Goal: Task Accomplishment & Management: Manage account settings

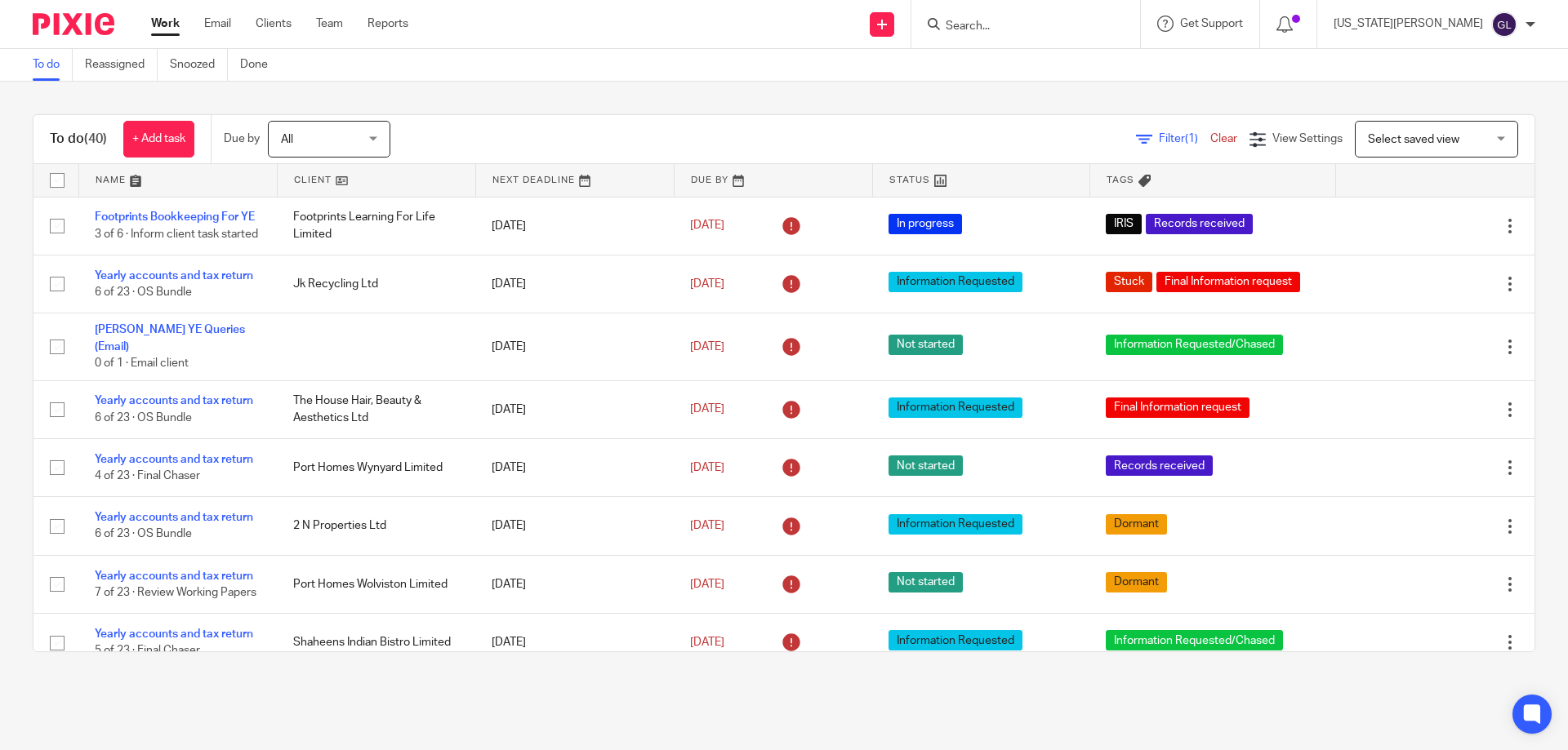
click at [1078, 30] on input "Search" at bounding box center [1018, 27] width 147 height 15
click at [1040, 28] on input "Search" at bounding box center [1018, 27] width 147 height 15
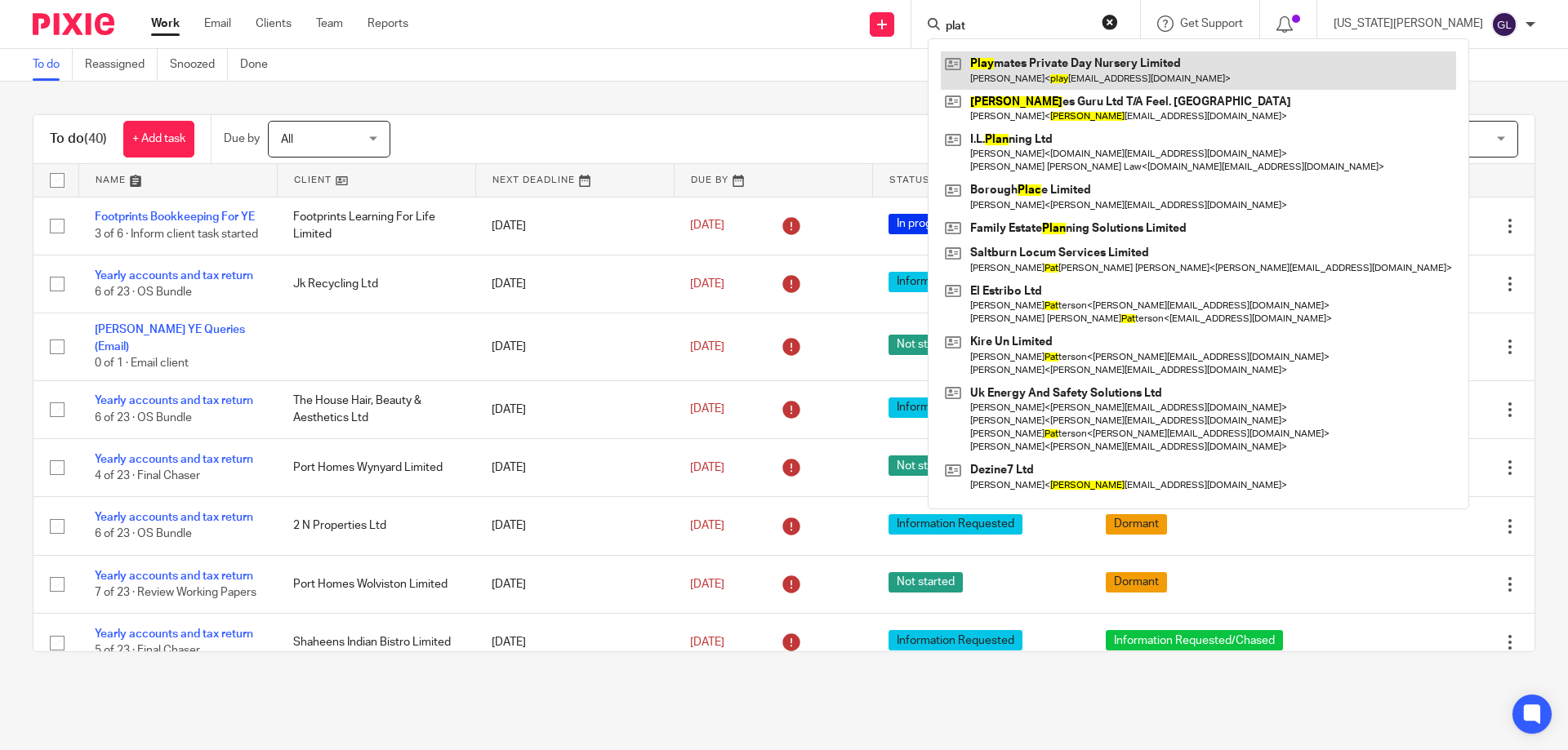
type input "plat"
click at [1164, 82] on link at bounding box center [1198, 70] width 516 height 37
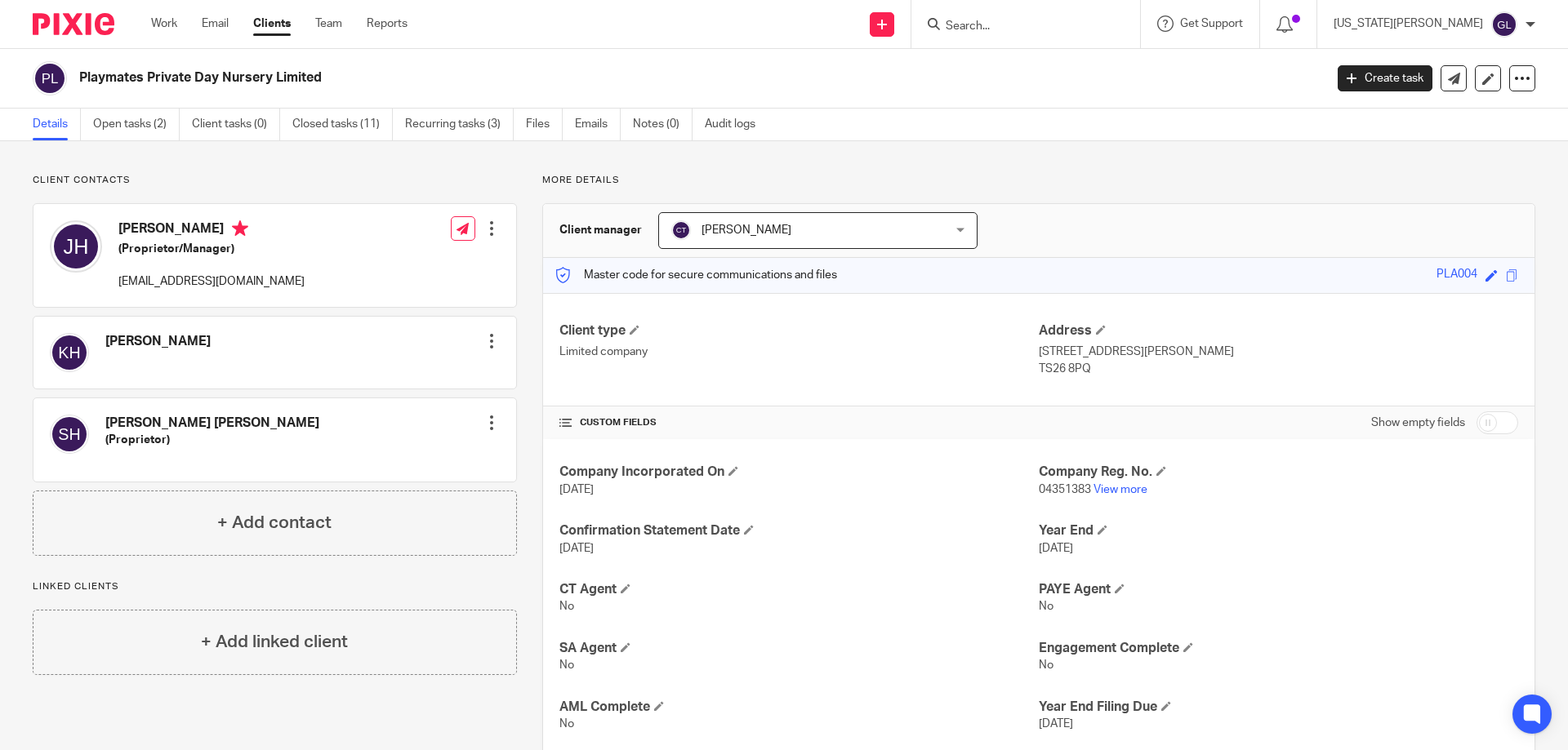
drag, startPoint x: 1094, startPoint y: 14, endPoint x: 1089, endPoint y: 22, distance: 9.4
click at [1092, 15] on form at bounding box center [1030, 24] width 174 height 20
click at [151, 18] on link "Work" at bounding box center [164, 24] width 26 height 16
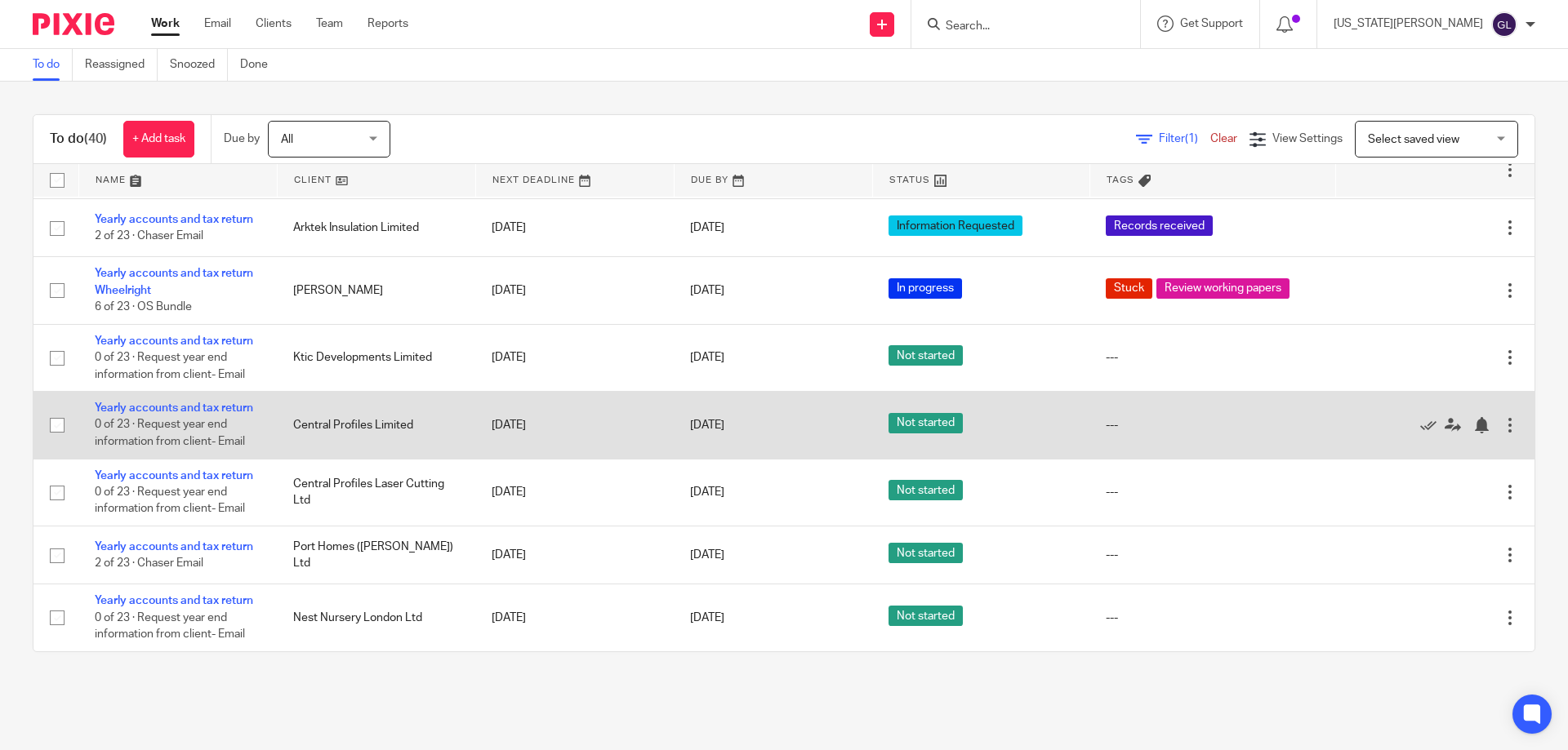
scroll to position [1820, 0]
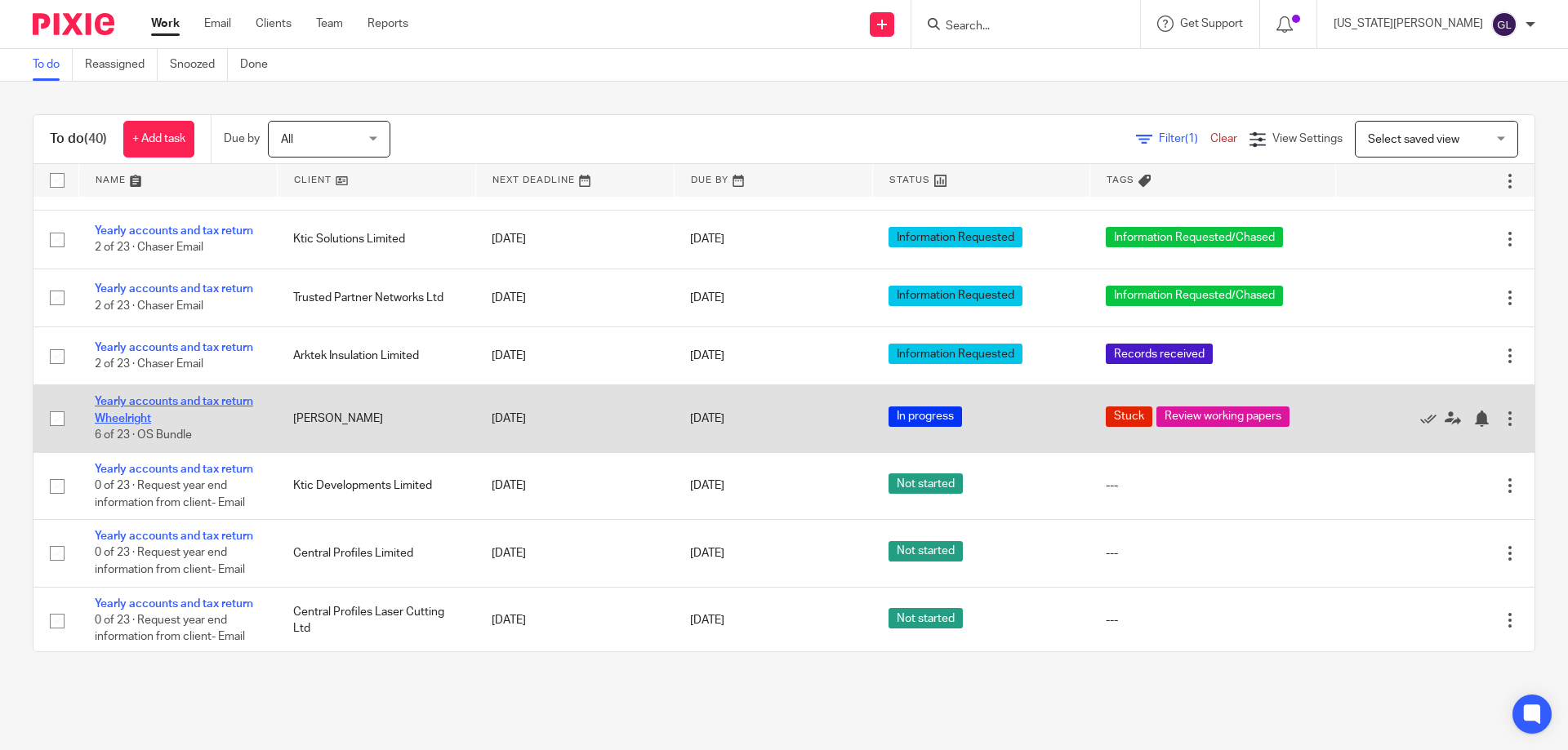
click at [162, 424] on link "Yearly accounts and tax return Wheelright" at bounding box center [174, 410] width 158 height 28
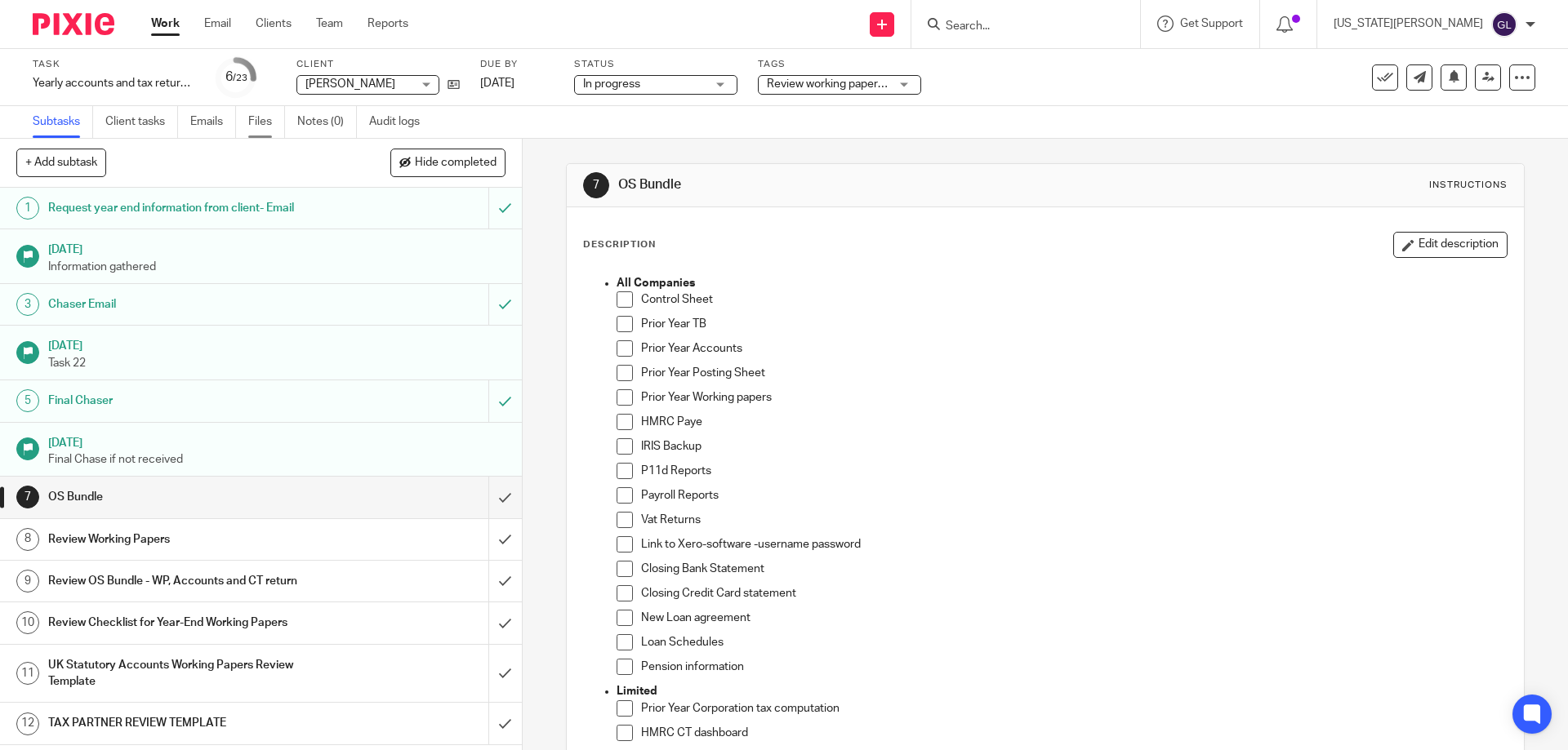
click at [258, 130] on link "Files" at bounding box center [266, 122] width 36 height 32
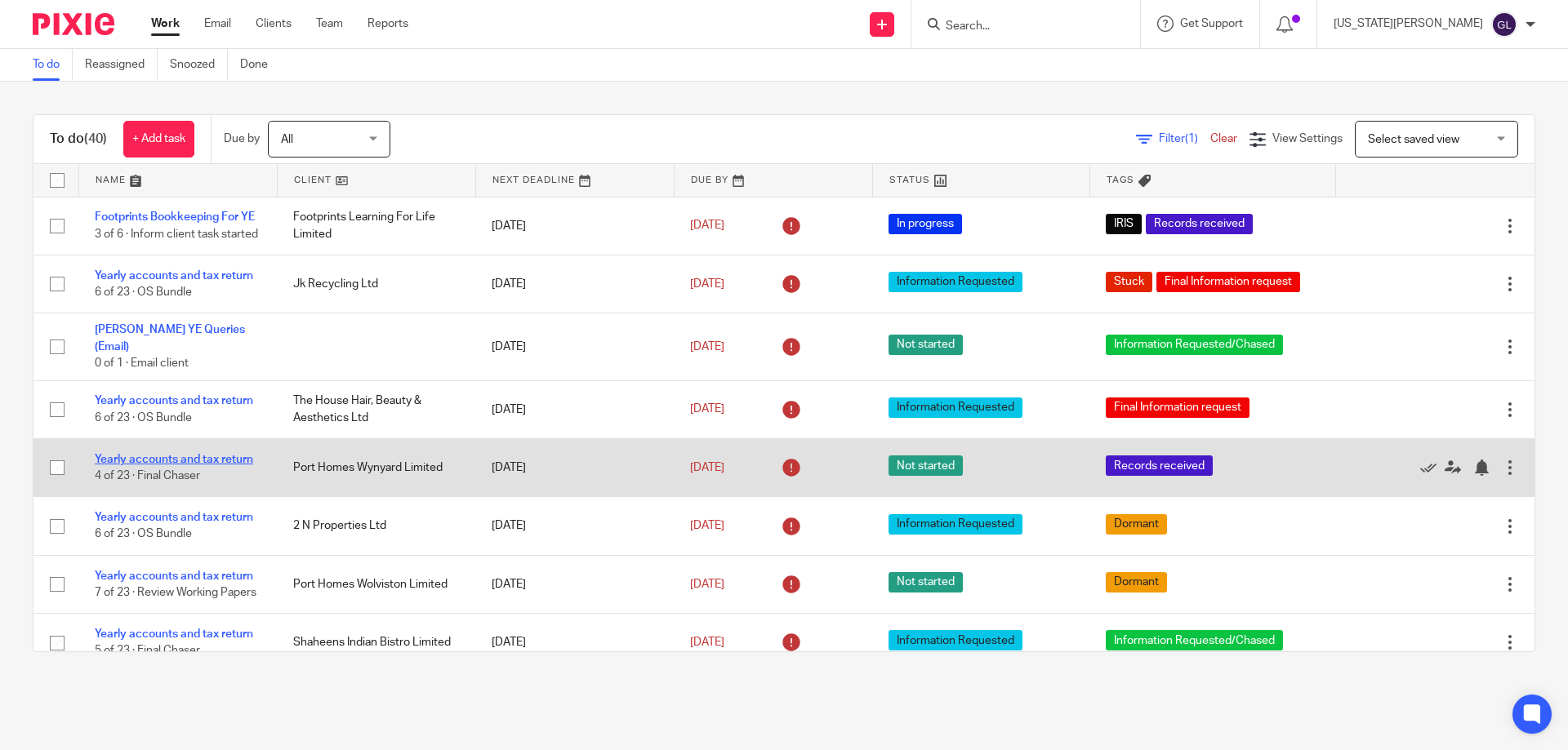
click at [146, 465] on link "Yearly accounts and tax return" at bounding box center [174, 459] width 158 height 12
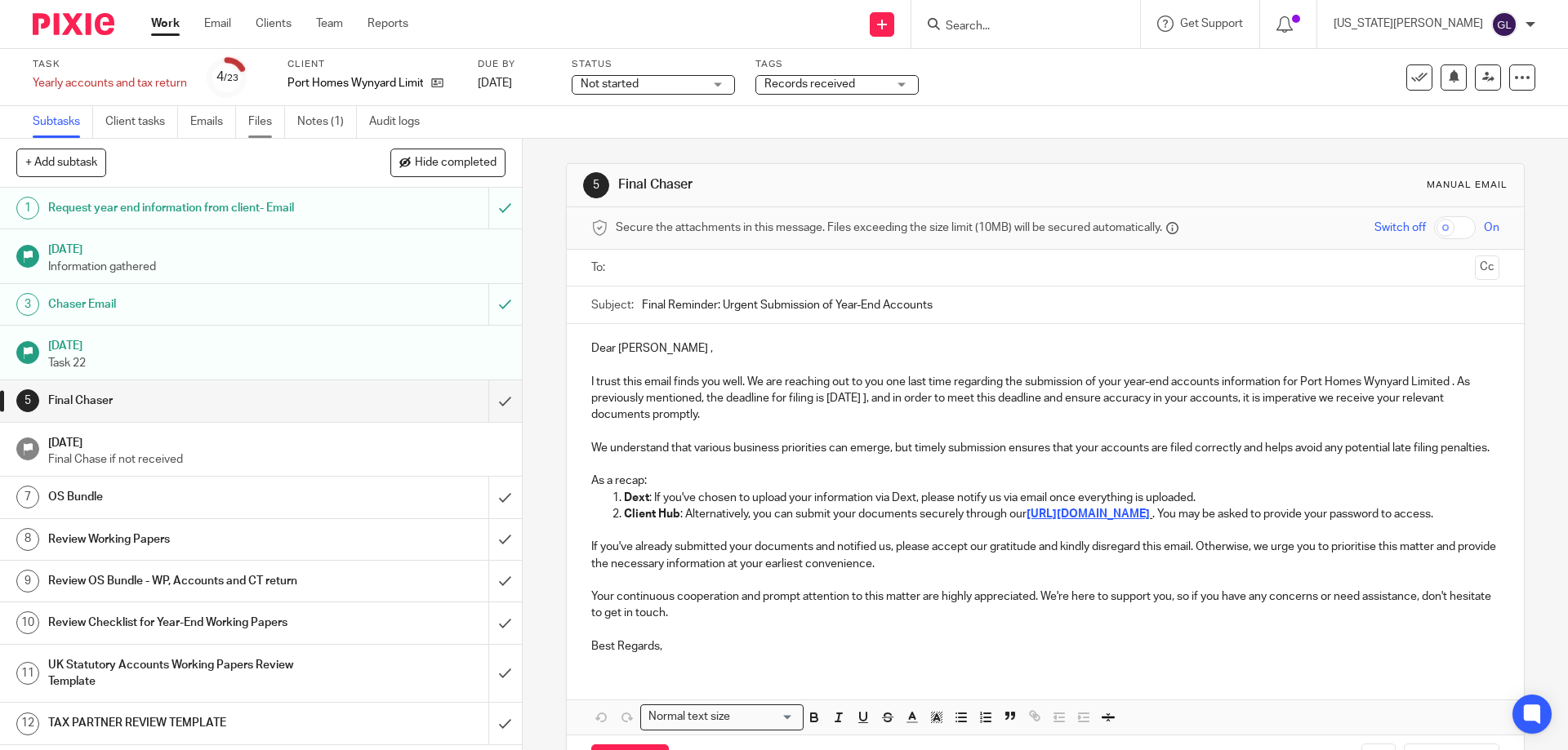
click at [271, 116] on link "Files" at bounding box center [266, 122] width 36 height 32
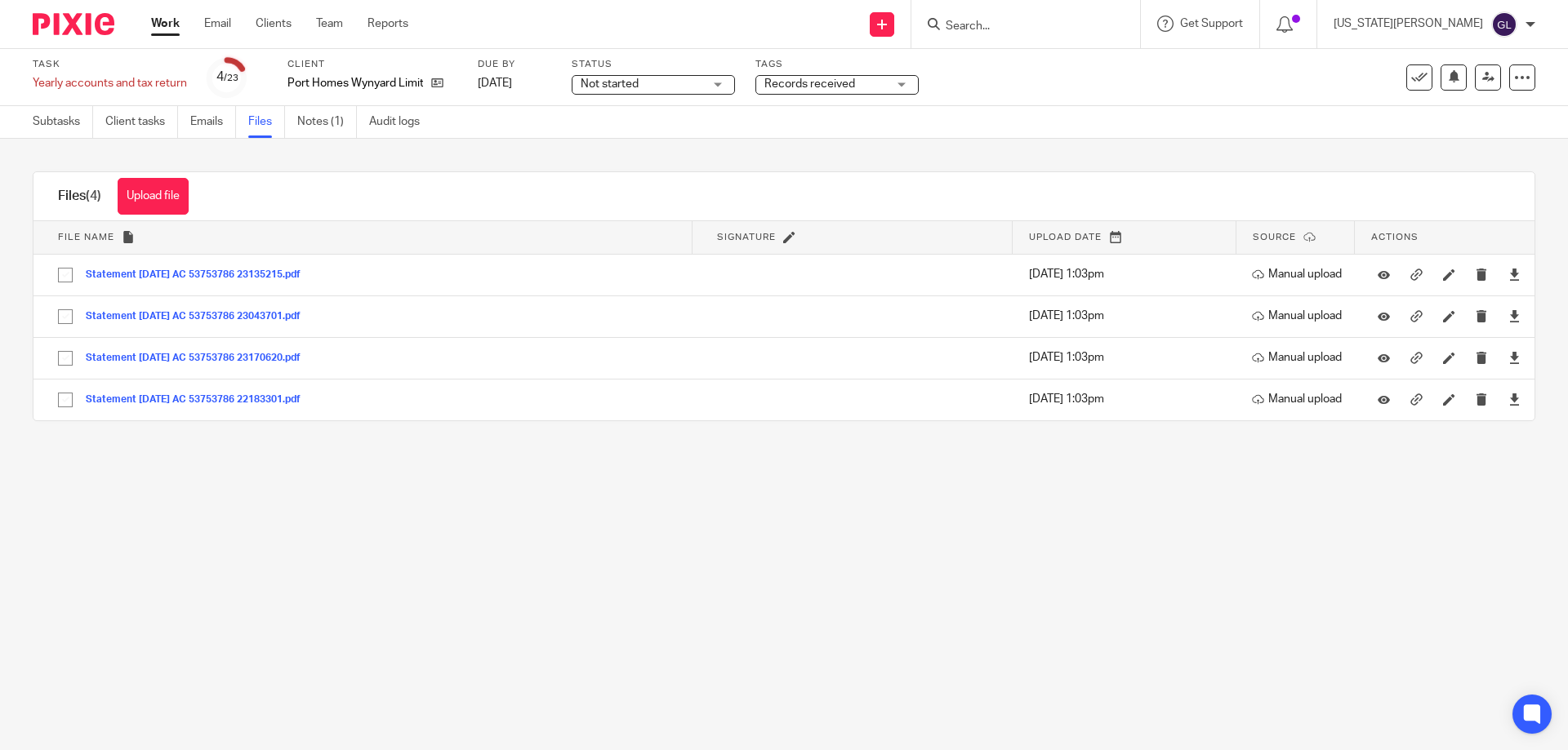
click at [900, 89] on div "Records received" at bounding box center [838, 85] width 164 height 20
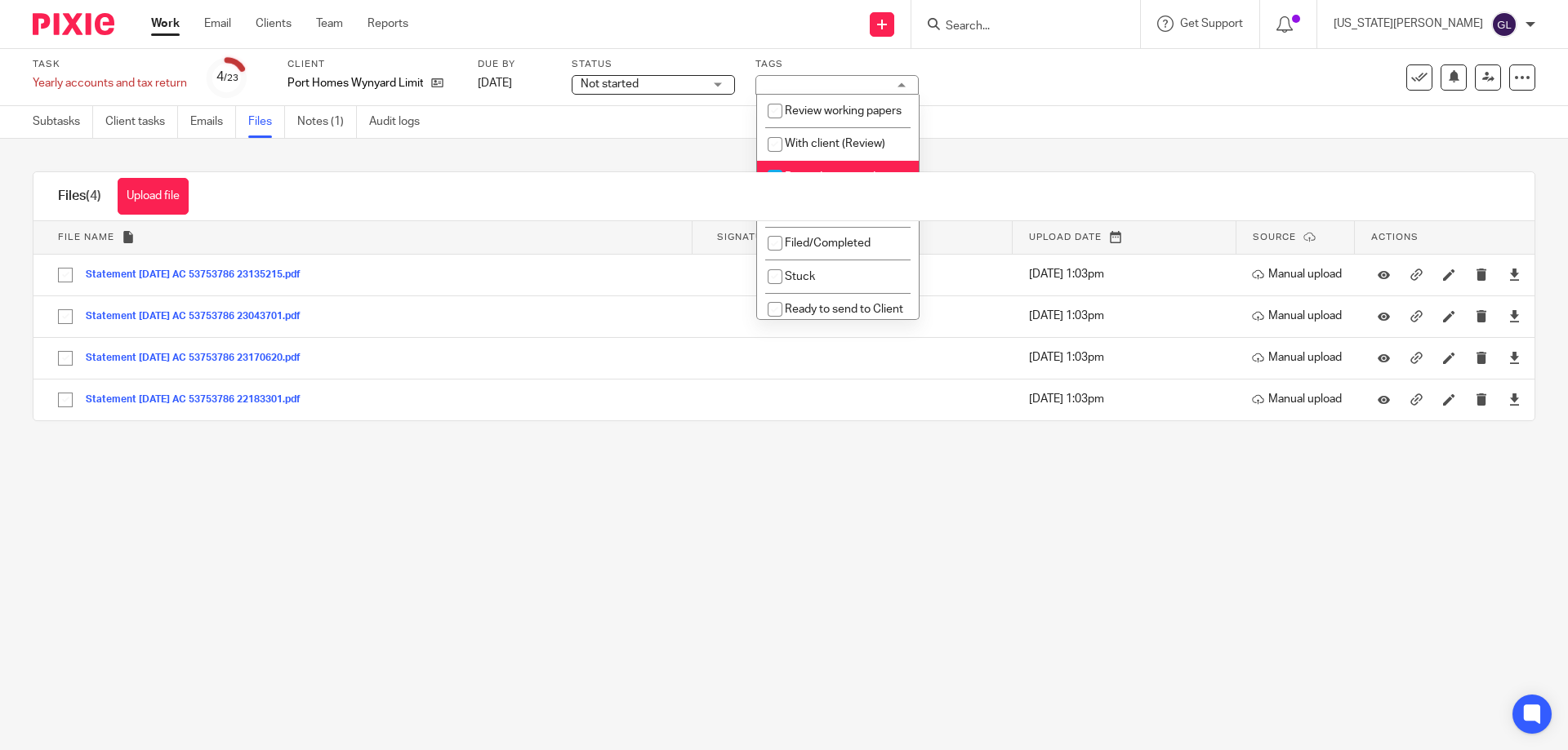
click at [900, 89] on div "Records received" at bounding box center [838, 85] width 164 height 20
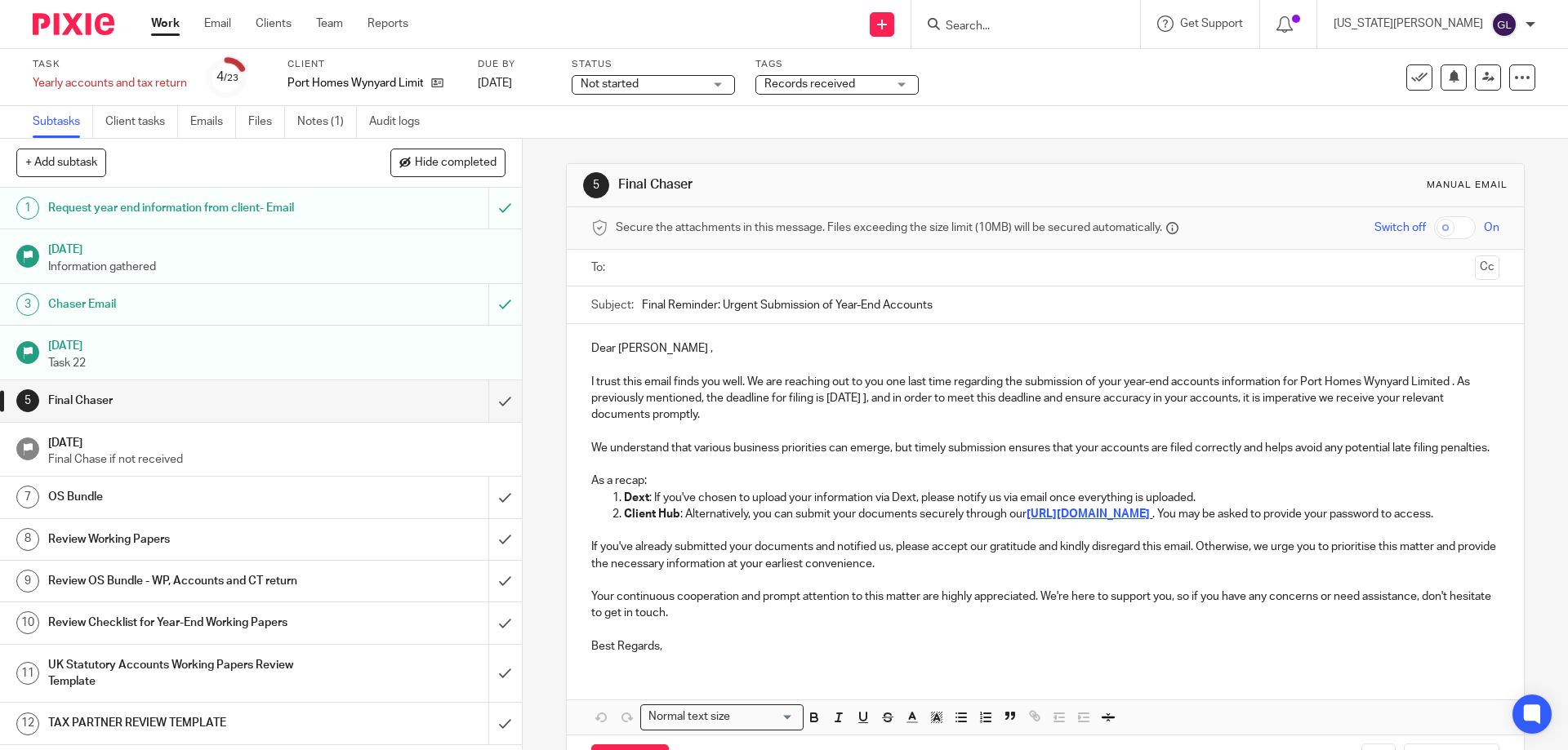
click at [166, 25] on link "Work" at bounding box center [165, 24] width 28 height 16
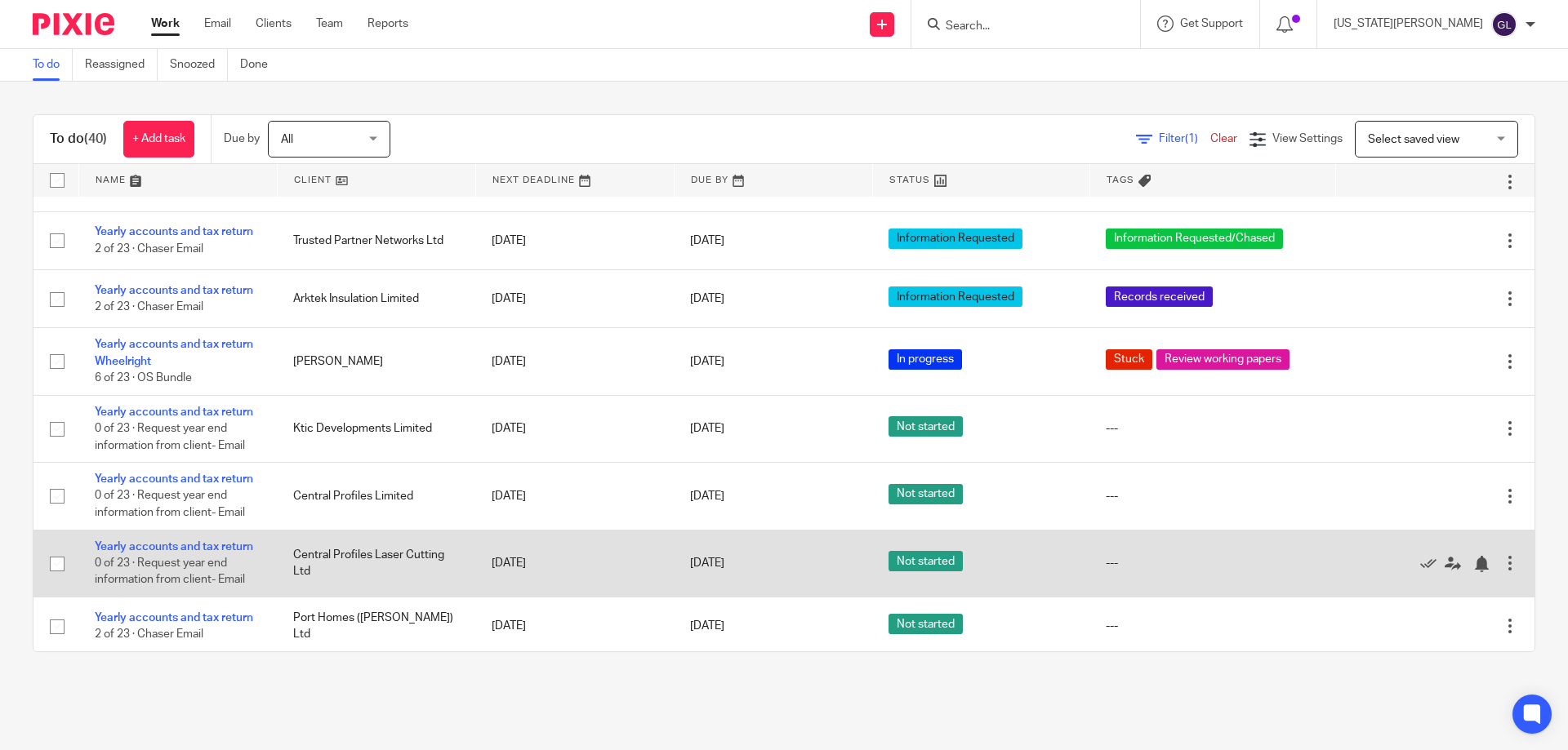
scroll to position [1984, 0]
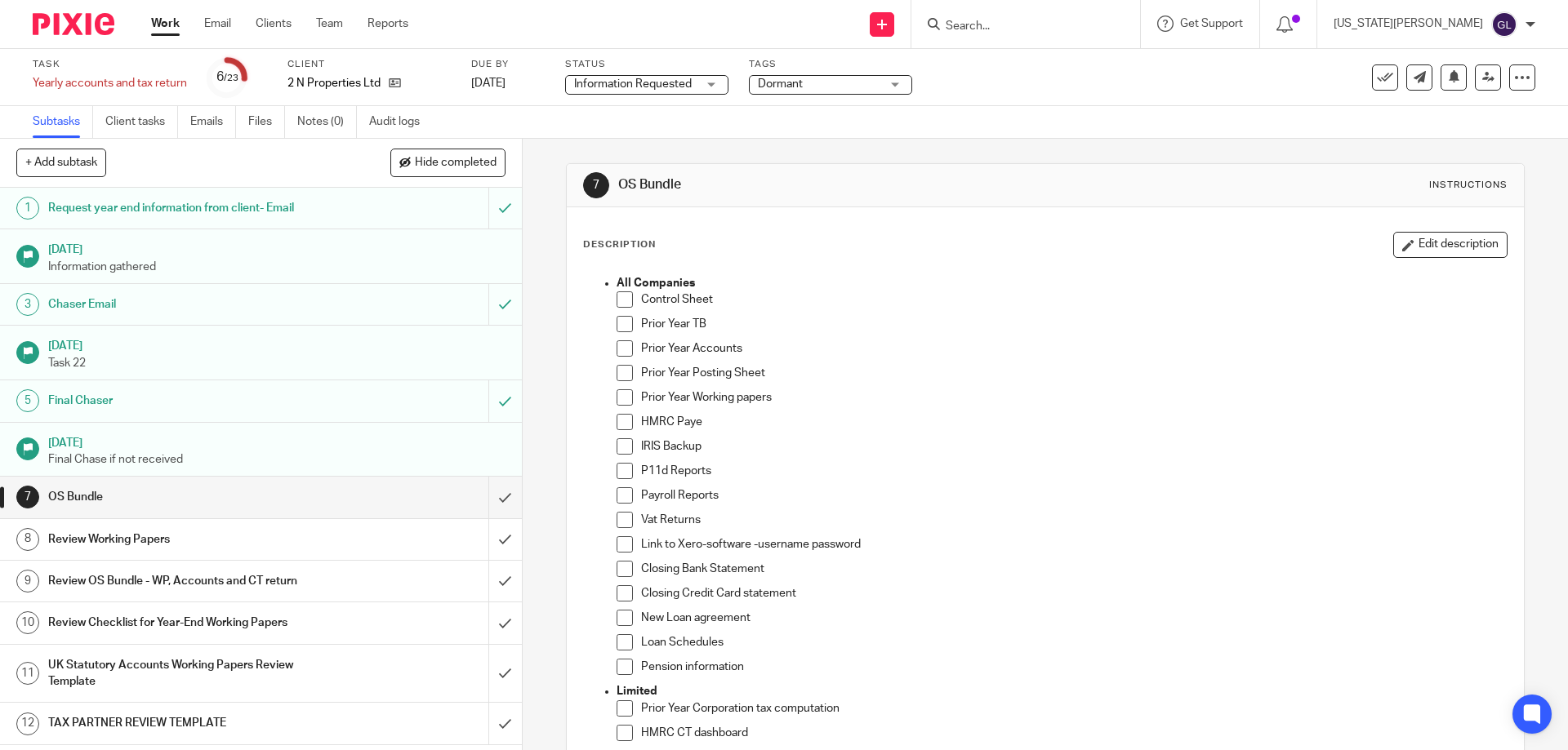
click at [682, 83] on span "Information Requested" at bounding box center [632, 84] width 117 height 12
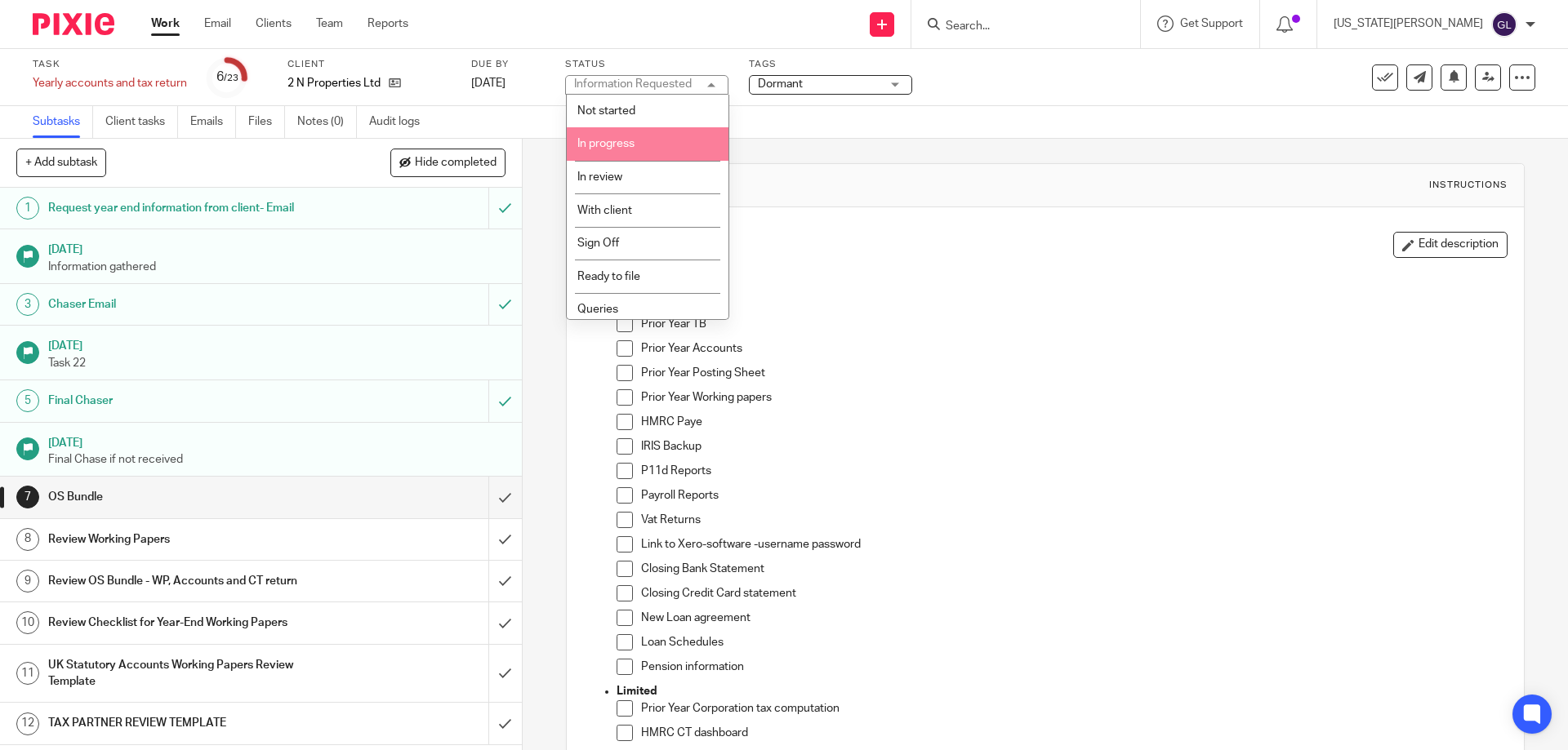
click at [648, 145] on li "In progress" at bounding box center [648, 144] width 162 height 34
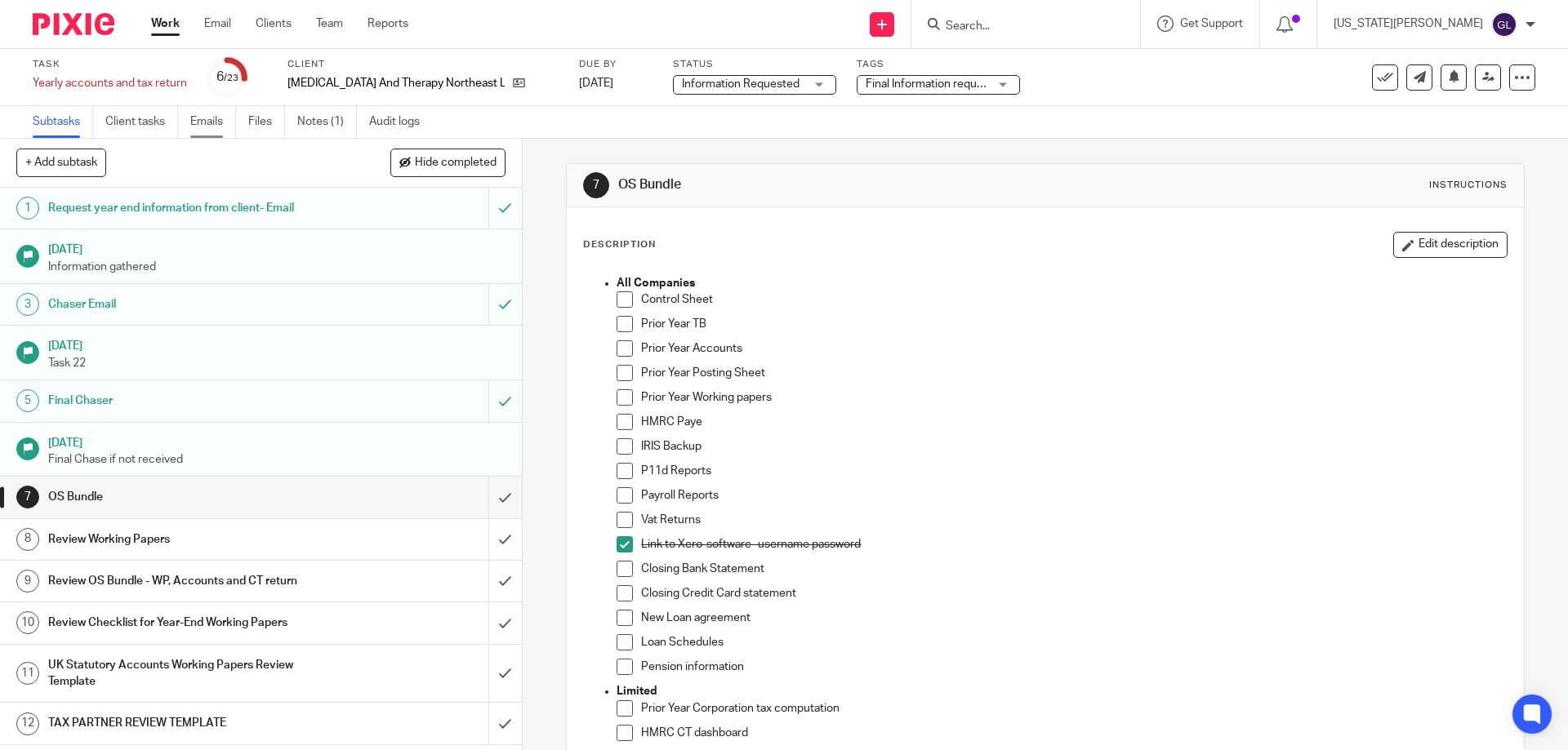
click at [215, 132] on link "Emails" at bounding box center [213, 122] width 45 height 32
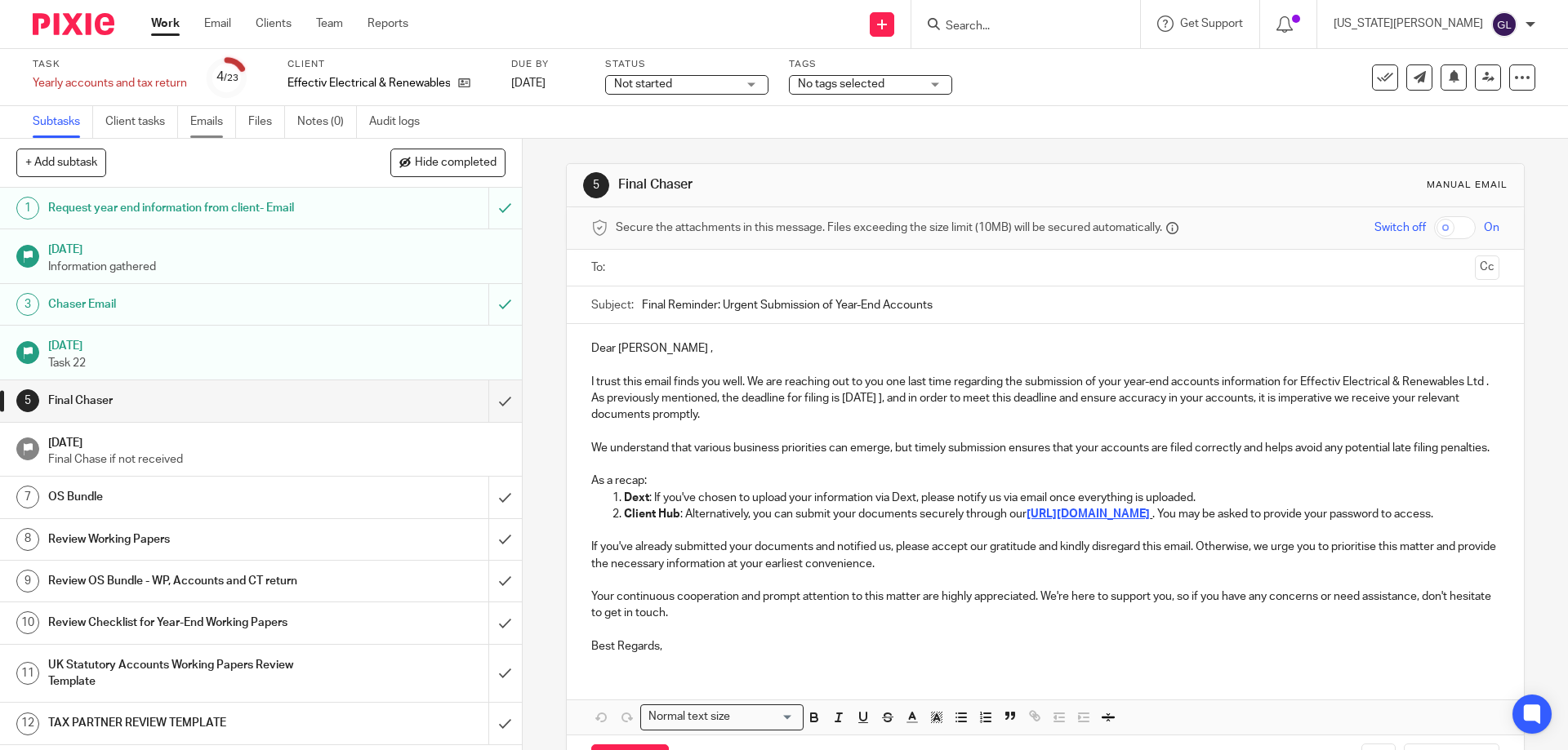
click at [210, 123] on link "Emails" at bounding box center [213, 122] width 45 height 32
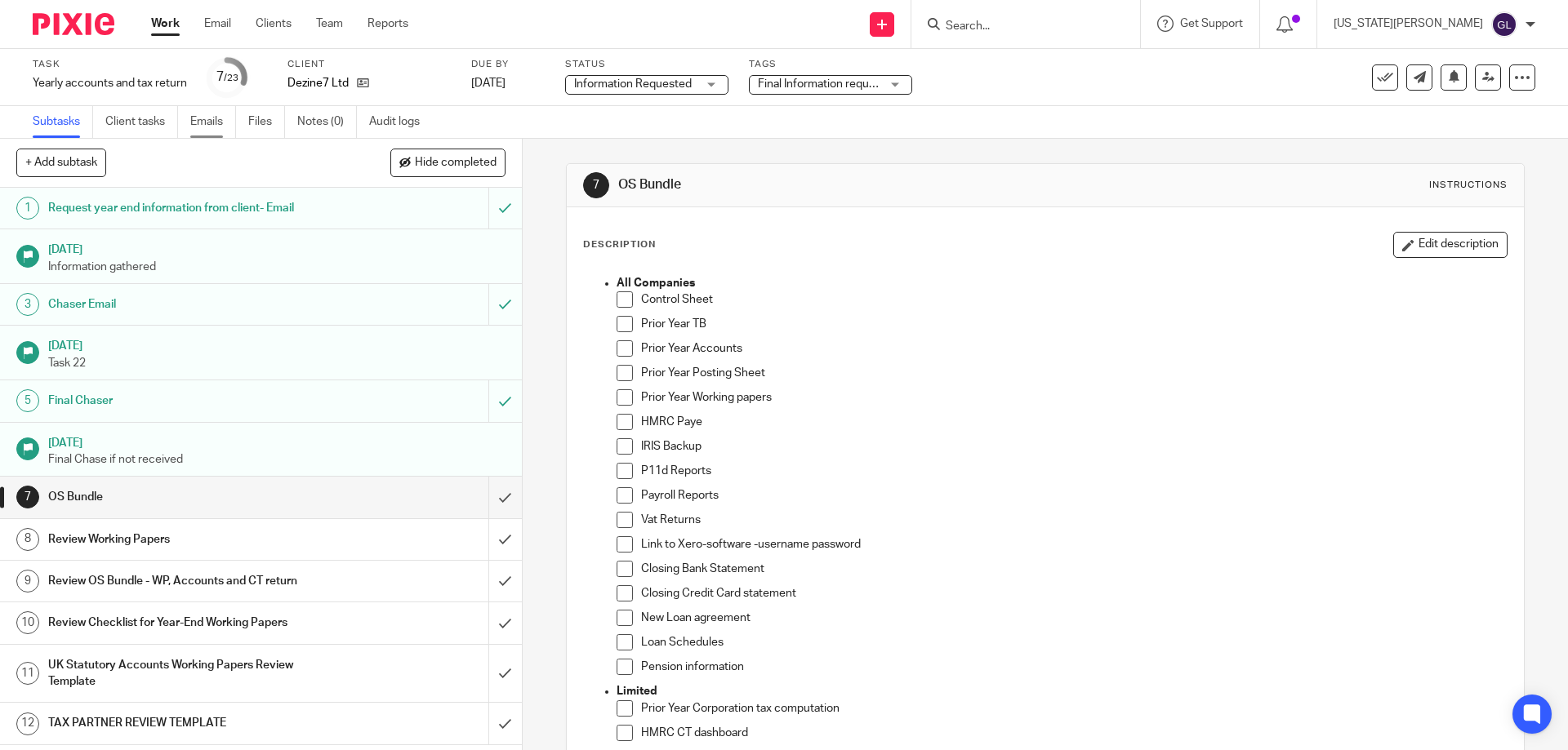
click at [236, 110] on link "Emails" at bounding box center [213, 122] width 45 height 32
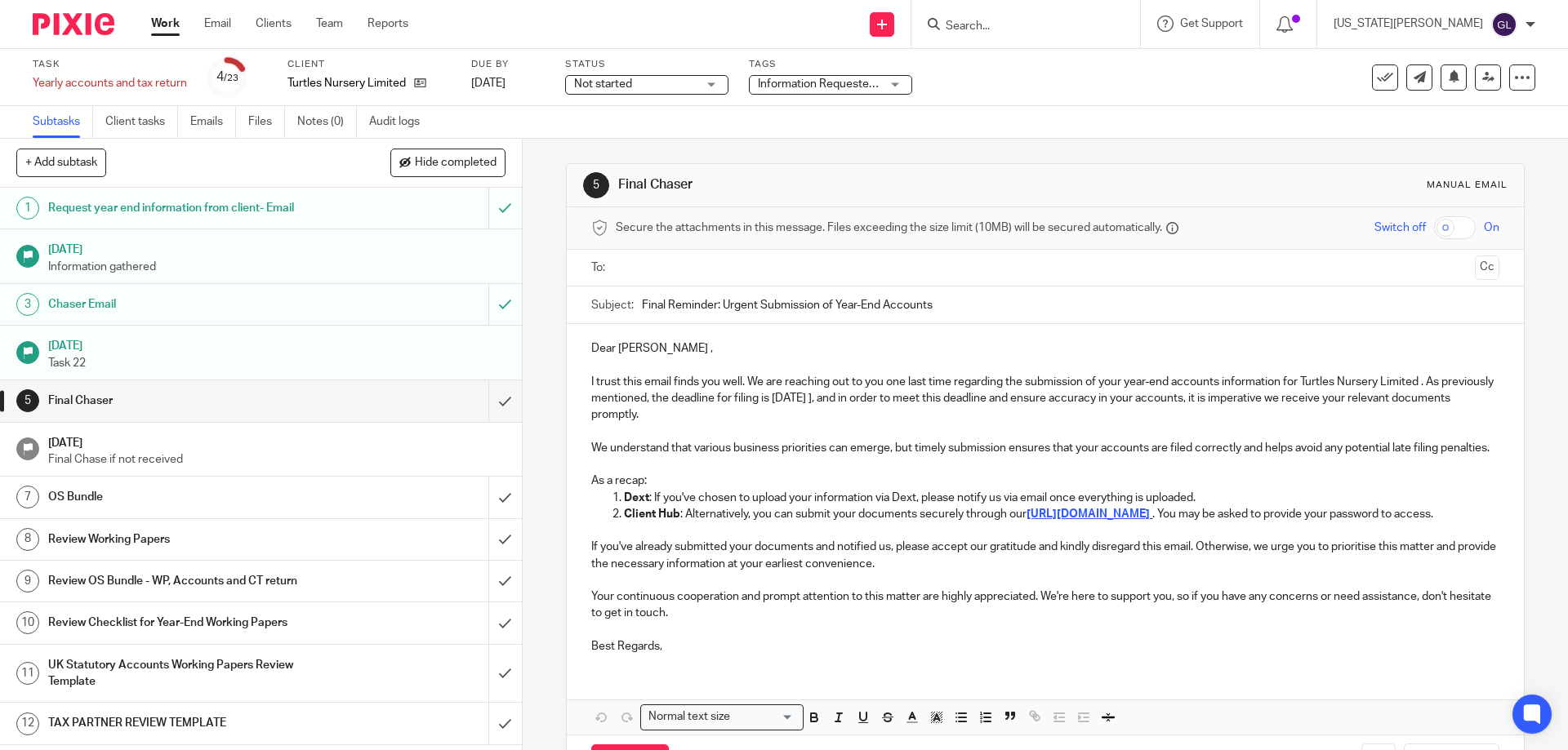
click at [630, 271] on input "text" at bounding box center [1044, 268] width 846 height 19
click at [648, 350] on p "Dear Eileen ," at bounding box center [1045, 352] width 908 height 16
click at [891, 403] on p "I trust this email finds you well. We are reaching out to you one last time reg…" at bounding box center [1045, 402] width 908 height 50
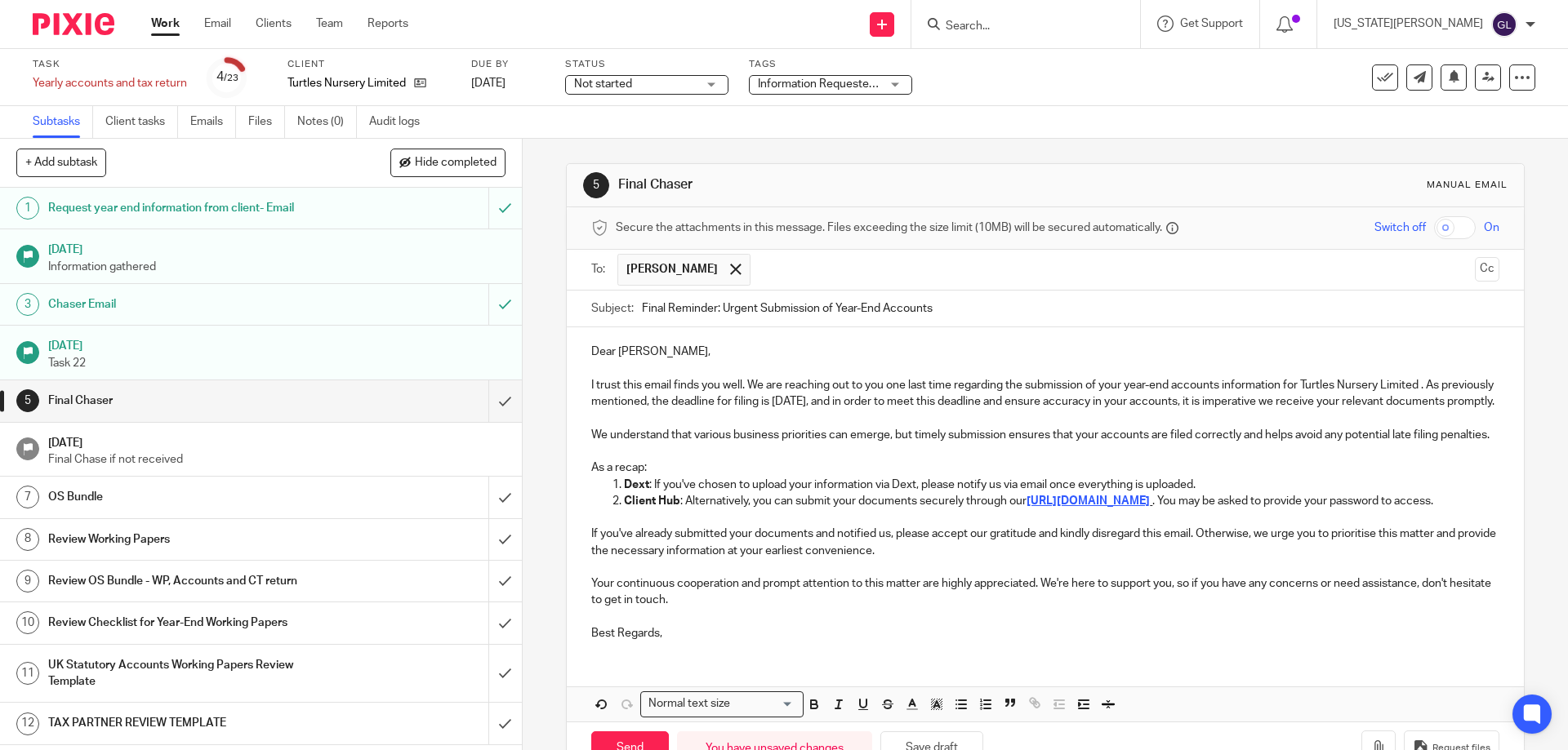
scroll to position [100, 0]
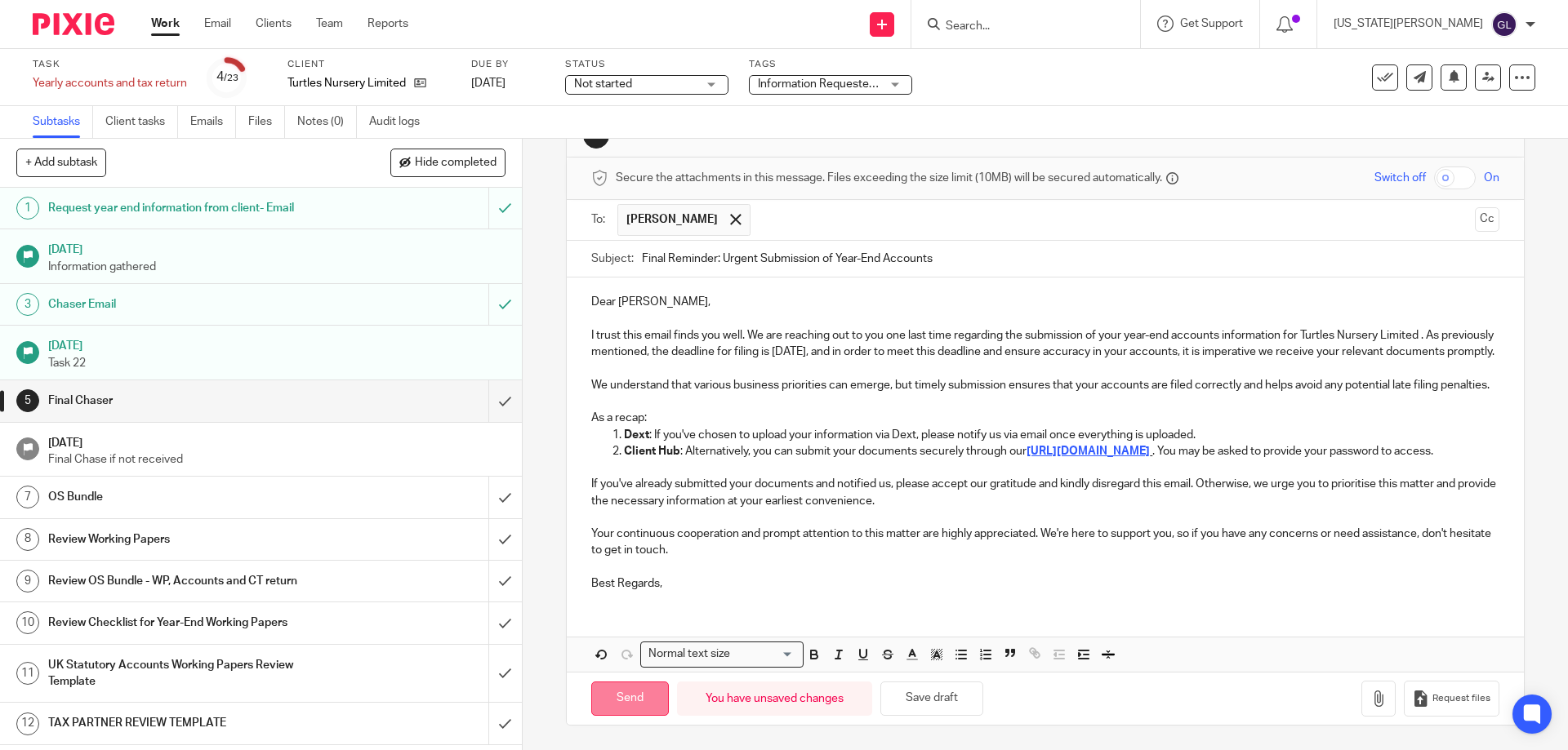
click at [613, 697] on input "Send" at bounding box center [629, 699] width 77 height 35
type input "Sent"
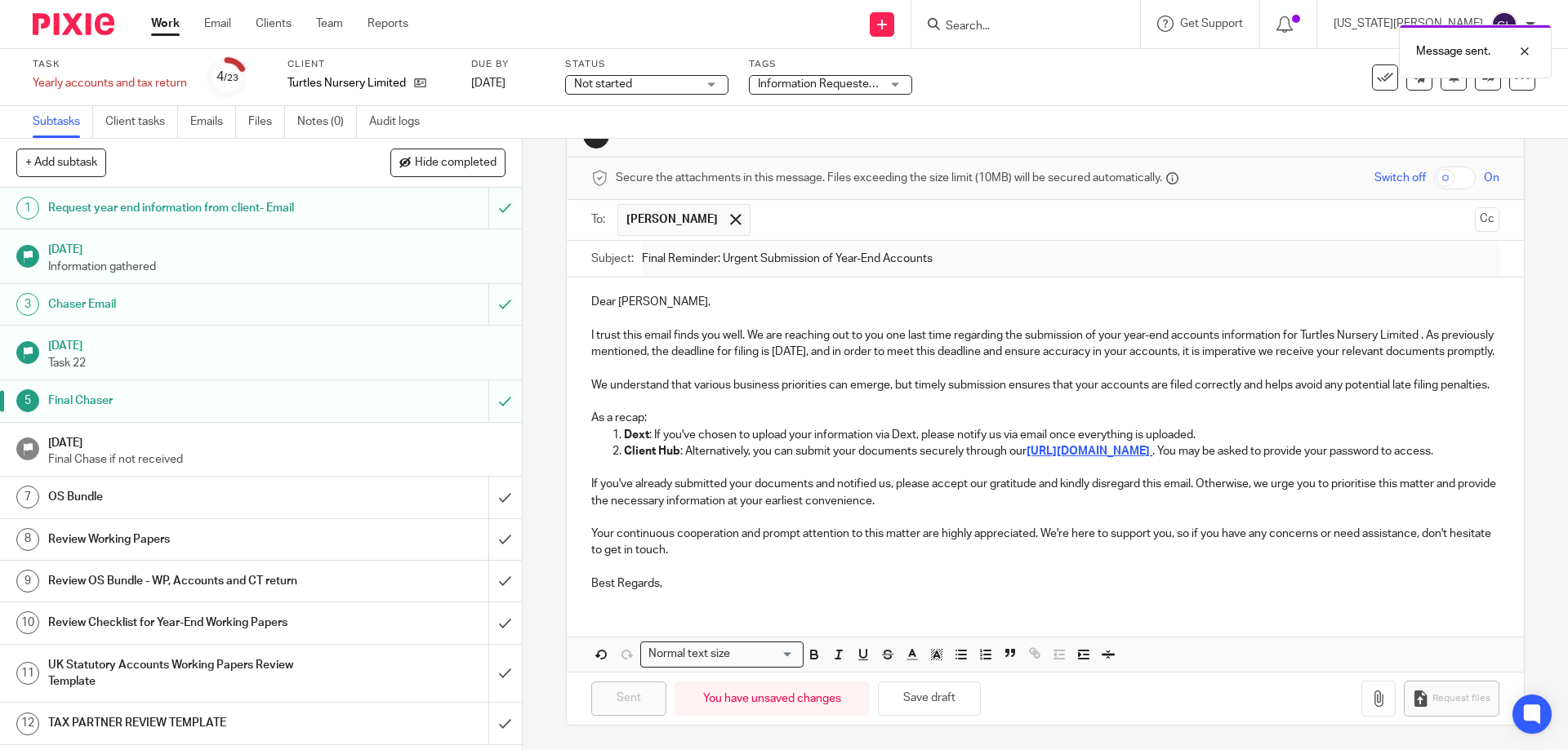
click at [663, 82] on span "Not started" at bounding box center [635, 85] width 123 height 17
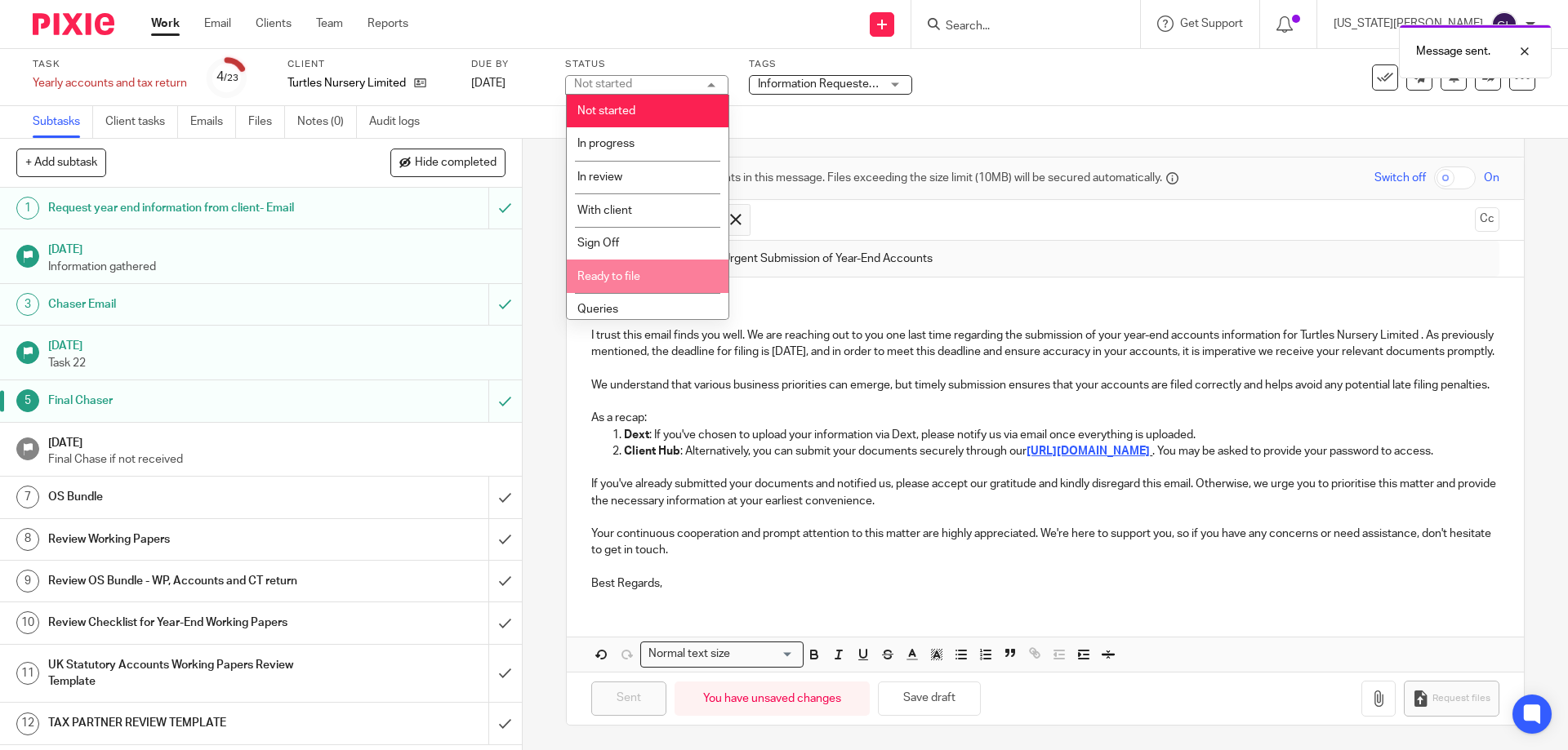
scroll to position [73, 0]
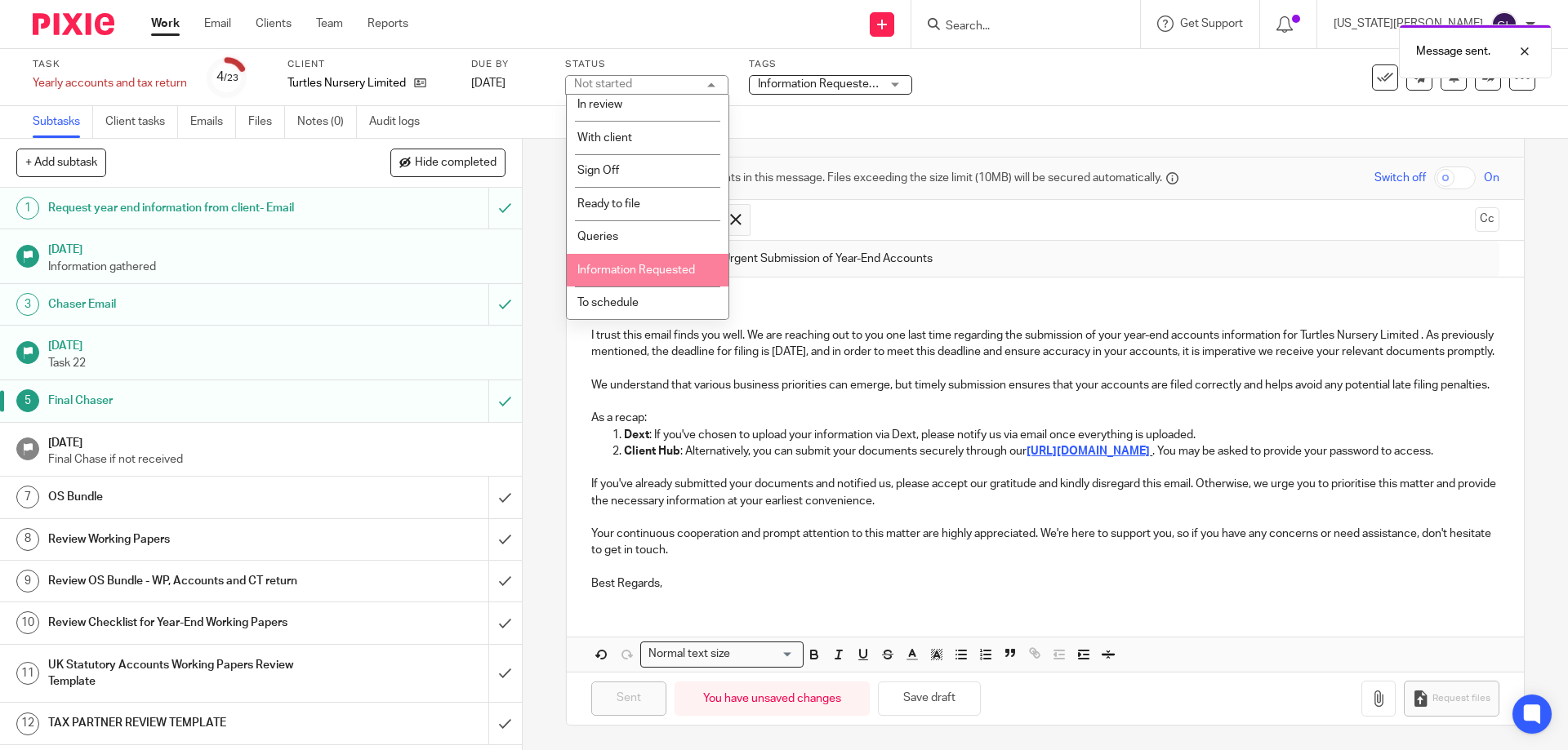
click at [664, 263] on li "Information Requested" at bounding box center [648, 270] width 162 height 34
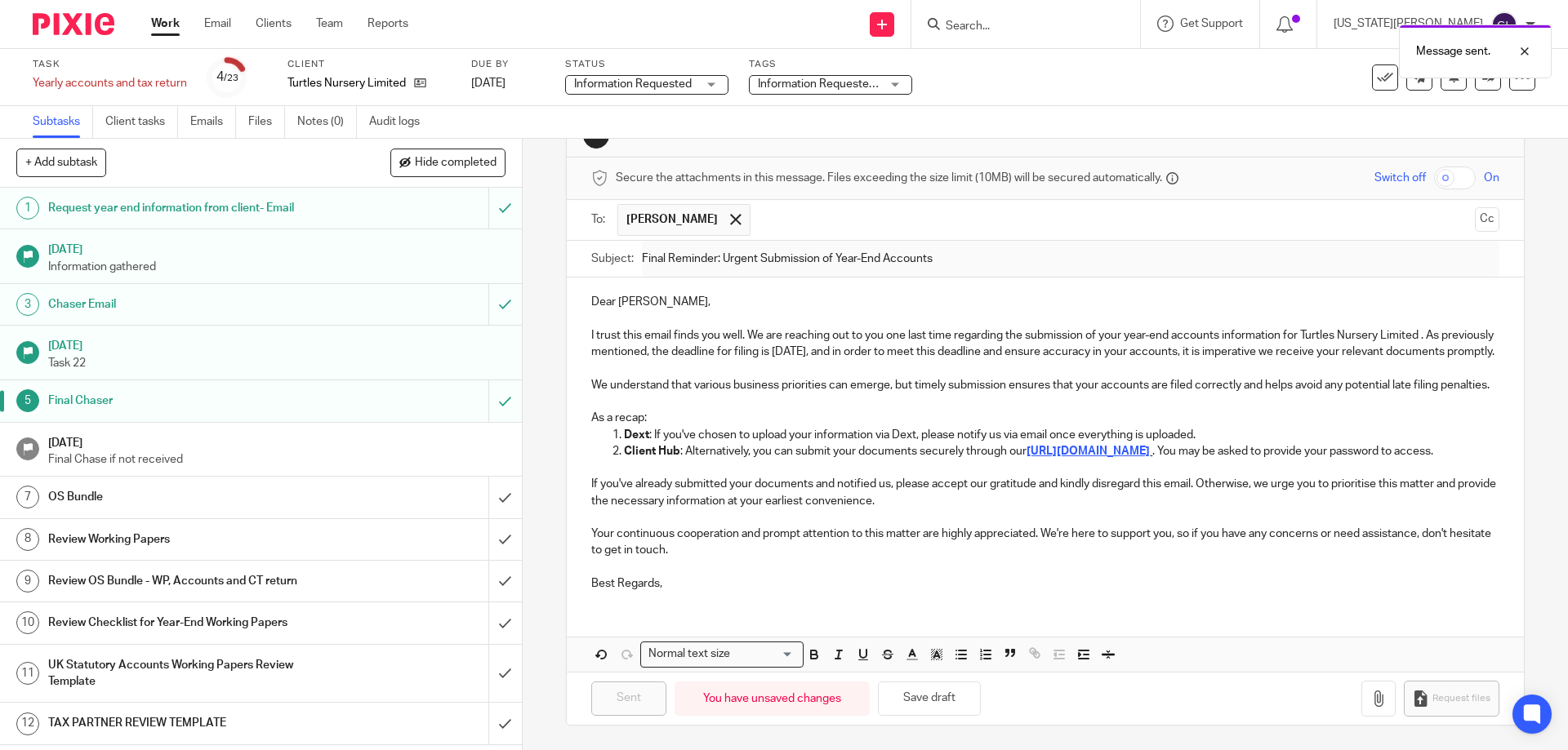
click at [782, 83] on span "Information Requested/Chased" at bounding box center [838, 84] width 161 height 12
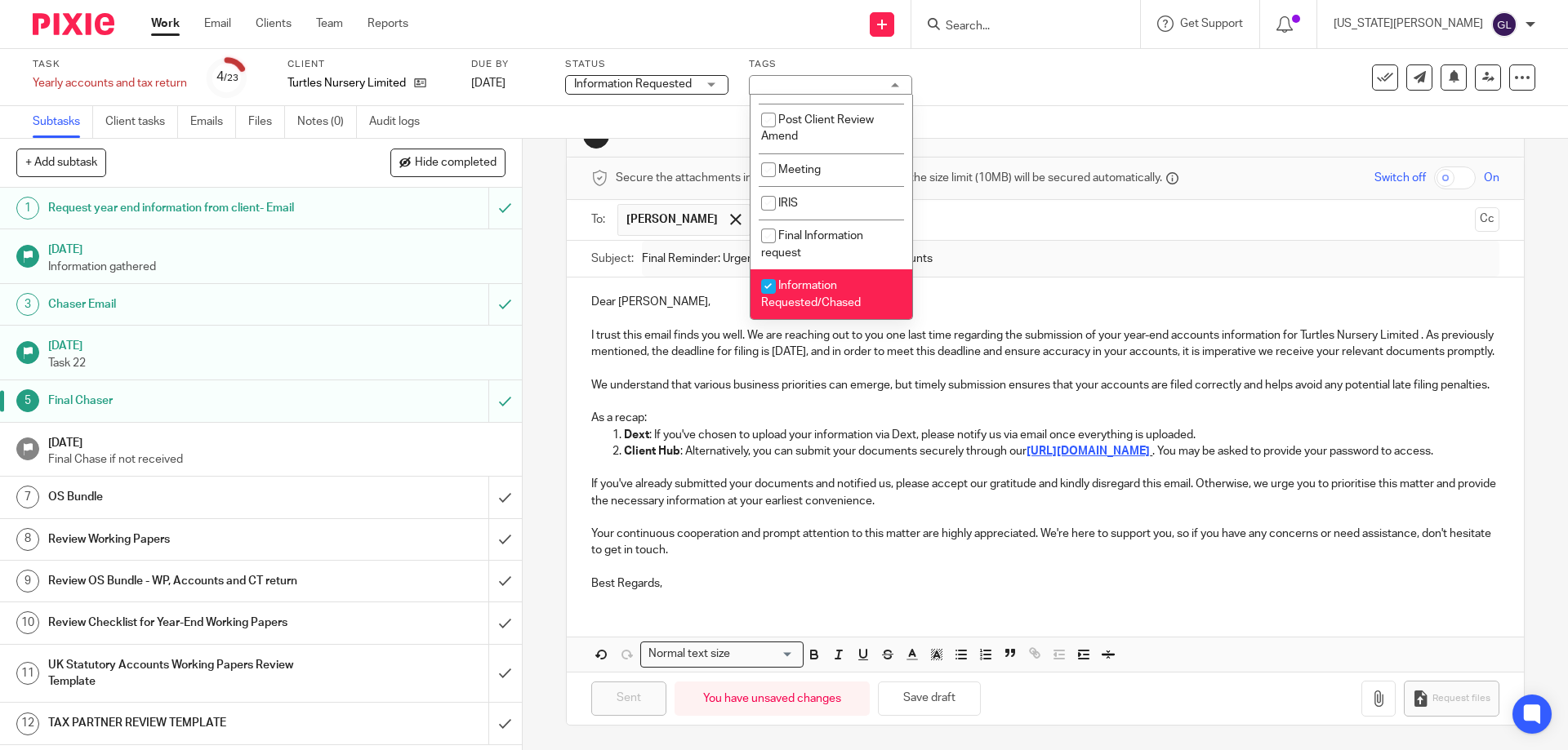
scroll to position [505, 0]
click at [837, 298] on span "Information Requested/Chased" at bounding box center [811, 294] width 100 height 28
checkbox input "false"
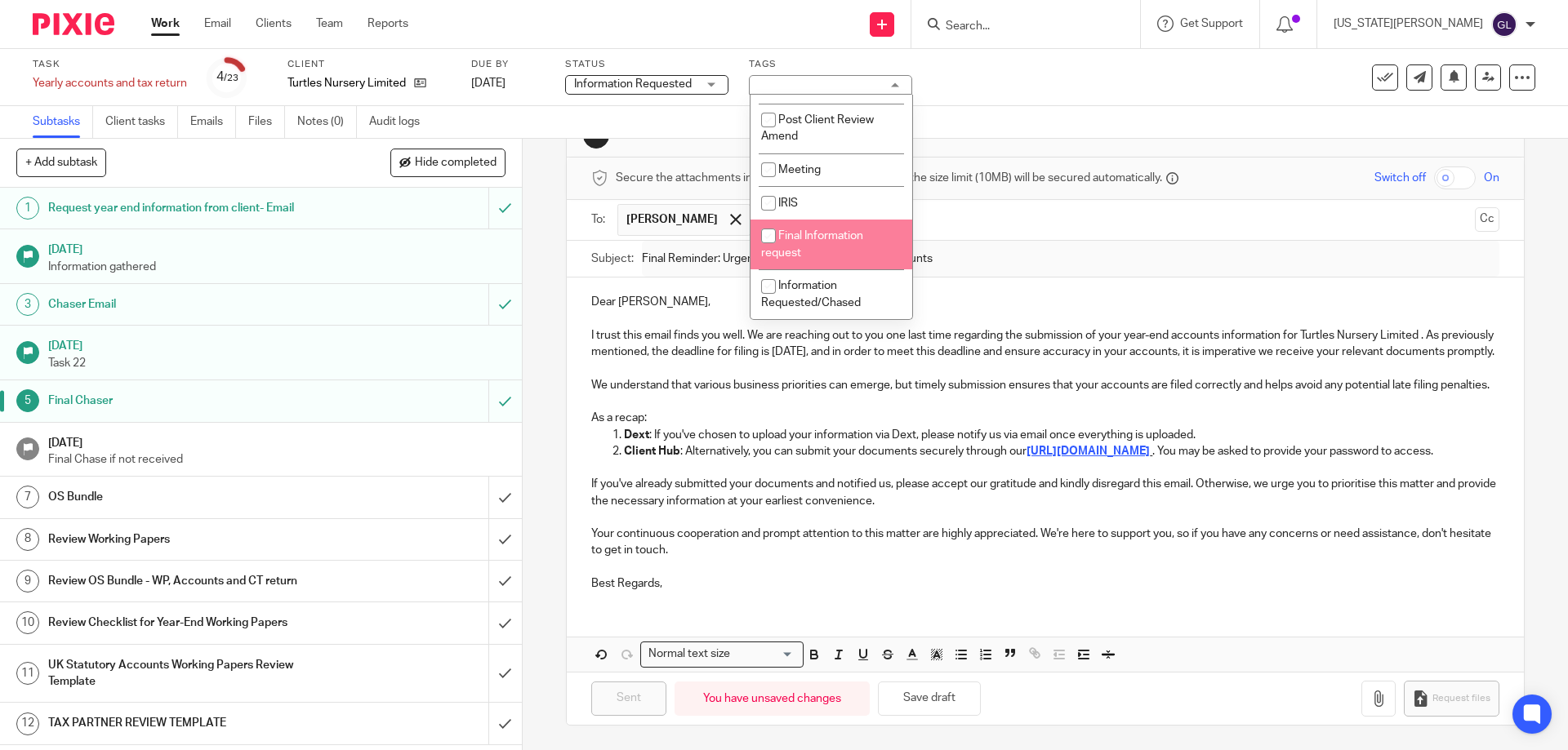
click at [823, 245] on li "Final Information request" at bounding box center [831, 245] width 162 height 50
checkbox input "true"
click at [981, 204] on input "text" at bounding box center [1113, 219] width 709 height 32
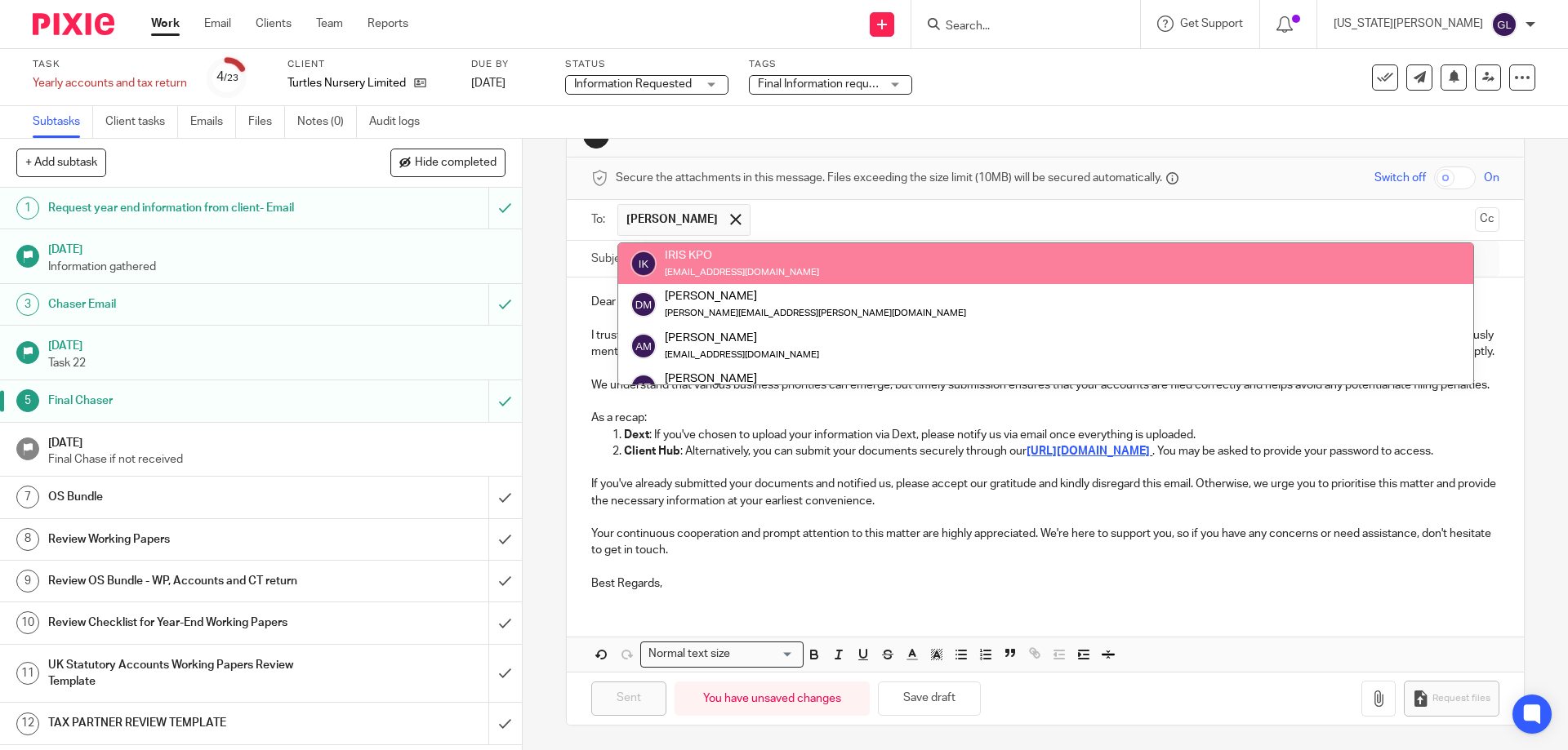
click at [822, 28] on div "Send new email Create task Add client Request signature Get Support Contact via…" at bounding box center [1000, 24] width 1135 height 48
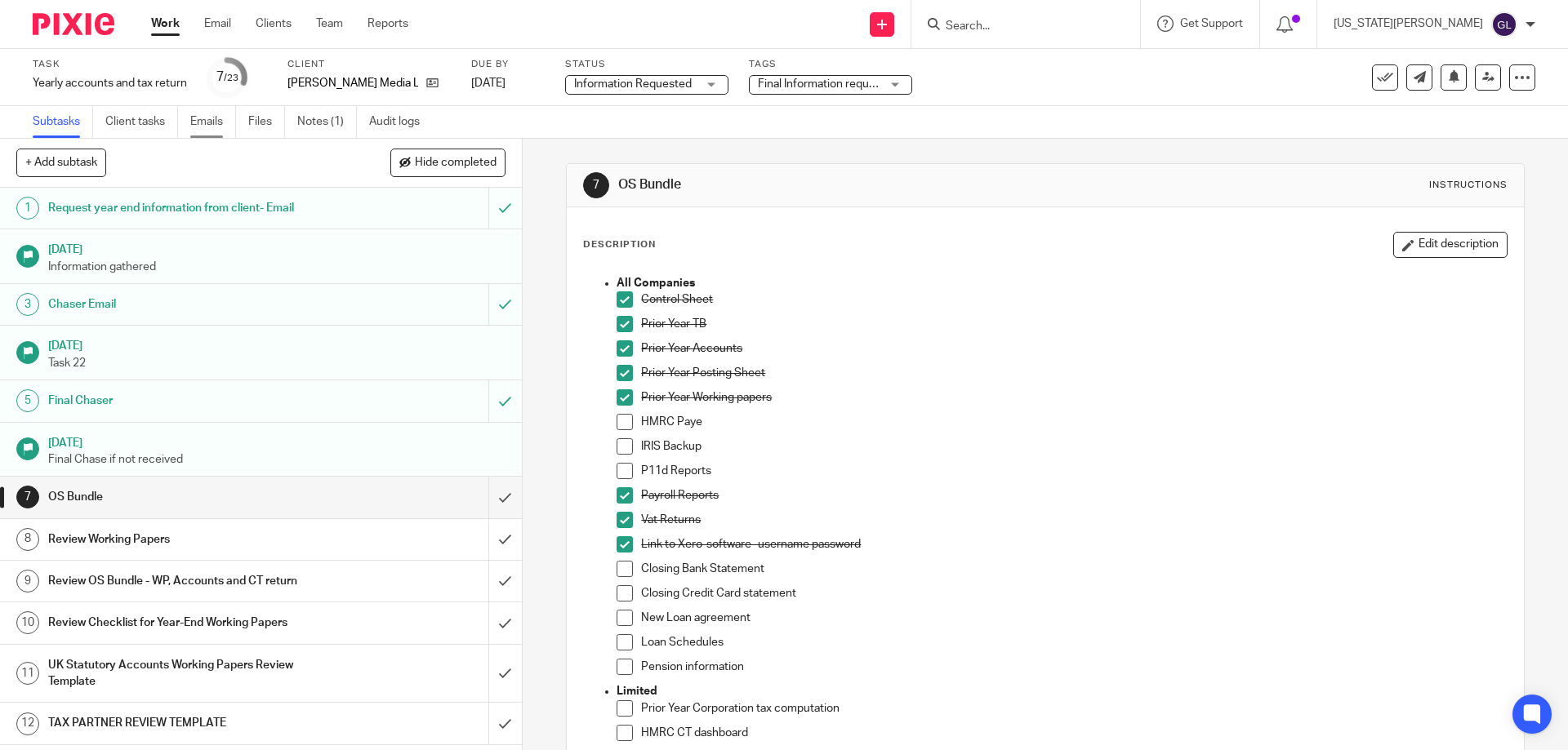
click at [215, 128] on link "Emails" at bounding box center [213, 122] width 45 height 32
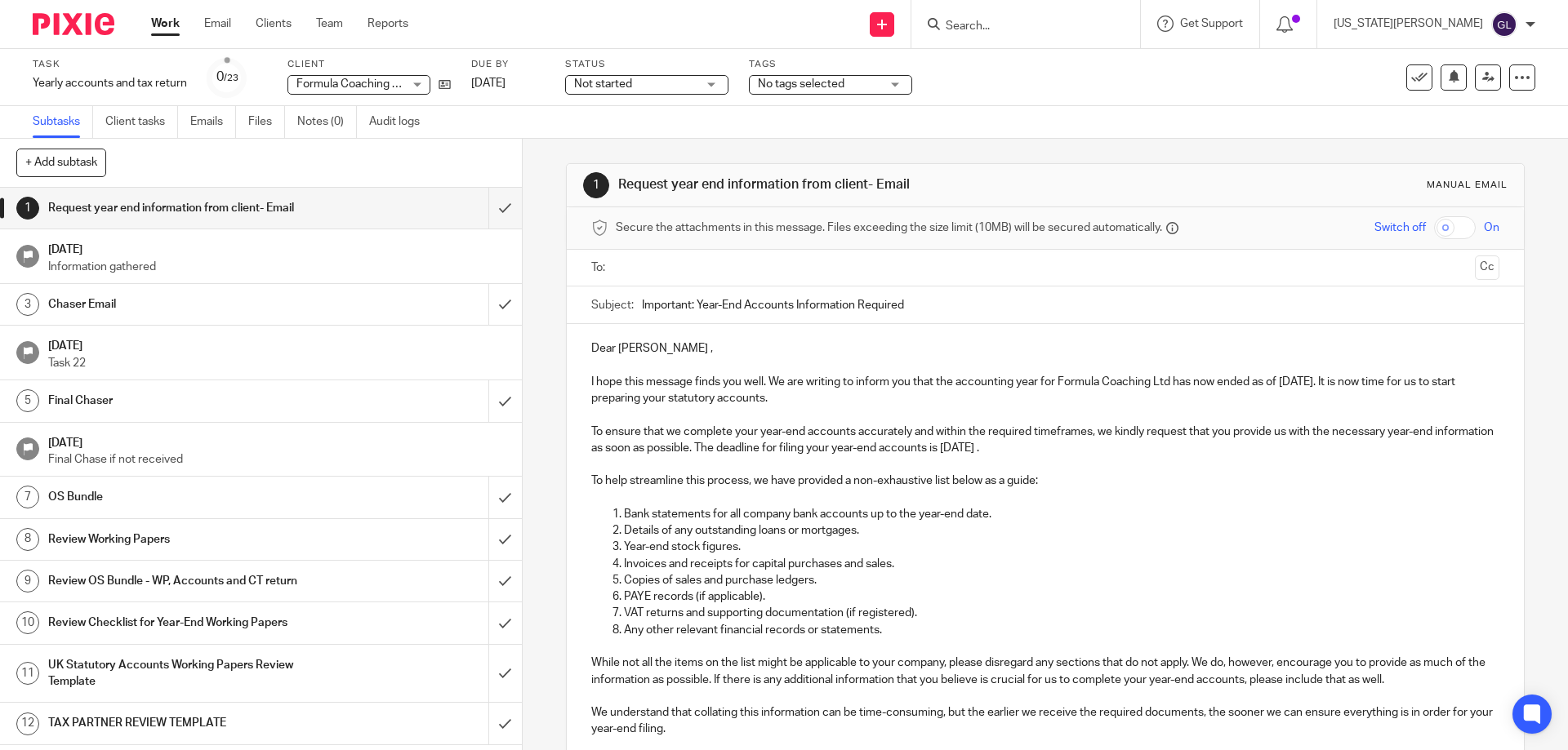
click at [597, 83] on span "Not started" at bounding box center [603, 84] width 58 height 12
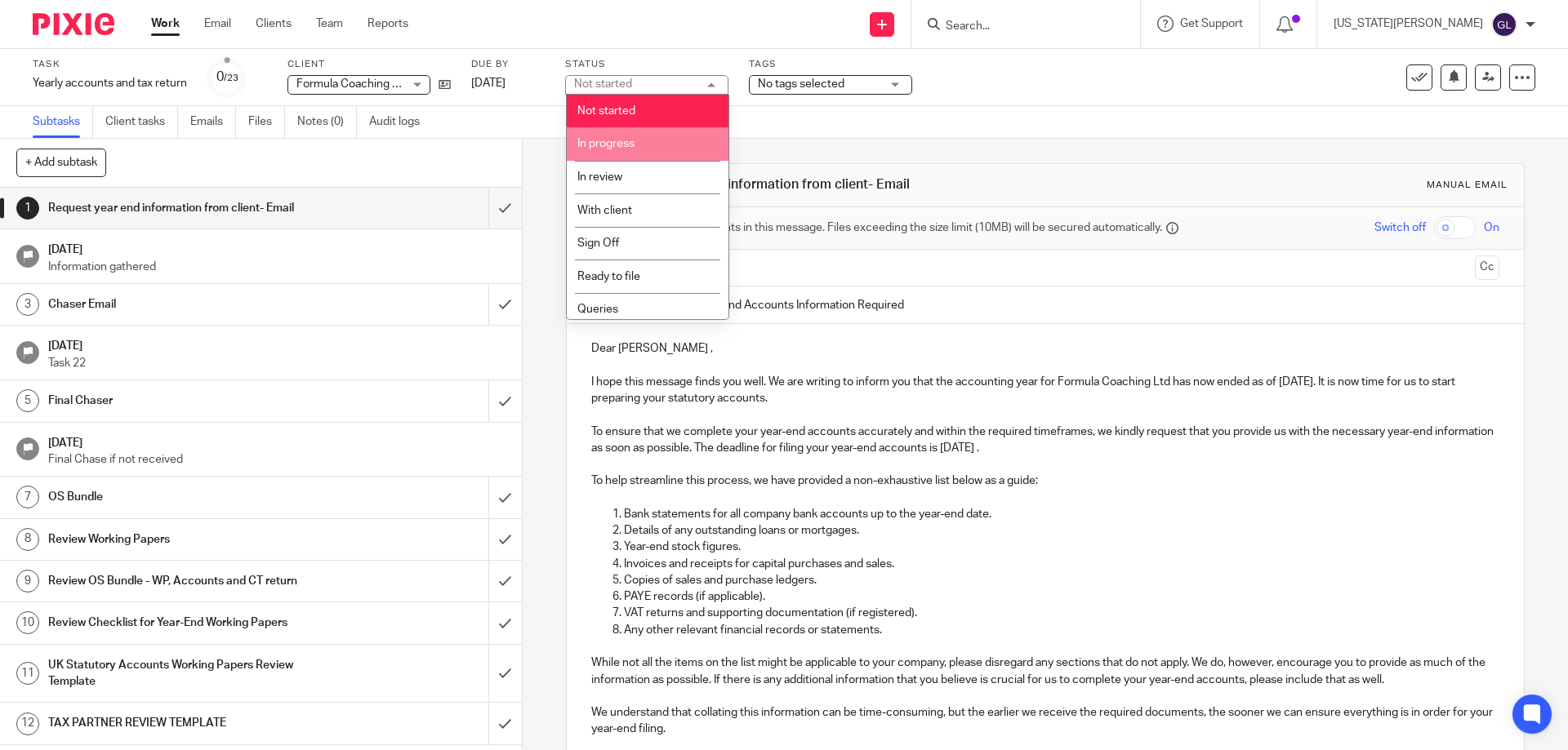
click at [637, 142] on li "In progress" at bounding box center [648, 144] width 162 height 34
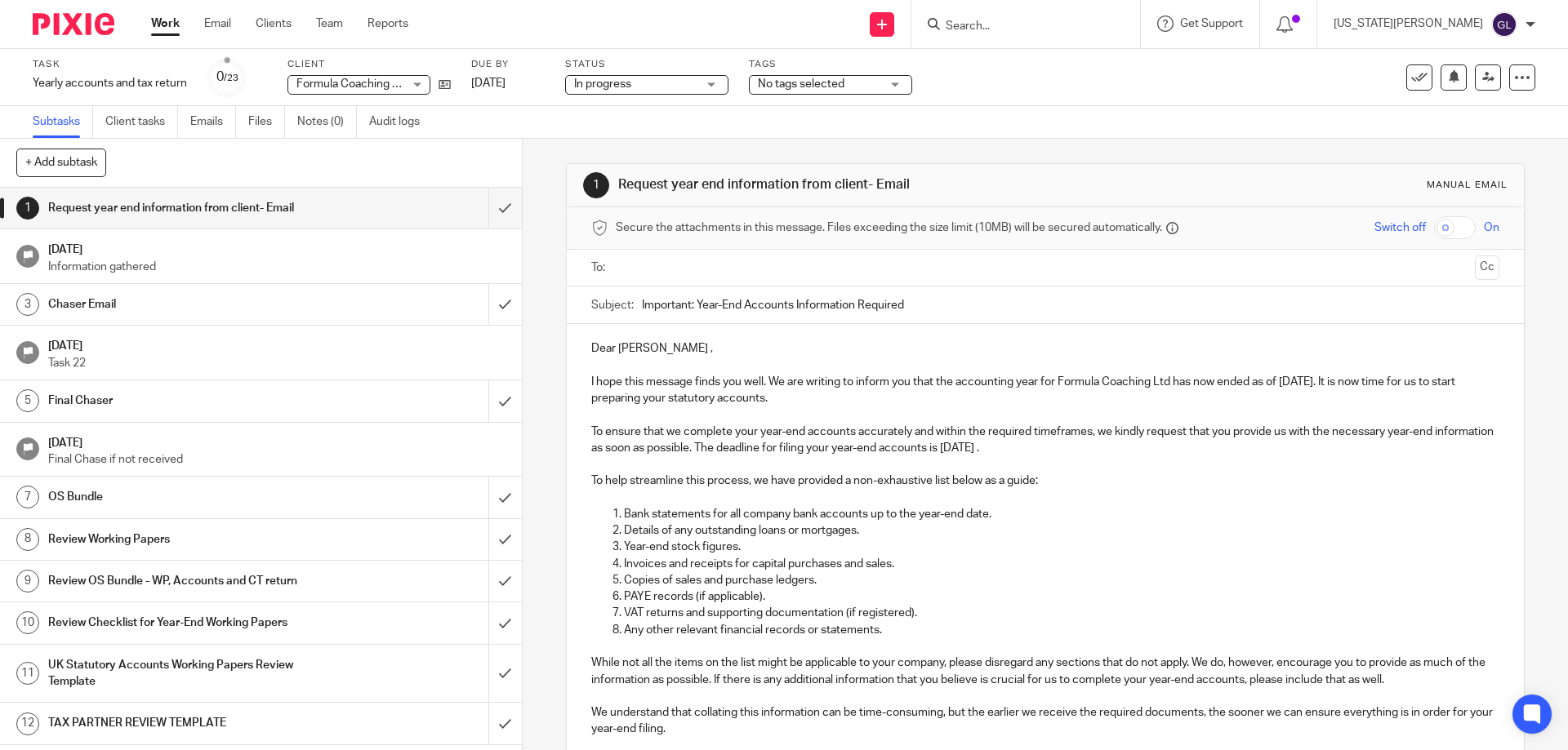
click at [830, 91] on span "No tags selected" at bounding box center [819, 85] width 123 height 17
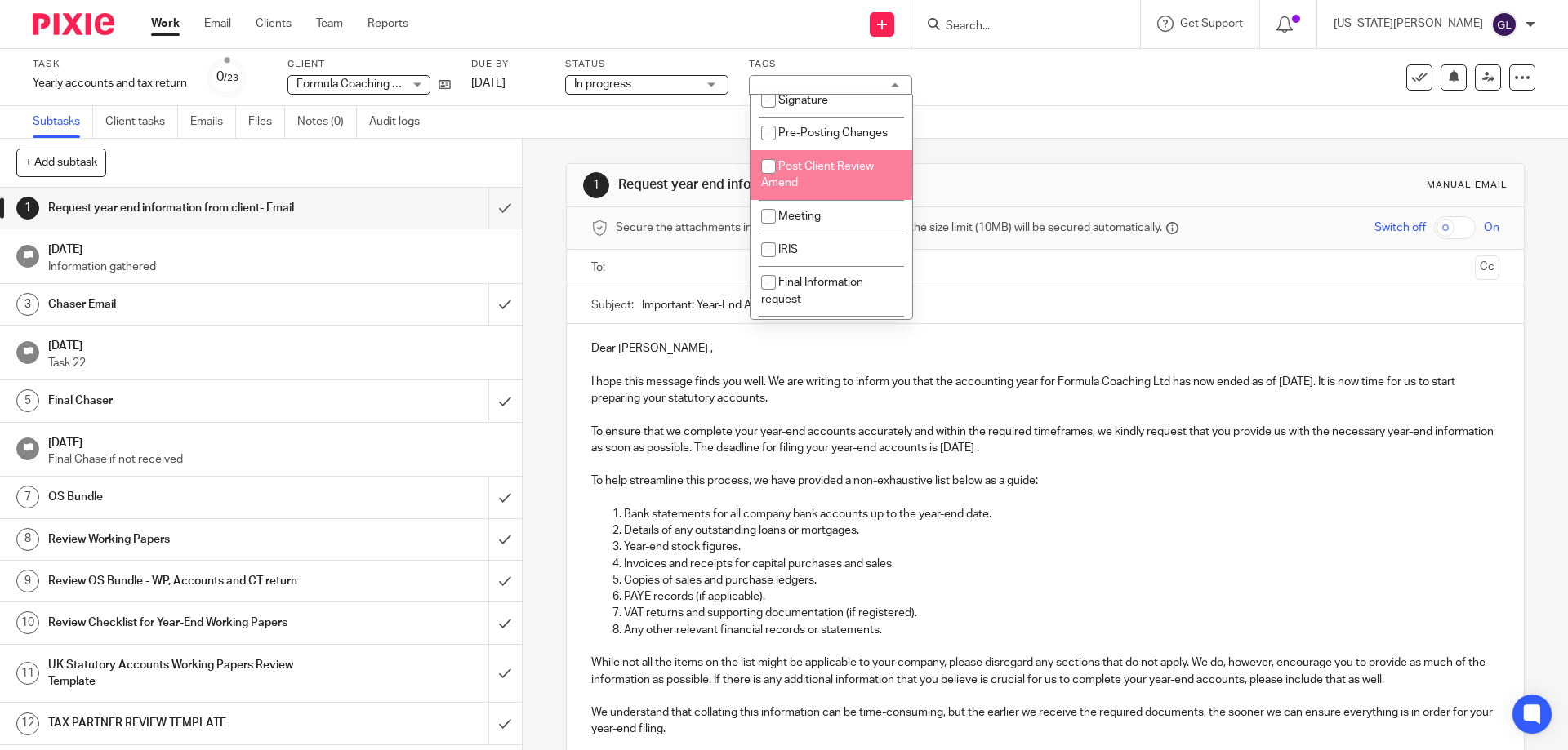
scroll to position [505, 0]
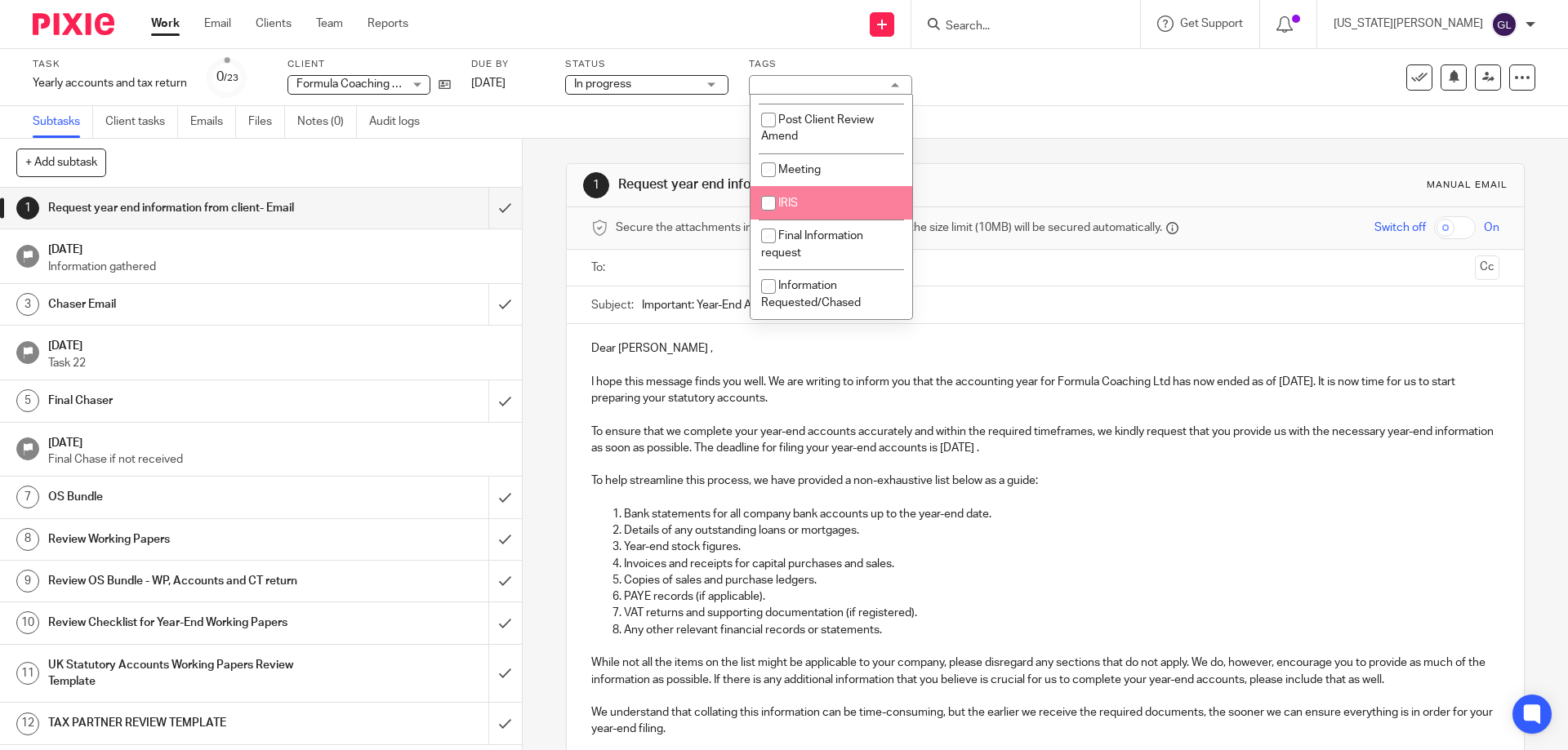
click at [819, 196] on li "IRIS" at bounding box center [831, 203] width 162 height 34
checkbox input "true"
click at [983, 132] on div "Subtasks Client tasks Emails Files Notes (0) Audit logs" at bounding box center [784, 123] width 1568 height 33
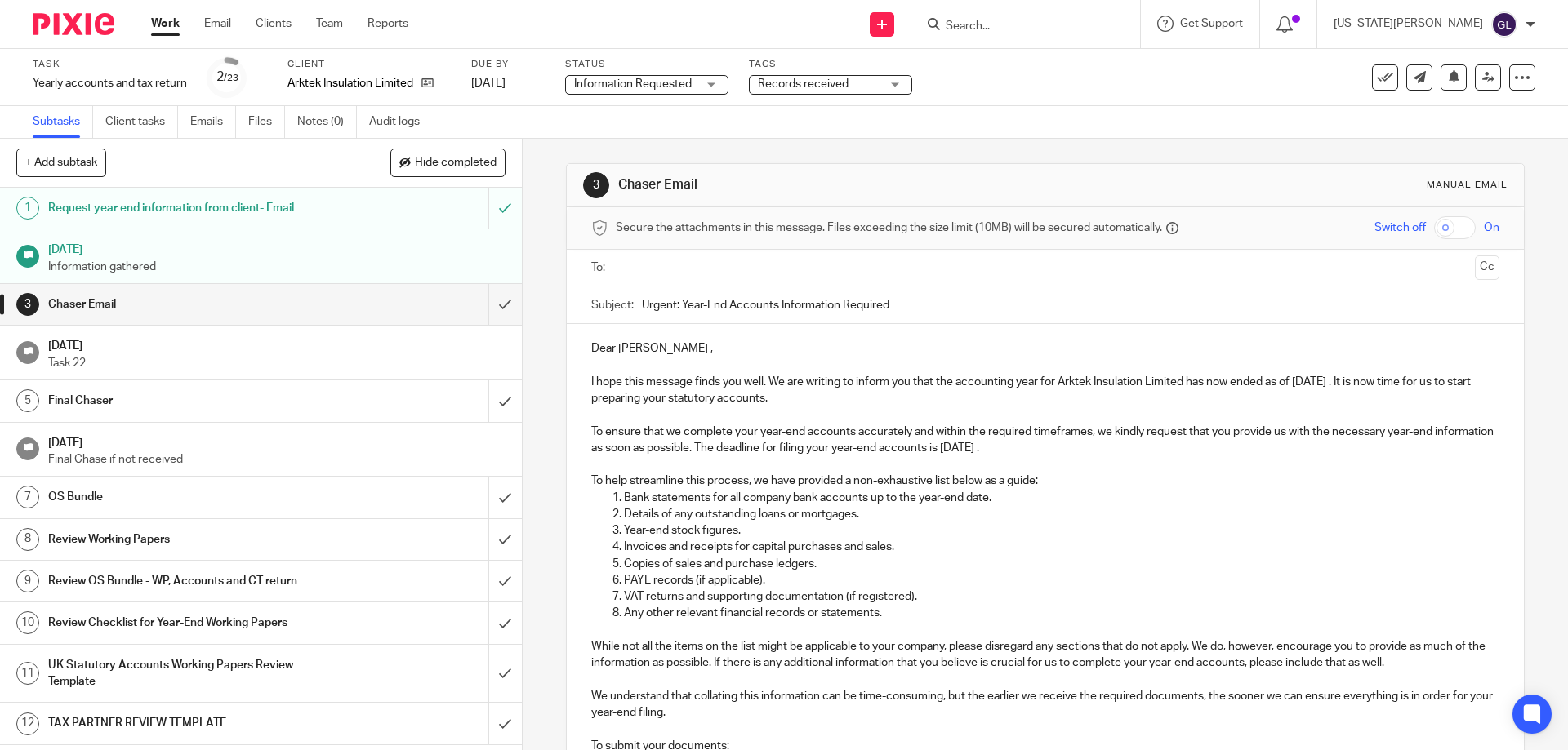
click at [660, 76] on span "Information Requested" at bounding box center [635, 85] width 123 height 17
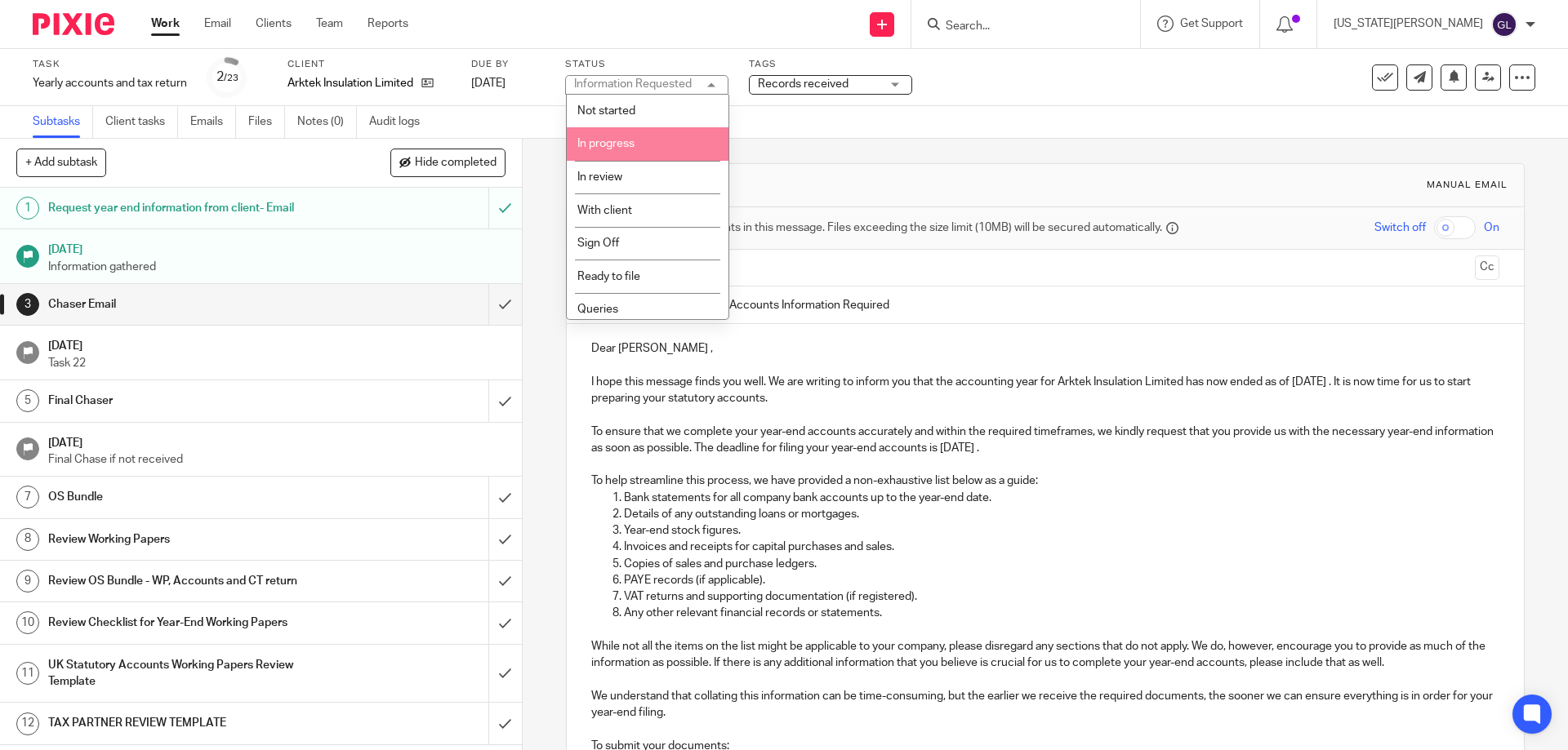
click at [647, 114] on li "Not started" at bounding box center [648, 111] width 162 height 34
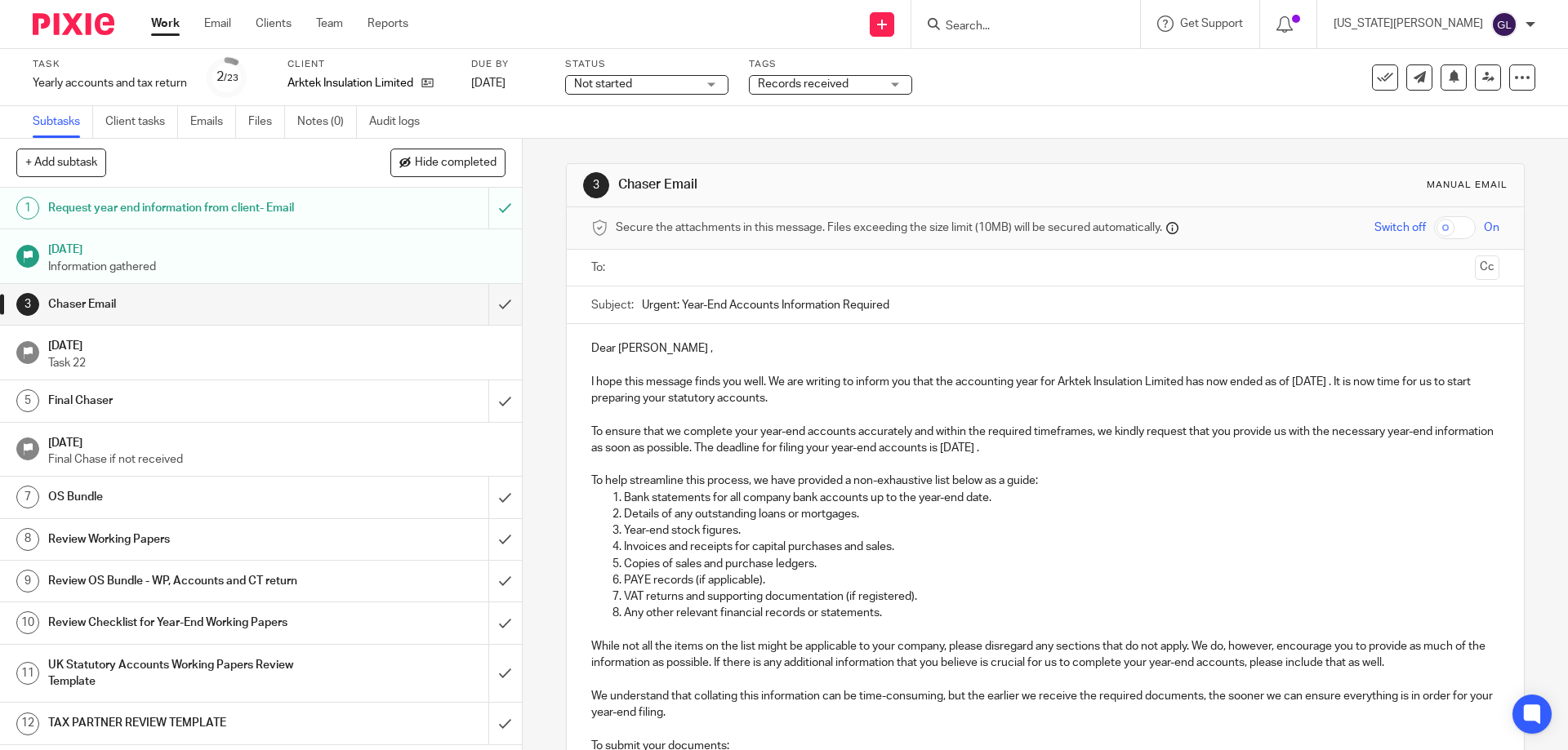
scroll to position [82, 0]
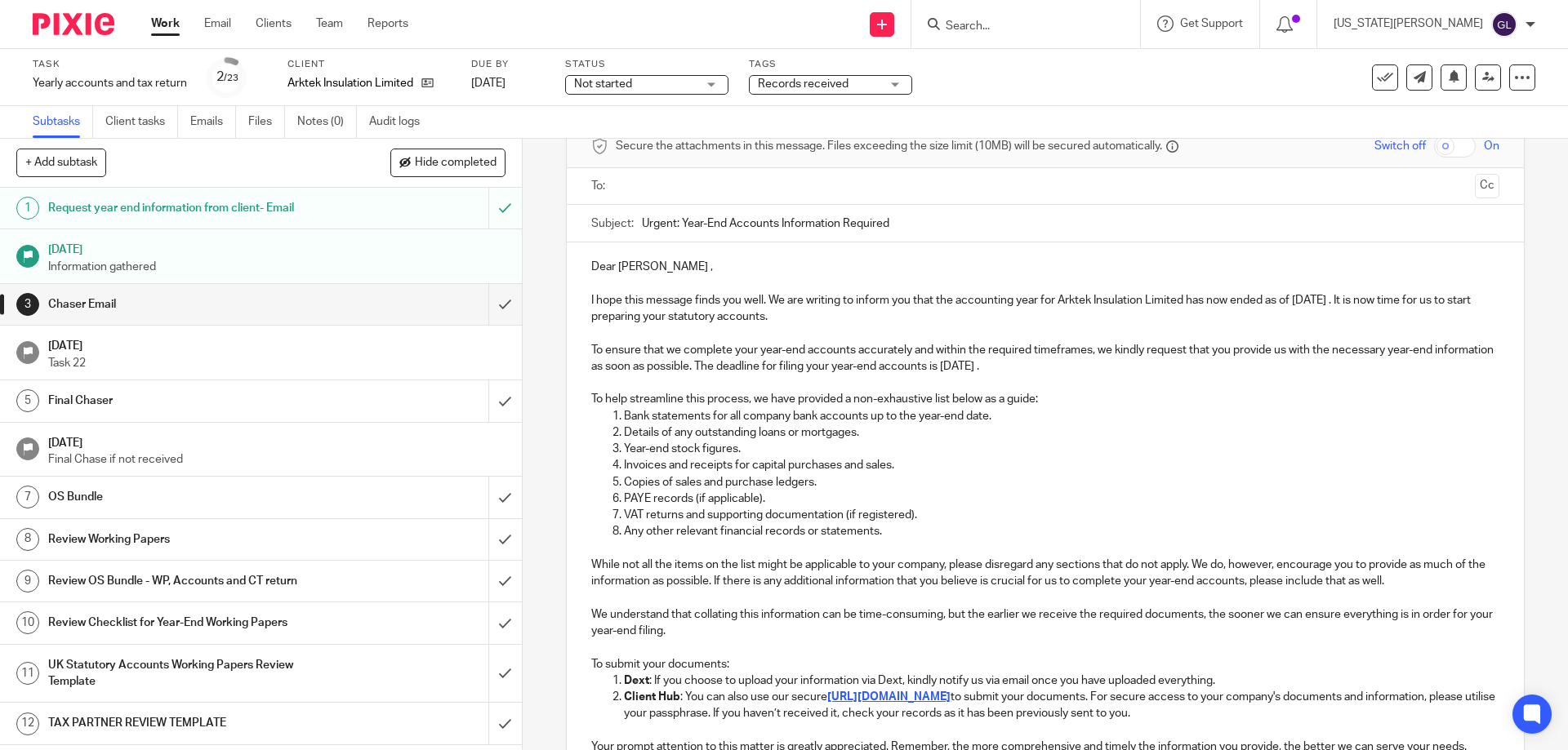
drag, startPoint x: 747, startPoint y: 28, endPoint x: 756, endPoint y: 5, distance: 24.7
click at [747, 28] on div "Send new email Create task Add client Request signature Get Support Contact via…" at bounding box center [1000, 24] width 1135 height 48
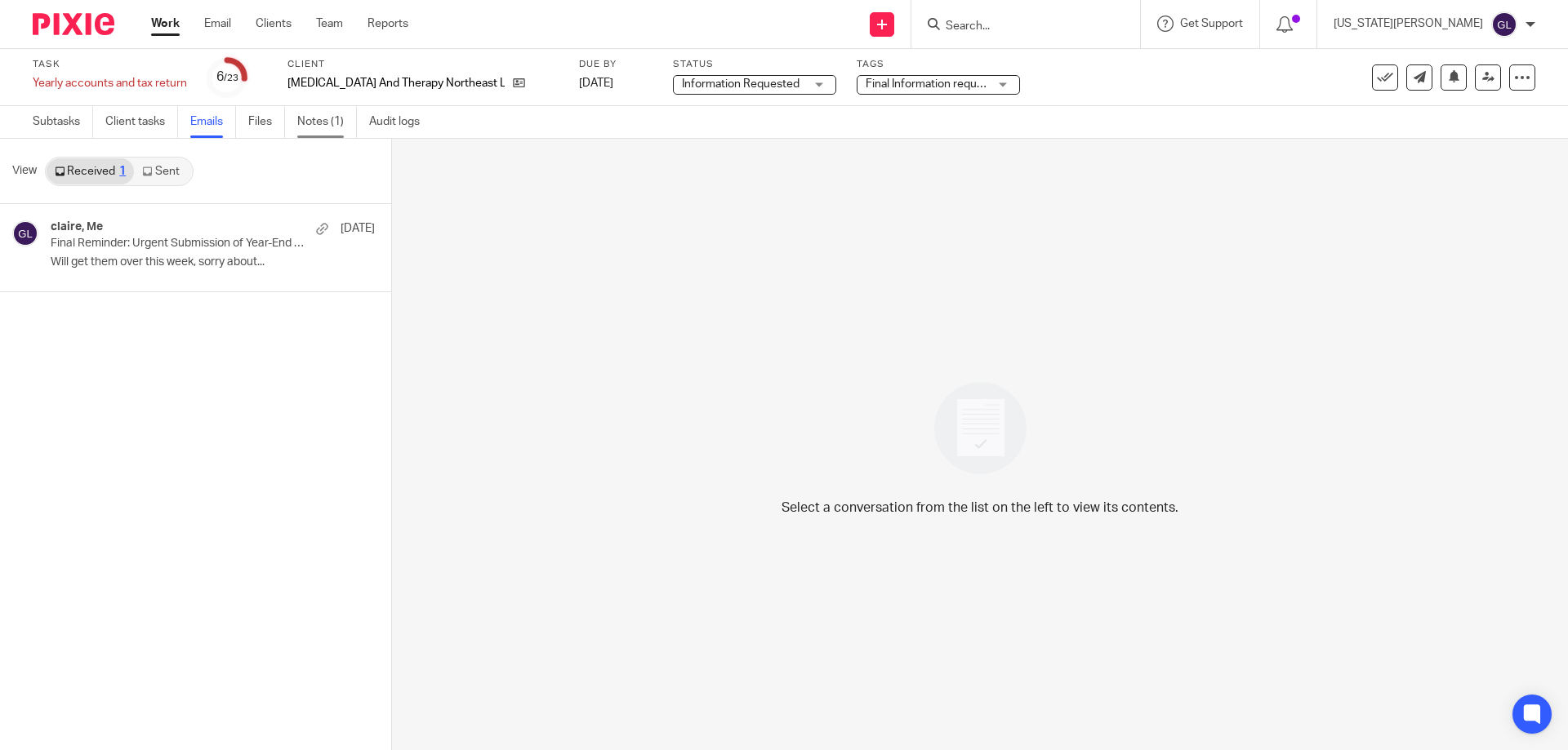
click at [317, 129] on link "Notes (1)" at bounding box center [327, 122] width 60 height 32
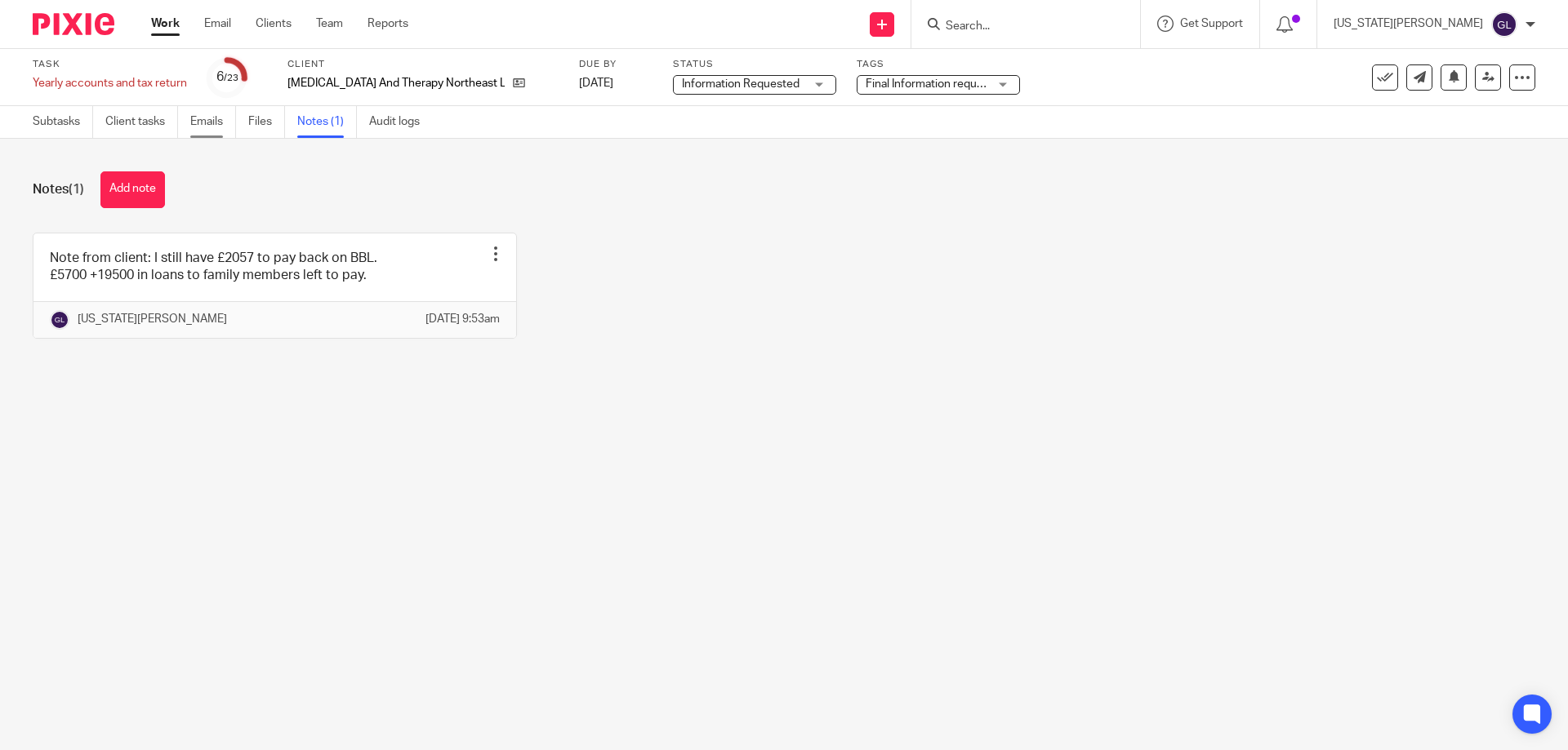
click at [220, 126] on link "Emails" at bounding box center [213, 122] width 45 height 32
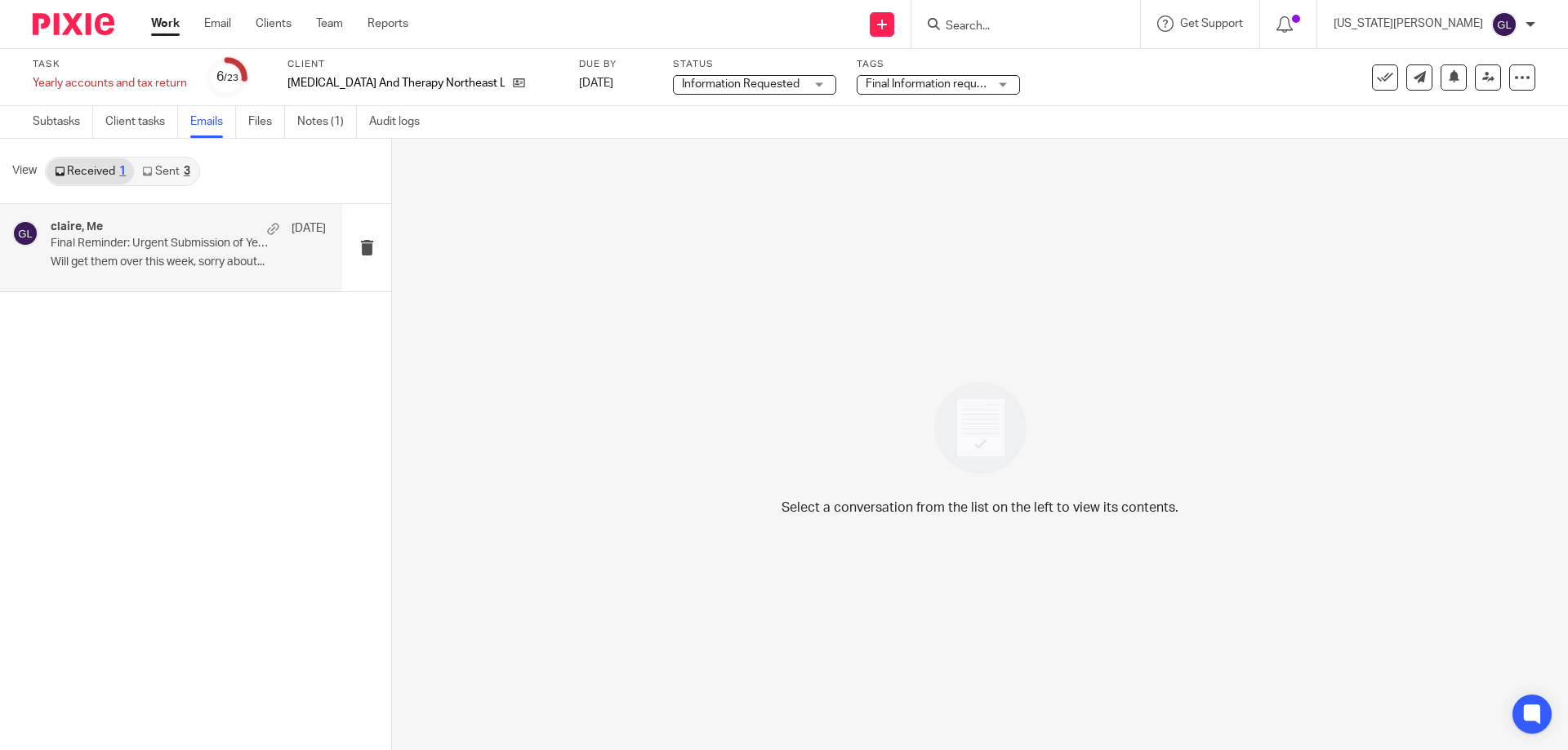
click at [204, 271] on div "[PERSON_NAME], Me [DATE] Final Reminder: Urgent Submission of Year-End Accounts…" at bounding box center [188, 247] width 276 height 55
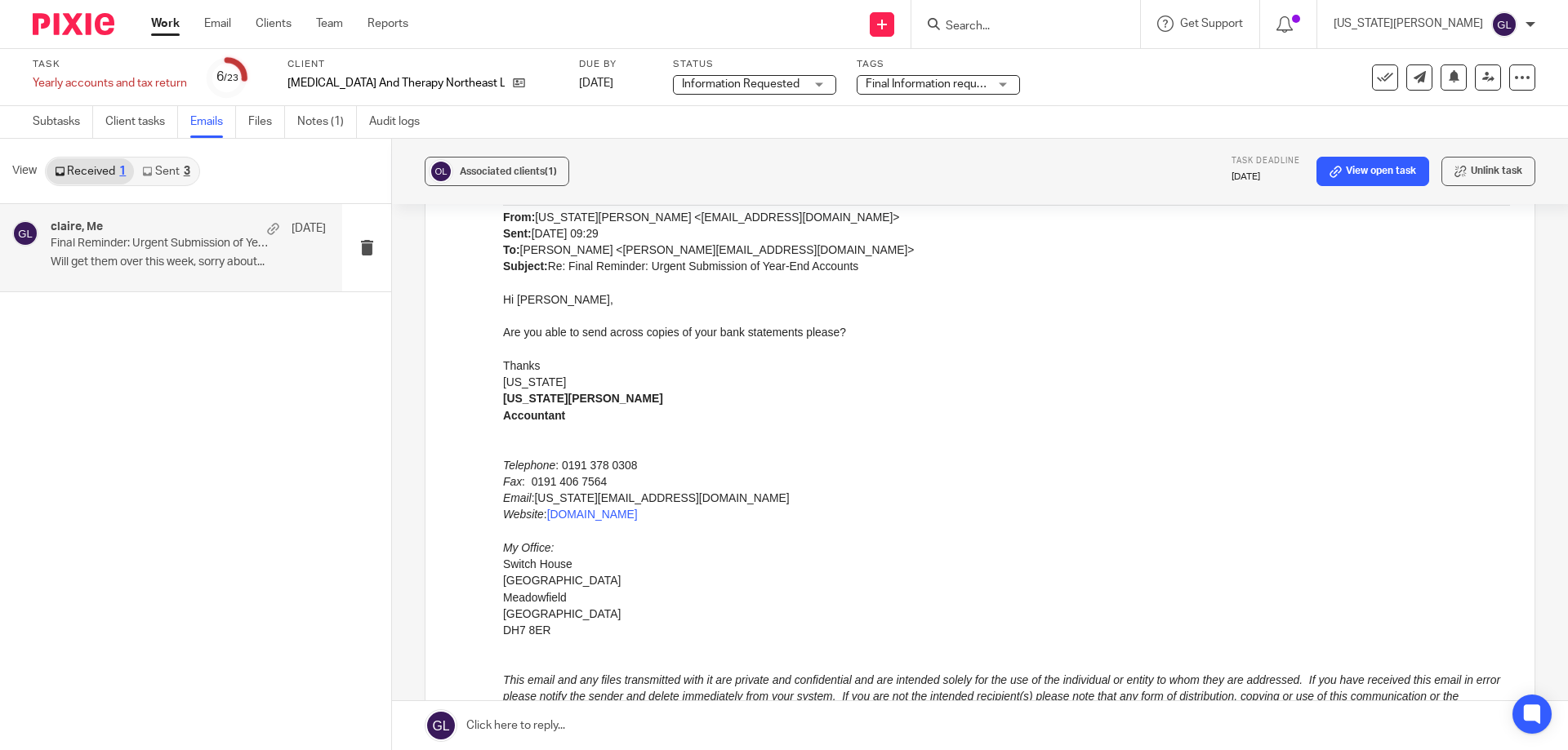
scroll to position [1089, 0]
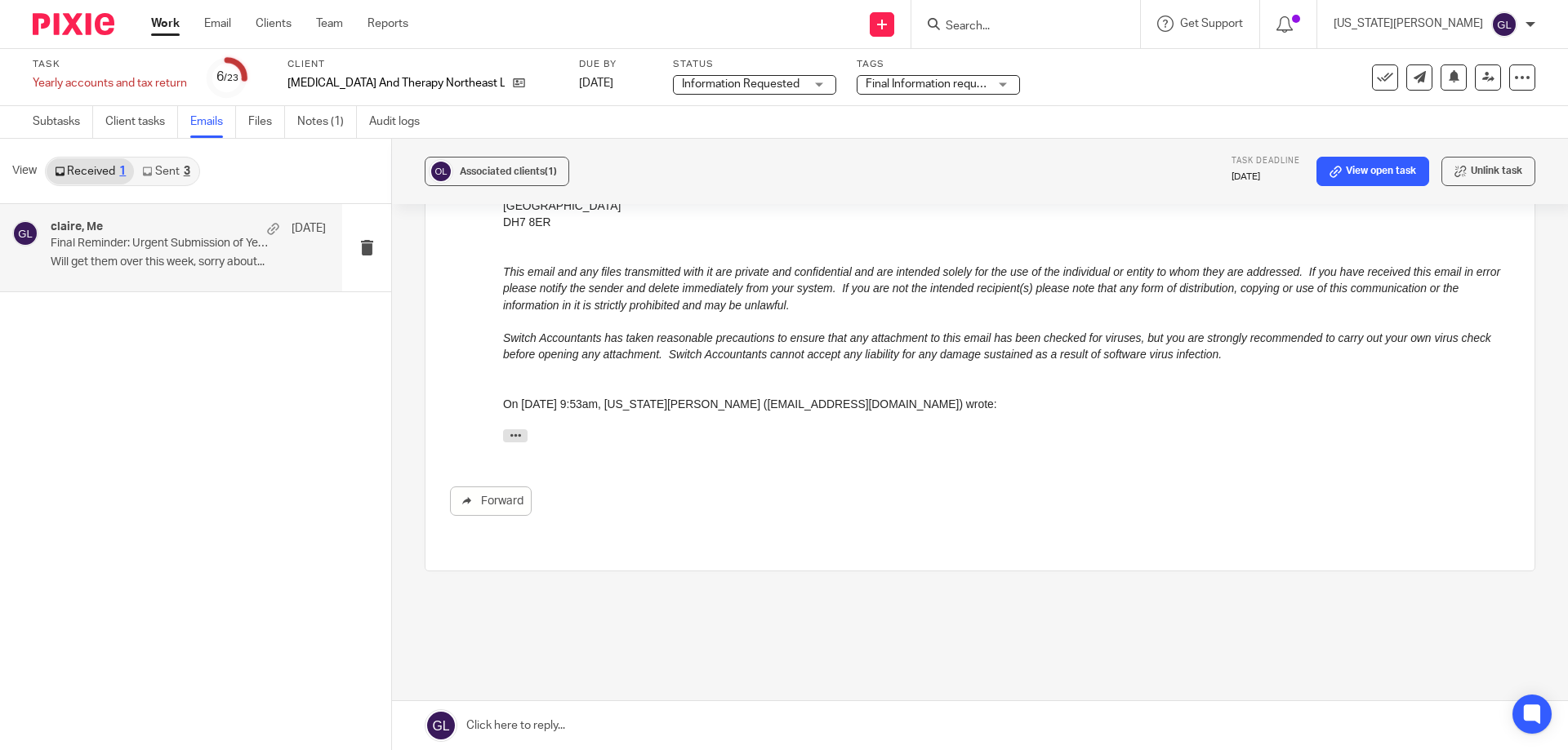
click at [539, 713] on link at bounding box center [980, 725] width 1176 height 49
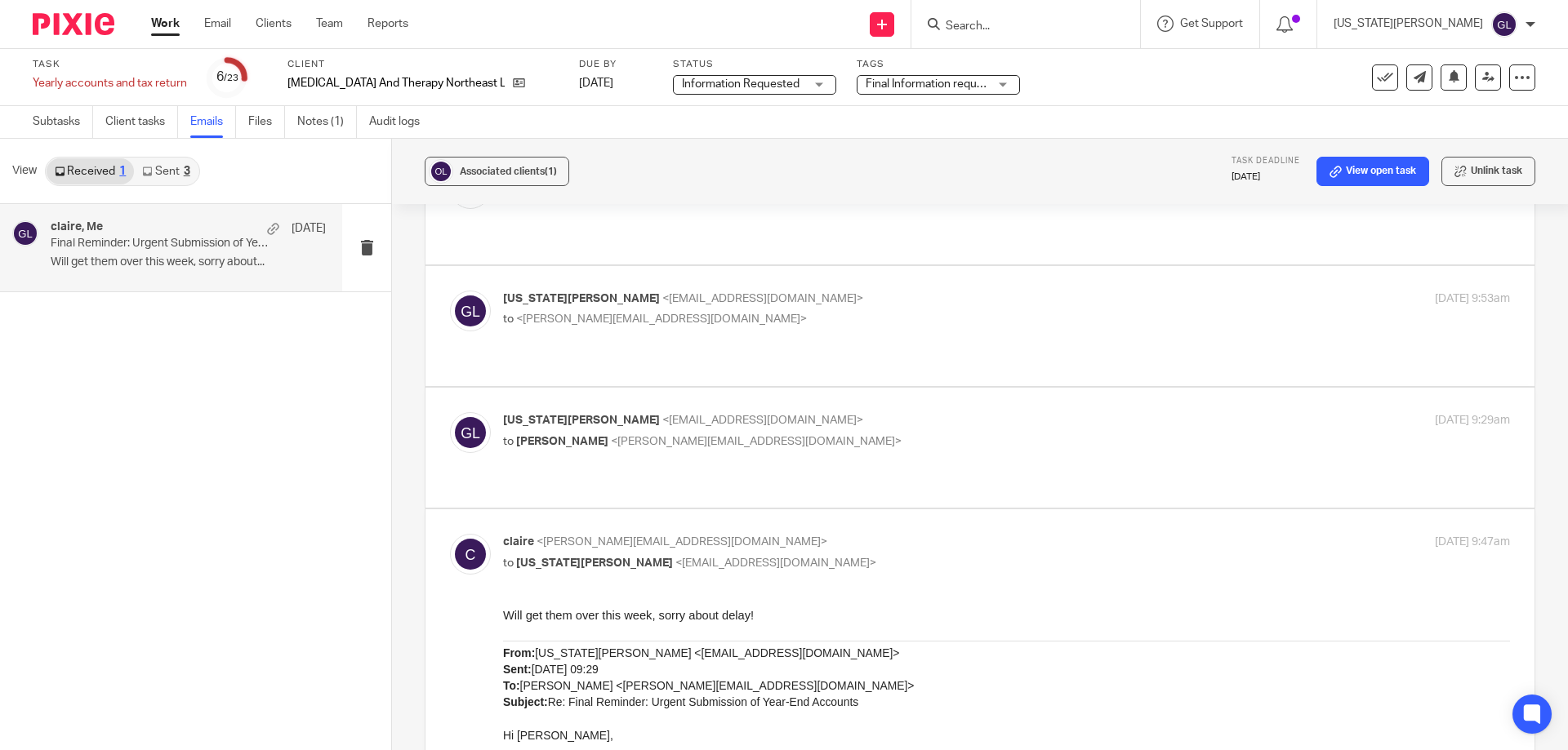
scroll to position [326, 0]
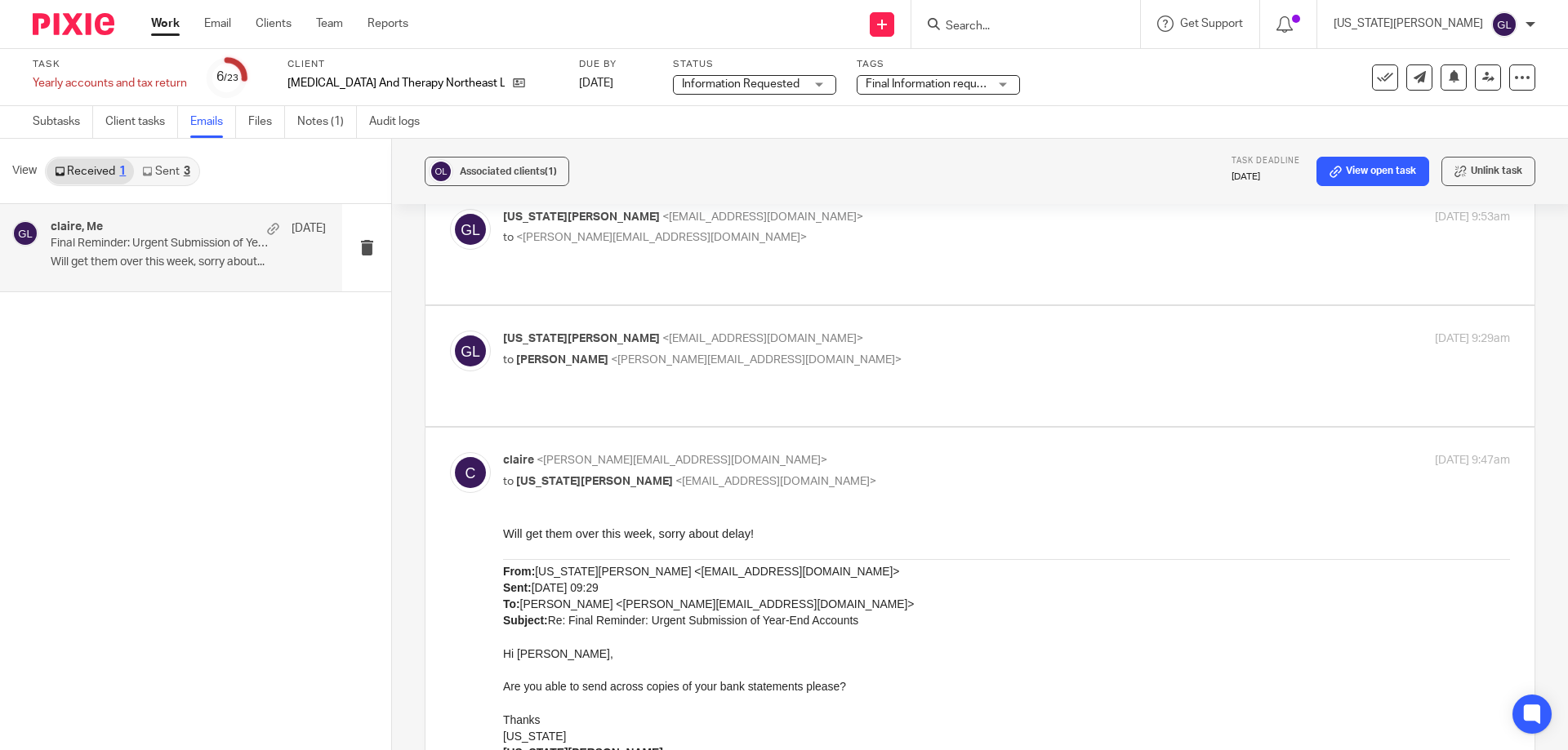
click at [700, 376] on label at bounding box center [980, 366] width 1109 height 120
click at [450, 331] on input "checkbox" at bounding box center [449, 330] width 1 height 1
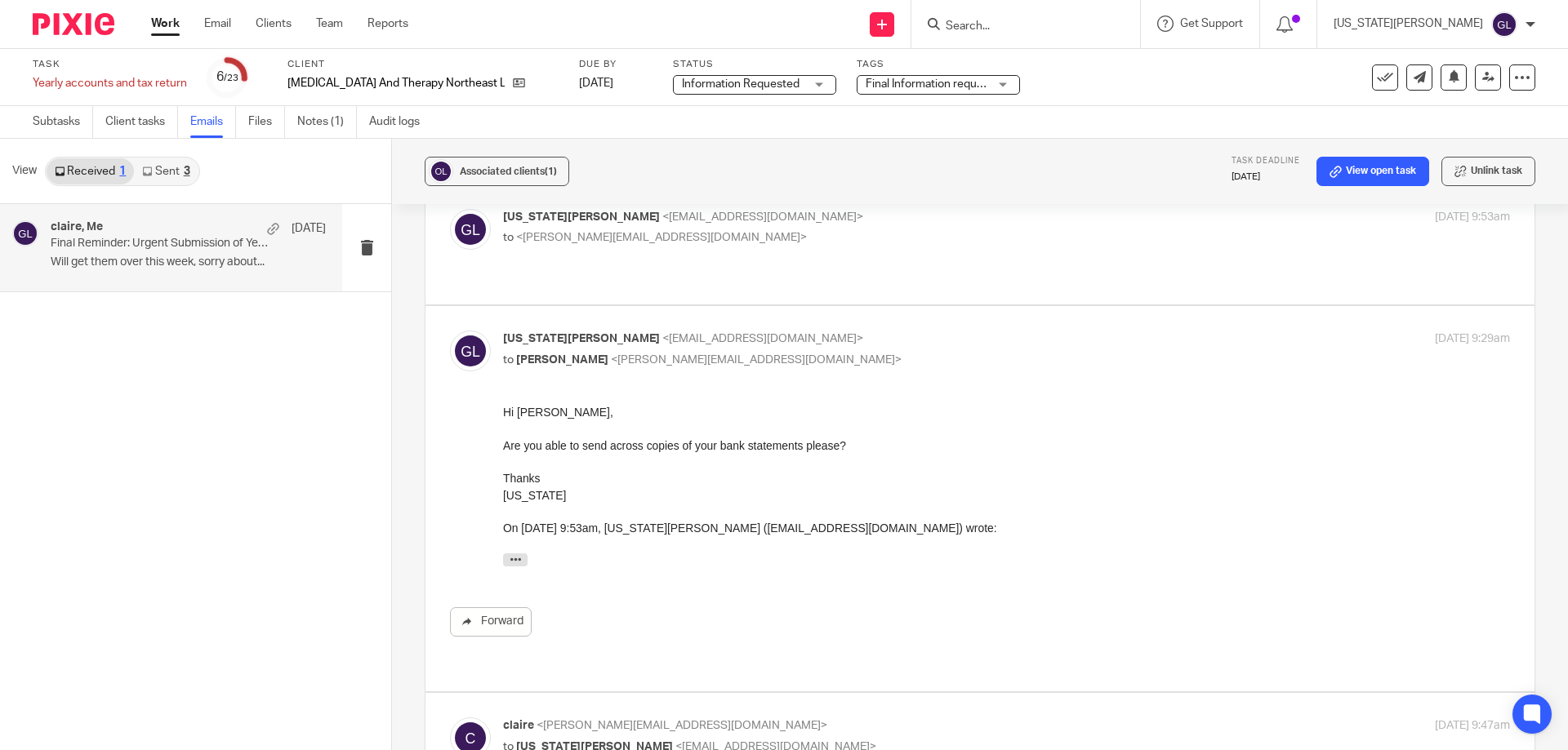
scroll to position [0, 0]
click at [877, 309] on label at bounding box center [980, 499] width 1109 height 385
click at [450, 330] on input "checkbox" at bounding box center [449, 330] width 1 height 1
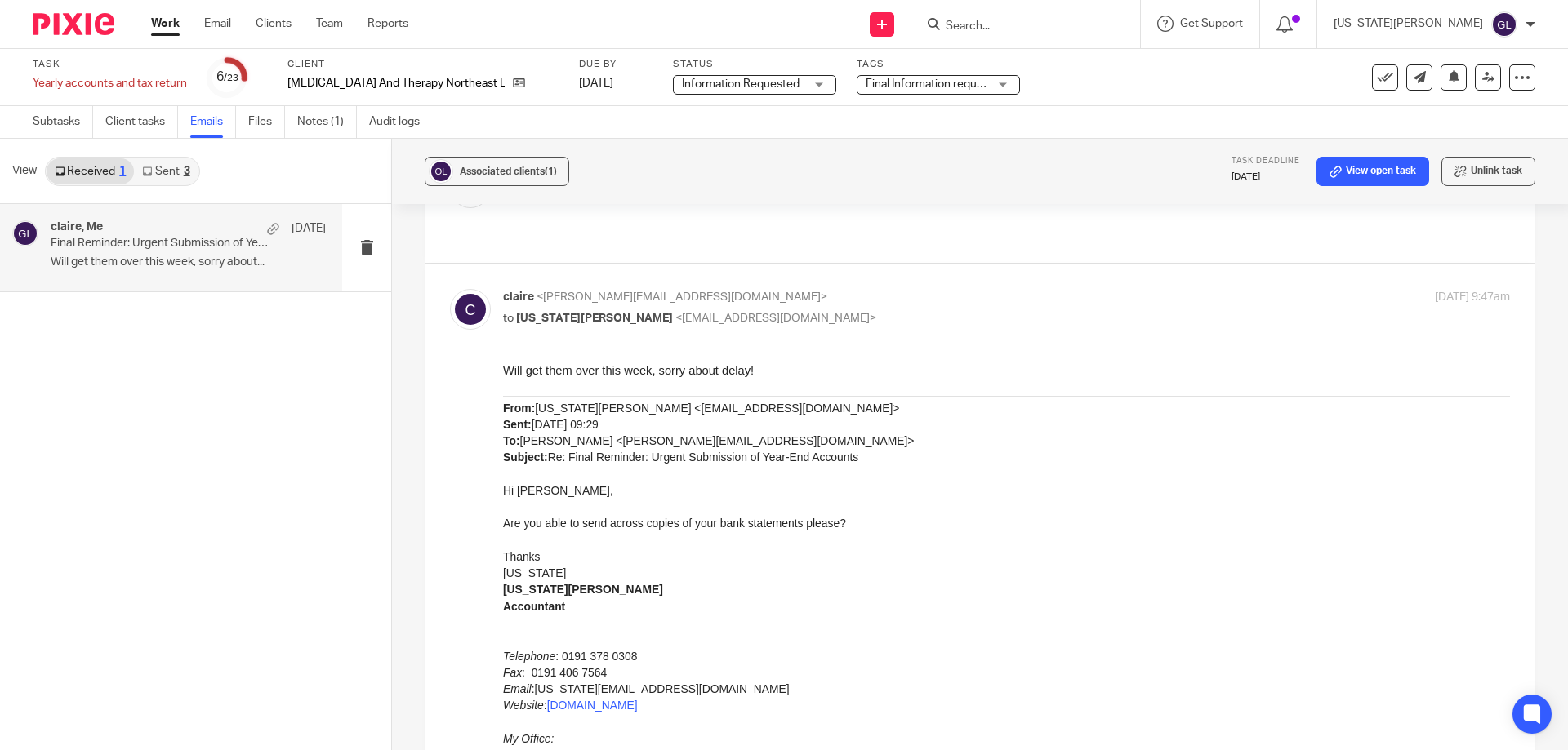
scroll to position [326, 0]
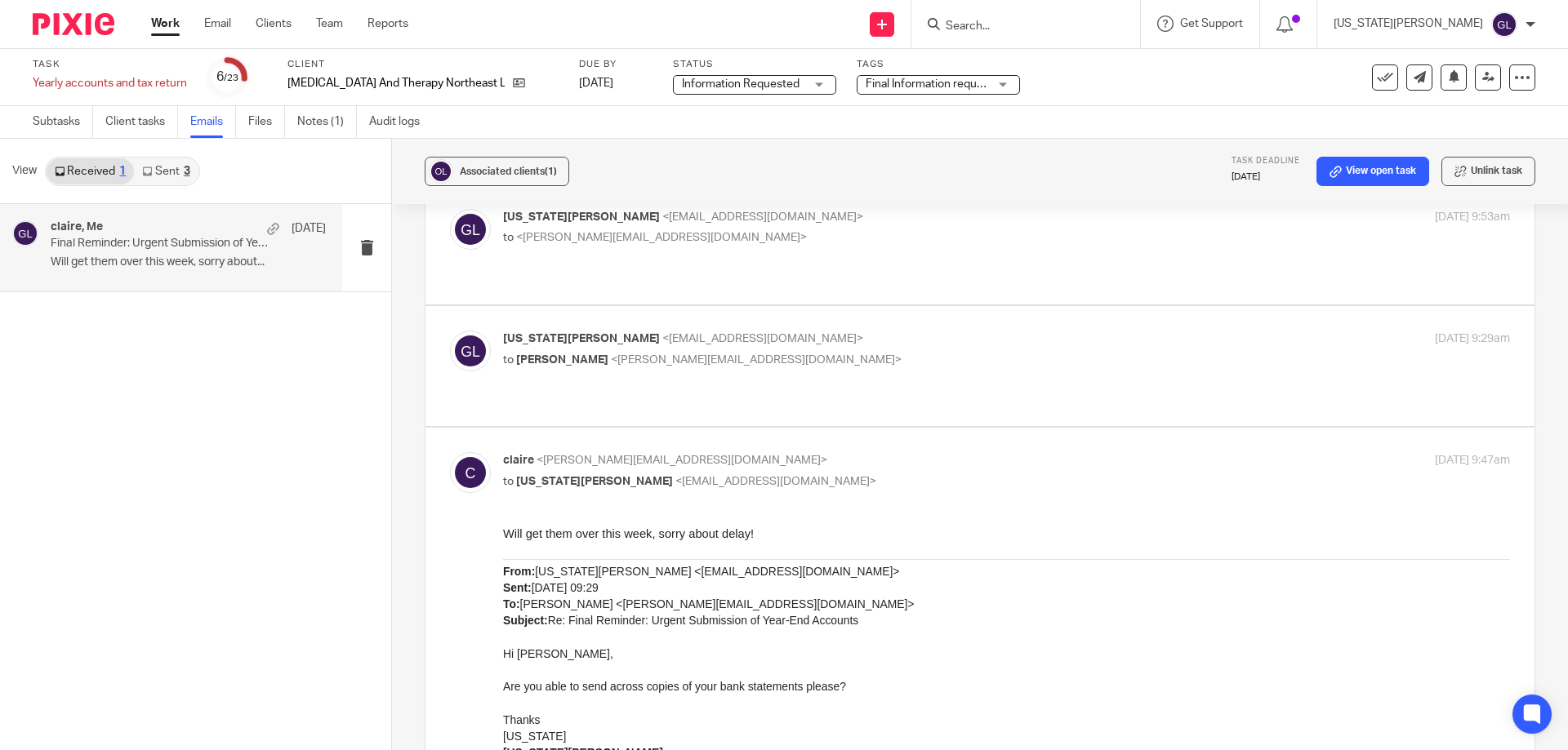
click at [805, 369] on label at bounding box center [980, 366] width 1109 height 120
click at [450, 331] on input "checkbox" at bounding box center [449, 330] width 1 height 1
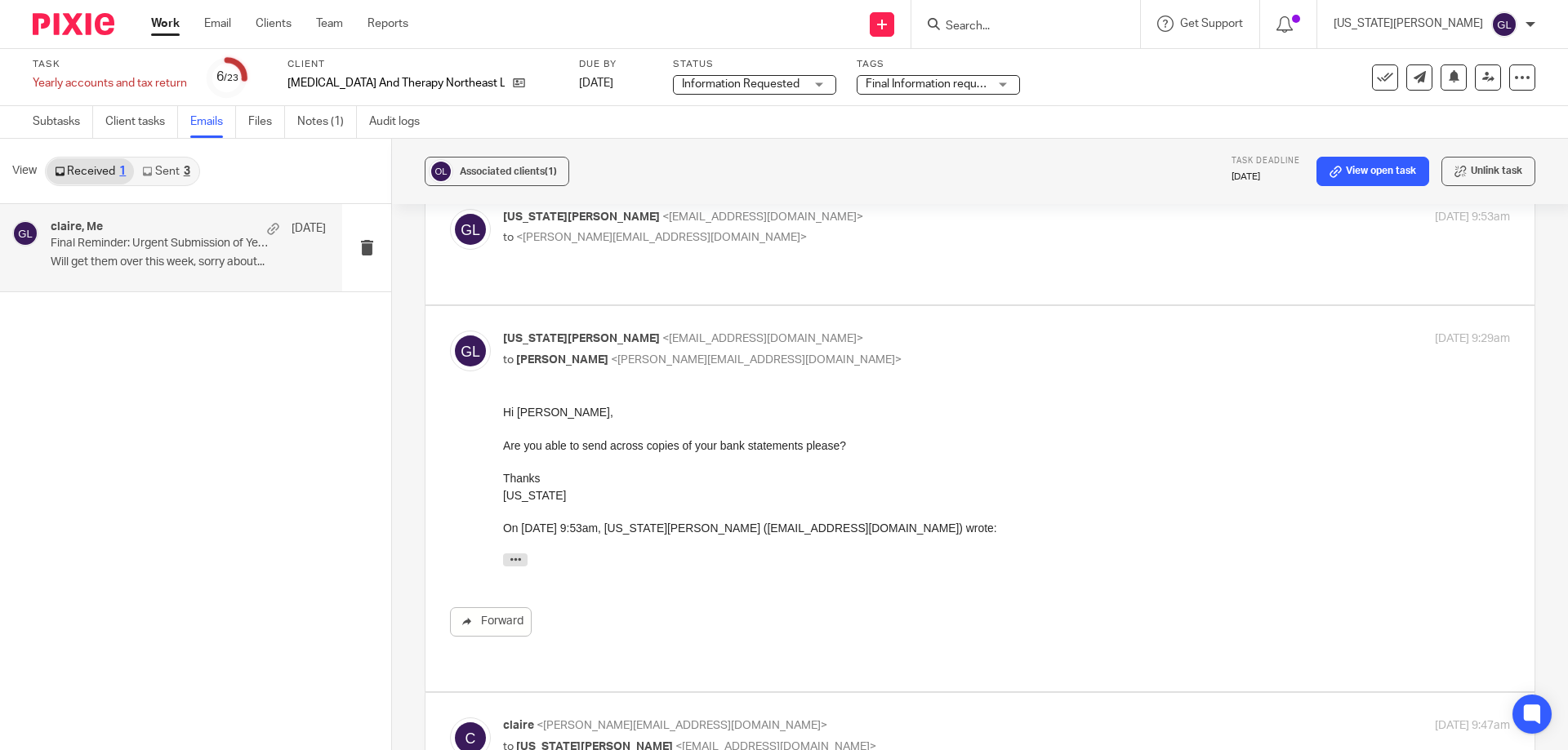
scroll to position [0, 0]
click at [850, 306] on label at bounding box center [980, 499] width 1109 height 385
click at [450, 330] on input "checkbox" at bounding box center [449, 330] width 1 height 1
checkbox input "false"
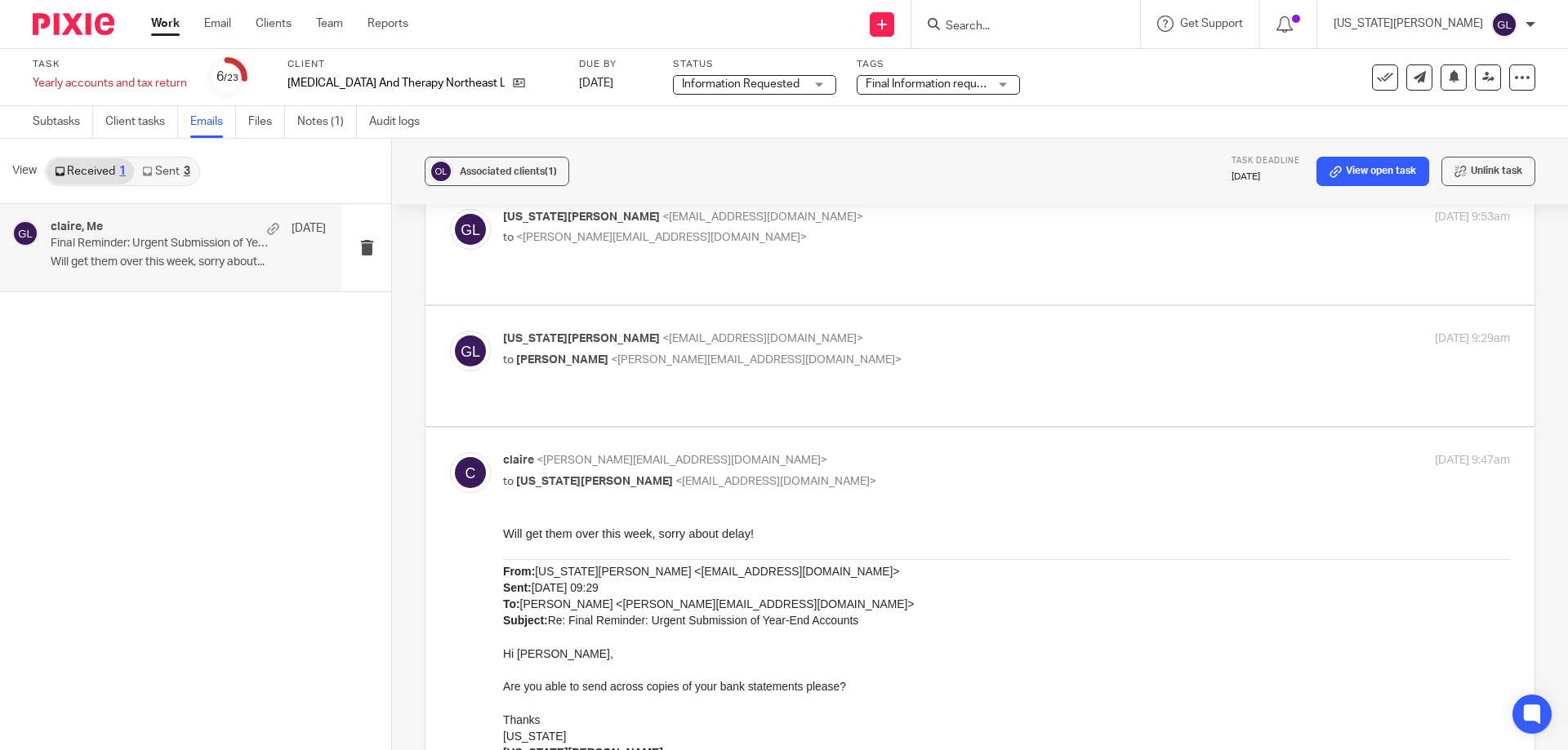
click at [844, 255] on div "Georgia Laden <switchaccst@gmail.com> to <claire@osteopathyandtherapy.co.uk> 2 …" at bounding box center [980, 245] width 1060 height 71
click at [593, 265] on label at bounding box center [980, 245] width 1109 height 120
click at [450, 209] on input "checkbox" at bounding box center [449, 208] width 1 height 1
checkbox input "true"
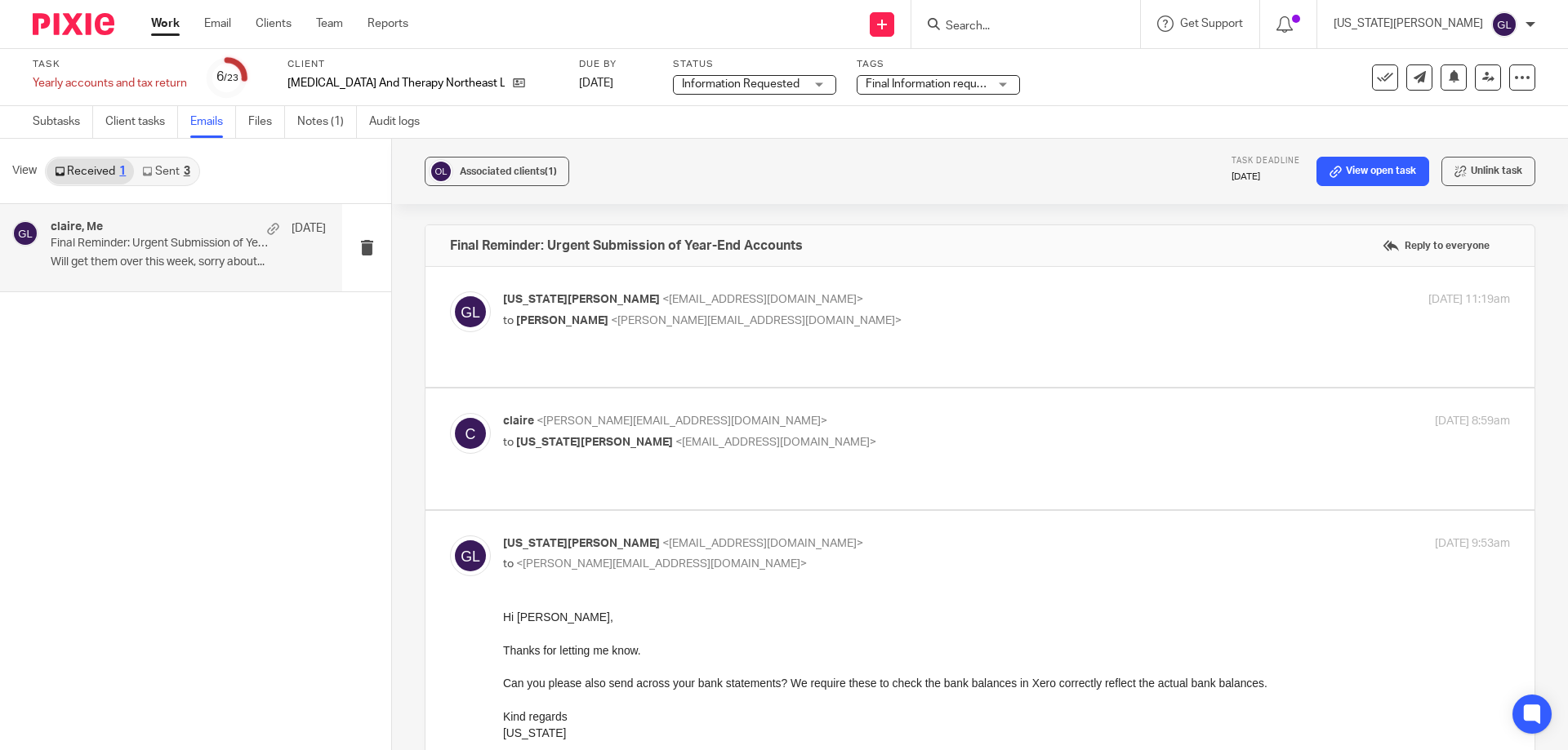
click at [736, 340] on div "Georgia Laden <switchaccst@gmail.com> to Claire Hawes <claire@osteopathyandther…" at bounding box center [980, 327] width 1060 height 71
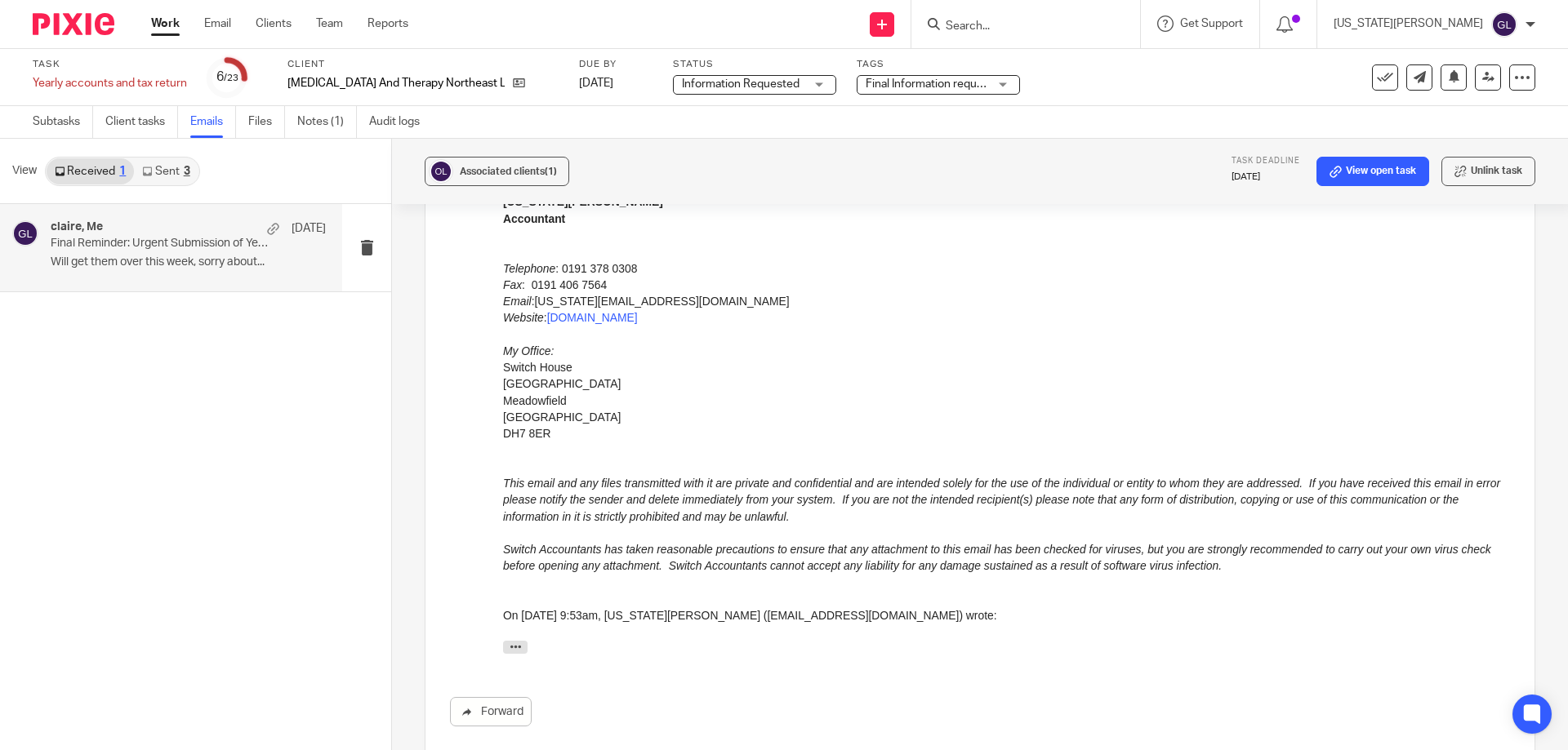
scroll to position [1716, 0]
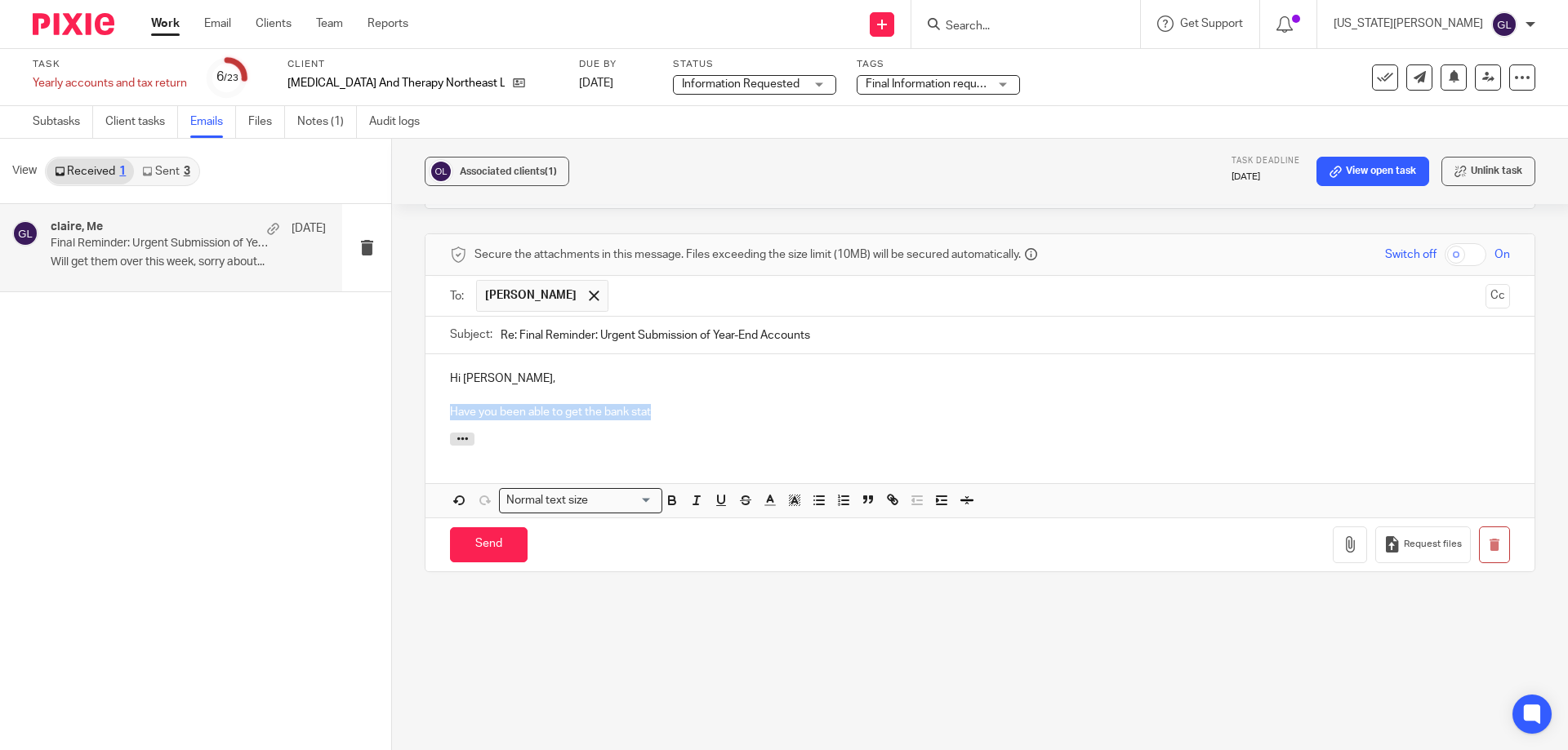
drag, startPoint x: 507, startPoint y: 392, endPoint x: 411, endPoint y: 392, distance: 96.0
click at [411, 392] on div "Associated clients (1) Task deadline 1 Nov 2025 View open task Unlink task Fina…" at bounding box center [980, 445] width 1176 height 612
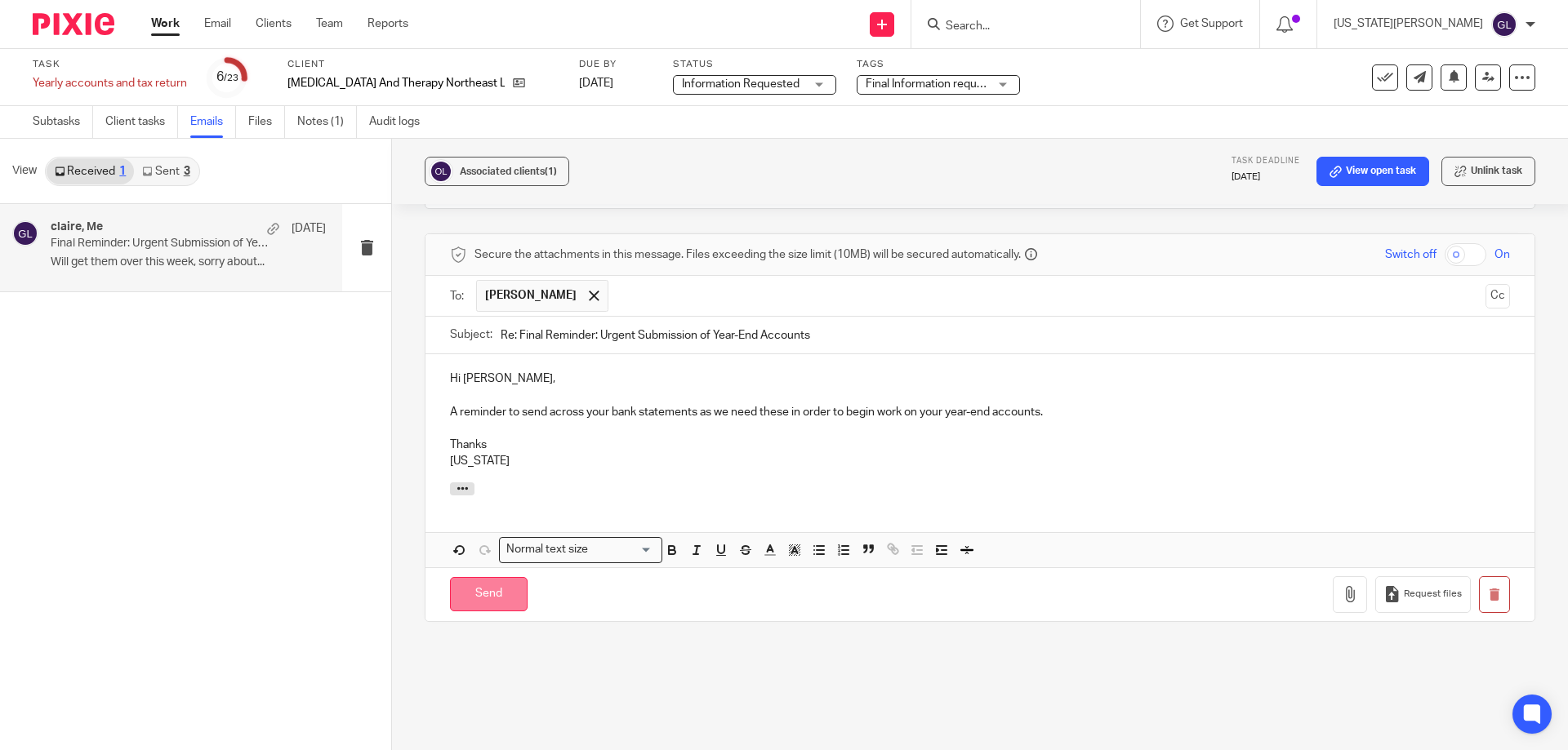
click at [490, 577] on input "Send" at bounding box center [488, 595] width 77 height 35
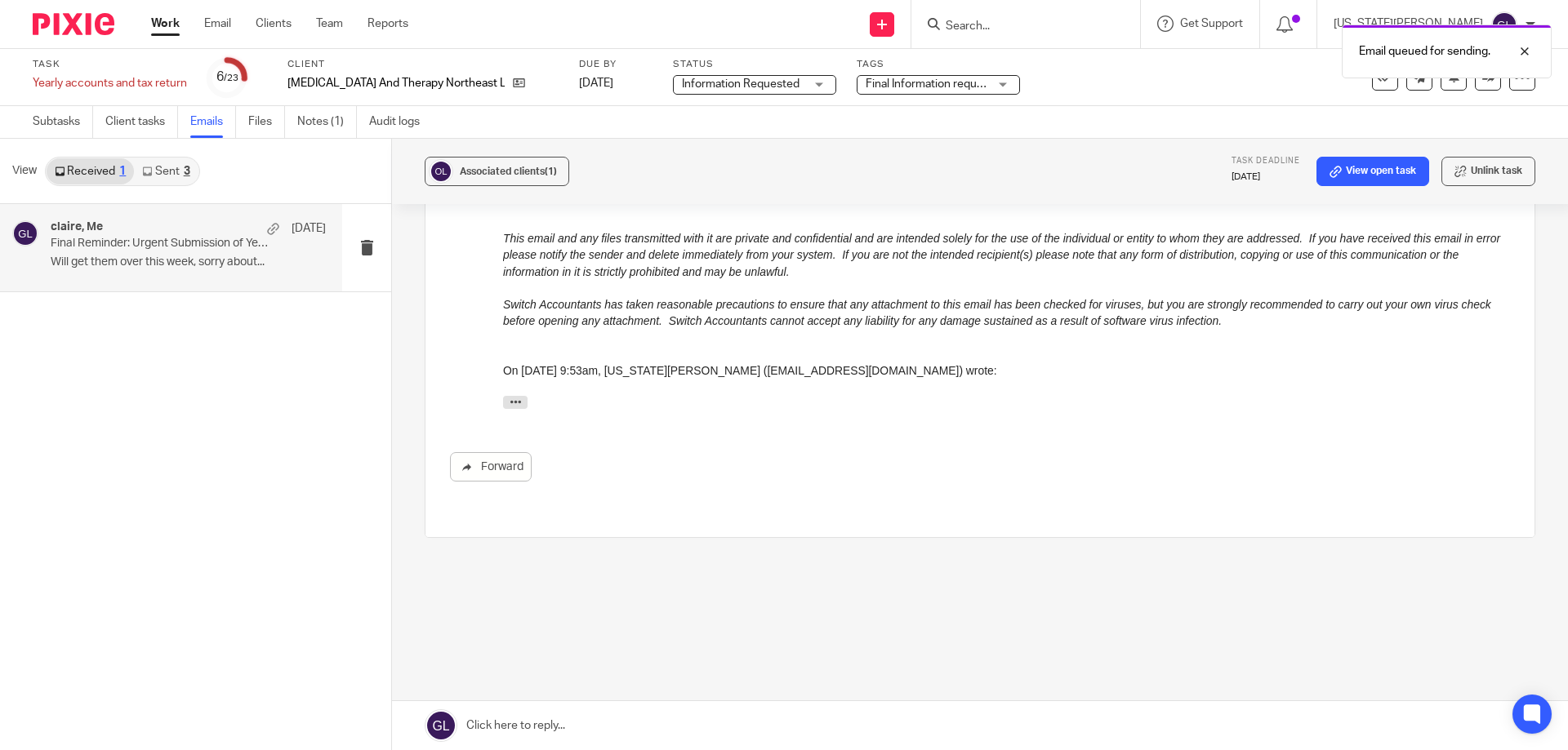
scroll to position [1354, 0]
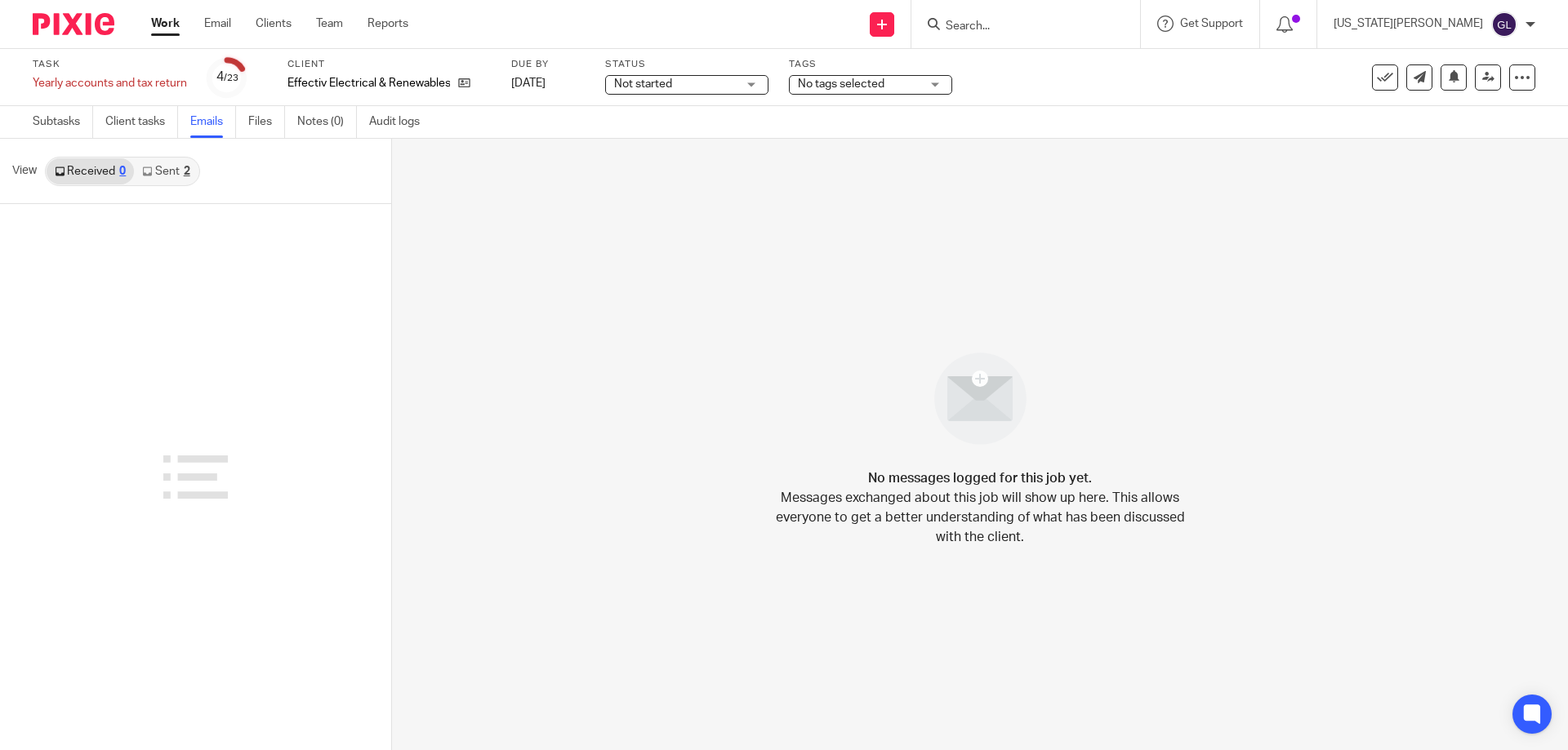
click at [155, 176] on link "Sent 2" at bounding box center [166, 171] width 64 height 26
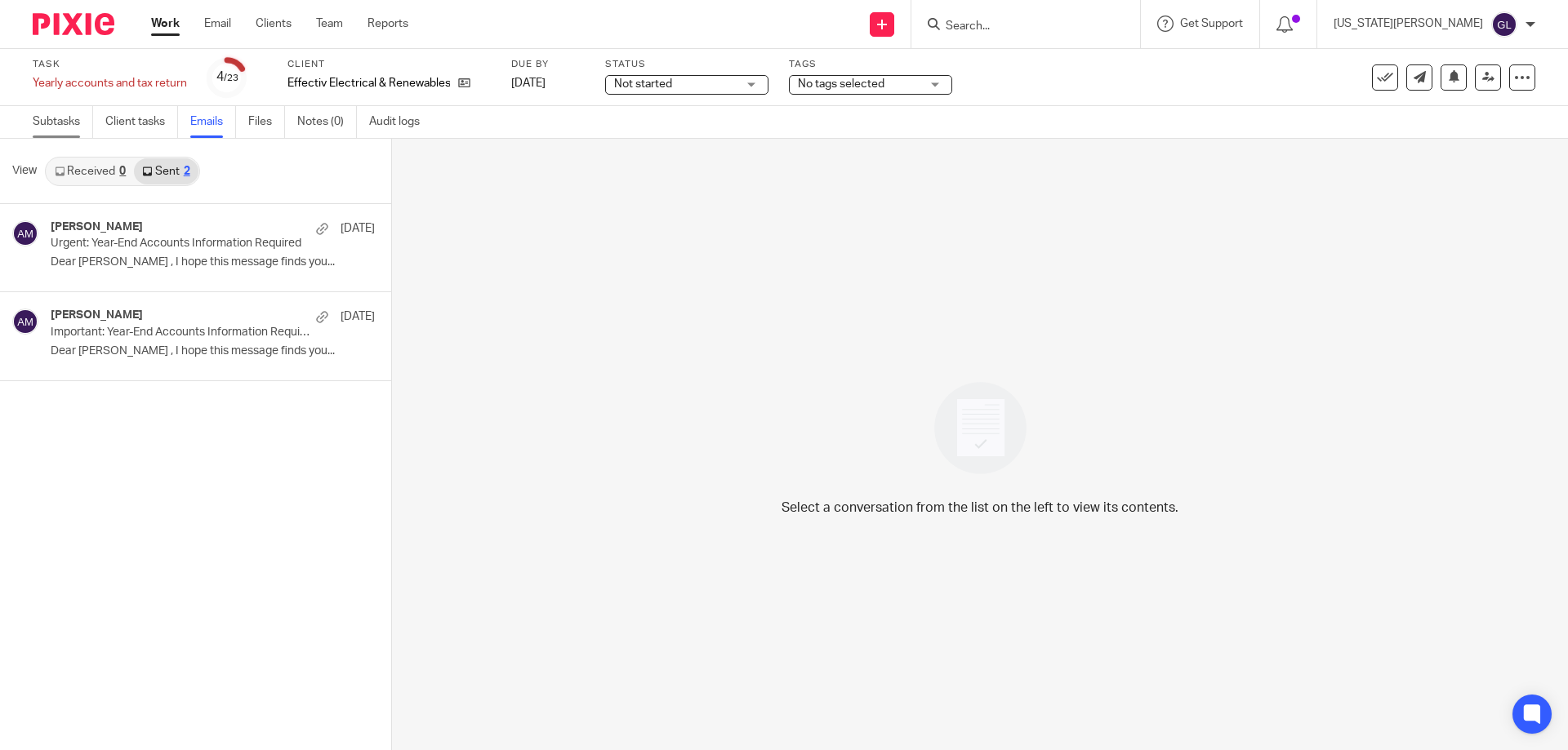
click at [39, 127] on link "Subtasks" at bounding box center [63, 122] width 60 height 32
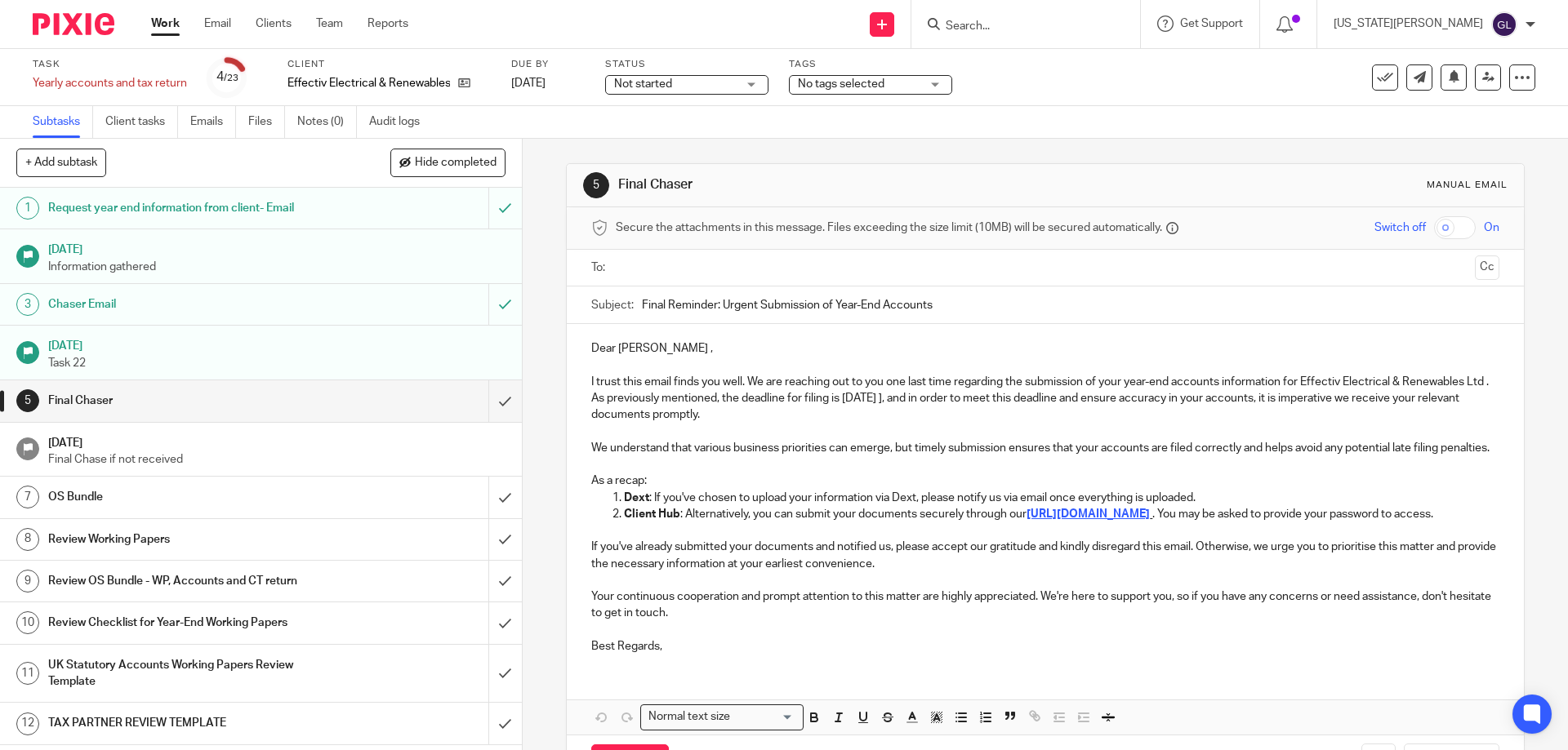
click at [649, 262] on input "text" at bounding box center [1044, 268] width 846 height 19
click at [644, 352] on p "Dear [PERSON_NAME] ," at bounding box center [1045, 352] width 908 height 16
click at [1206, 493] on p "As a recap:" at bounding box center [1045, 485] width 908 height 16
click at [1208, 509] on p "Dext : If you've chosen to upload your information via Dext, please notify us v…" at bounding box center [1061, 501] width 875 height 16
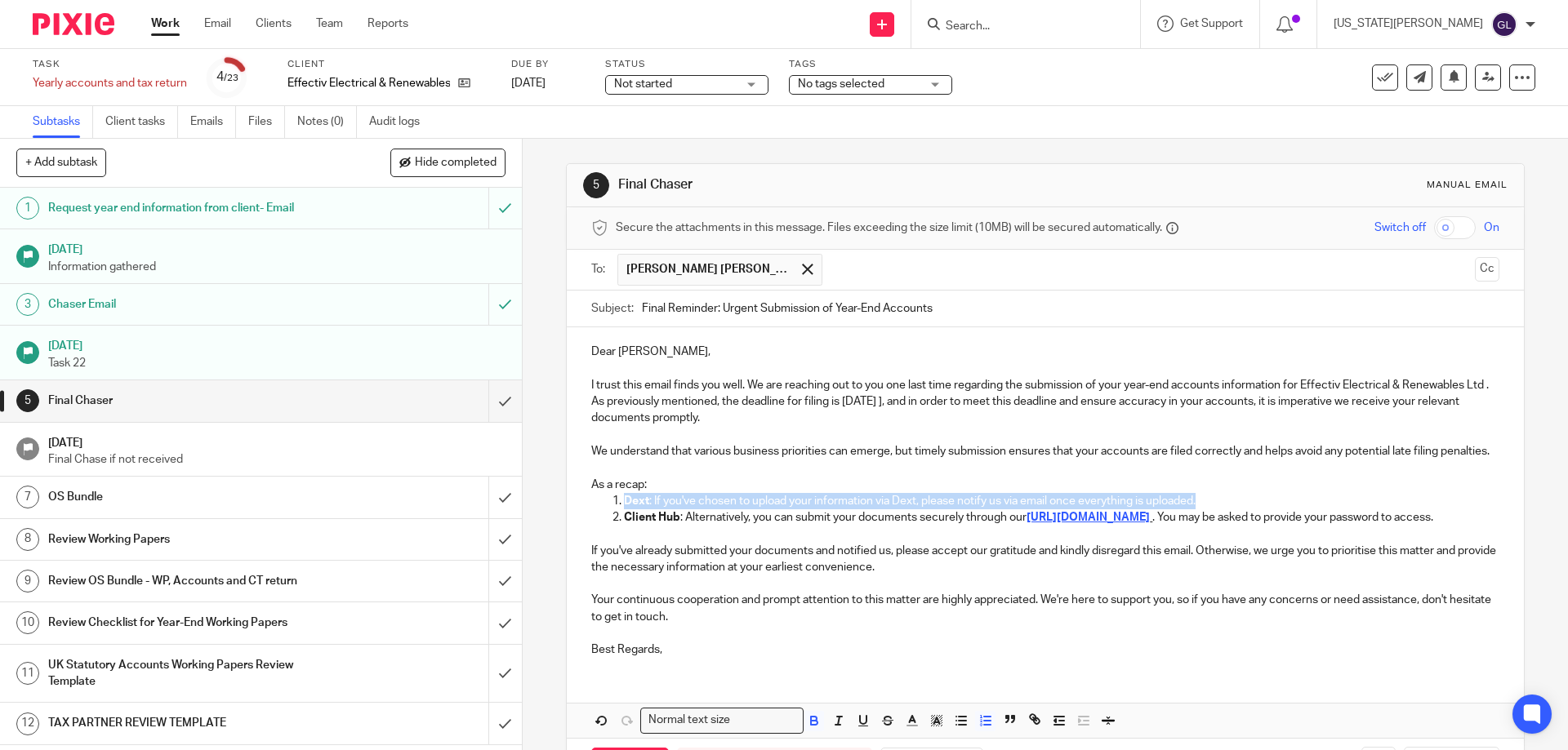
drag, startPoint x: 1208, startPoint y: 521, endPoint x: 594, endPoint y: 516, distance: 614.0
click at [594, 516] on ol "Dext : If you've chosen to upload your information via Dext, please notify us v…" at bounding box center [1045, 509] width 908 height 34
click at [610, 542] on p at bounding box center [1045, 534] width 908 height 16
click at [928, 400] on p "I trust this email finds you well. We are reaching out to you one last time reg…" at bounding box center [1045, 402] width 908 height 50
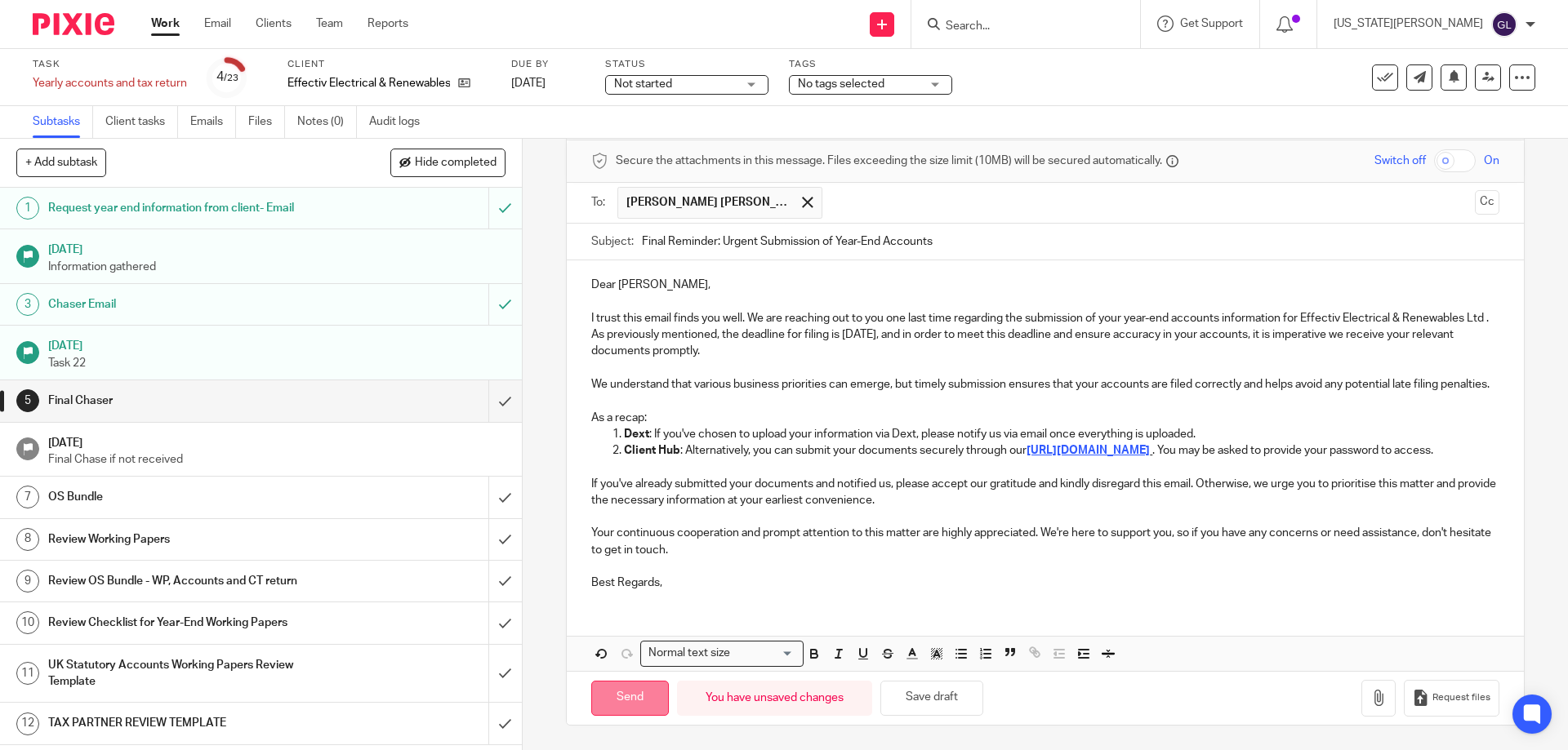
click at [641, 697] on input "Send" at bounding box center [629, 698] width 77 height 35
type input "Sent"
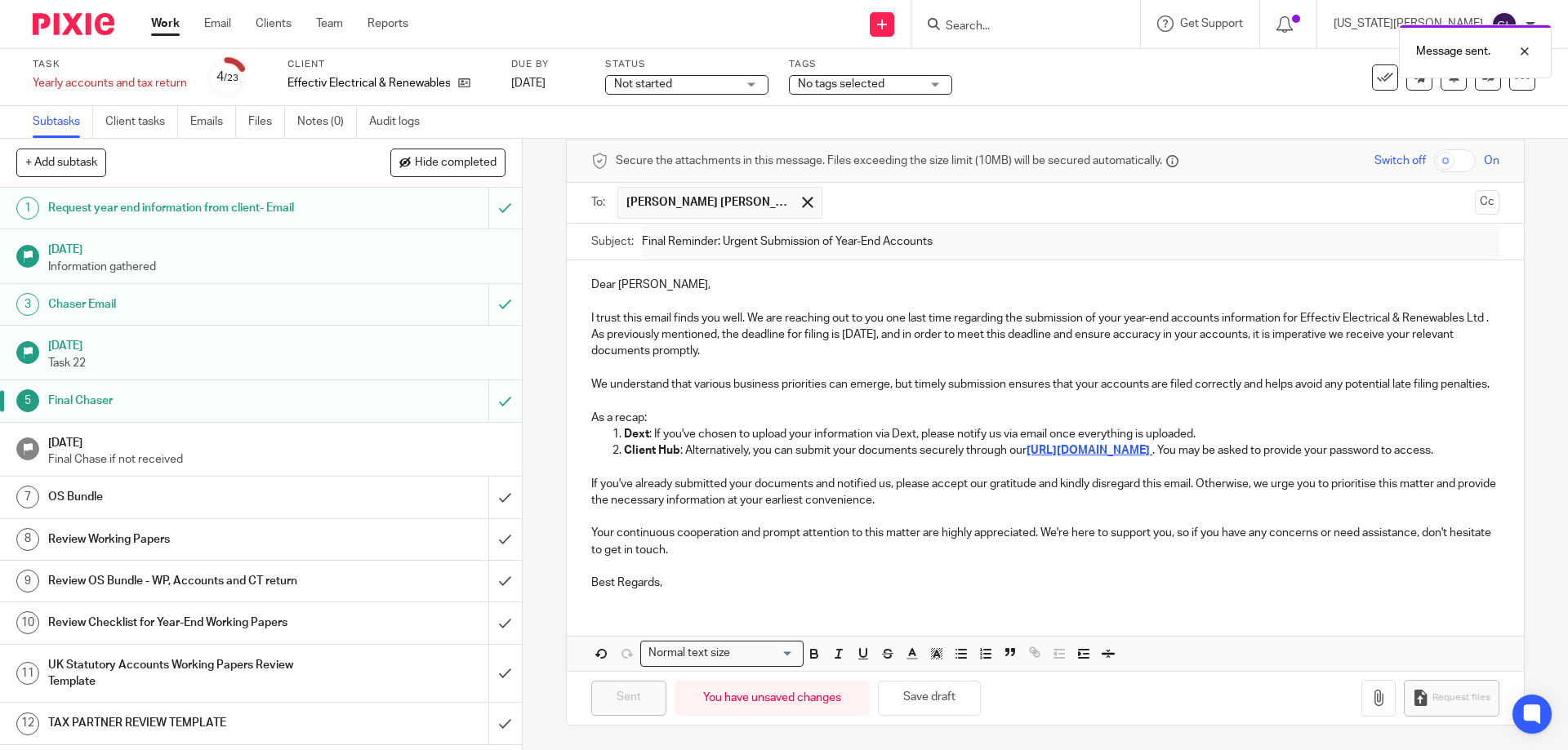
click at [700, 84] on span "Not started" at bounding box center [675, 85] width 123 height 17
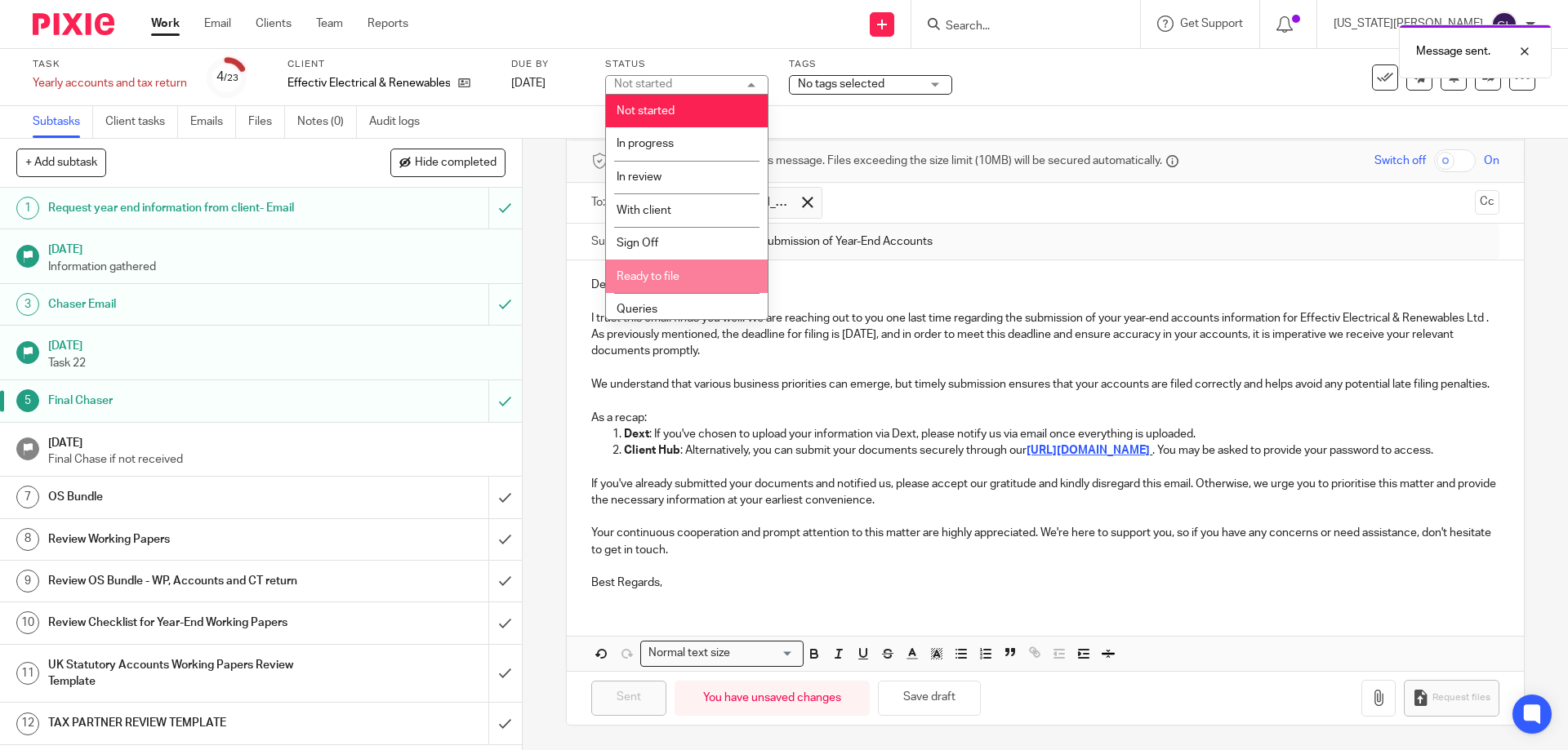
scroll to position [73, 0]
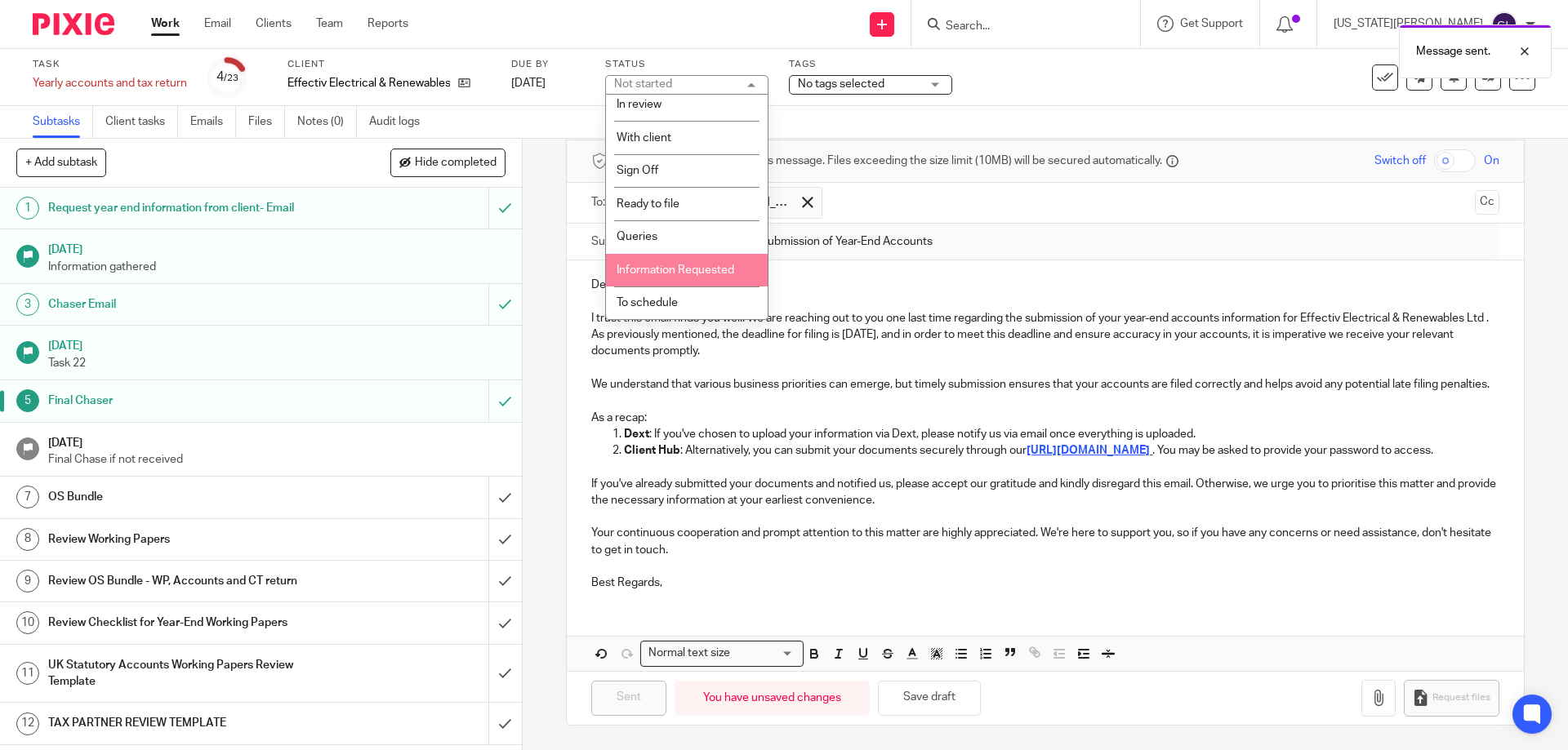
click at [709, 278] on li "Information Requested" at bounding box center [687, 270] width 162 height 34
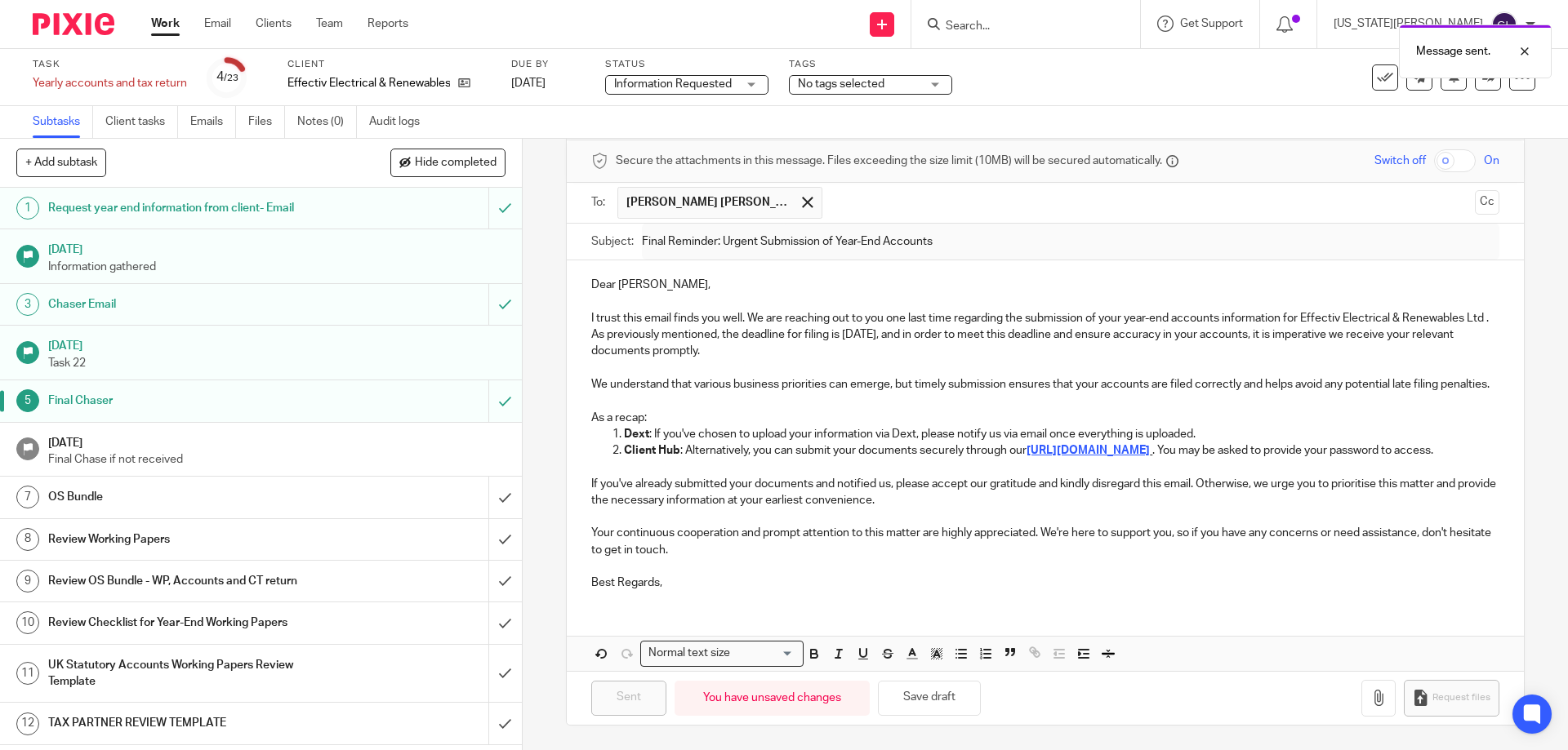
click at [837, 96] on div "Tags No tags selected Review working papers With client (Review) Records receiv…" at bounding box center [870, 77] width 164 height 39
click at [830, 81] on span "No tags selected" at bounding box center [840, 84] width 86 height 12
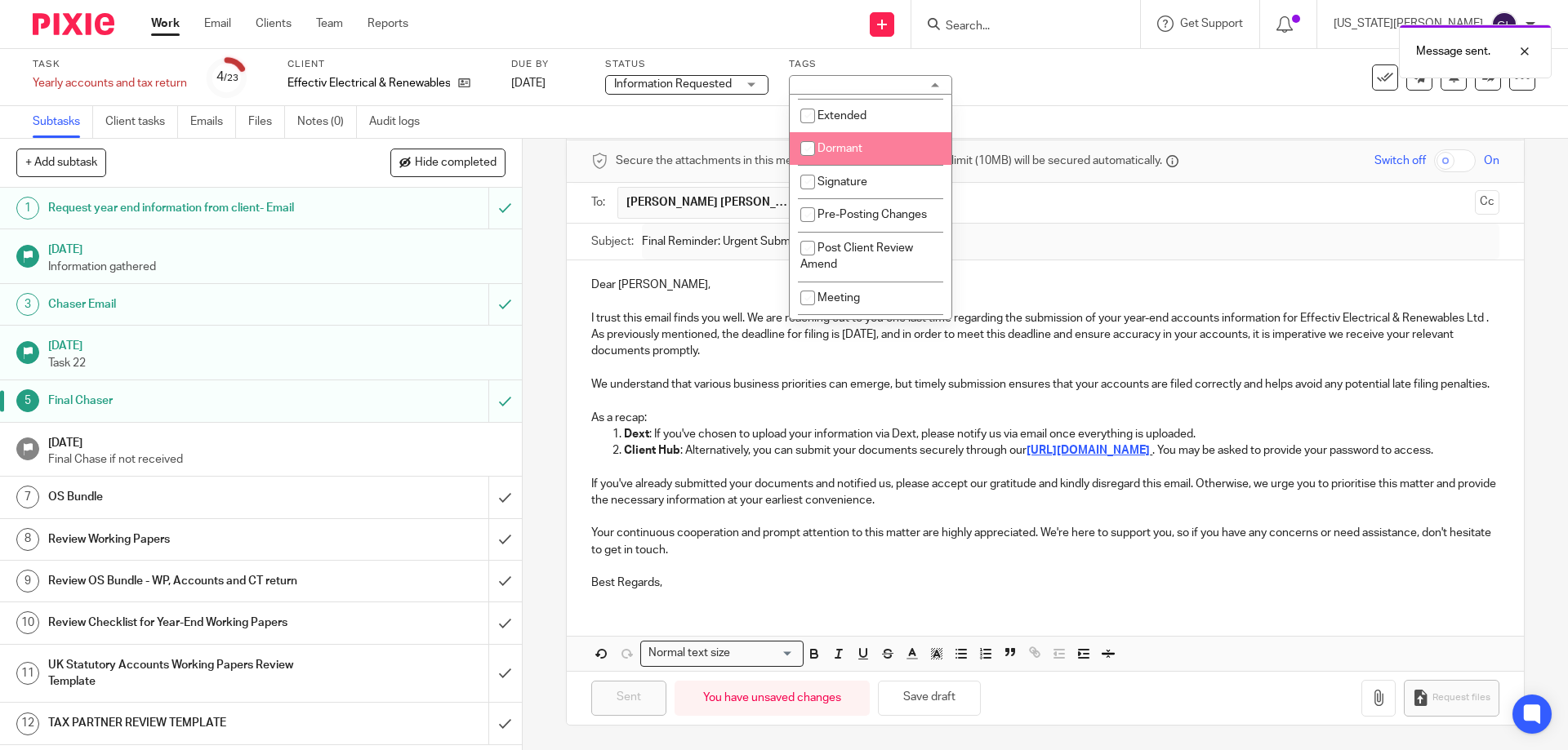
scroll to position [490, 0]
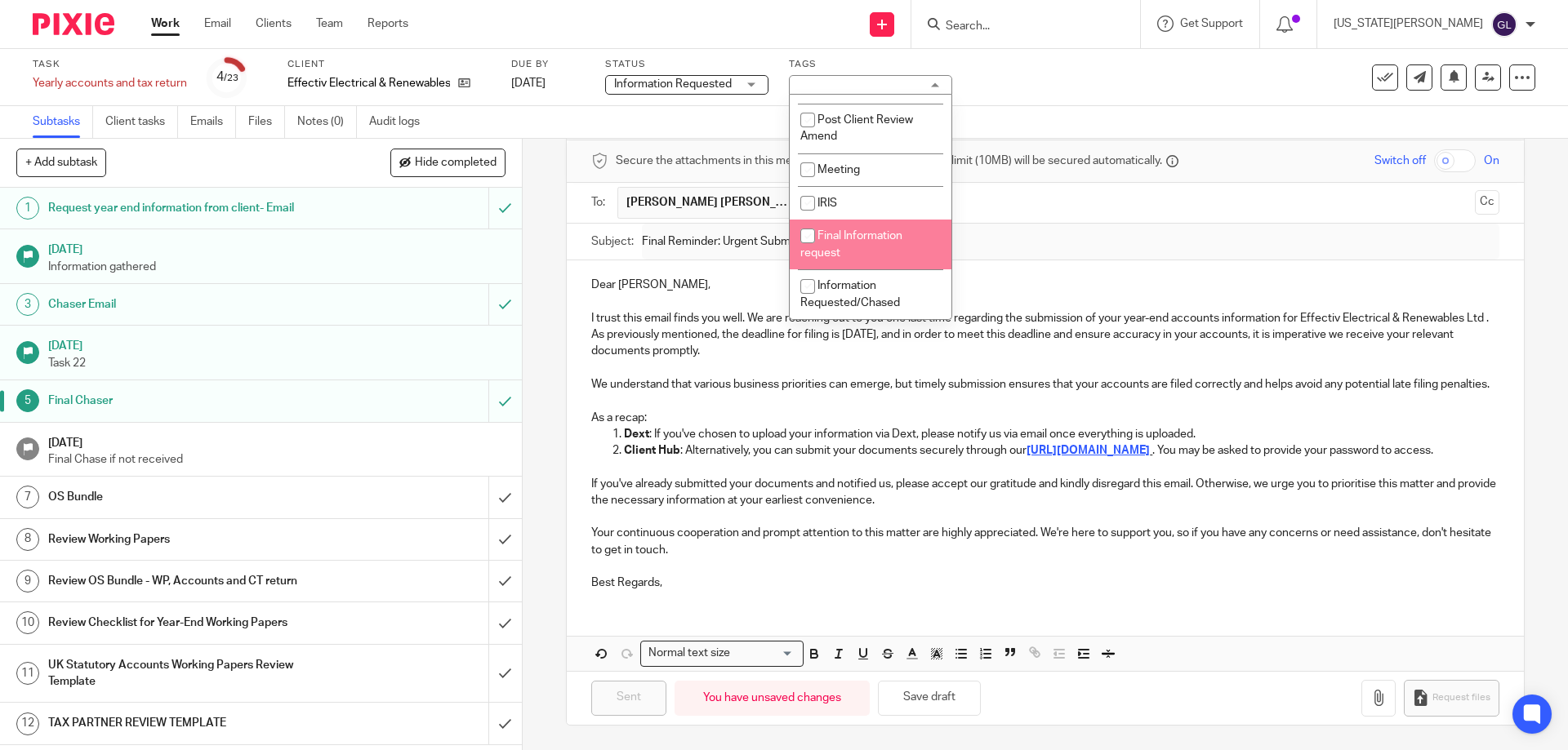
click at [898, 260] on li "Final Information request" at bounding box center [870, 245] width 162 height 50
checkbox input "true"
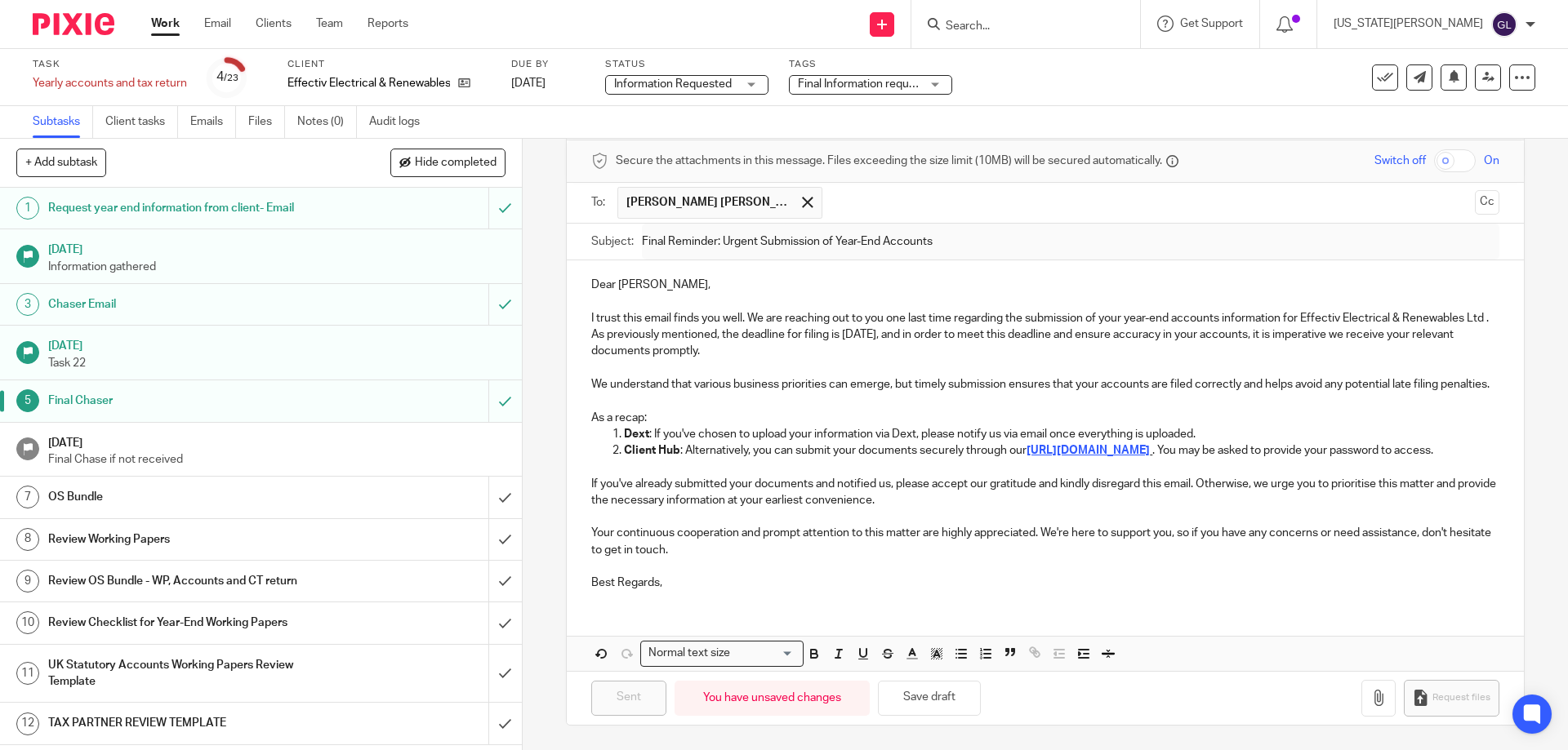
click at [1033, 146] on div "Secure the attachments in this message. Files exceeding the size limit (10MB) w…" at bounding box center [1045, 161] width 957 height 43
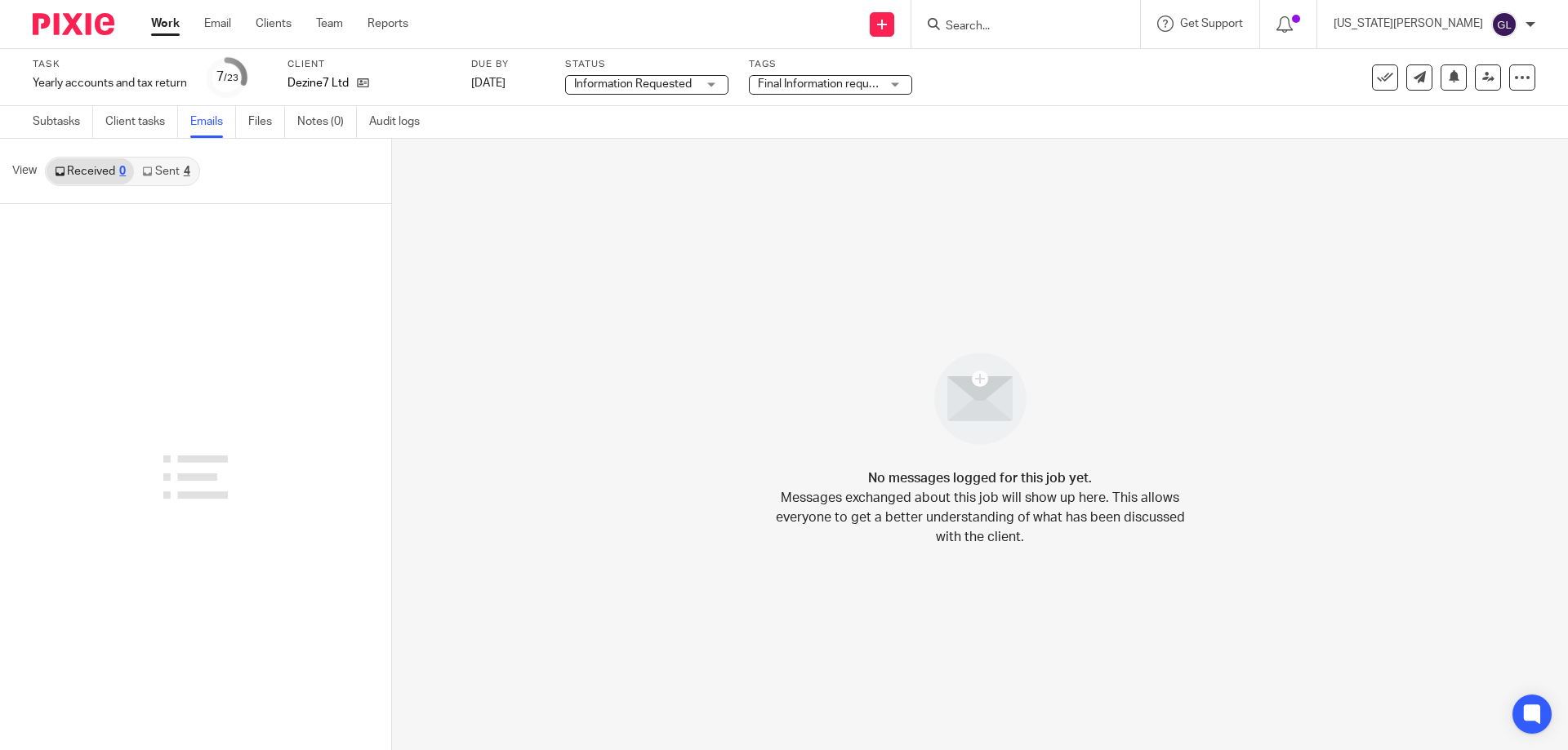
click at [182, 177] on link "Sent 4" at bounding box center [166, 171] width 64 height 26
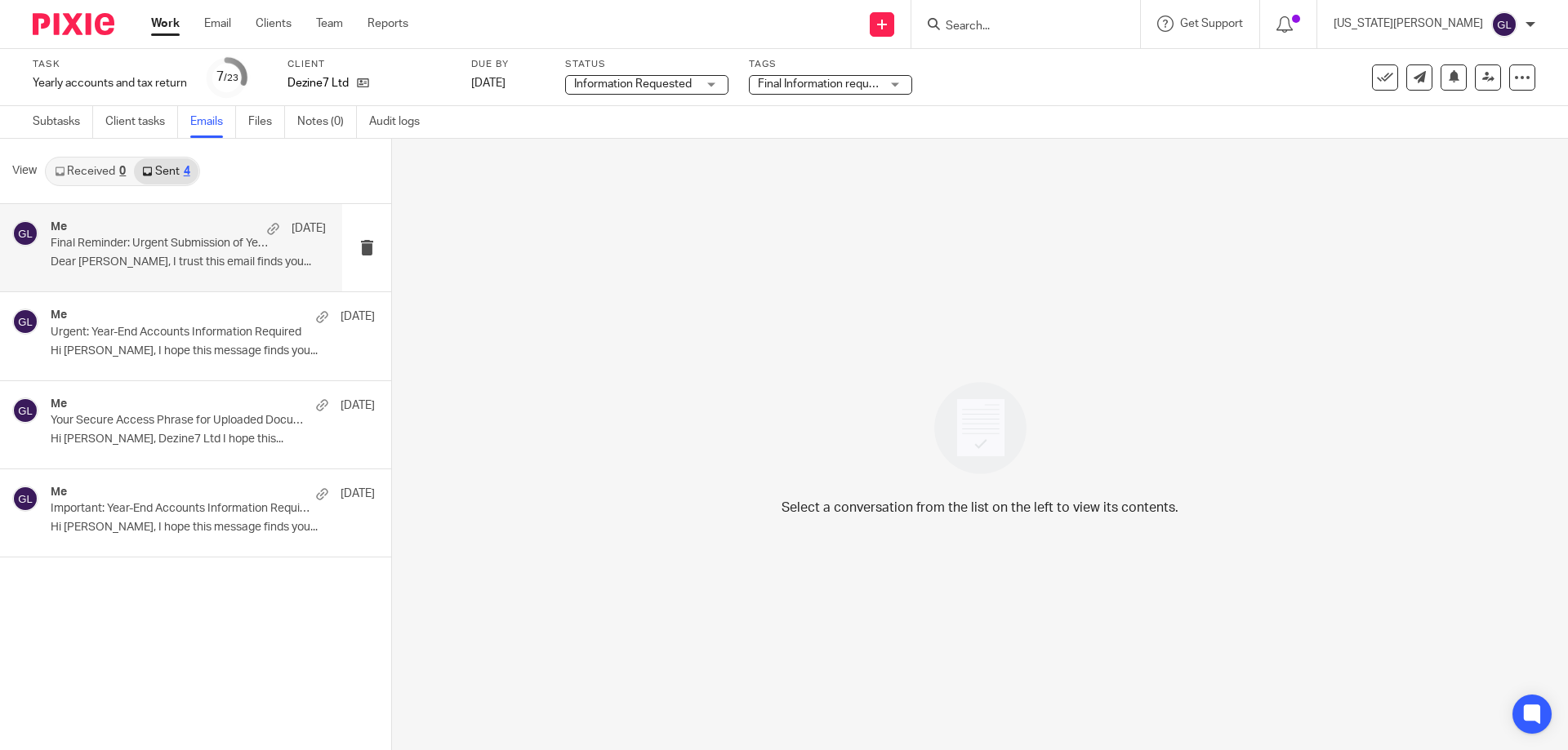
click at [201, 243] on p "Final Reminder: Urgent Submission of Year-End Accounts" at bounding box center [161, 243] width 220 height 14
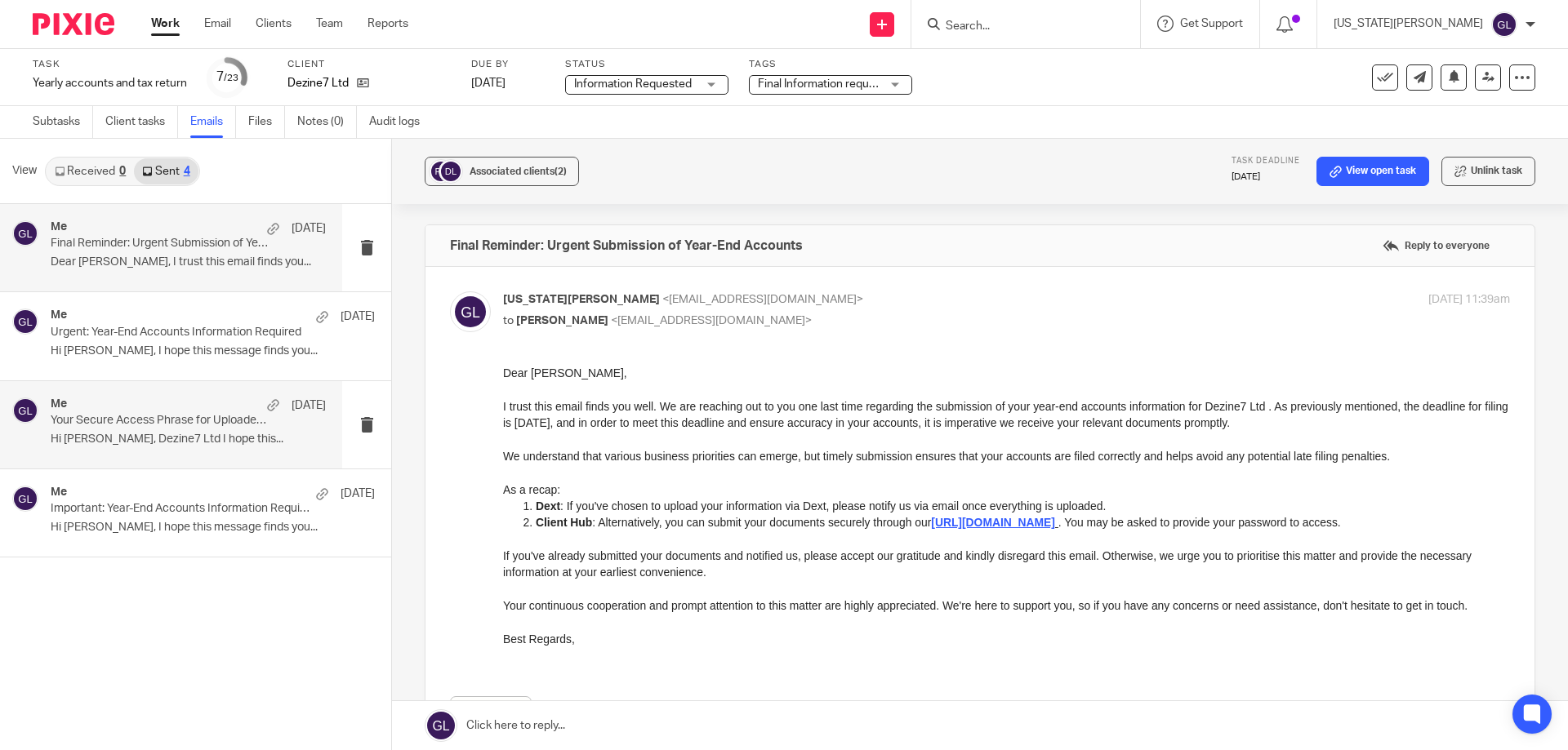
click at [163, 440] on p "Hi Ashleigh, Dezine7 Ltd I hope this..." at bounding box center [188, 439] width 276 height 14
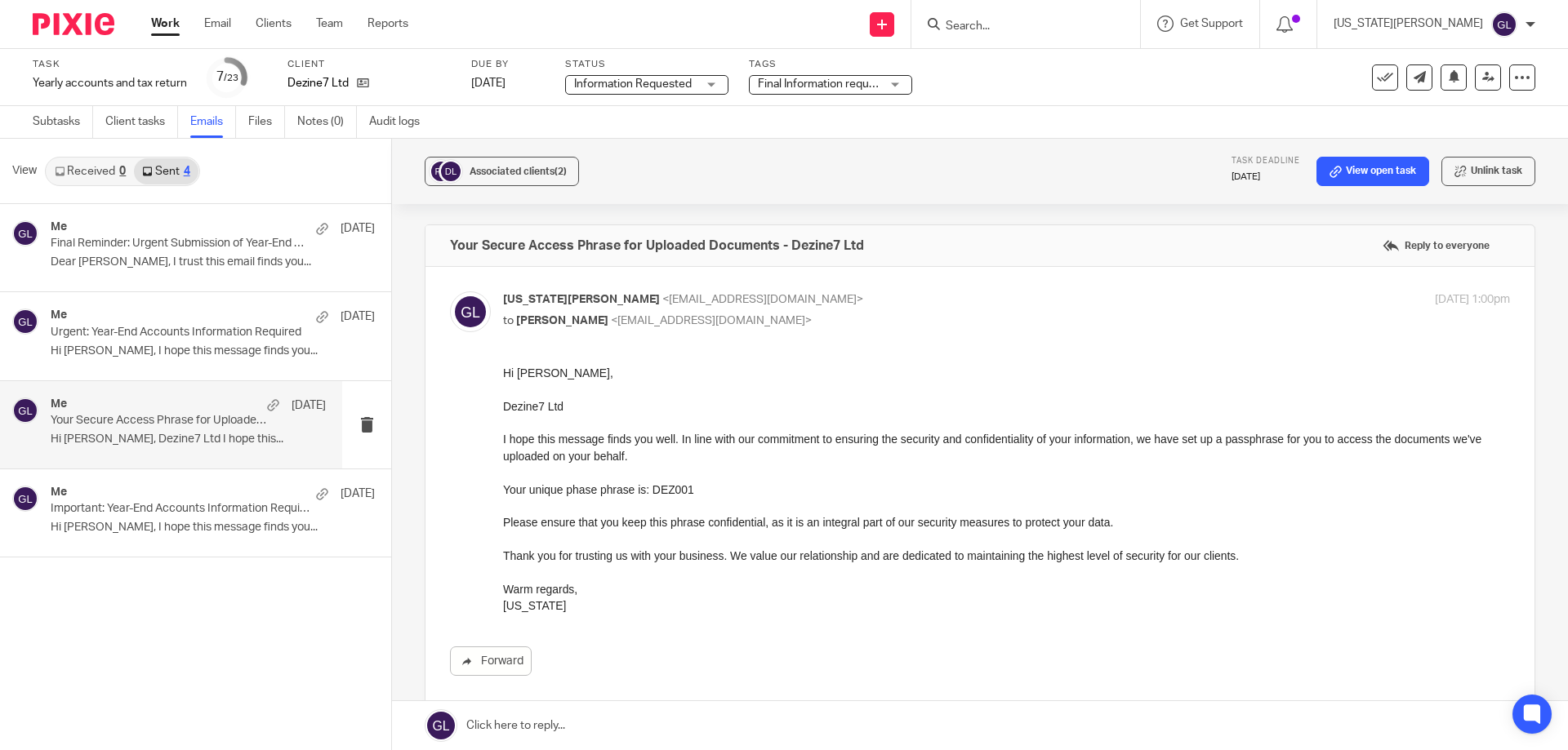
scroll to position [177, 0]
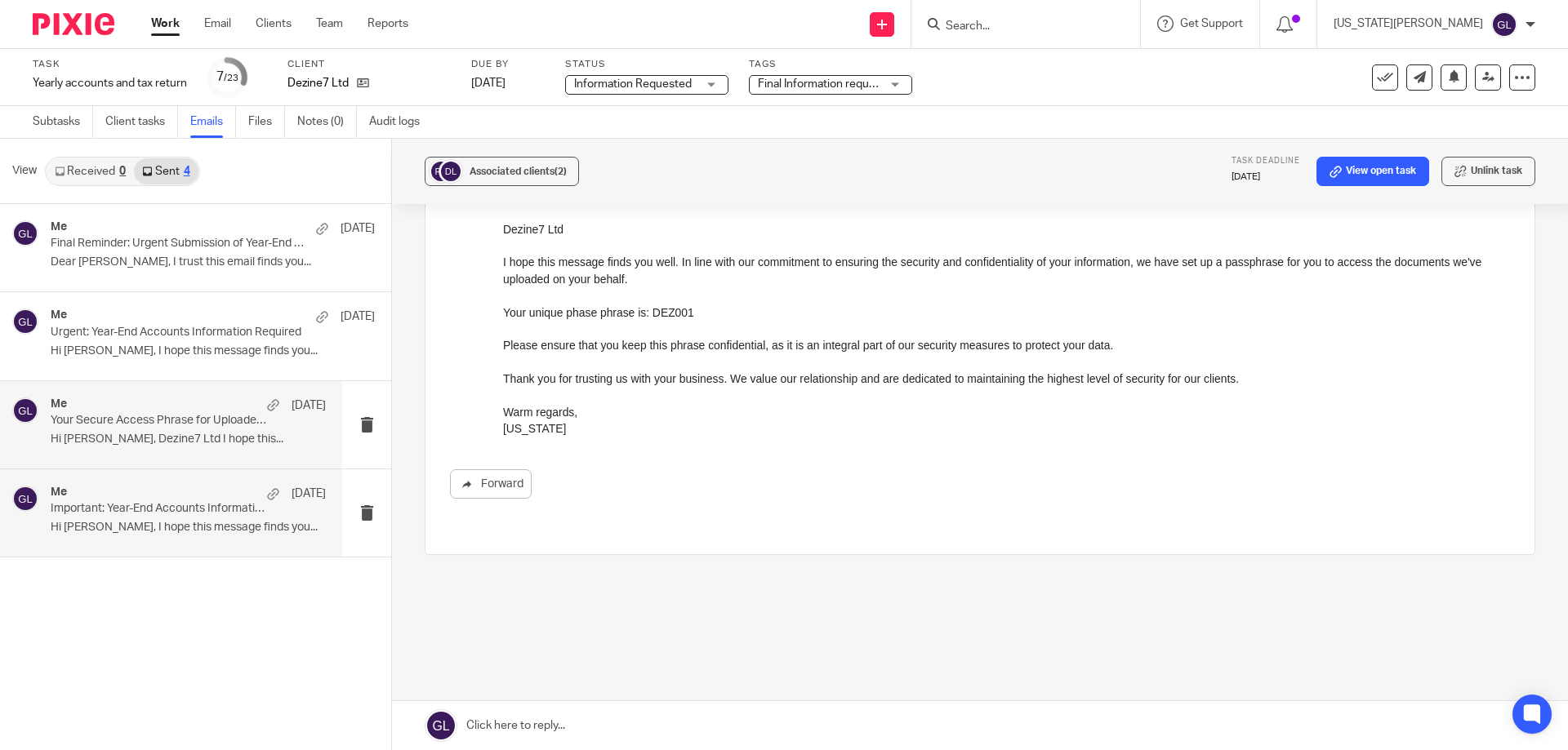
click at [162, 519] on div "Me 16 Jun Important: Year-End Accounts Information Required - Dezine7 Ltd Hi As…" at bounding box center [188, 513] width 276 height 55
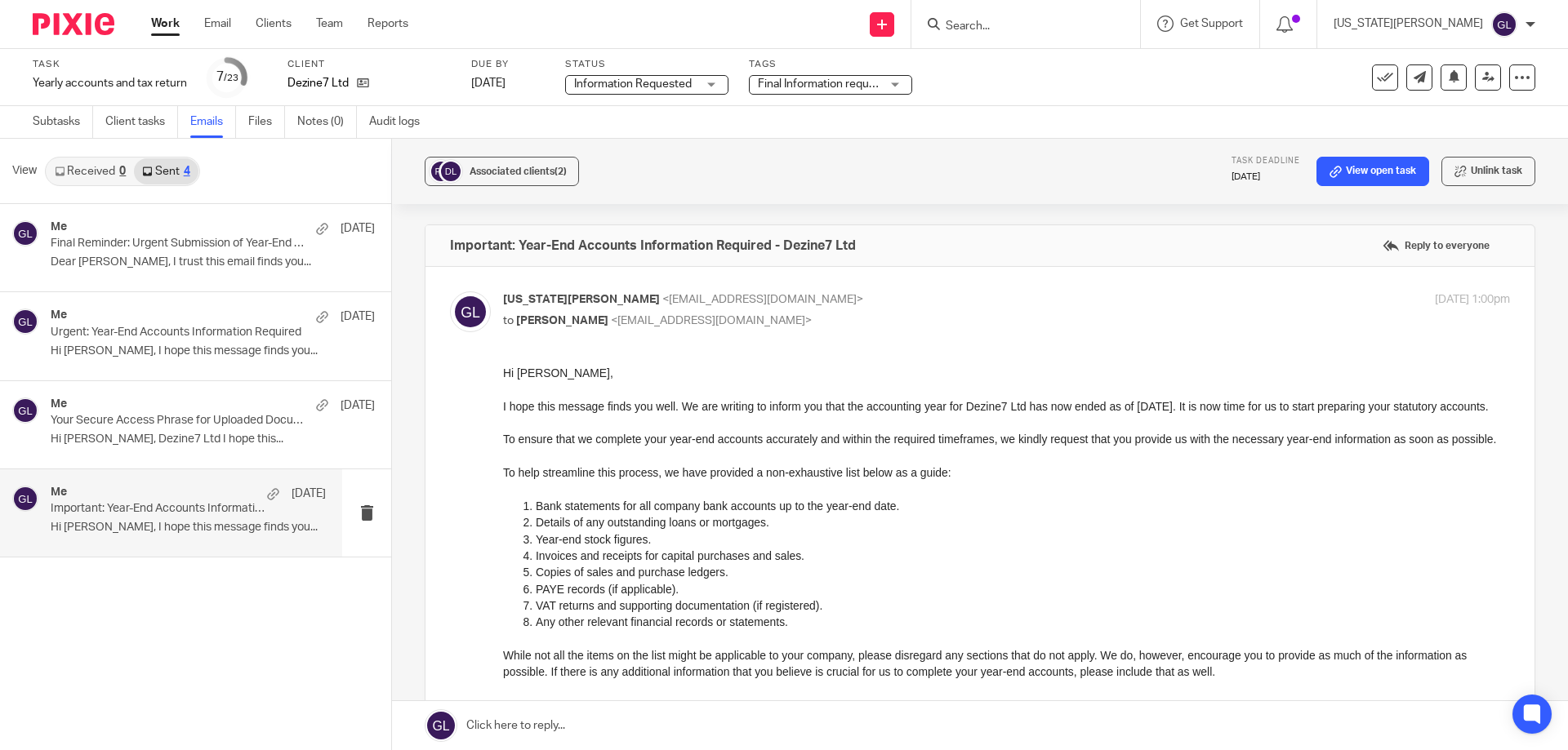
scroll to position [0, 0]
click at [201, 335] on p "Urgent: Year-End Accounts Information Required" at bounding box center [161, 332] width 220 height 14
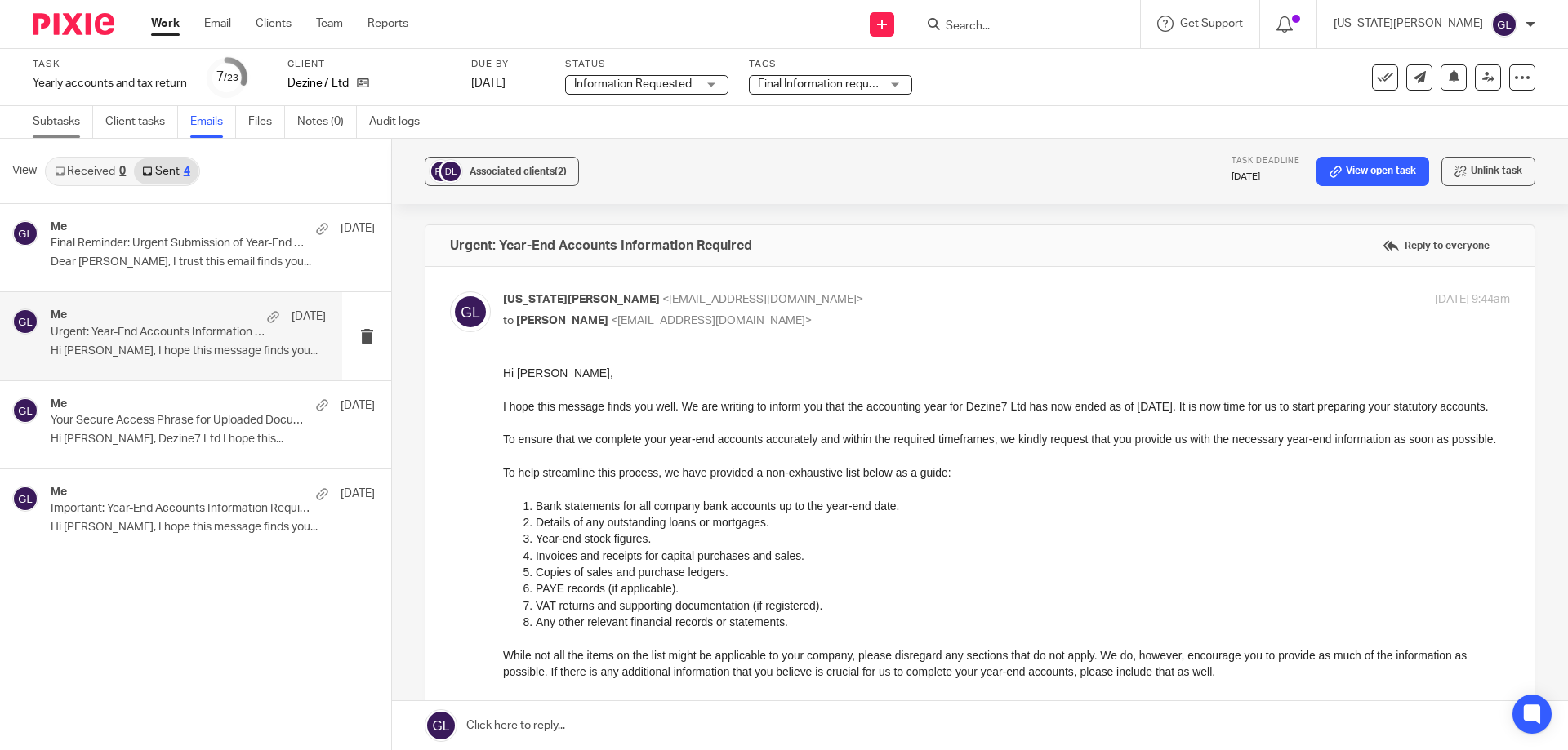
click at [60, 128] on link "Subtasks" at bounding box center [63, 122] width 60 height 32
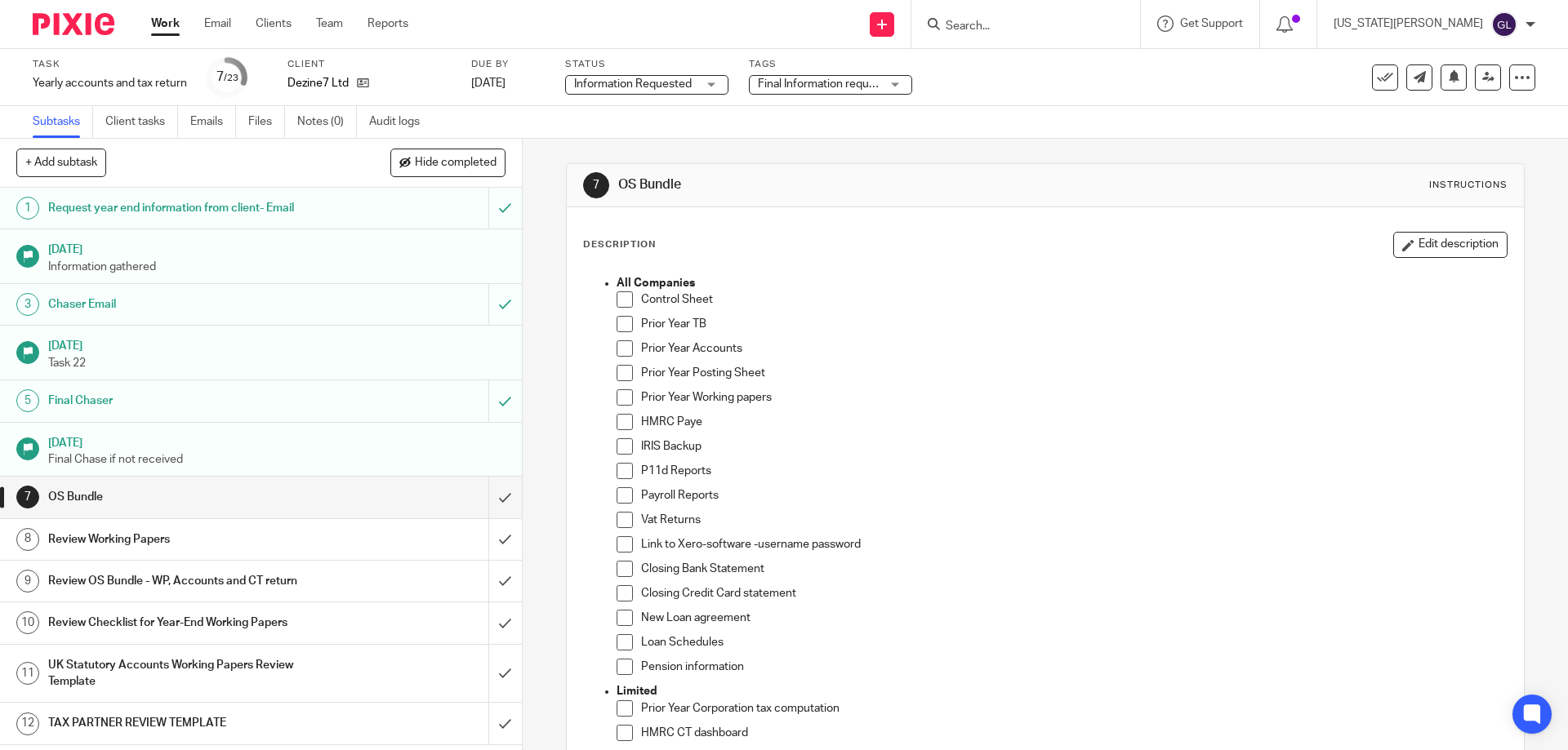
click at [203, 410] on h1 "Final Chaser" at bounding box center [189, 400] width 283 height 25
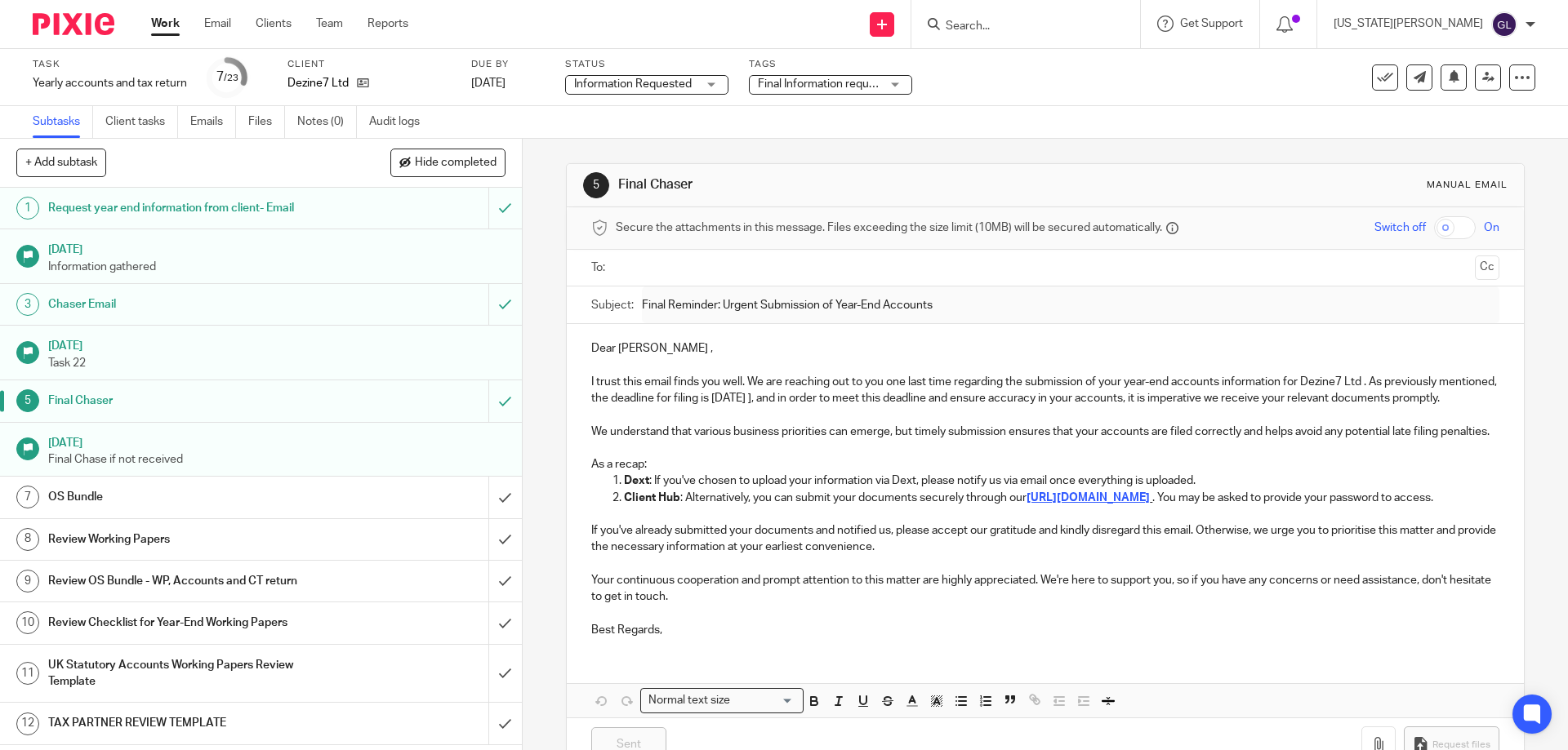
click at [637, 262] on input "text" at bounding box center [1044, 268] width 846 height 19
click at [663, 349] on p "Dear [PERSON_NAME] ," at bounding box center [1045, 352] width 908 height 16
click at [841, 402] on p "I trust this email finds you well. We are reaching out to you one last time reg…" at bounding box center [1045, 394] width 908 height 34
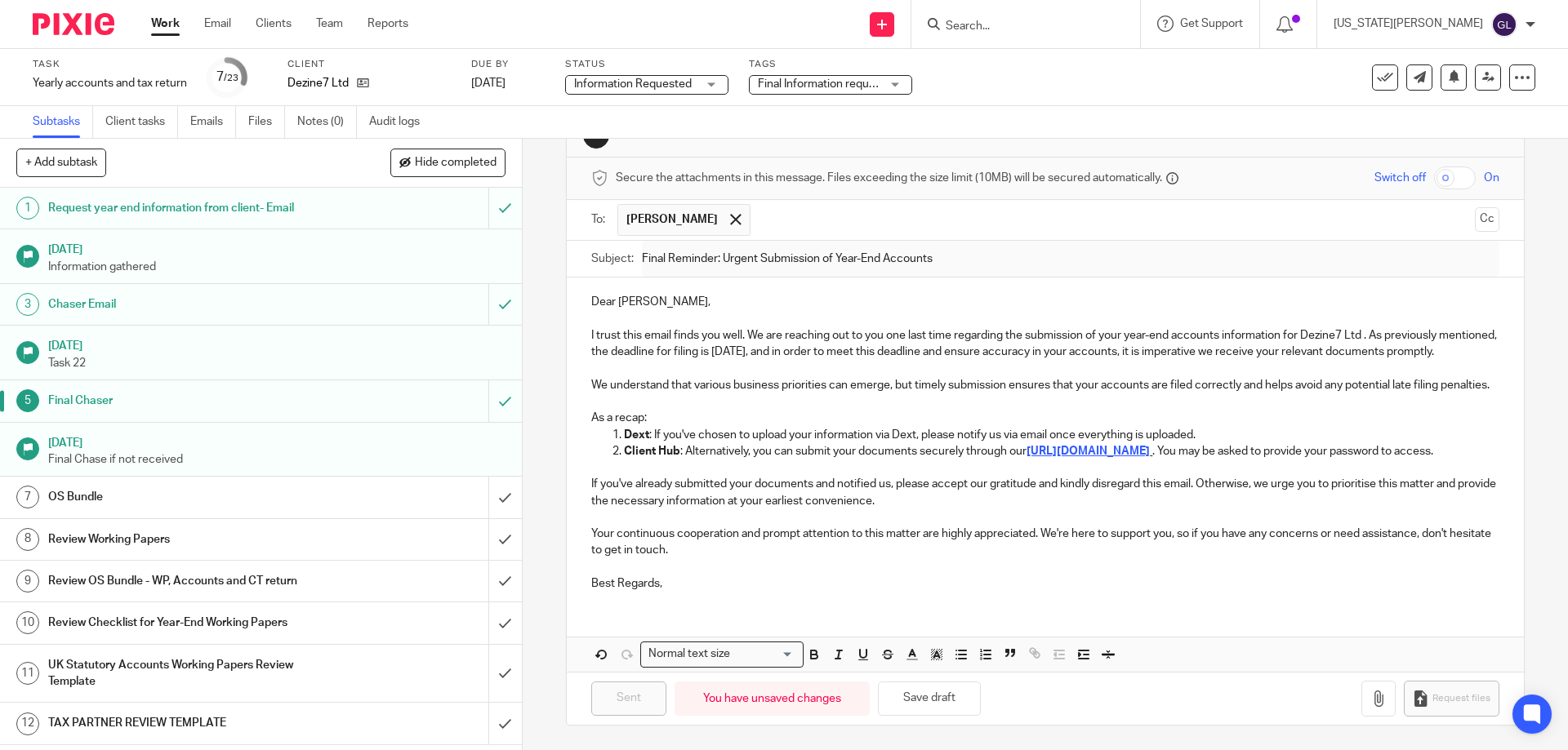
click at [859, 579] on p "Best Regards," at bounding box center [1045, 584] width 908 height 16
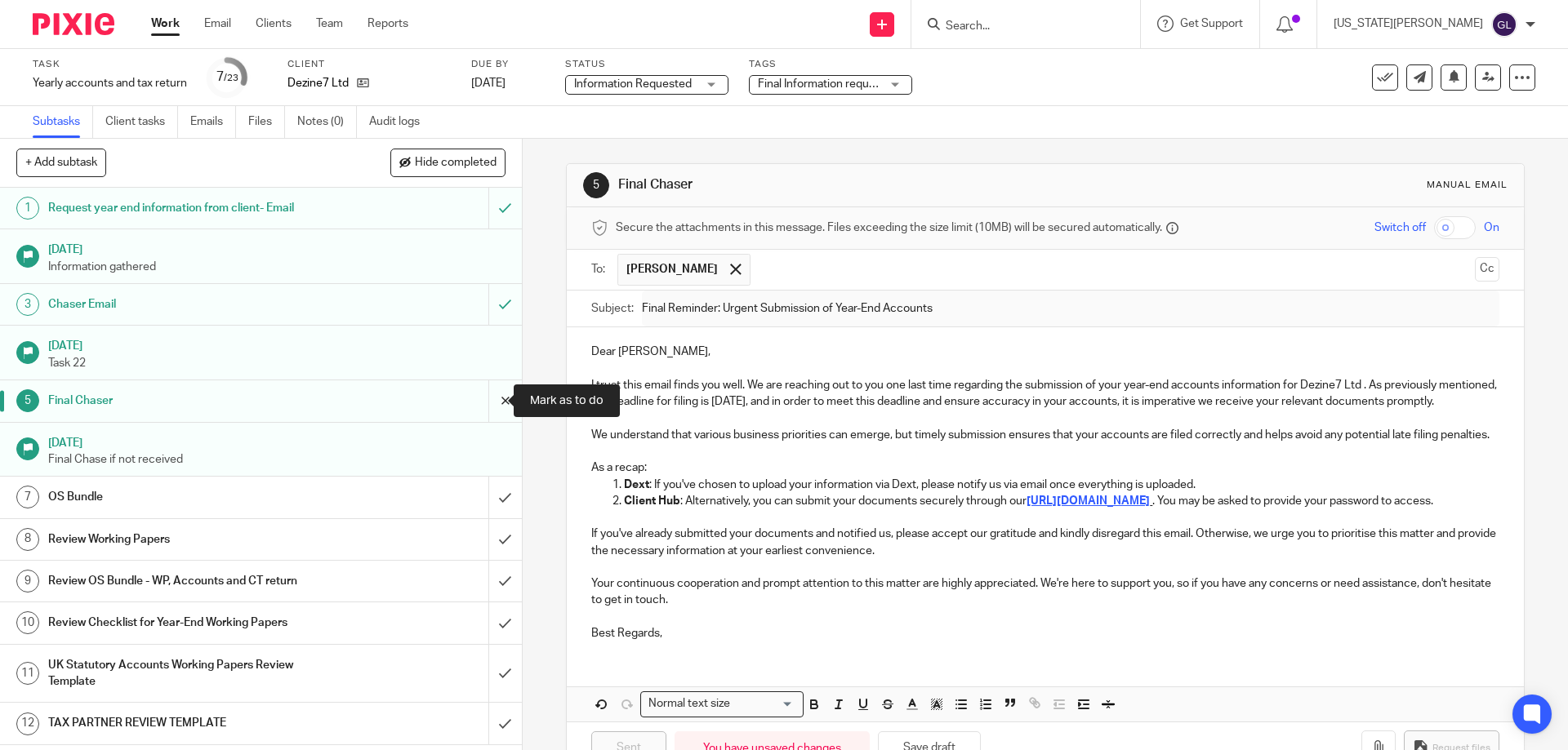
click at [491, 405] on input "submit" at bounding box center [261, 400] width 522 height 41
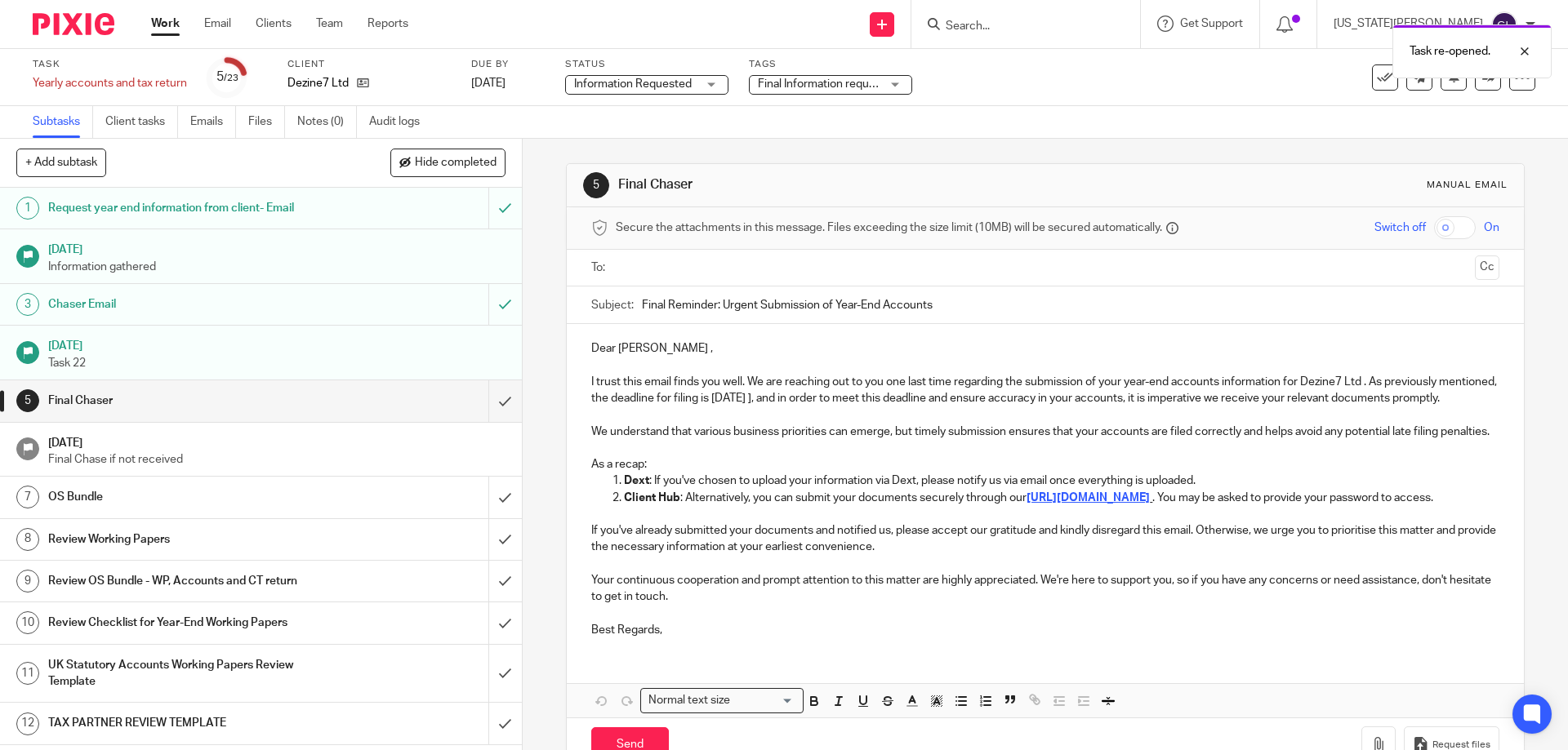
click at [667, 279] on ul at bounding box center [1046, 268] width 857 height 27
click at [672, 266] on input "text" at bounding box center [1044, 268] width 846 height 19
click at [657, 353] on p "Dear Ashleigh ," at bounding box center [1045, 352] width 908 height 16
click at [840, 401] on p "I trust this email finds you well. We are reaching out to you one last time reg…" at bounding box center [1045, 394] width 908 height 34
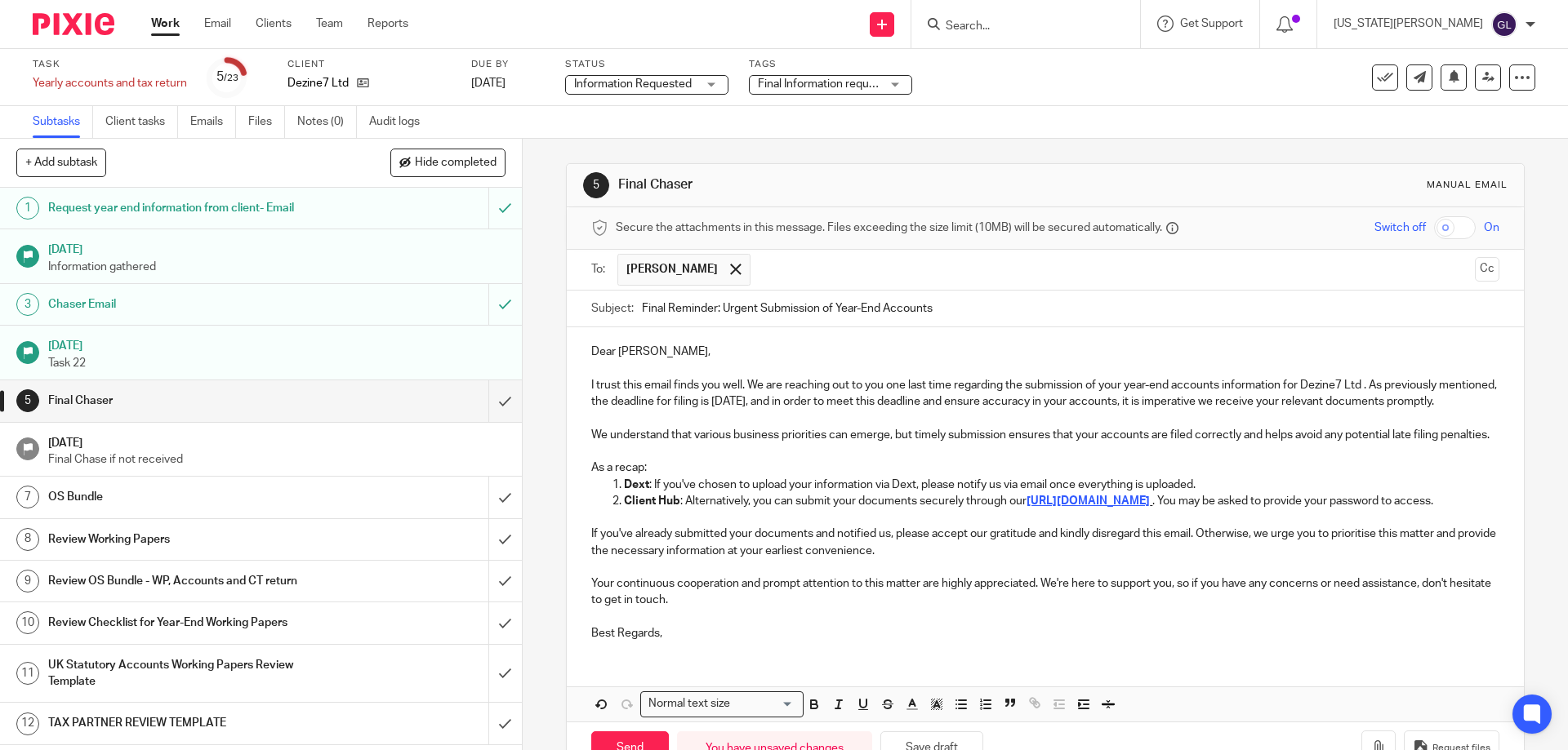
scroll to position [100, 0]
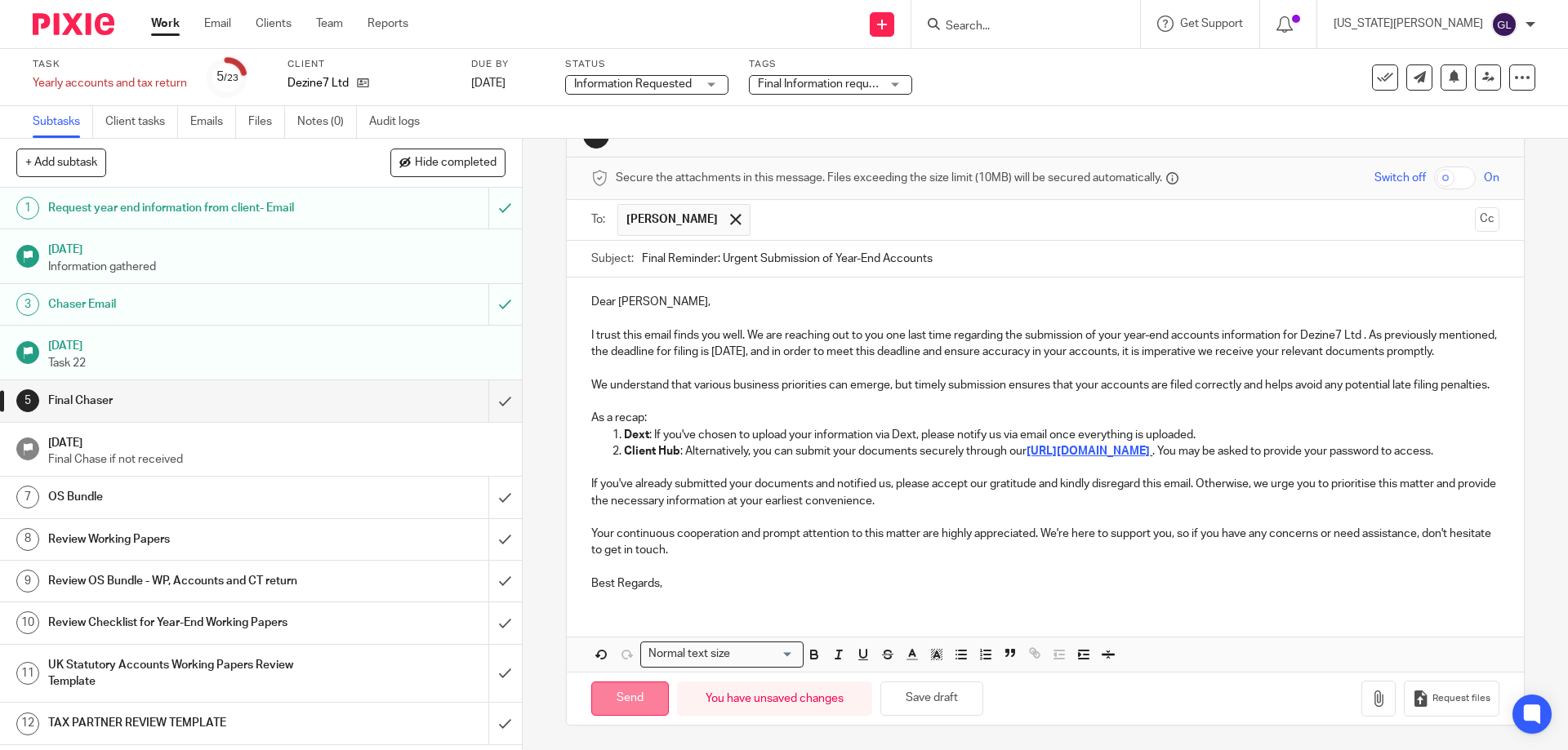
click at [637, 706] on input "Send" at bounding box center [629, 699] width 77 height 35
type input "Sent"
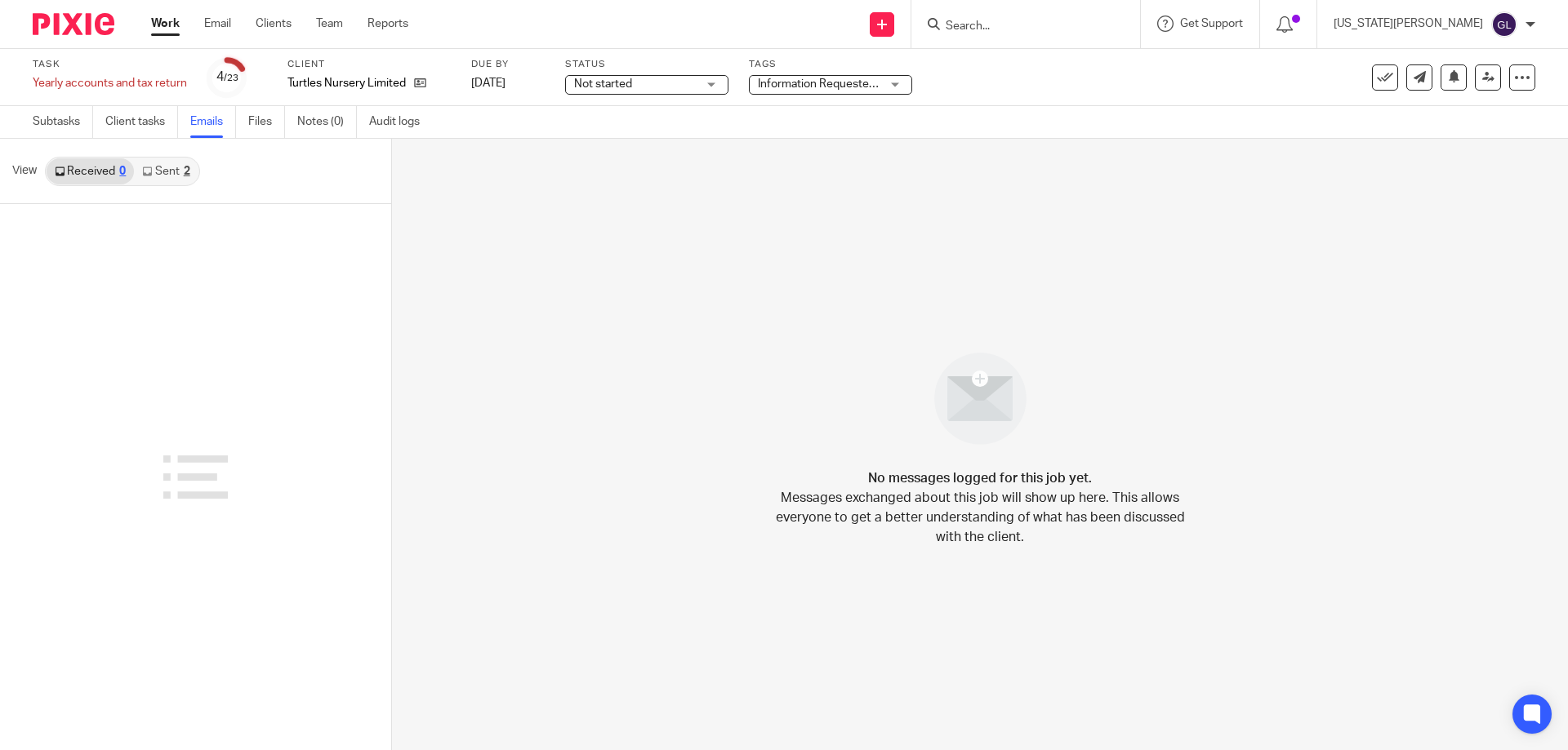
click at [178, 171] on link "Sent 2" at bounding box center [166, 171] width 64 height 26
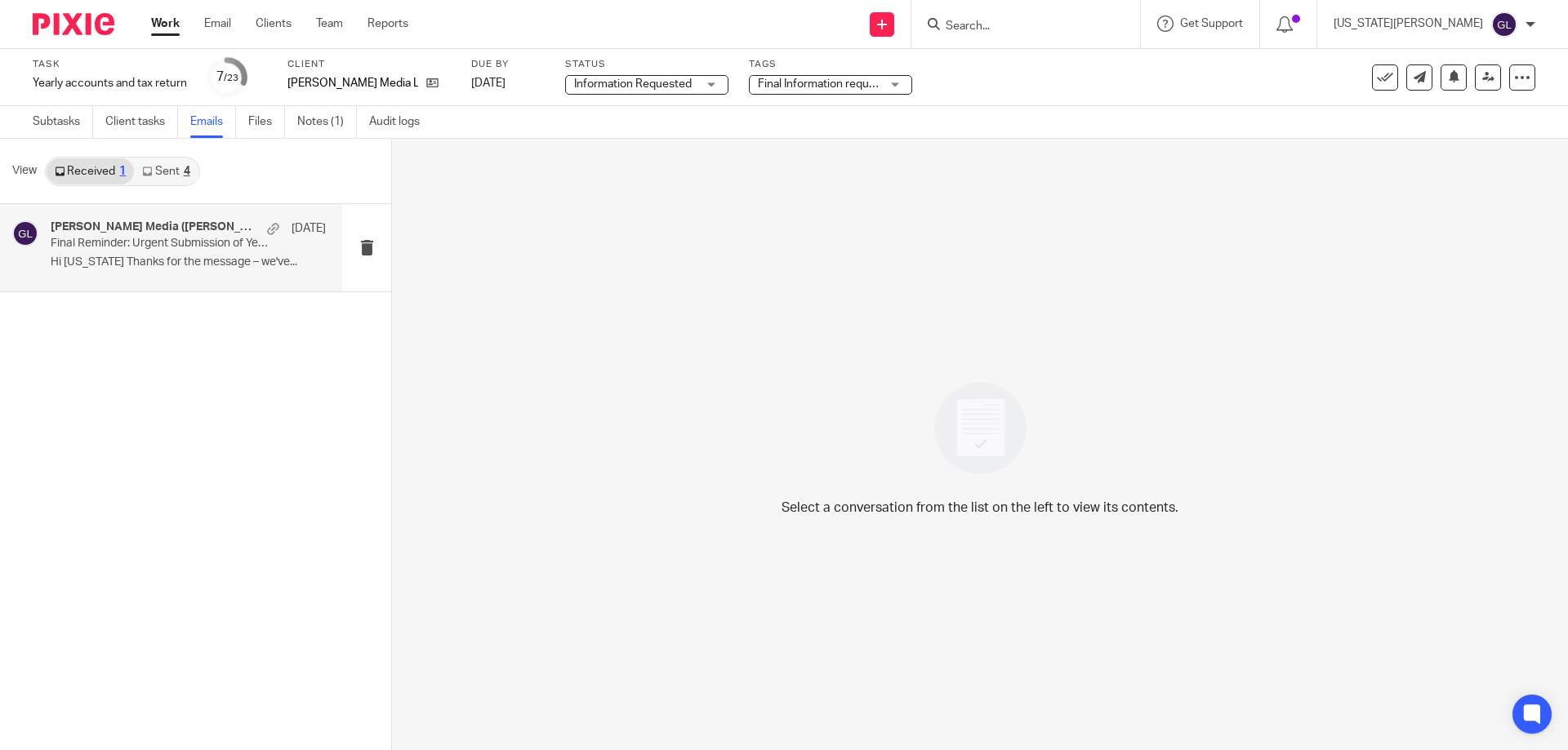
click at [164, 254] on div "Ardel Media (Rebecca), Me 1 Aug Final Reminder: Urgent Submission of Year-End A…" at bounding box center [188, 247] width 276 height 55
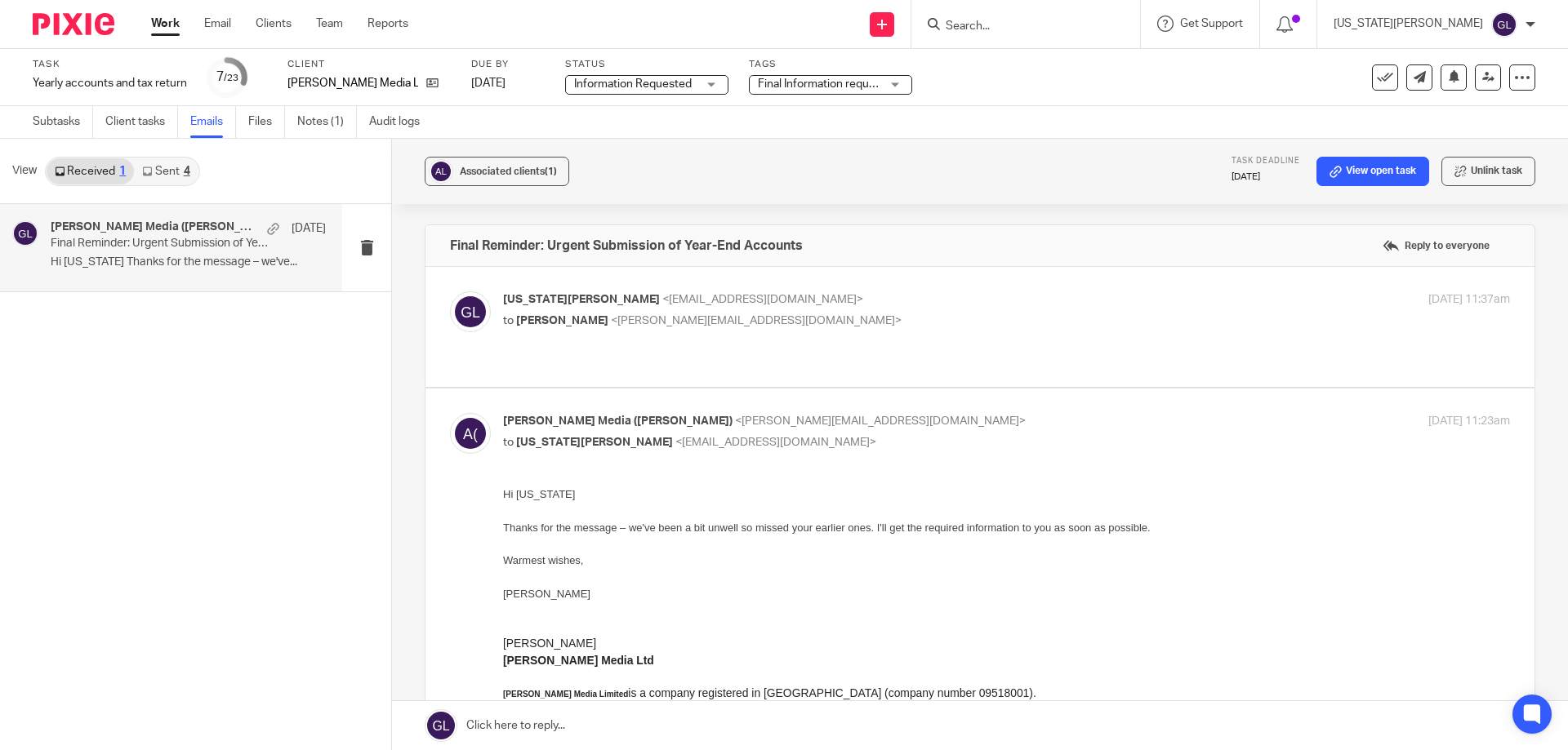
click at [749, 348] on label at bounding box center [980, 327] width 1109 height 120
click at [450, 292] on input "checkbox" at bounding box center [449, 291] width 1 height 1
checkbox input "true"
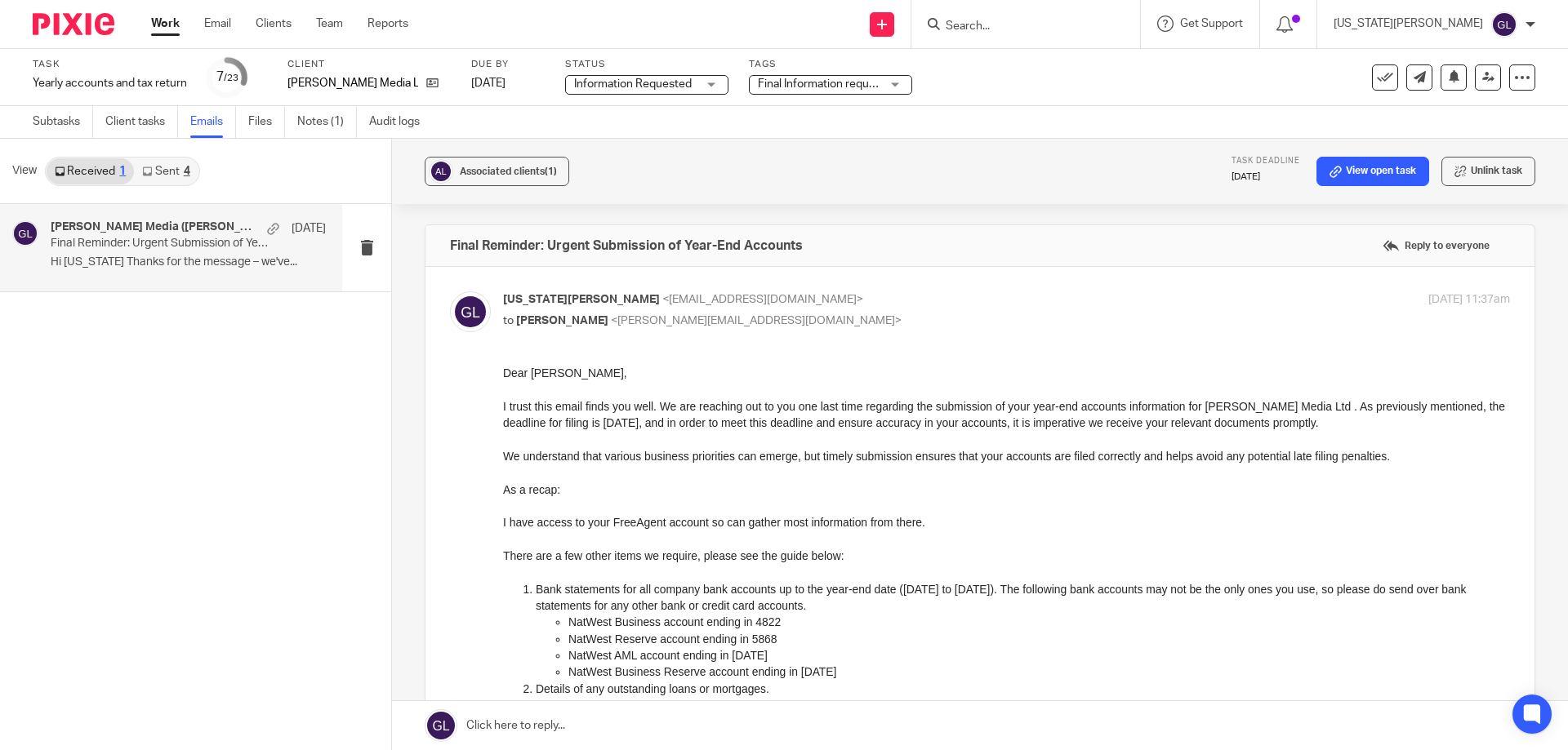
scroll to position [245, 0]
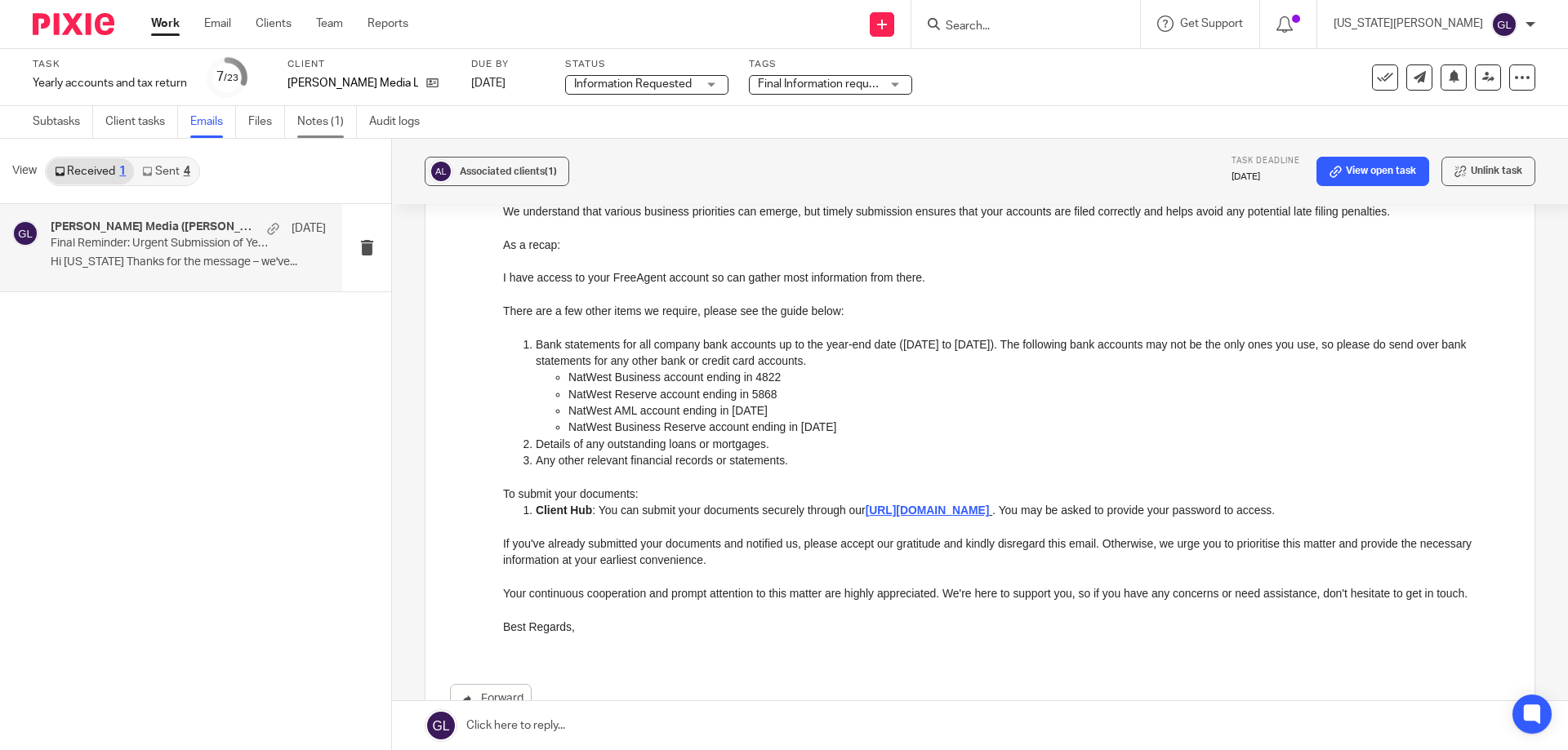
click at [325, 121] on link "Notes (1)" at bounding box center [327, 122] width 60 height 32
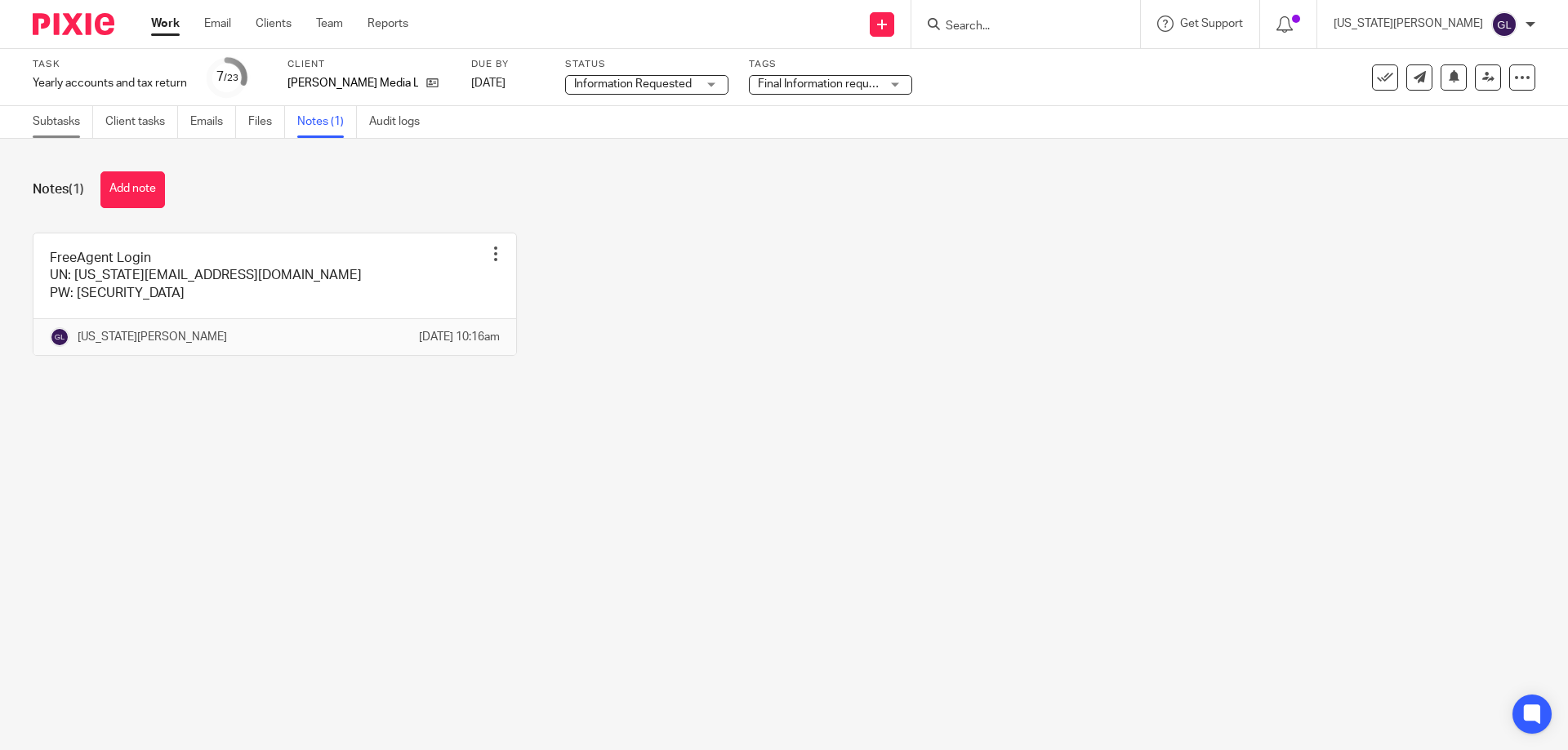
click at [52, 127] on link "Subtasks" at bounding box center [63, 122] width 60 height 32
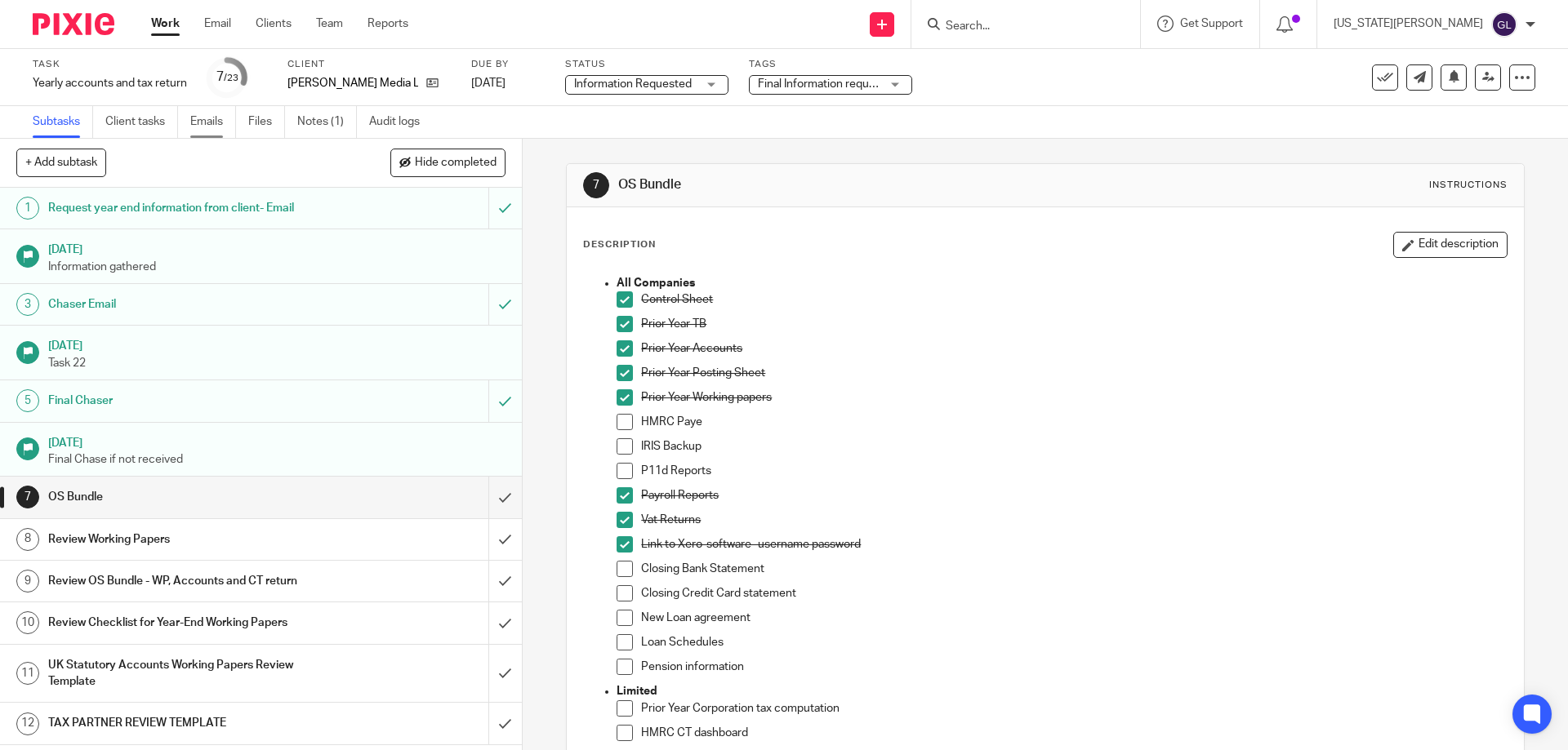
click at [195, 129] on link "Emails" at bounding box center [213, 122] width 45 height 32
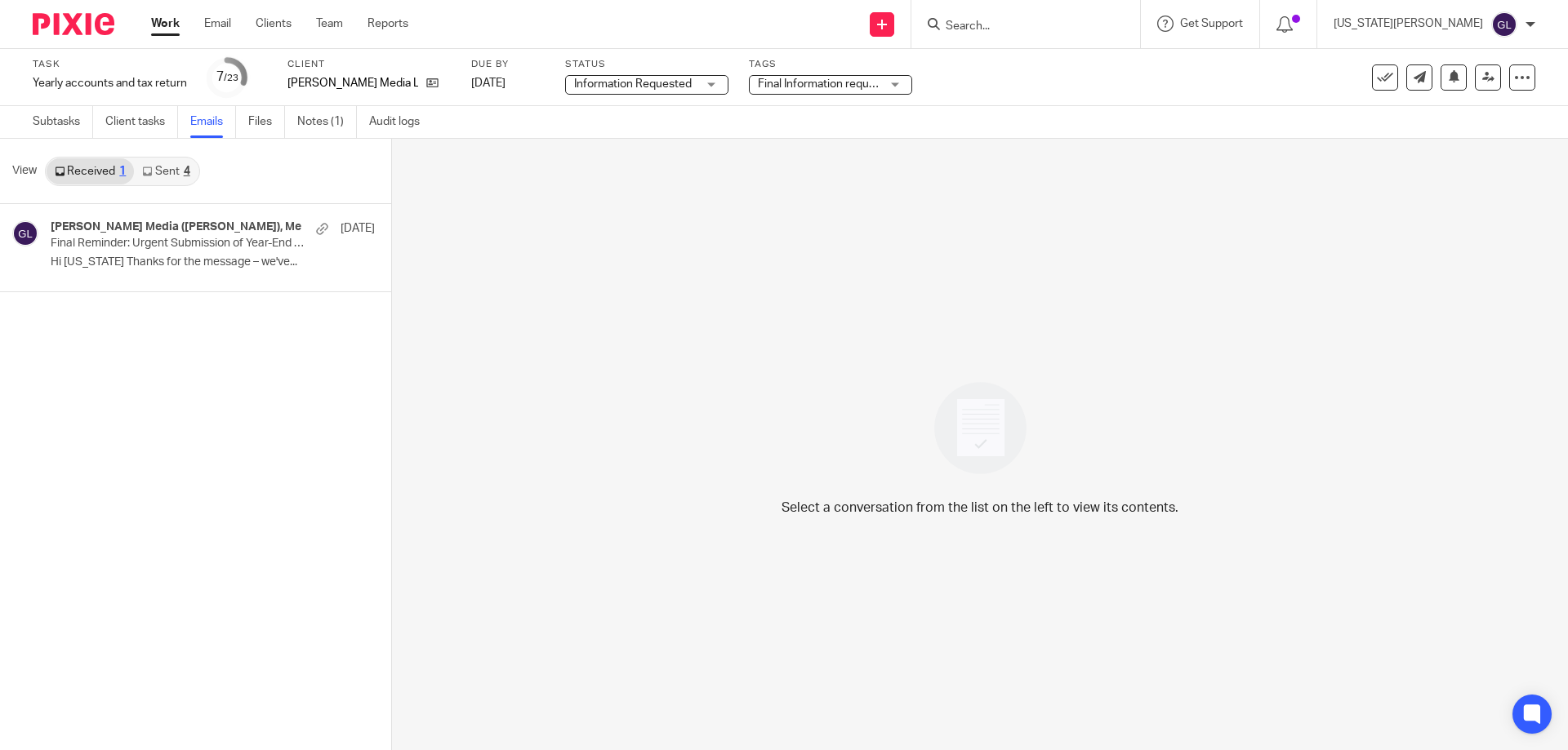
click at [163, 179] on link "Sent 4" at bounding box center [166, 171] width 64 height 26
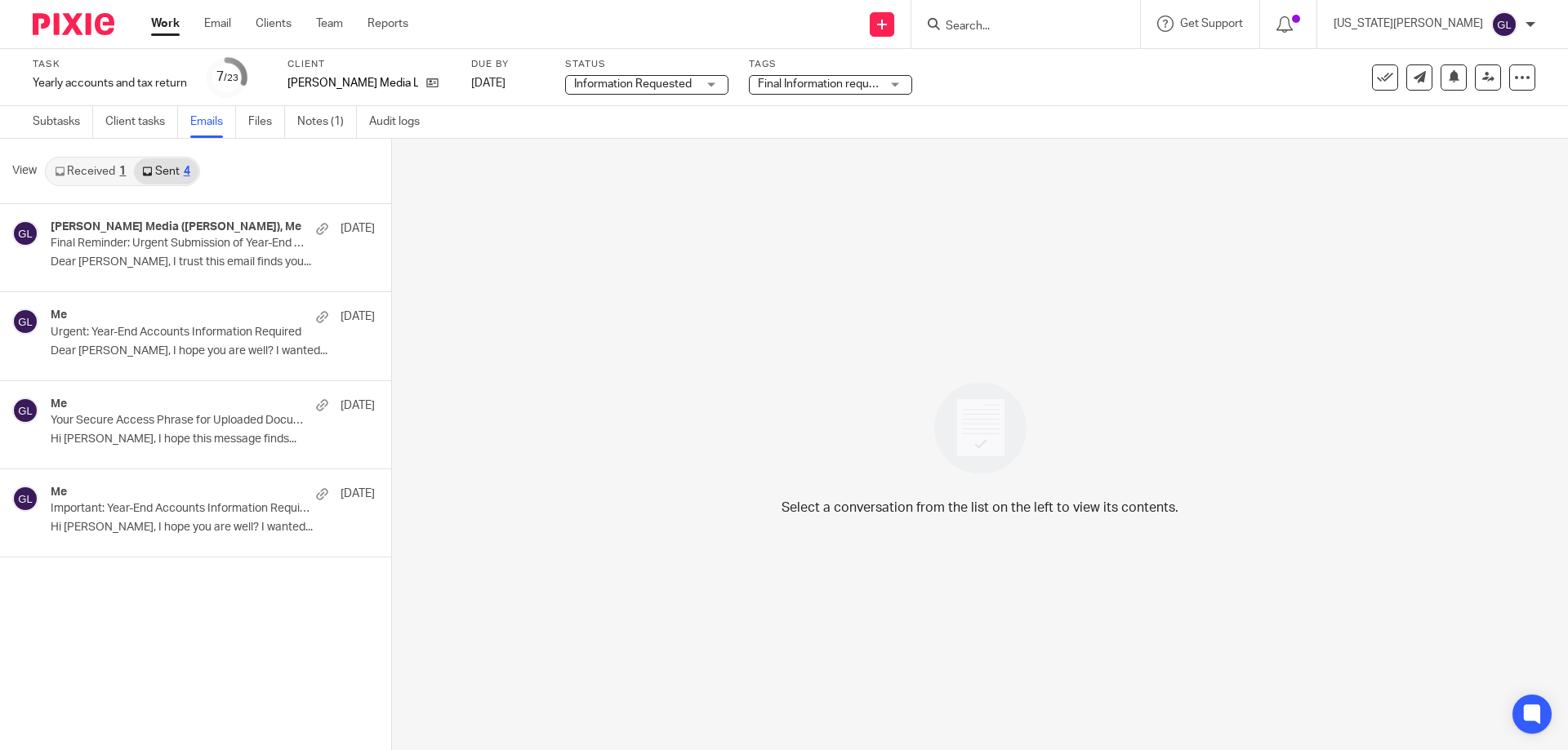
click at [97, 174] on link "Received 1" at bounding box center [90, 171] width 87 height 26
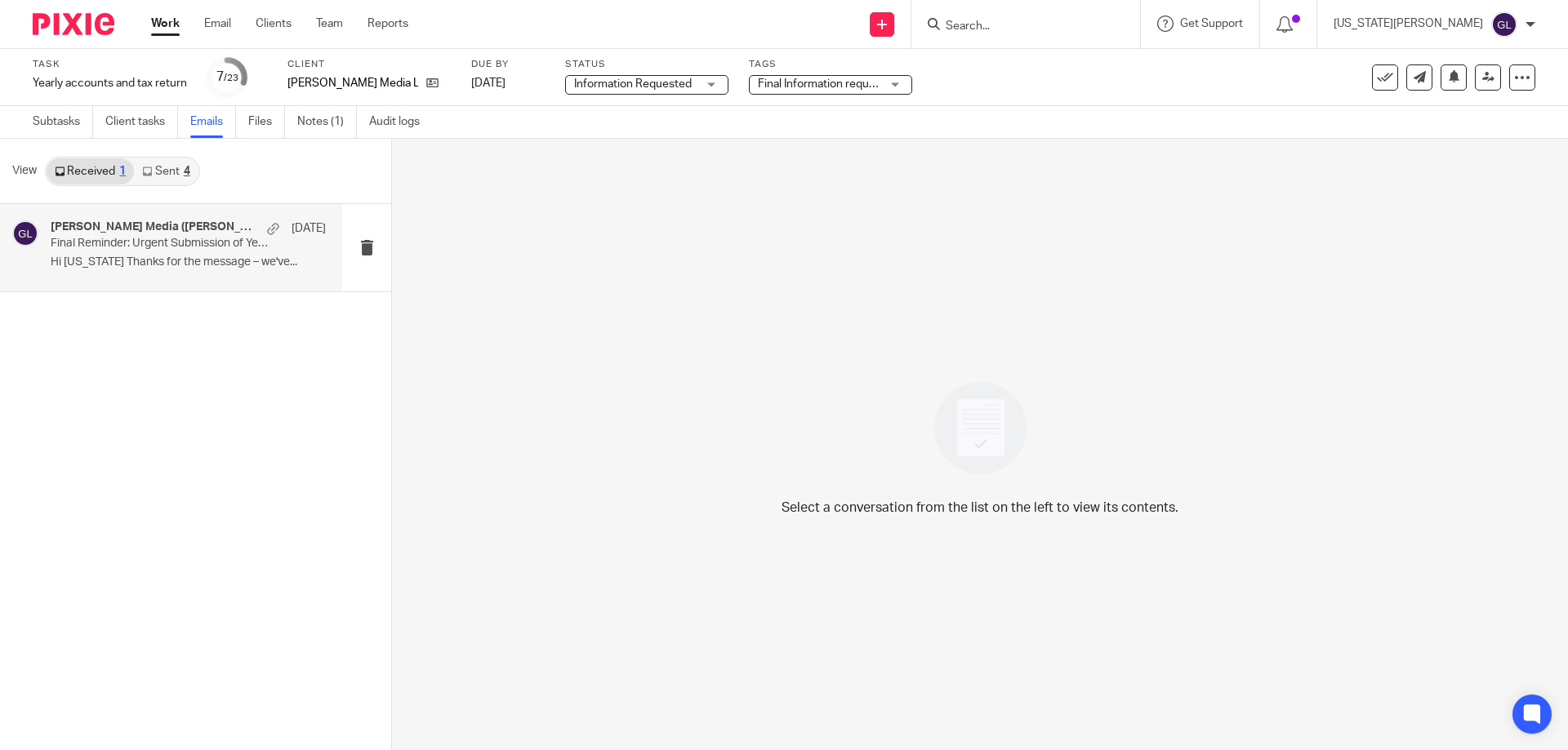
click at [137, 244] on p "Final Reminder: Urgent Submission of Year-End Accounts" at bounding box center [161, 243] width 220 height 14
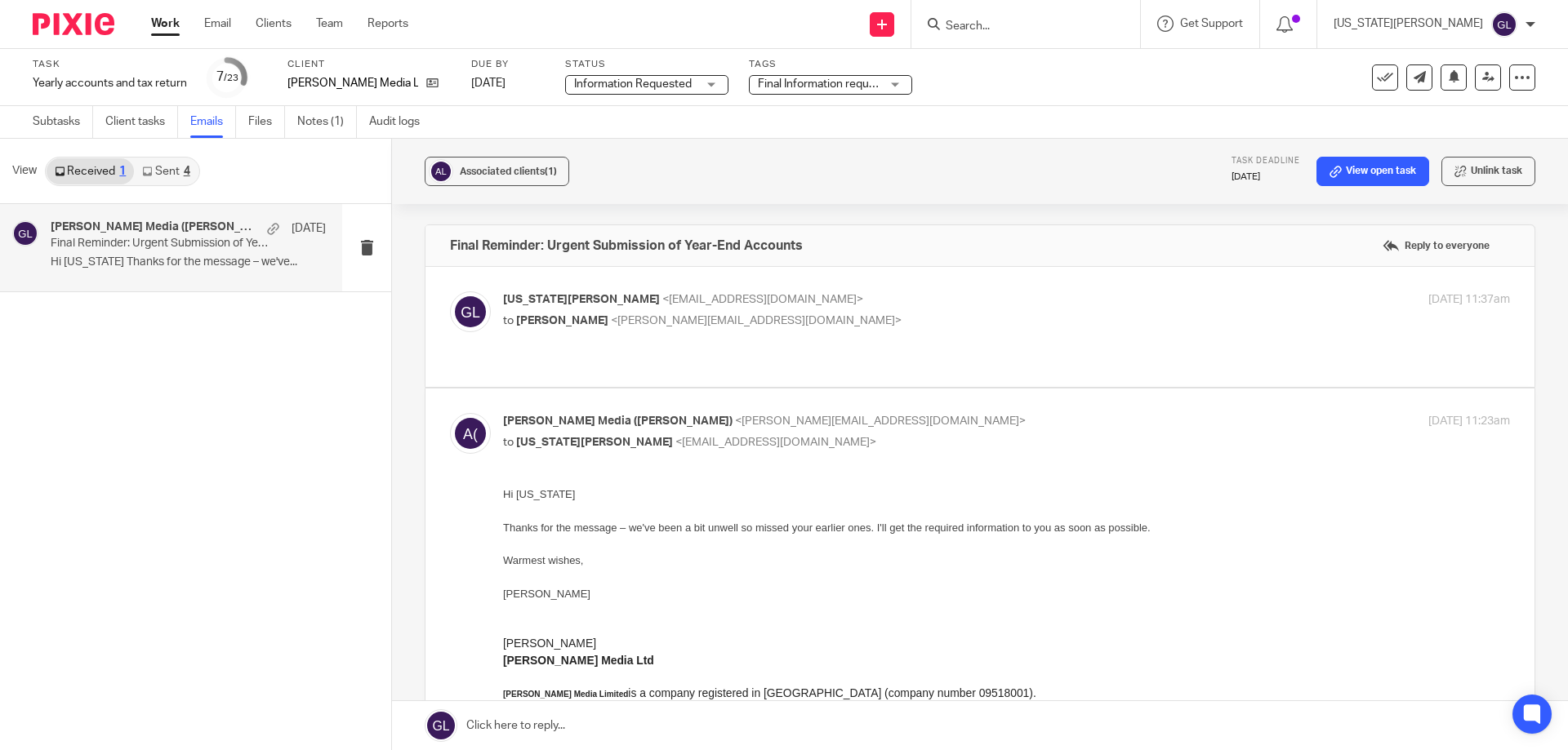
scroll to position [356, 0]
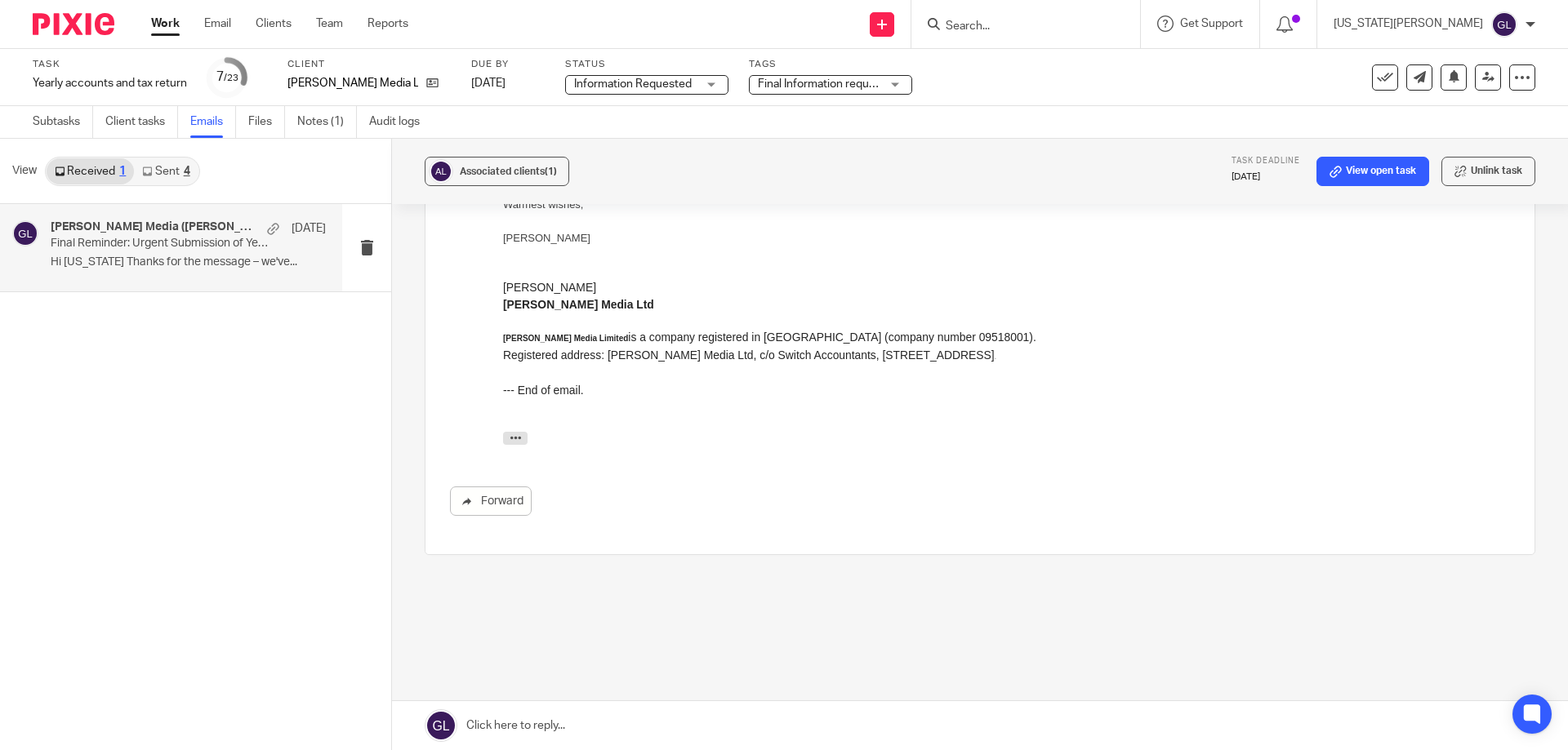
click at [518, 726] on link at bounding box center [980, 725] width 1176 height 49
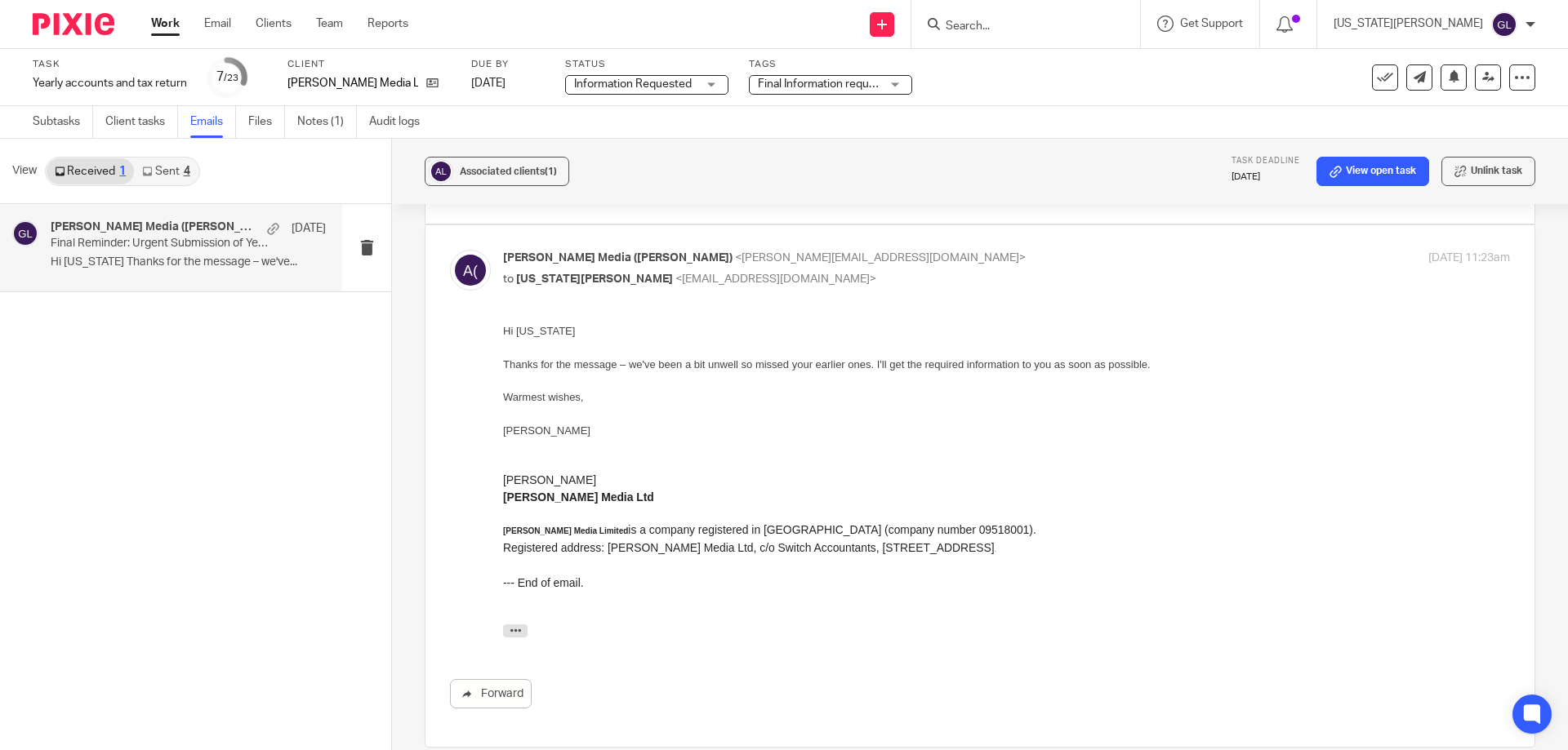
scroll to position [0, 0]
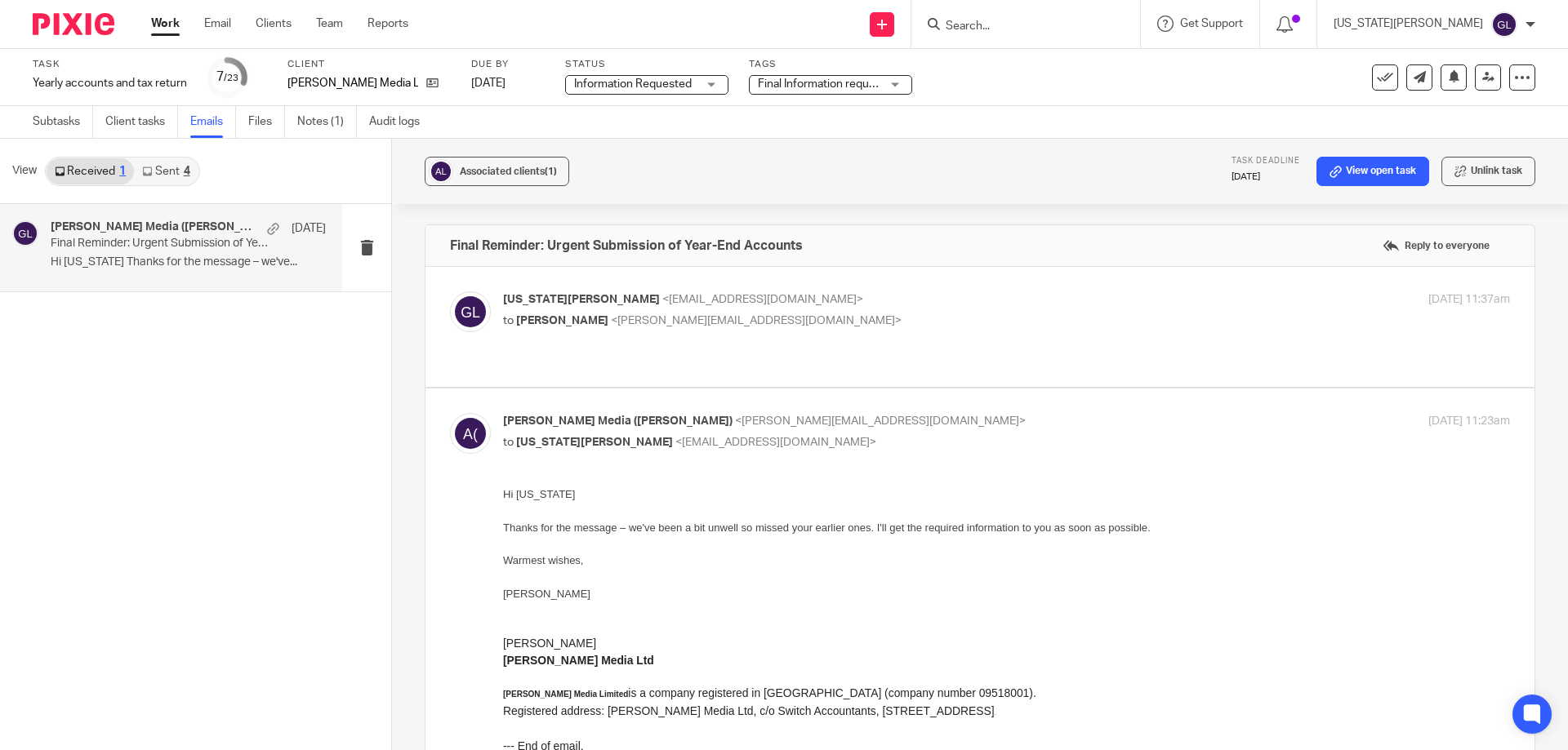
click at [751, 345] on div "Georgia Laden <switchaccst@gmail.com> to Rebecca Brown <rebecca@ardelmedia.com>…" at bounding box center [980, 327] width 1060 height 71
click at [776, 357] on label at bounding box center [980, 327] width 1109 height 120
click at [450, 292] on input "checkbox" at bounding box center [449, 291] width 1 height 1
checkbox input "true"
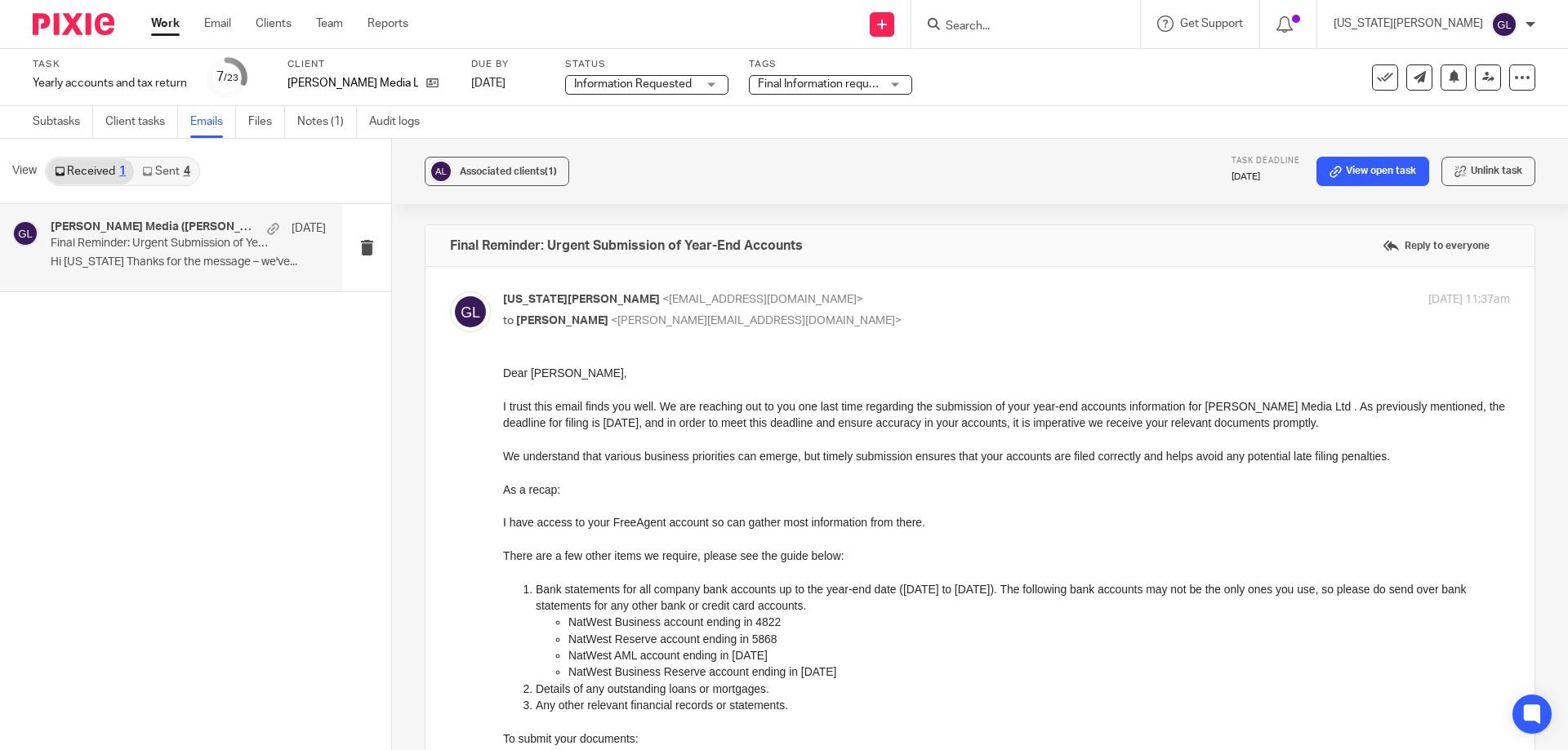
scroll to position [245, 0]
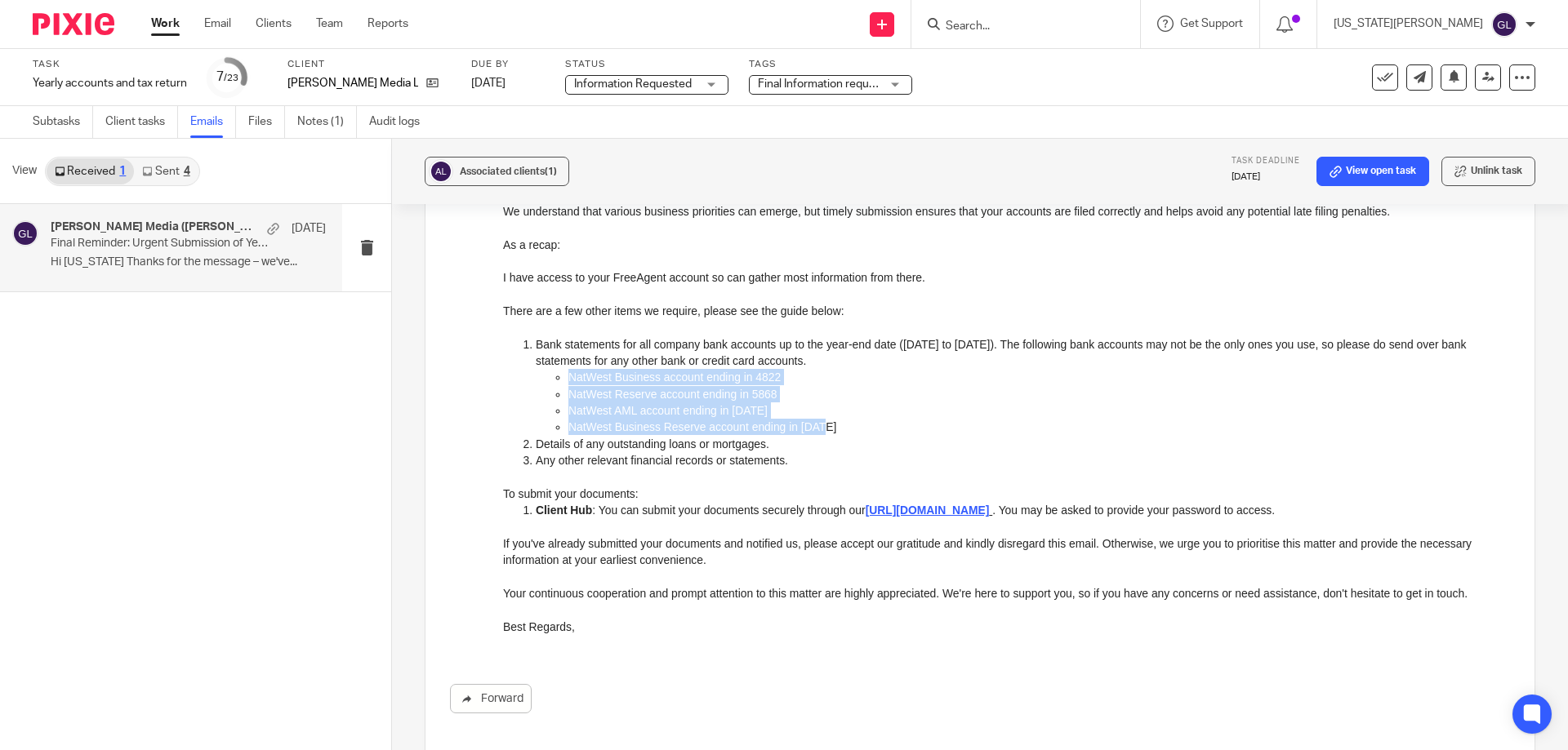
drag, startPoint x: 831, startPoint y: 429, endPoint x: 533, endPoint y: 378, distance: 302.3
click at [533, 378] on ol "Bank statements for all company bank accounts up to the year-end date (01 April…" at bounding box center [1006, 403] width 1007 height 133
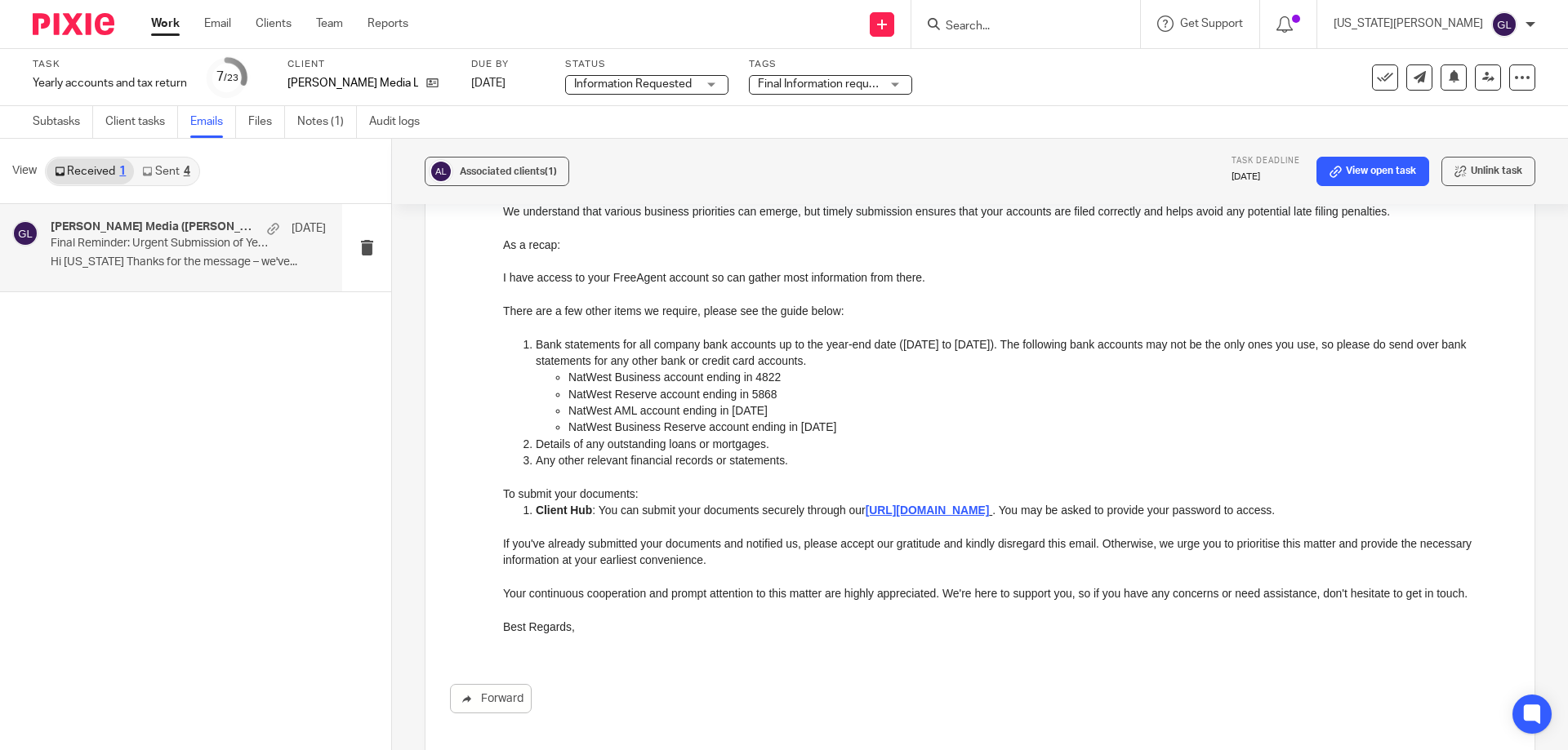
click at [721, 441] on p "Details of any outstanding loans or mortgages." at bounding box center [1022, 445] width 974 height 16
drag, startPoint x: 659, startPoint y: 423, endPoint x: 531, endPoint y: 344, distance: 150.4
click at [531, 344] on div "Dear Rebecca, I trust this email finds you well. We are reaching out to you one…" at bounding box center [1006, 377] width 1007 height 515
copy ol
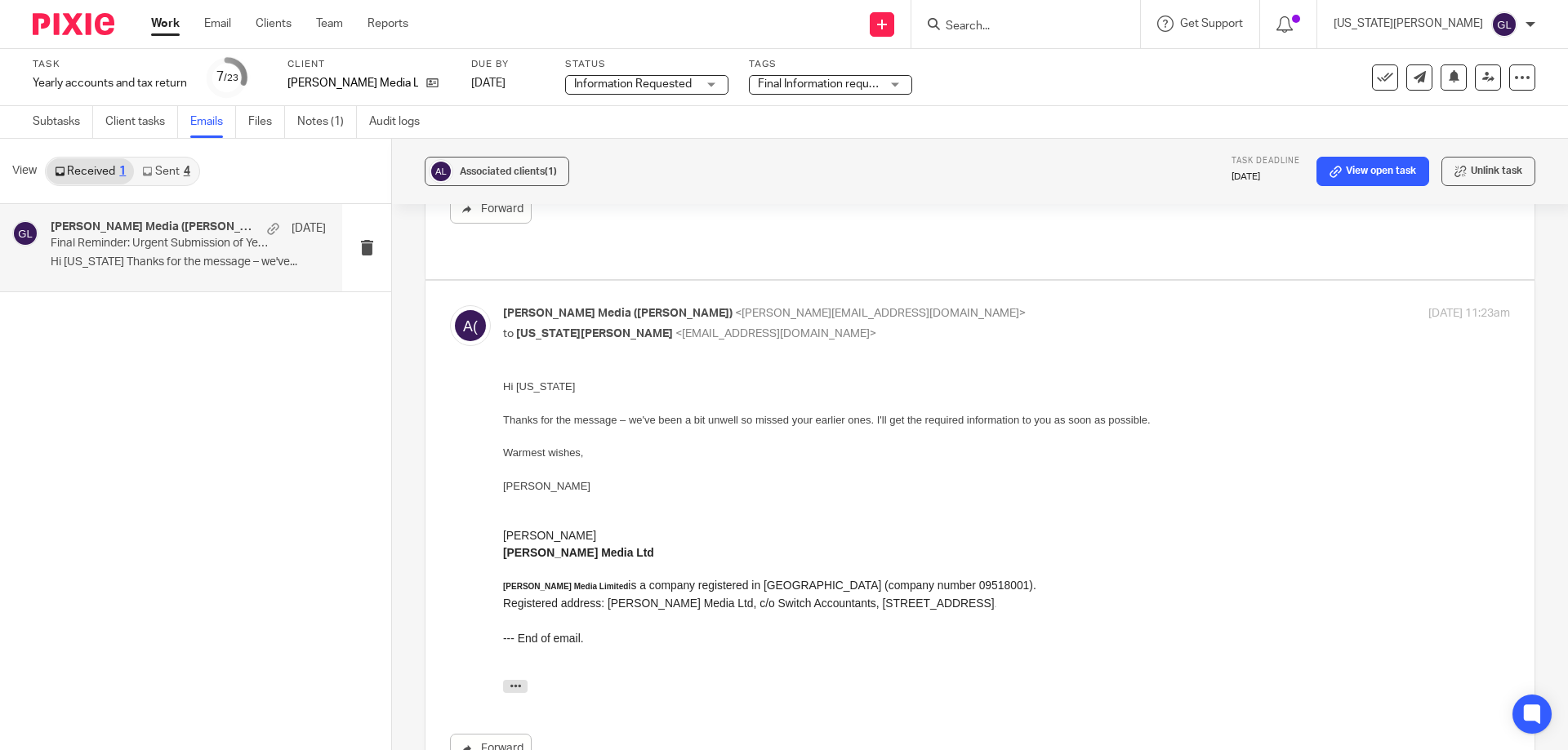
scroll to position [1143, 0]
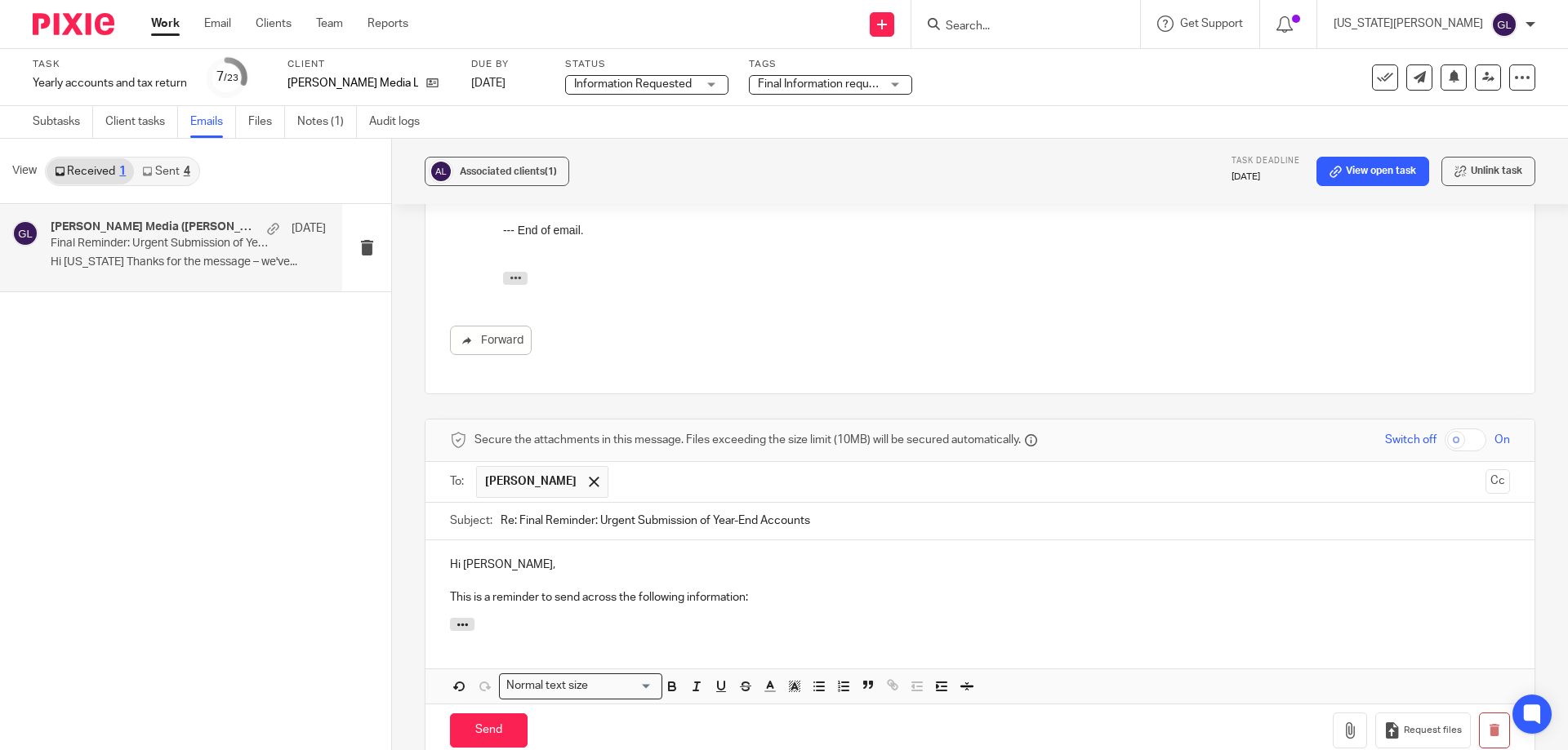
click at [749, 592] on div "Hi Rebecca, This is a reminder to send across the following information:" at bounding box center [980, 579] width 1109 height 78
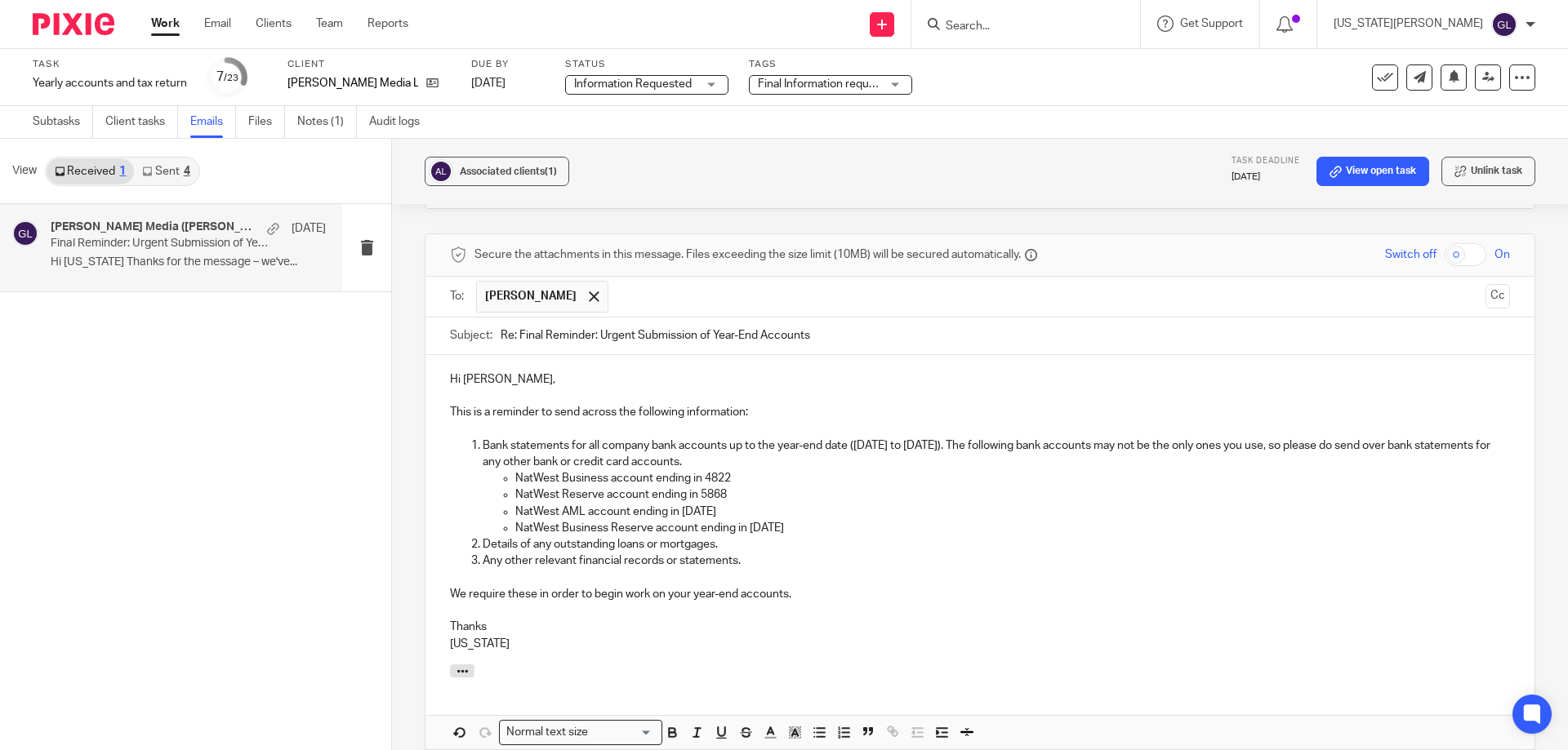
scroll to position [1410, 0]
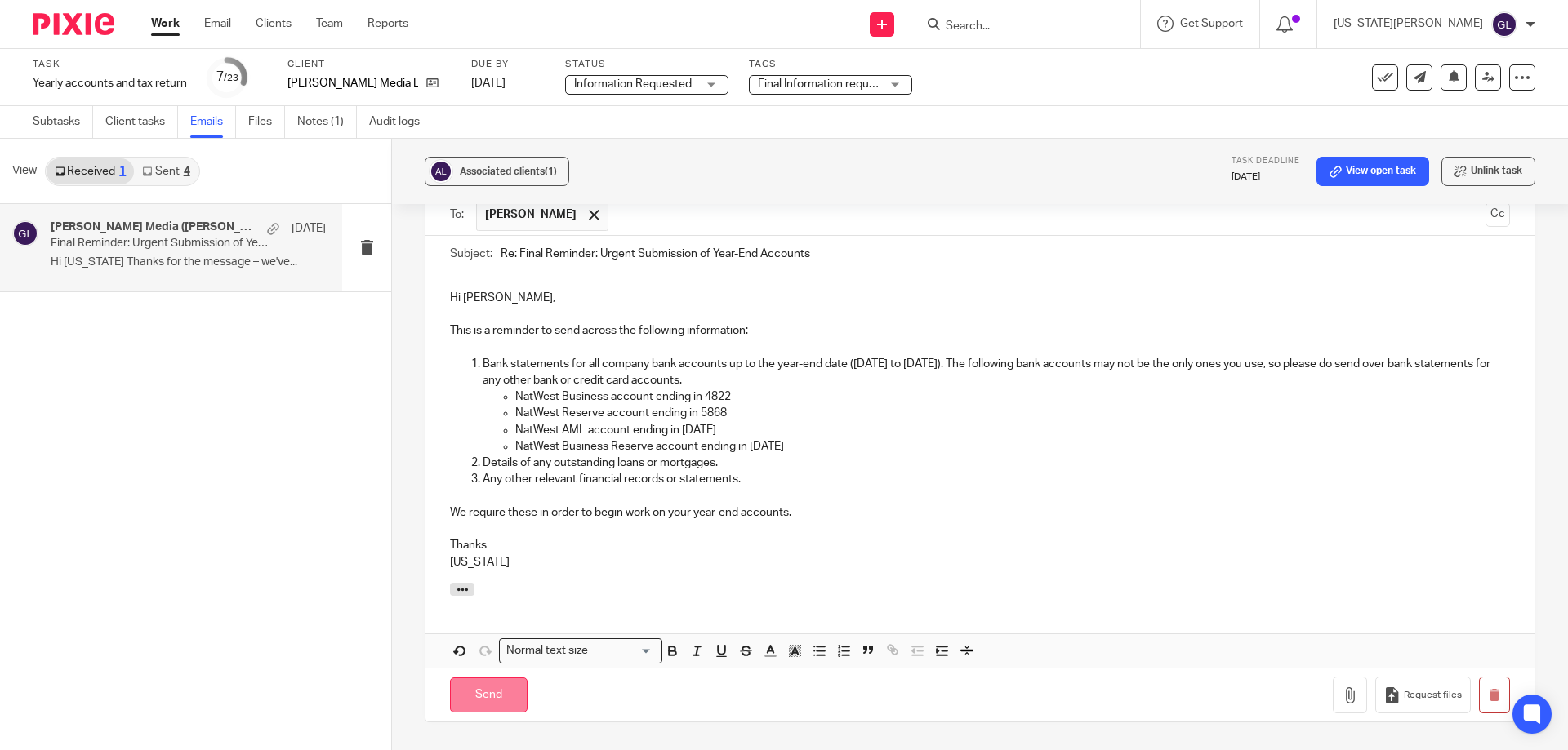
click at [477, 681] on input "Send" at bounding box center [488, 695] width 77 height 35
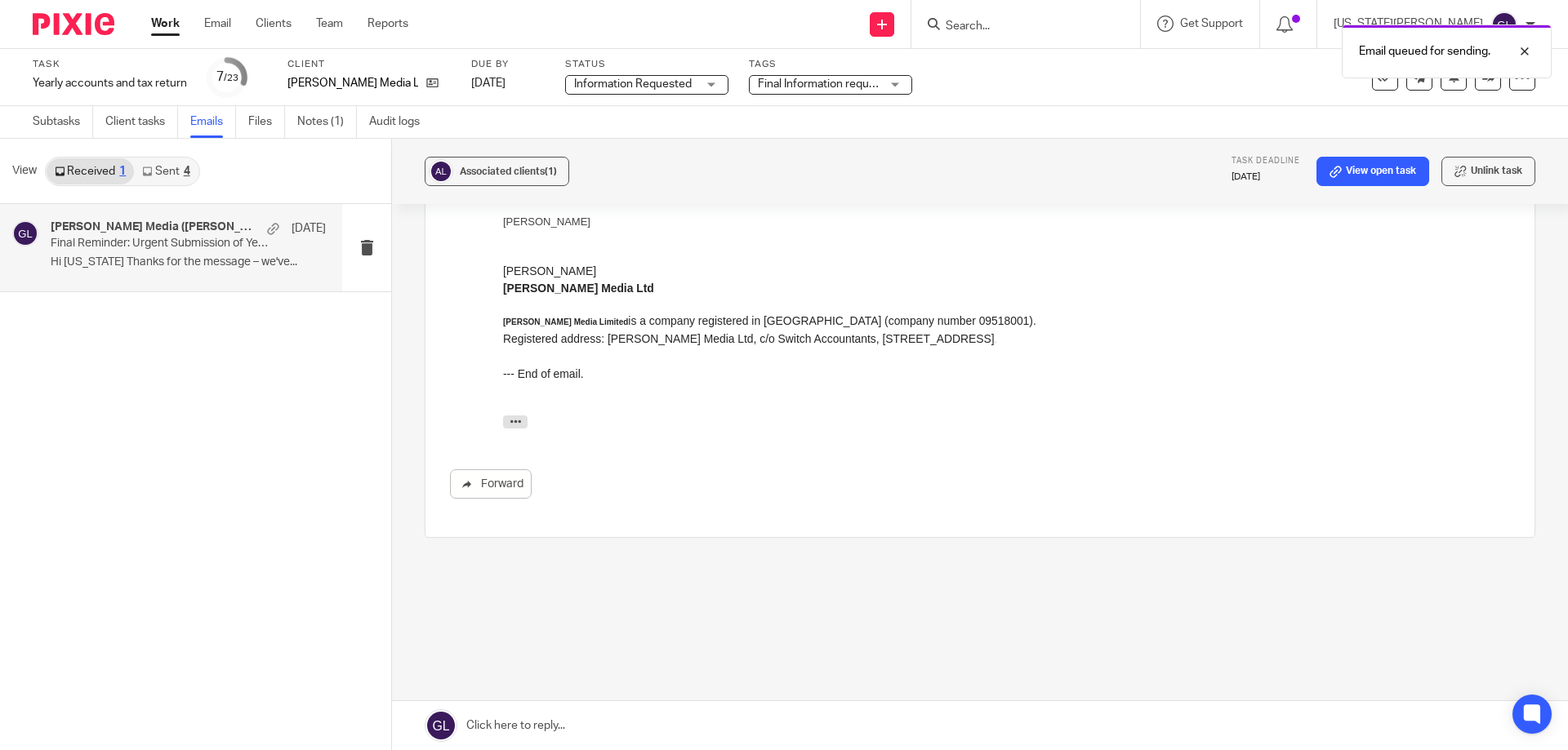
scroll to position [983, 0]
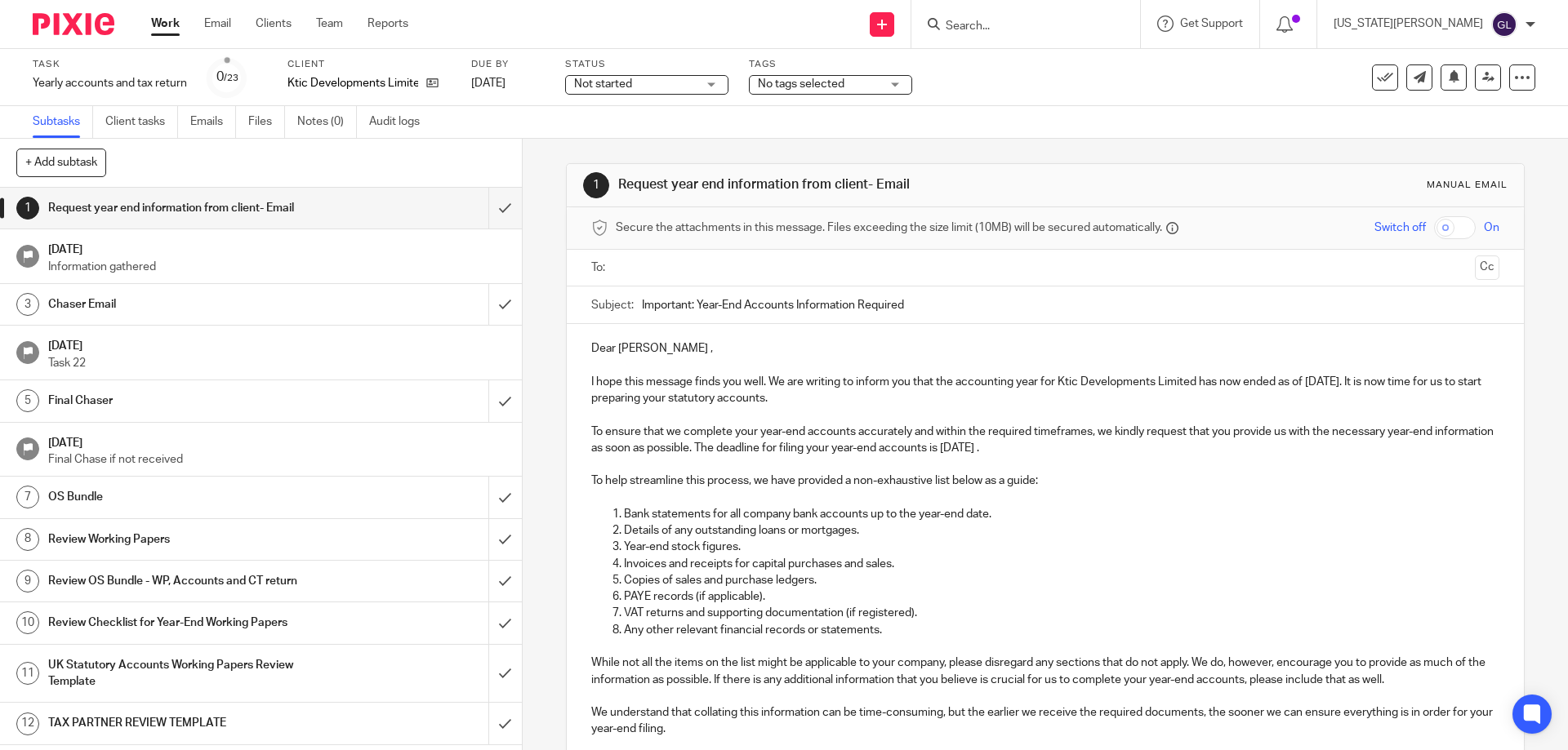
click at [677, 267] on input "text" at bounding box center [1044, 268] width 846 height 19
click at [799, 270] on input "text" at bounding box center [1113, 269] width 709 height 32
click at [648, 352] on p "Dear [PERSON_NAME] ," at bounding box center [1045, 352] width 908 height 16
click at [645, 356] on p "Dear [PERSON_NAME] ," at bounding box center [1045, 352] width 908 height 16
click at [1020, 535] on p "Details of any outstanding loans or mortgages." at bounding box center [1061, 534] width 875 height 16
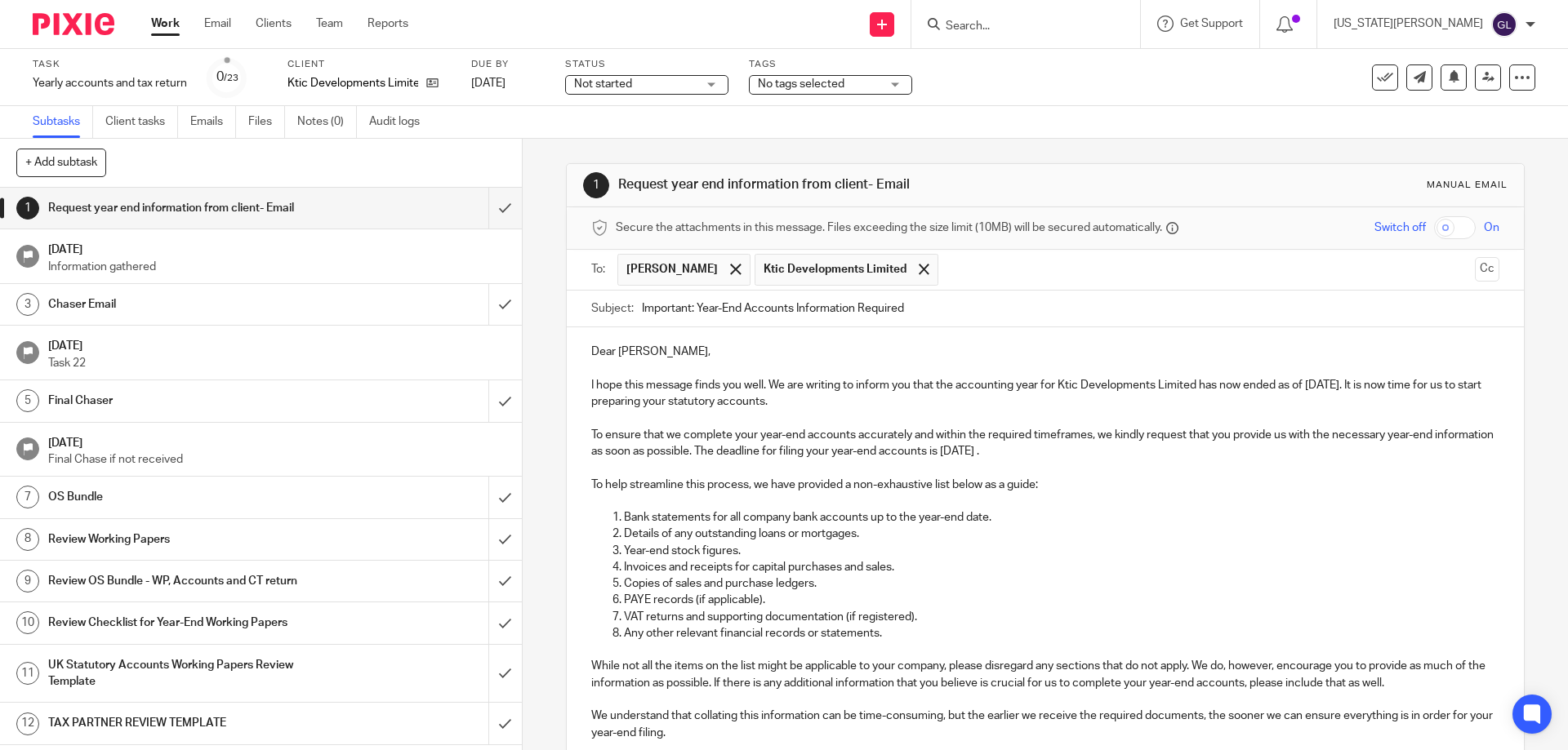
scroll to position [164, 0]
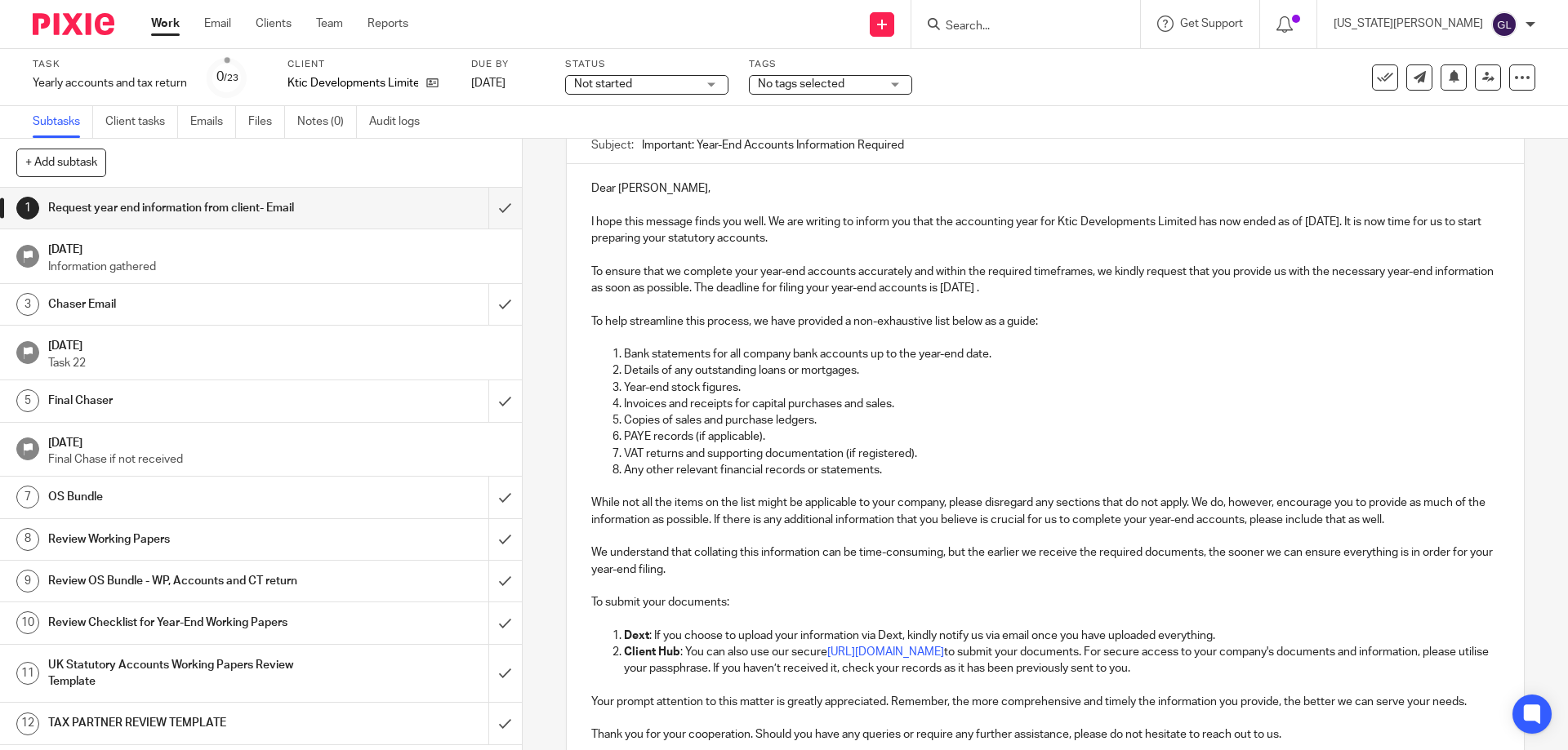
click at [824, 585] on p at bounding box center [1045, 586] width 908 height 16
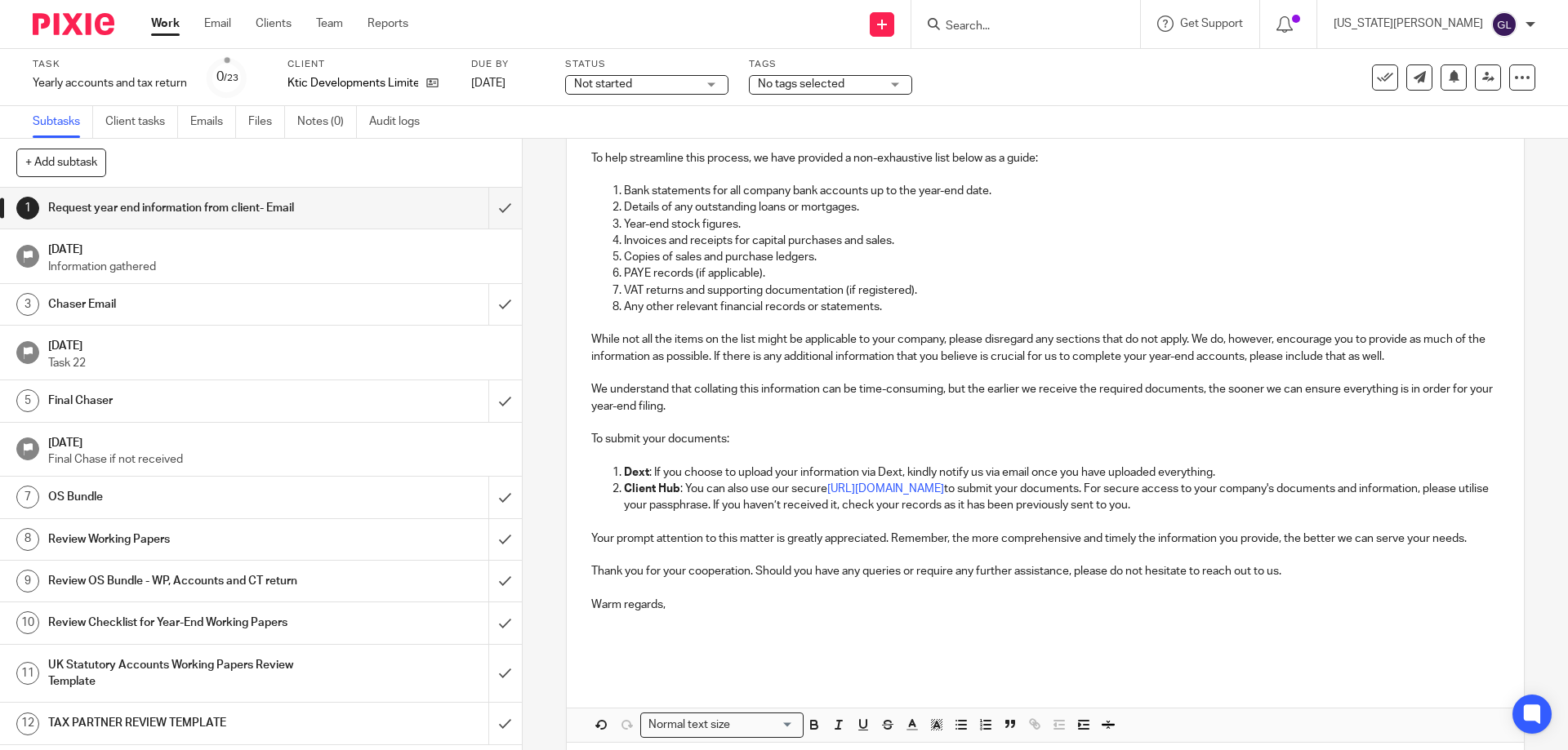
click at [747, 644] on p at bounding box center [1045, 629] width 908 height 34
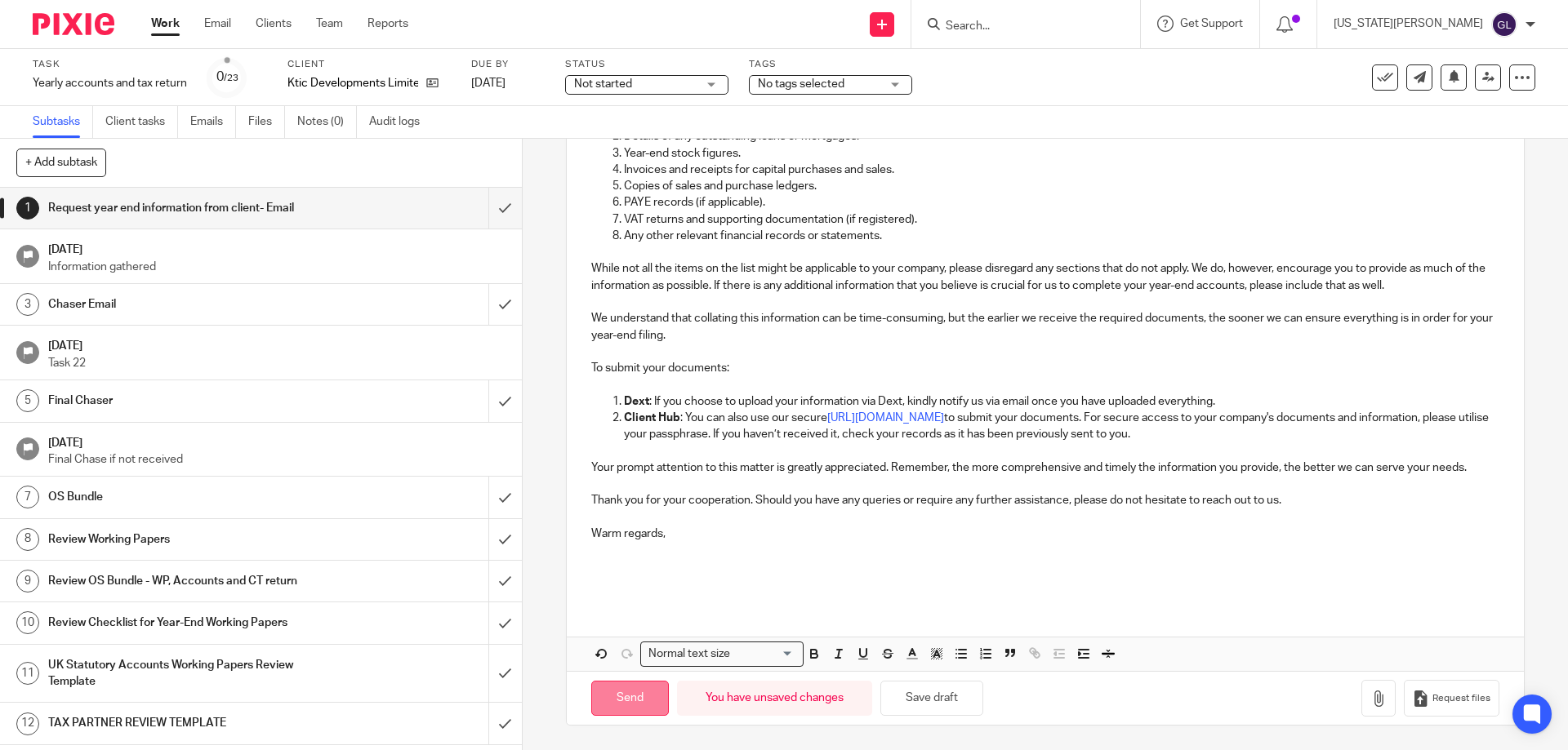
click at [615, 706] on input "Send" at bounding box center [629, 698] width 77 height 35
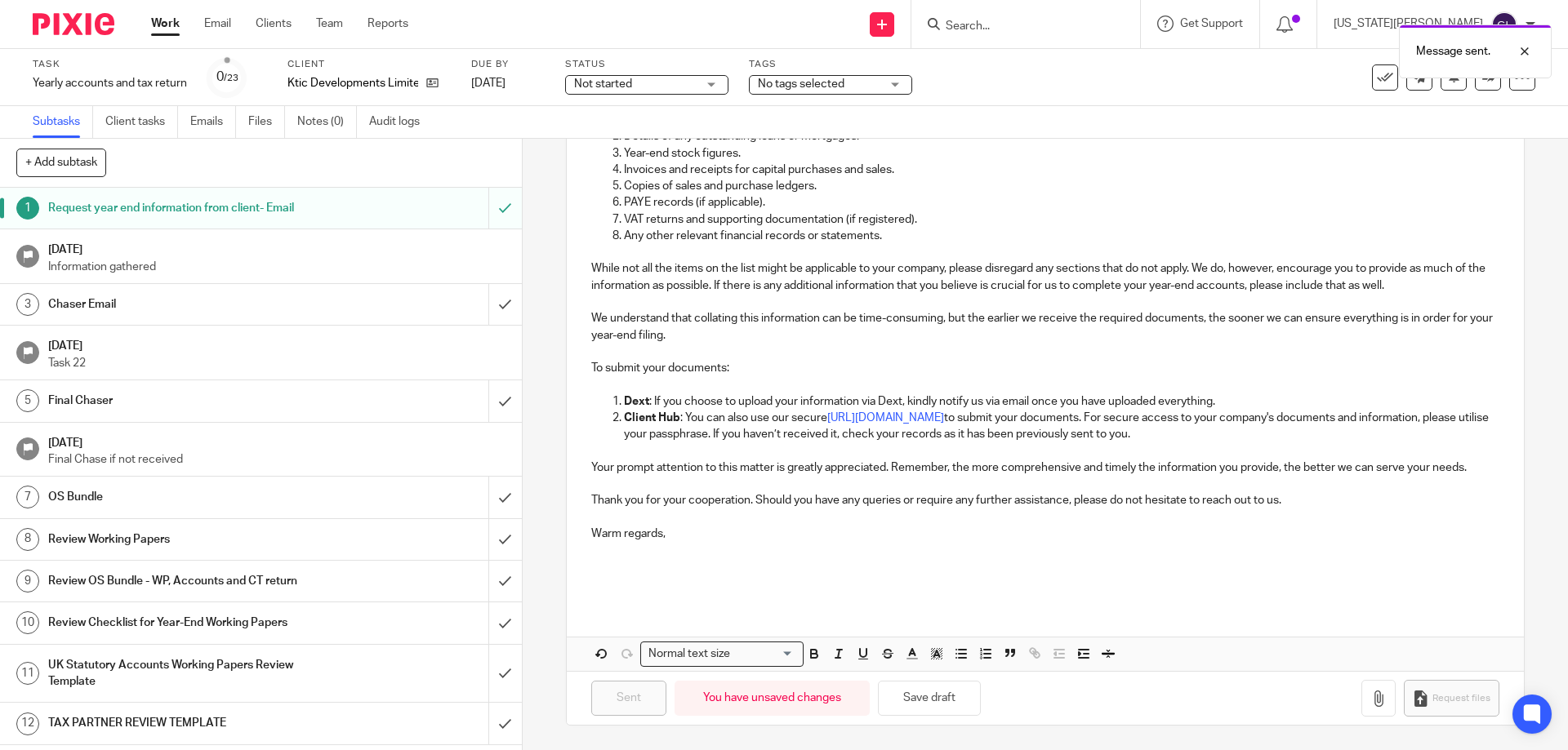
type input "Sent"
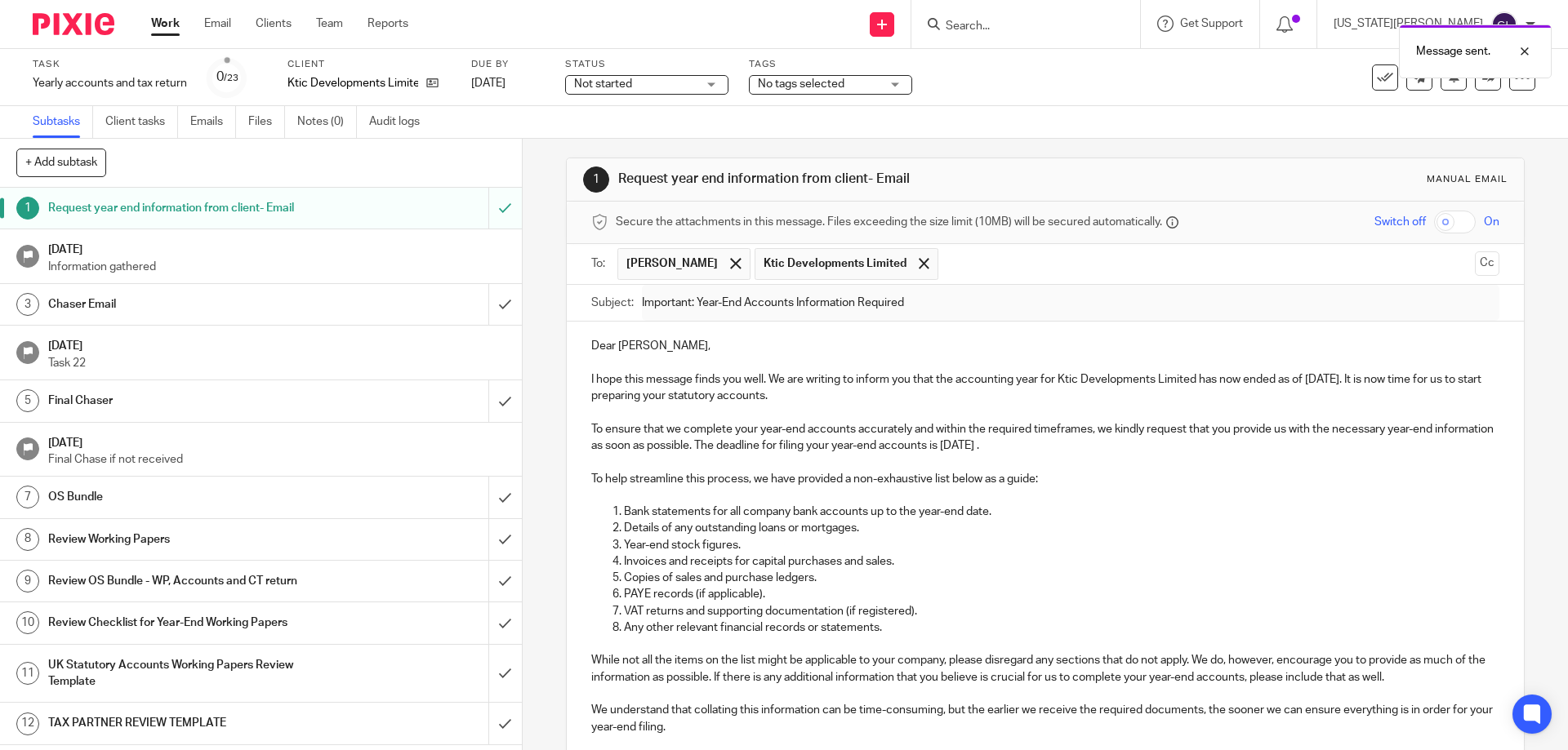
scroll to position [0, 0]
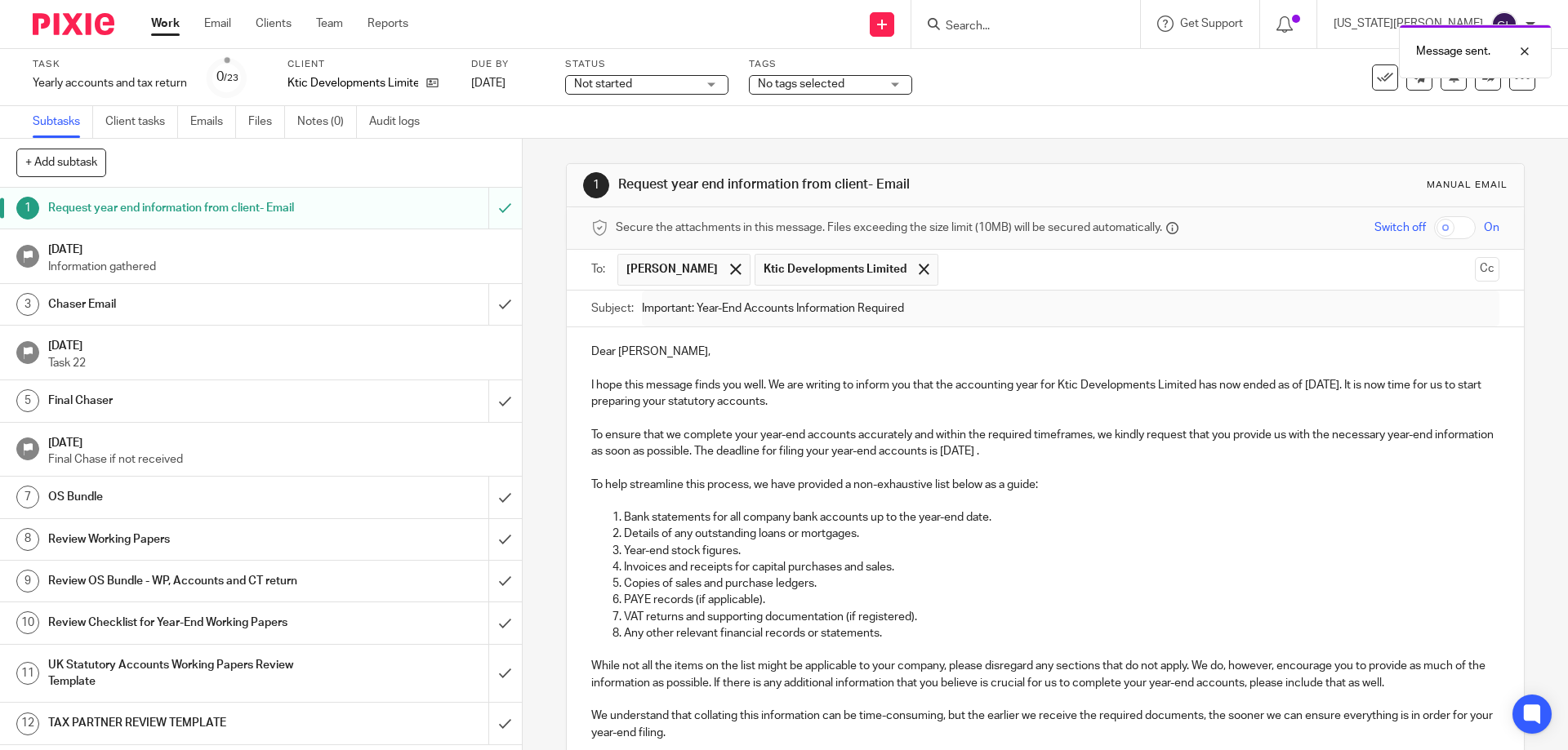
click at [694, 82] on span "Not started" at bounding box center [635, 85] width 123 height 17
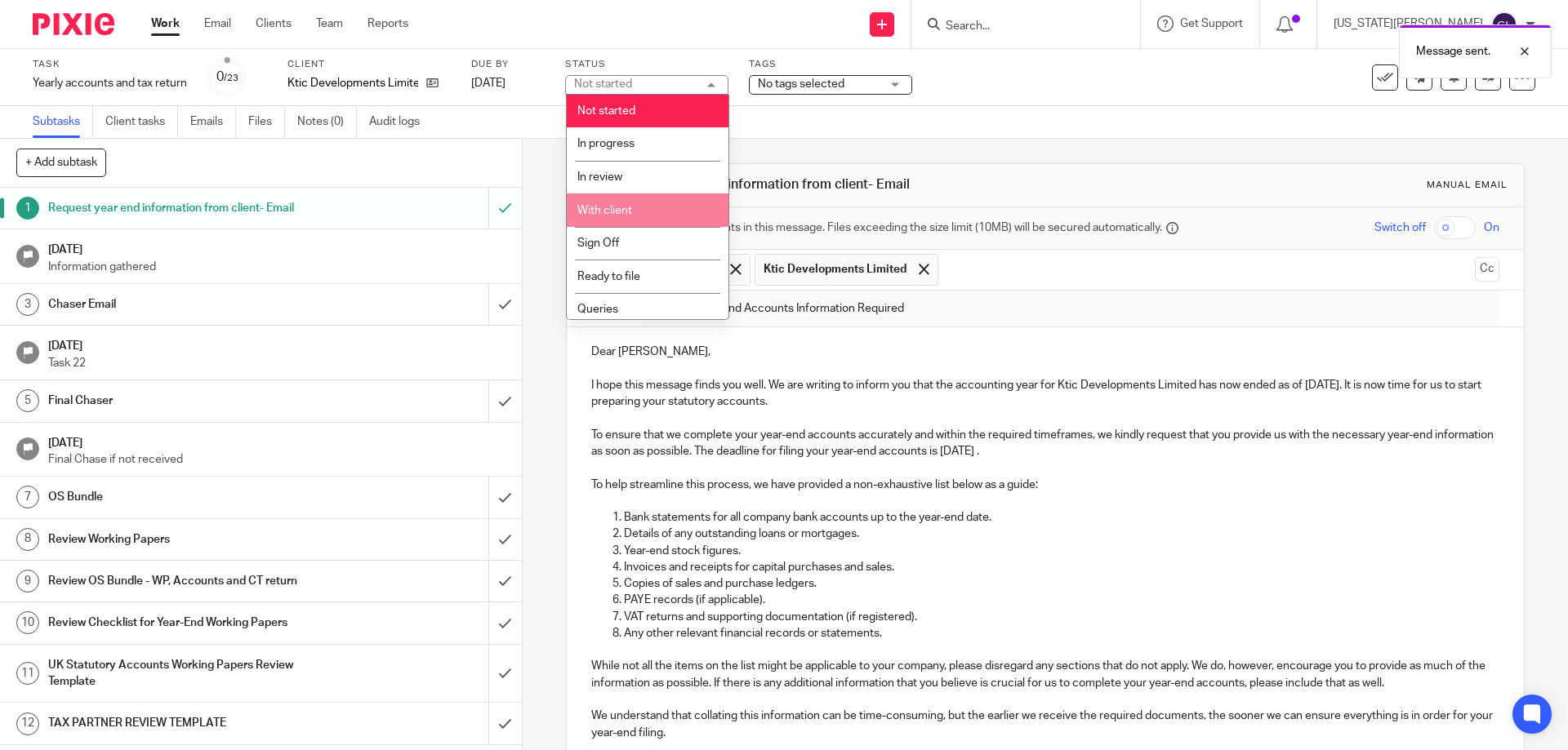
scroll to position [73, 0]
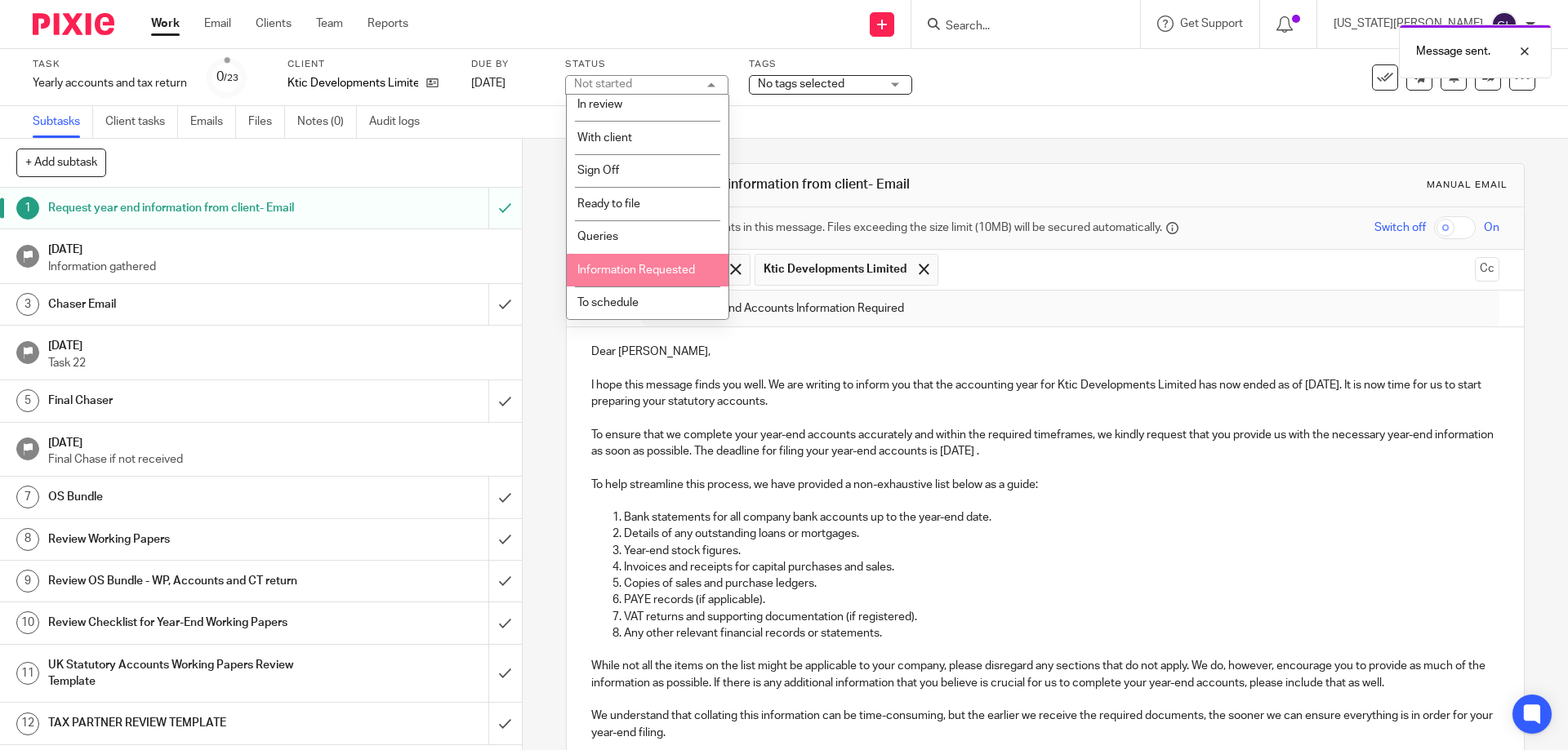
click at [671, 279] on li "Information Requested" at bounding box center [648, 270] width 162 height 34
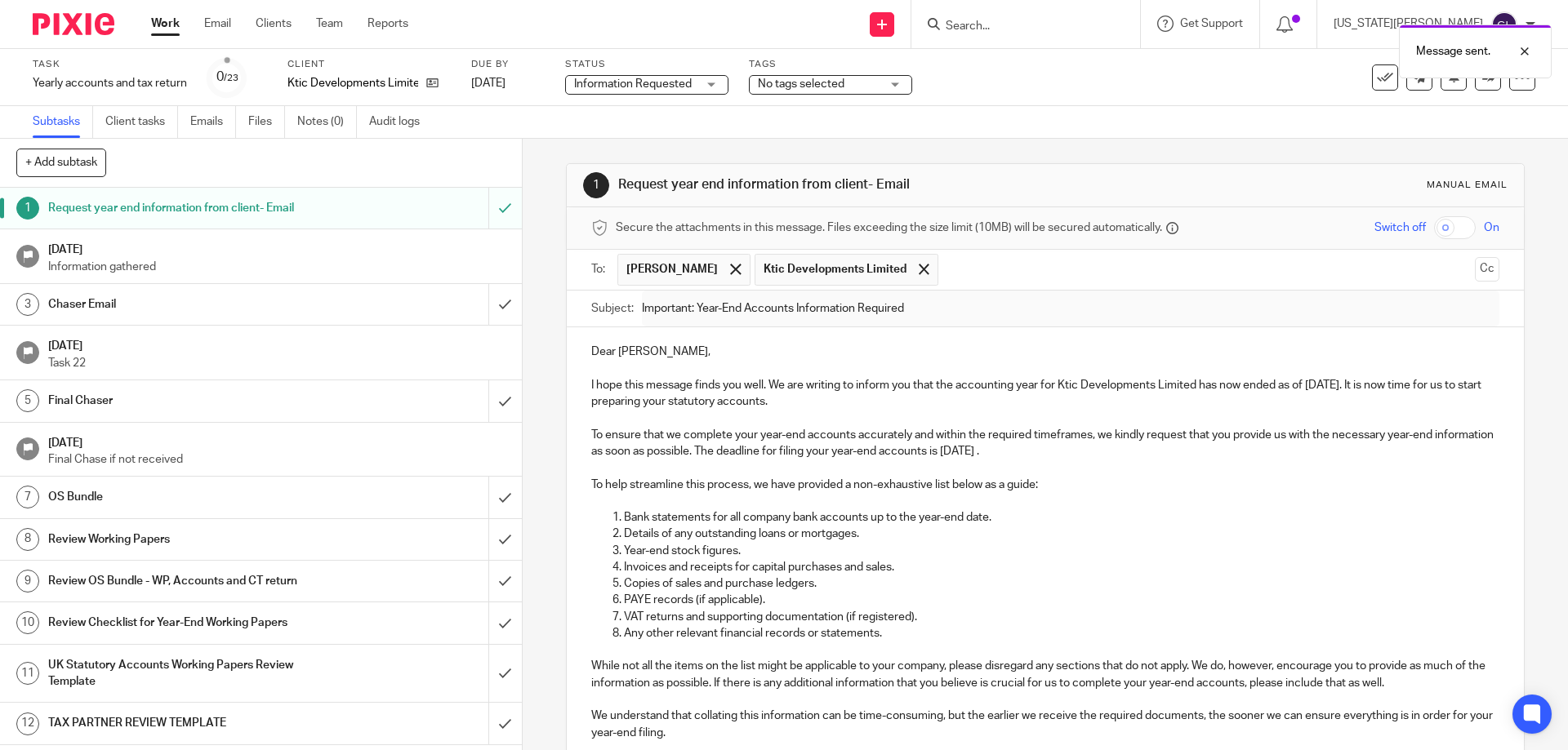
click at [825, 94] on div "No tags selected" at bounding box center [830, 85] width 164 height 20
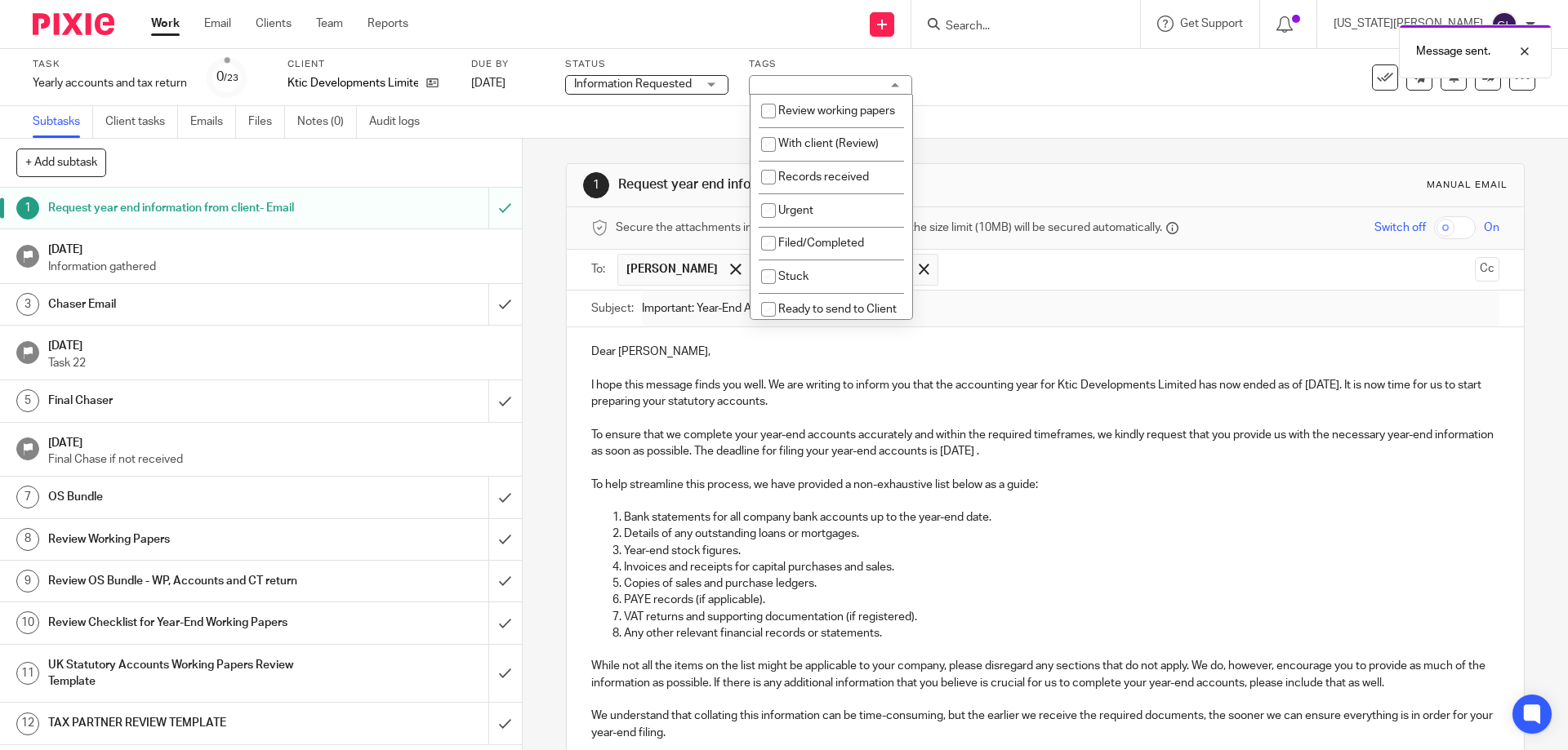
click at [828, 86] on div "No tags selected" at bounding box center [830, 85] width 164 height 20
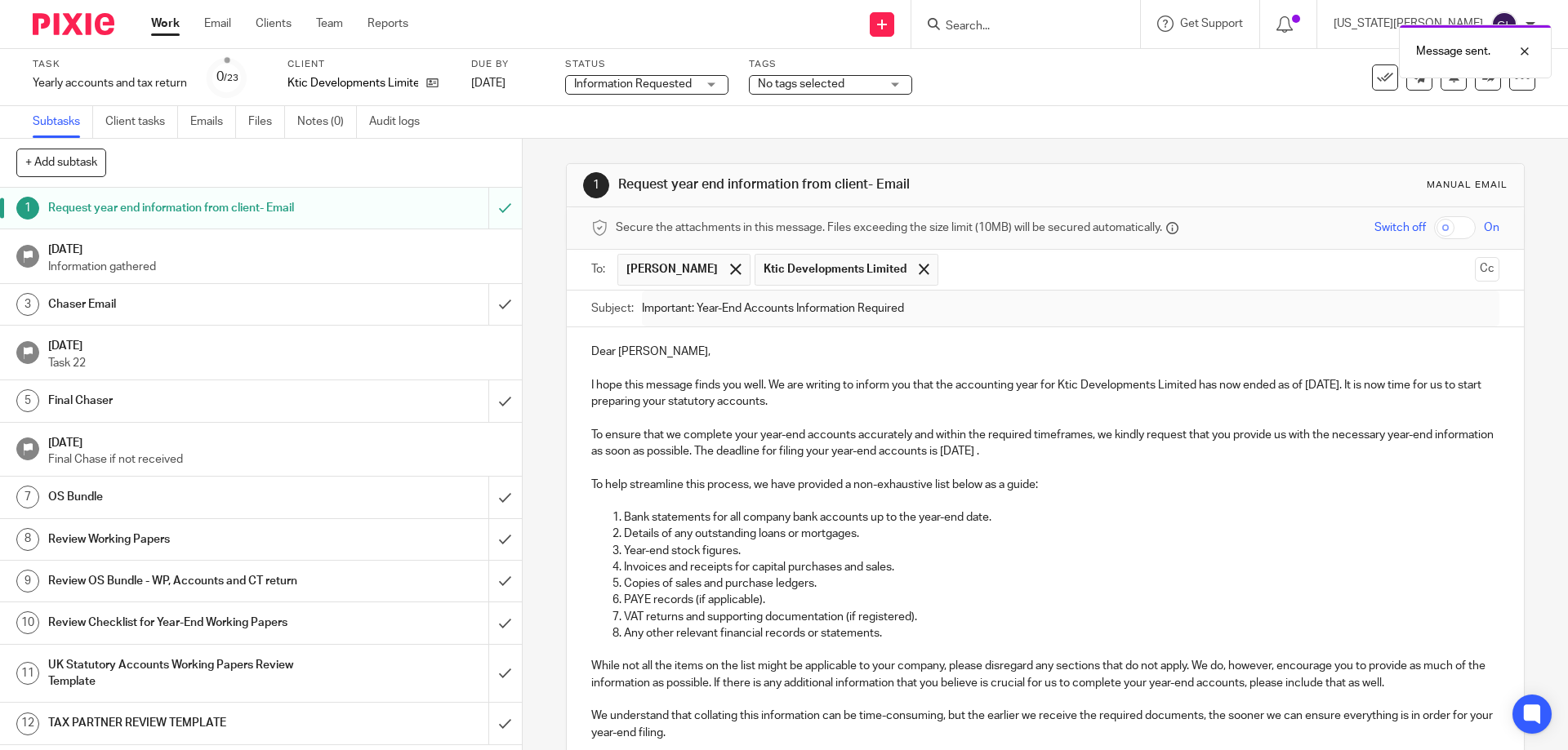
click at [836, 83] on span "No tags selected" at bounding box center [800, 84] width 86 height 12
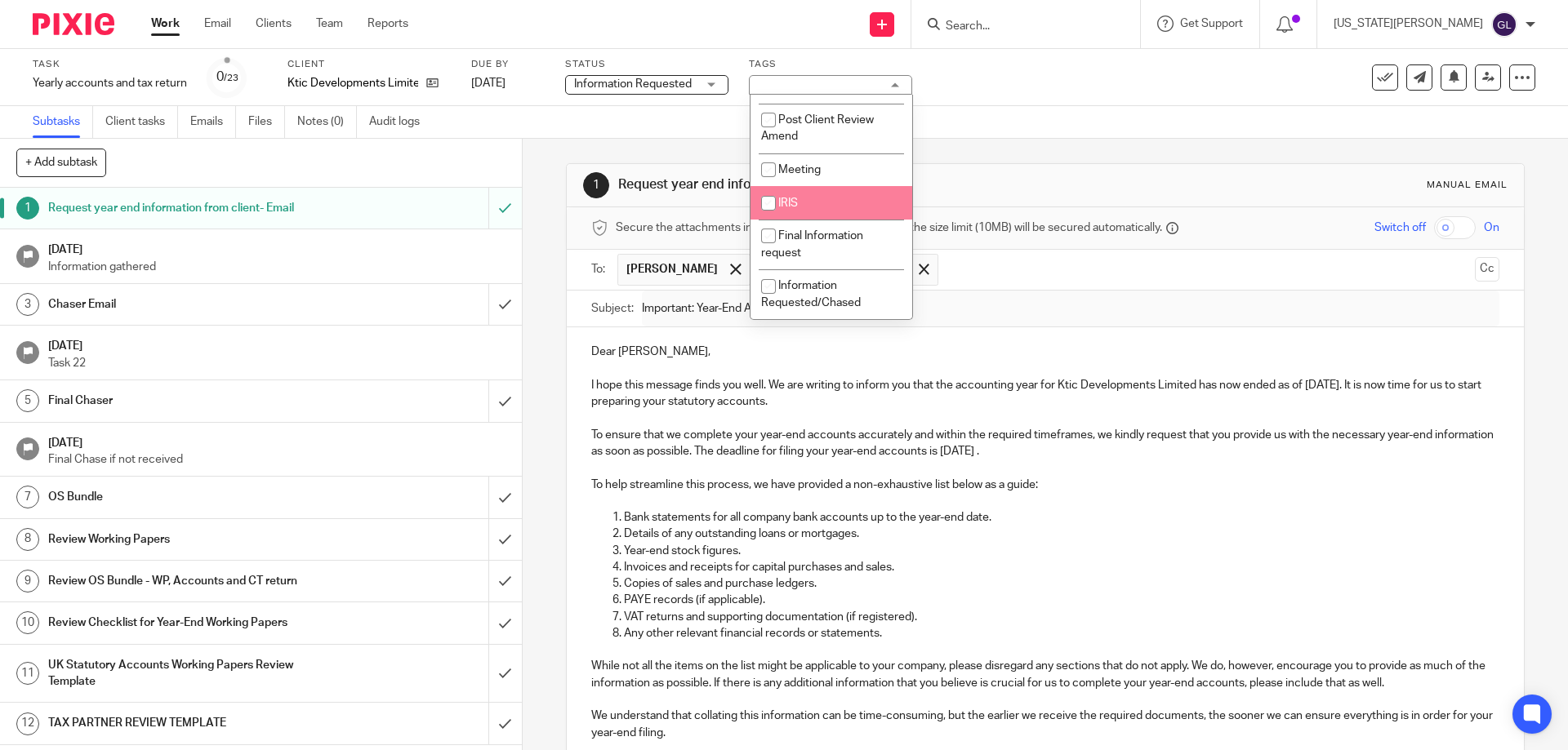
scroll to position [505, 0]
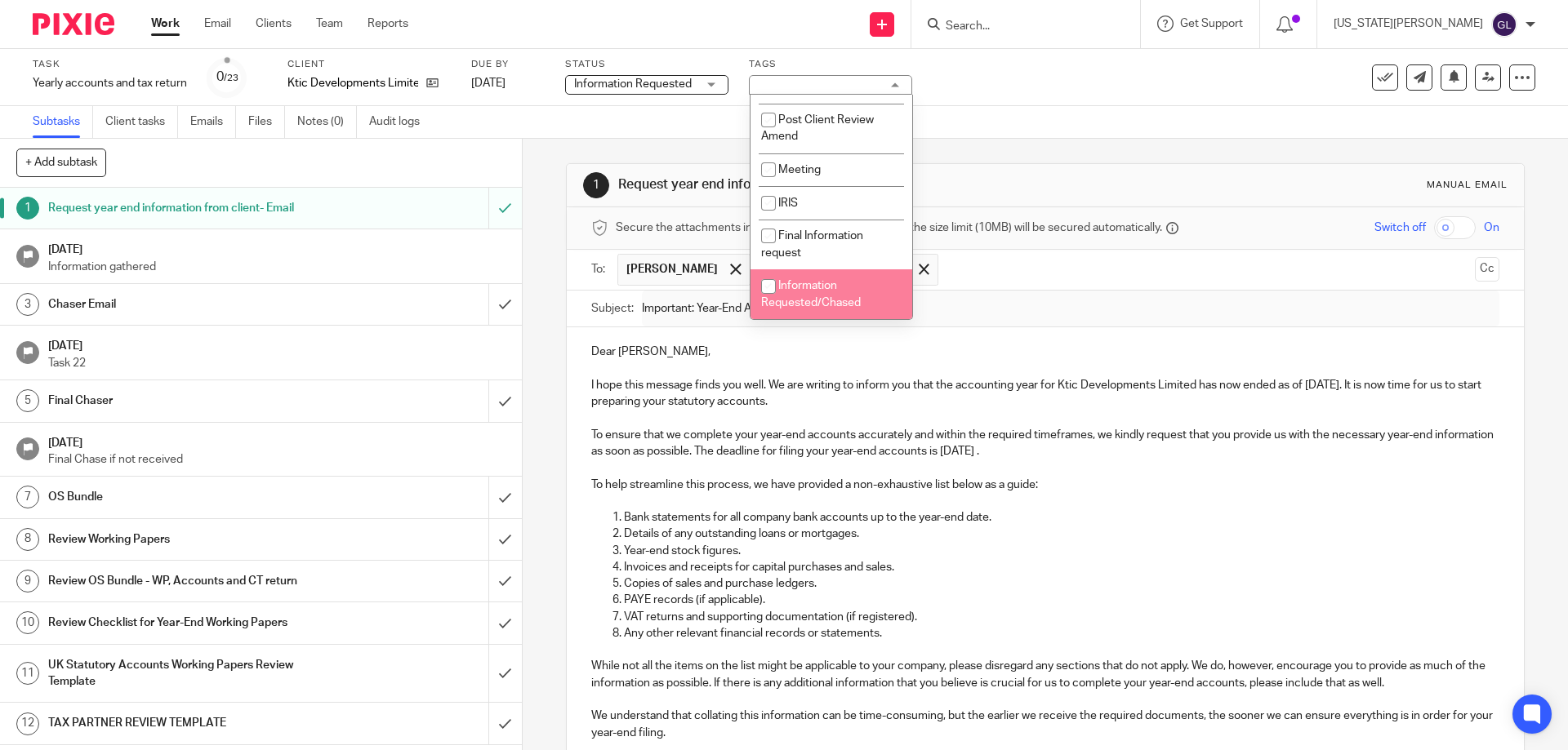
click at [850, 305] on span "Information Requested/Chased" at bounding box center [811, 294] width 100 height 28
checkbox input "true"
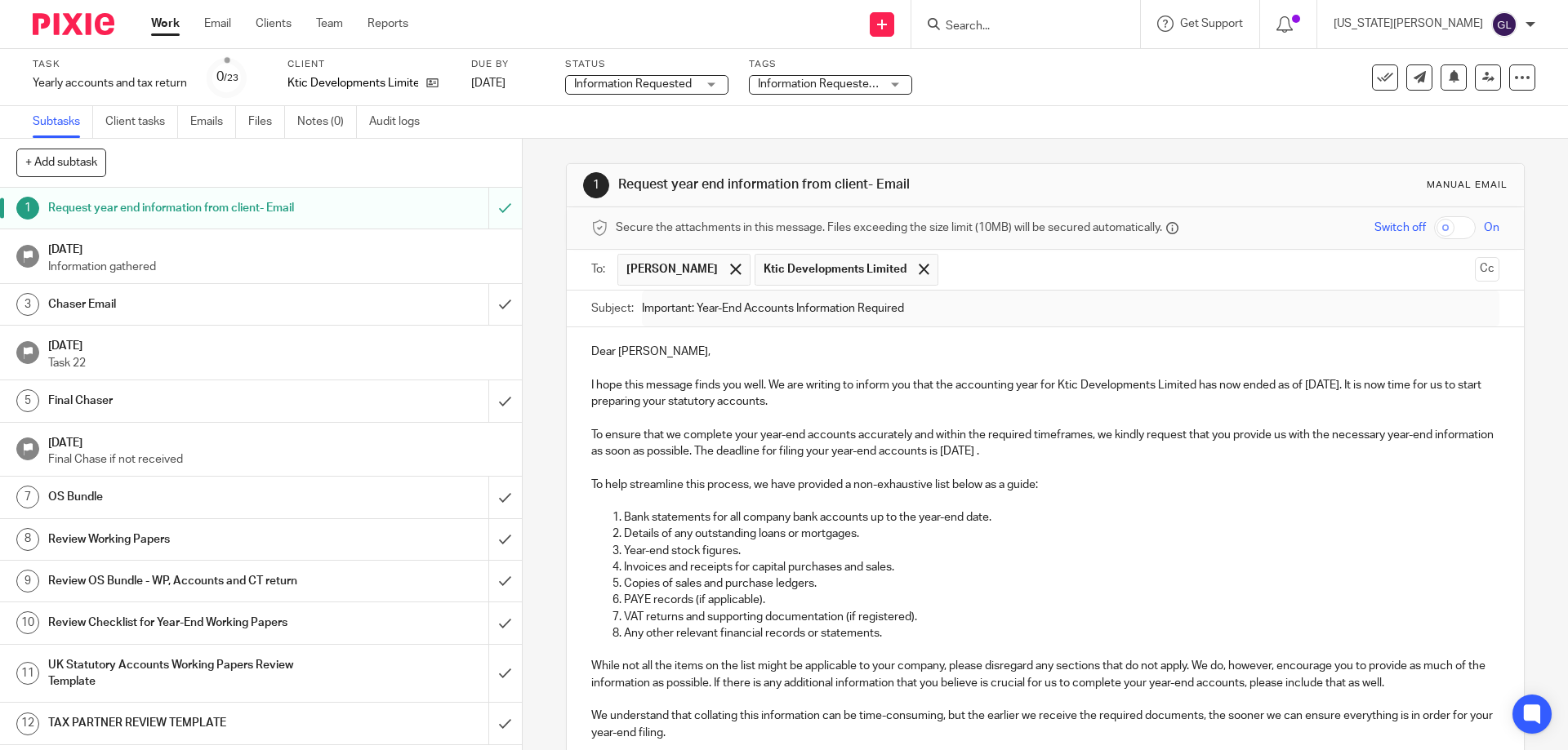
click at [987, 131] on div "Subtasks Client tasks Emails Files Notes (0) Audit logs" at bounding box center [784, 123] width 1568 height 33
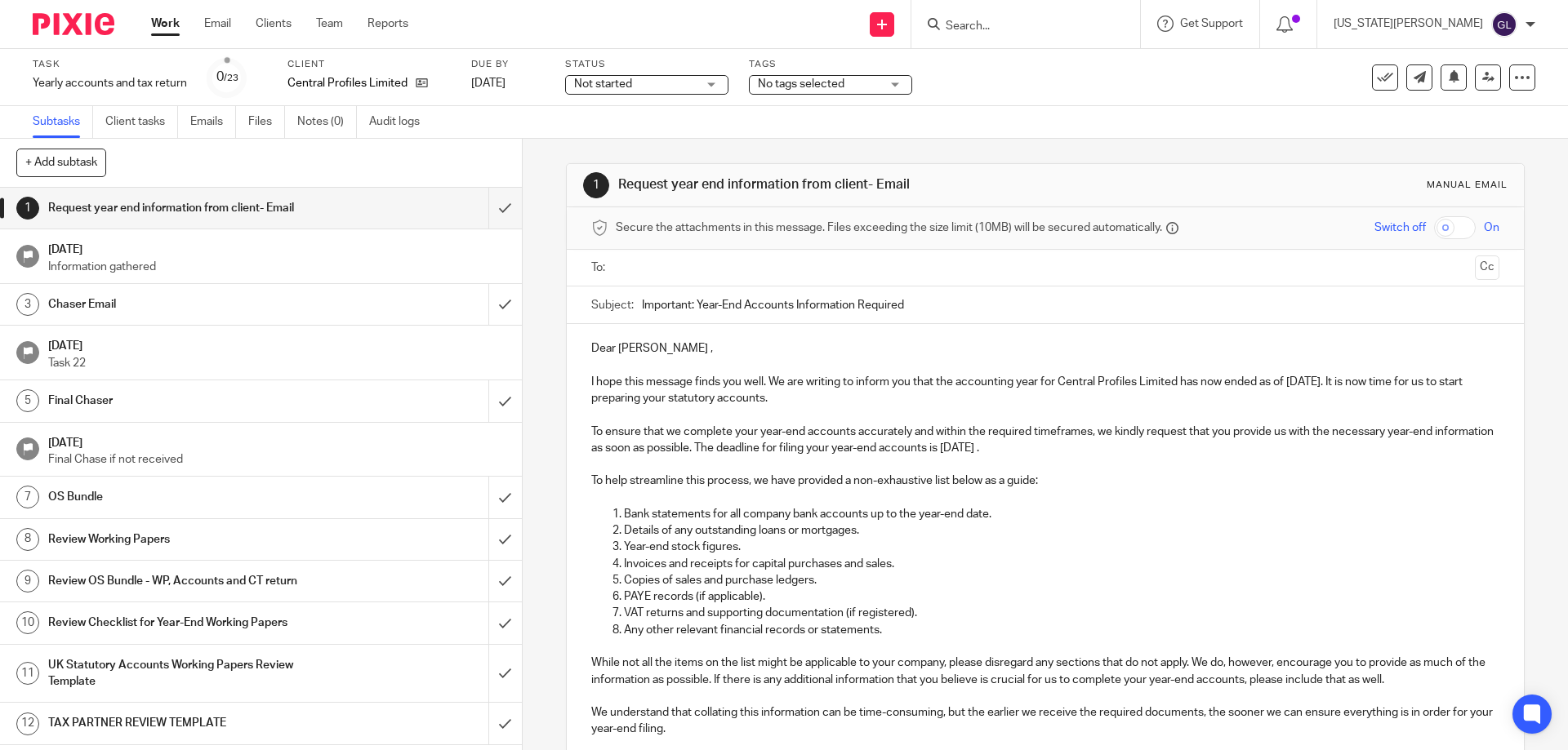
click at [672, 261] on input "text" at bounding box center [1044, 268] width 846 height 19
click at [660, 355] on p "Dear Jennifer ," at bounding box center [1045, 352] width 908 height 16
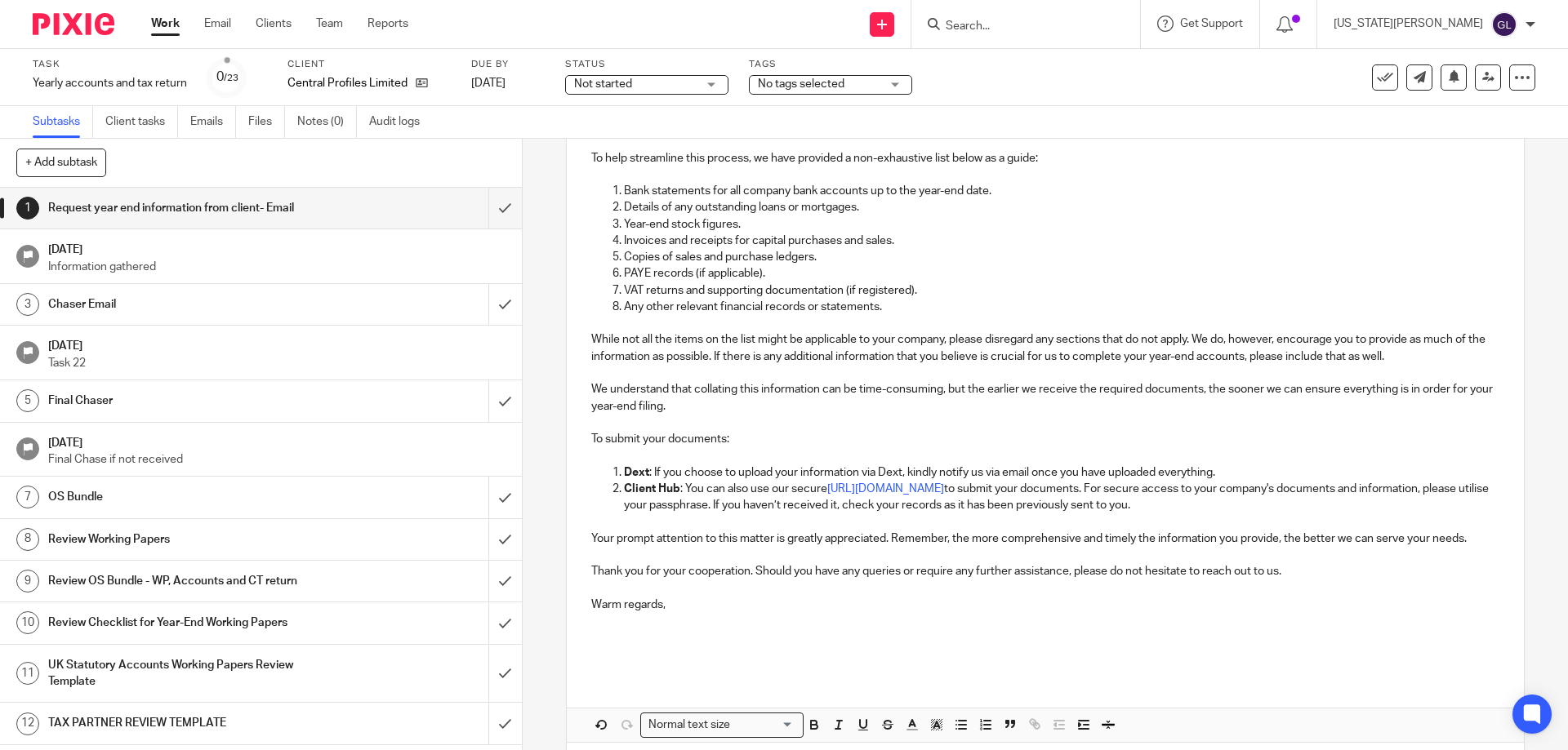
scroll to position [397, 0]
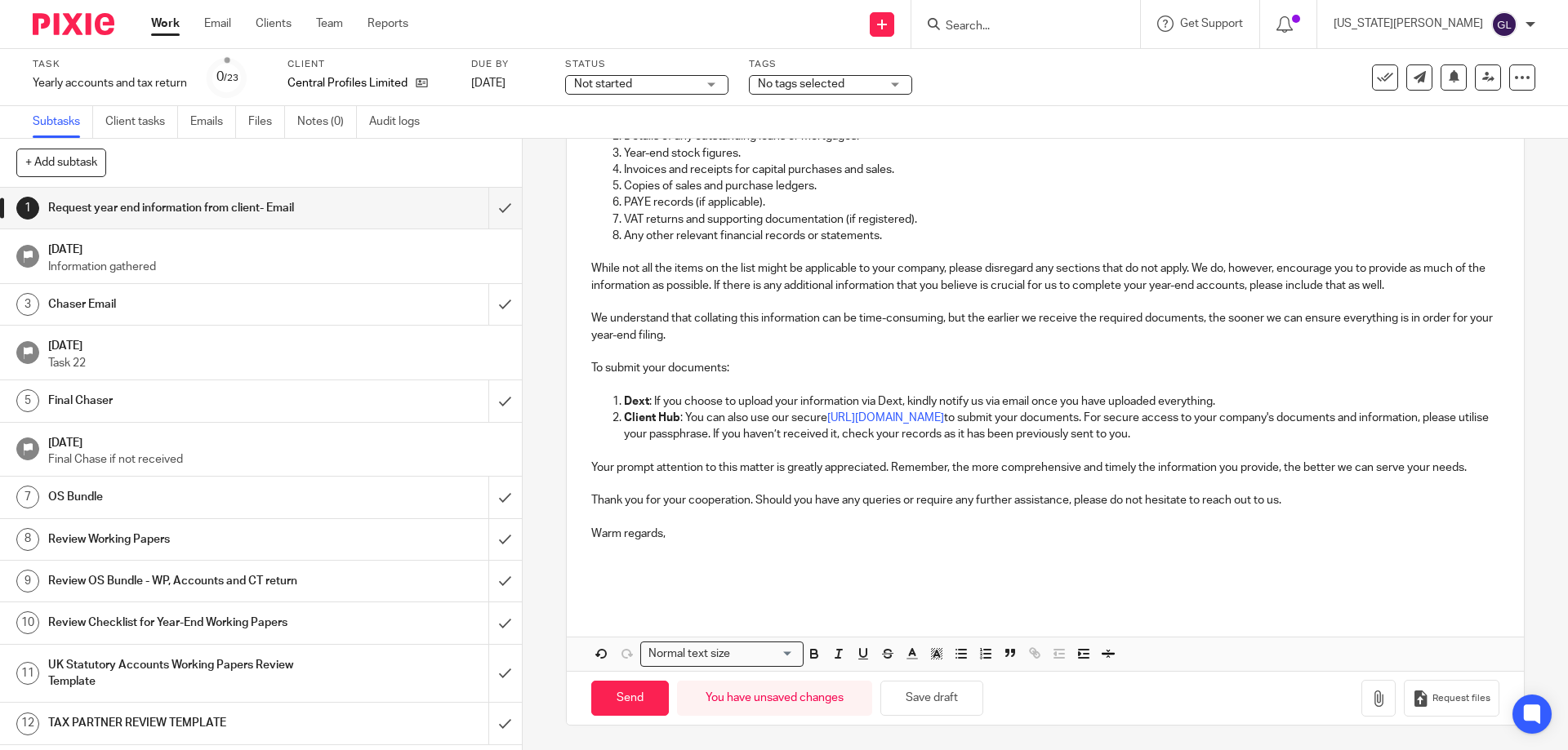
click at [635, 699] on input "Send" at bounding box center [629, 698] width 77 height 35
type input "Sent"
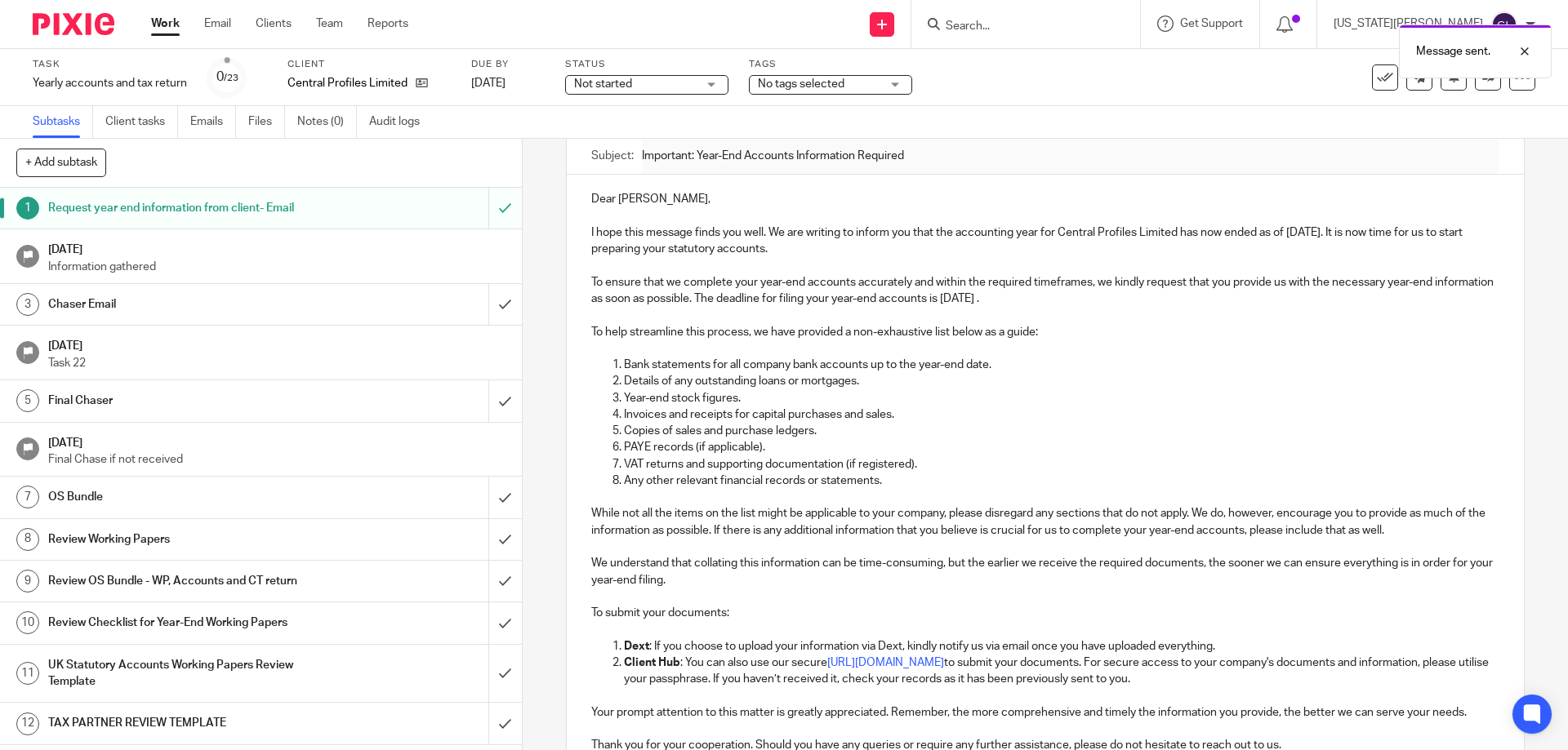
scroll to position [0, 0]
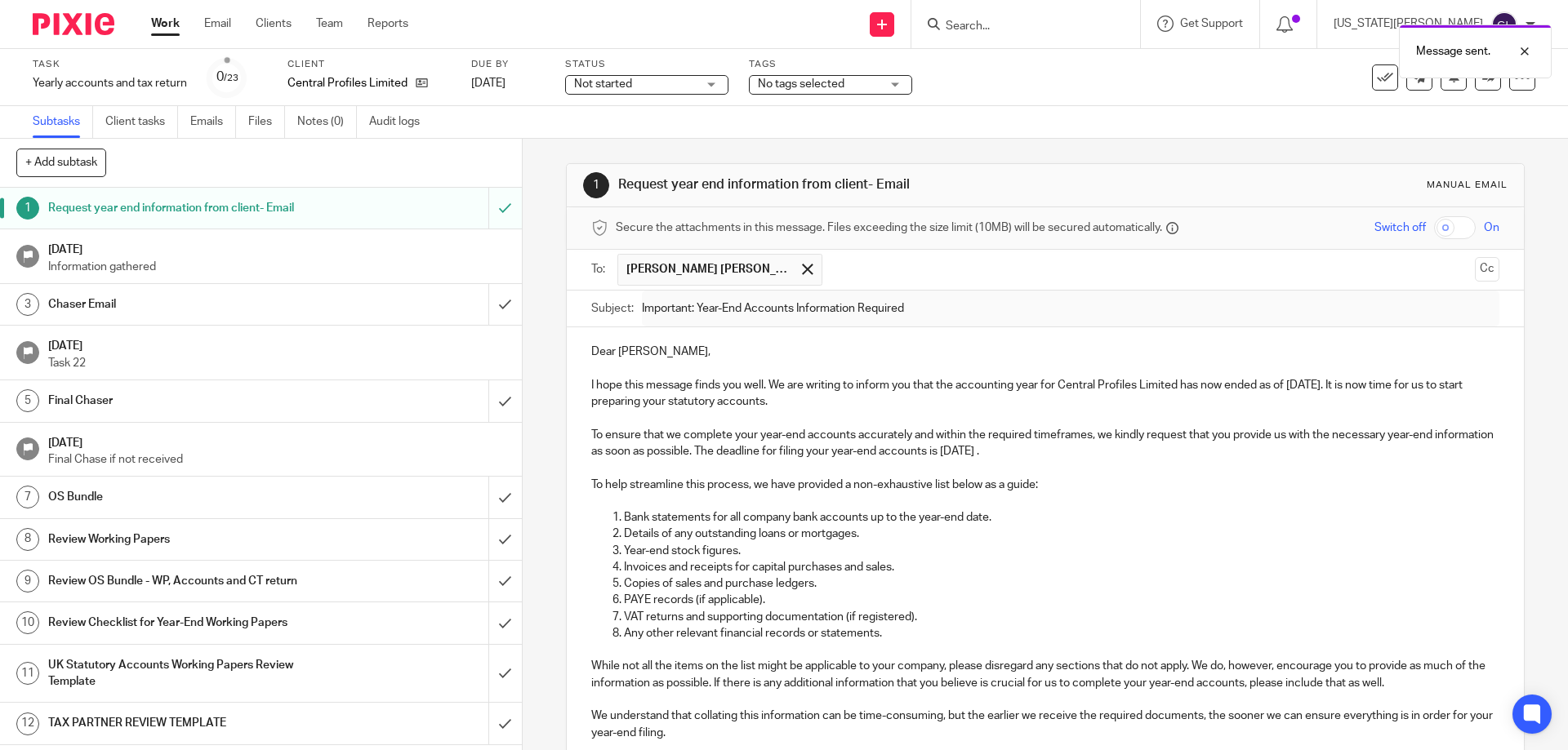
click at [641, 82] on span "Not started" at bounding box center [635, 85] width 123 height 17
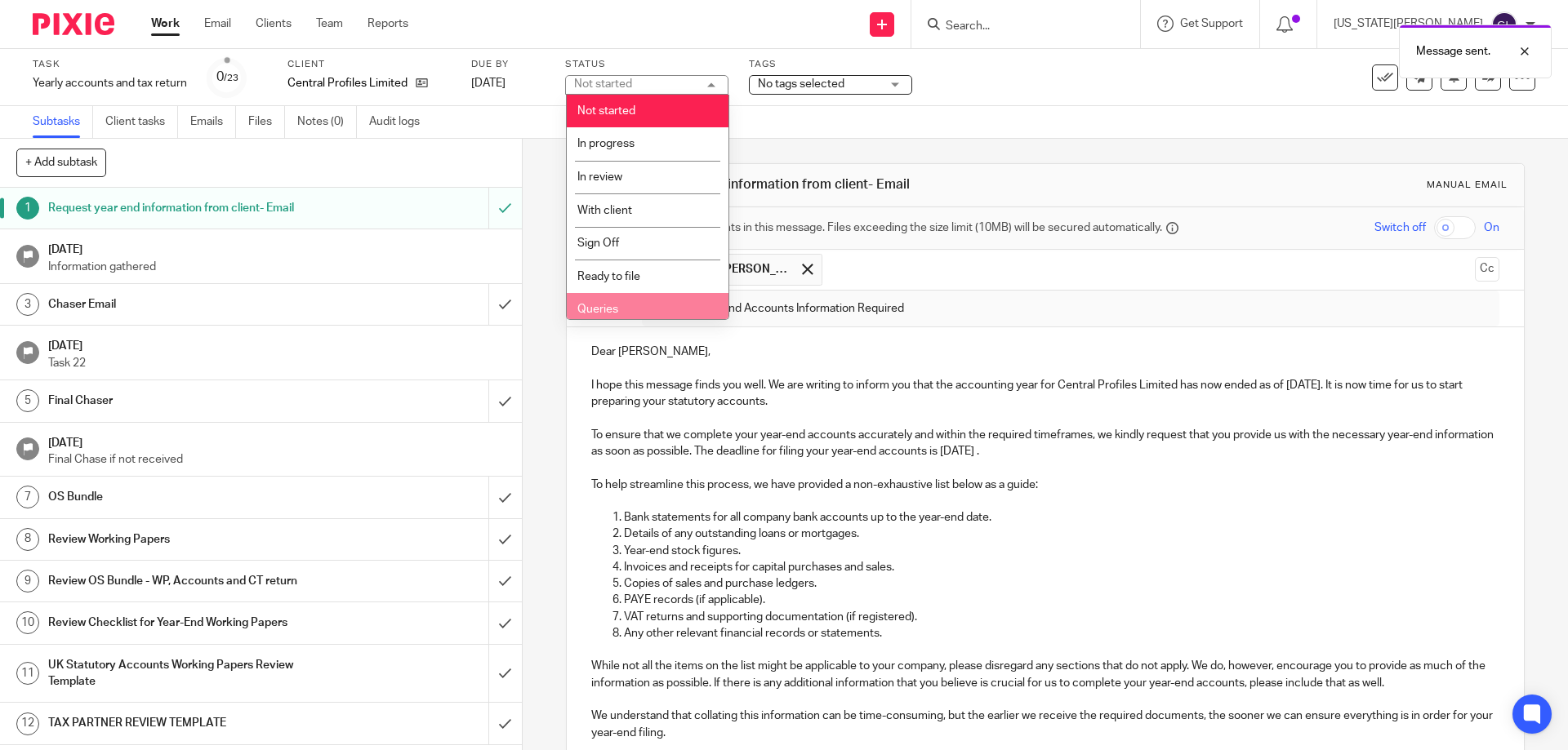
scroll to position [73, 0]
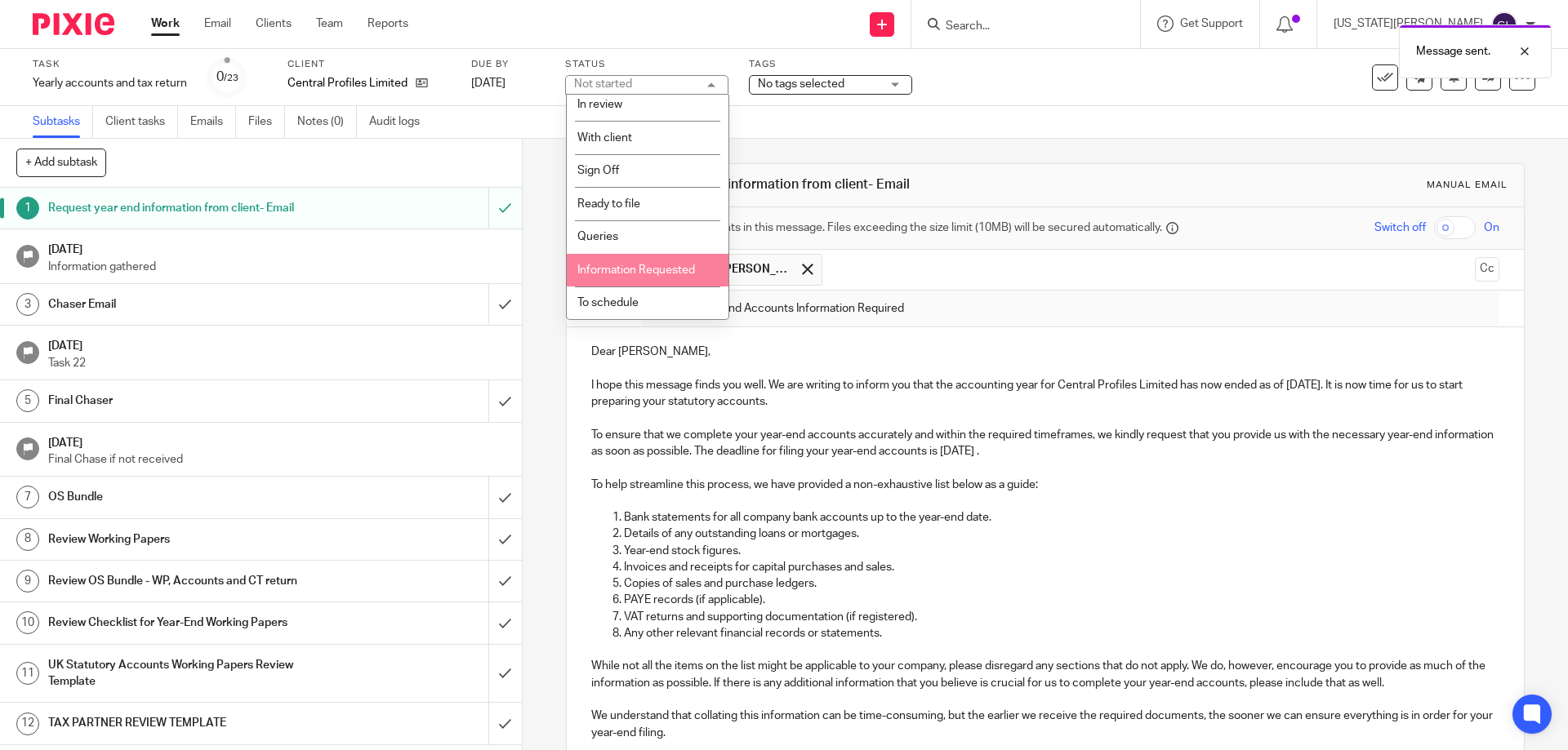
click at [627, 263] on li "Information Requested" at bounding box center [648, 270] width 162 height 34
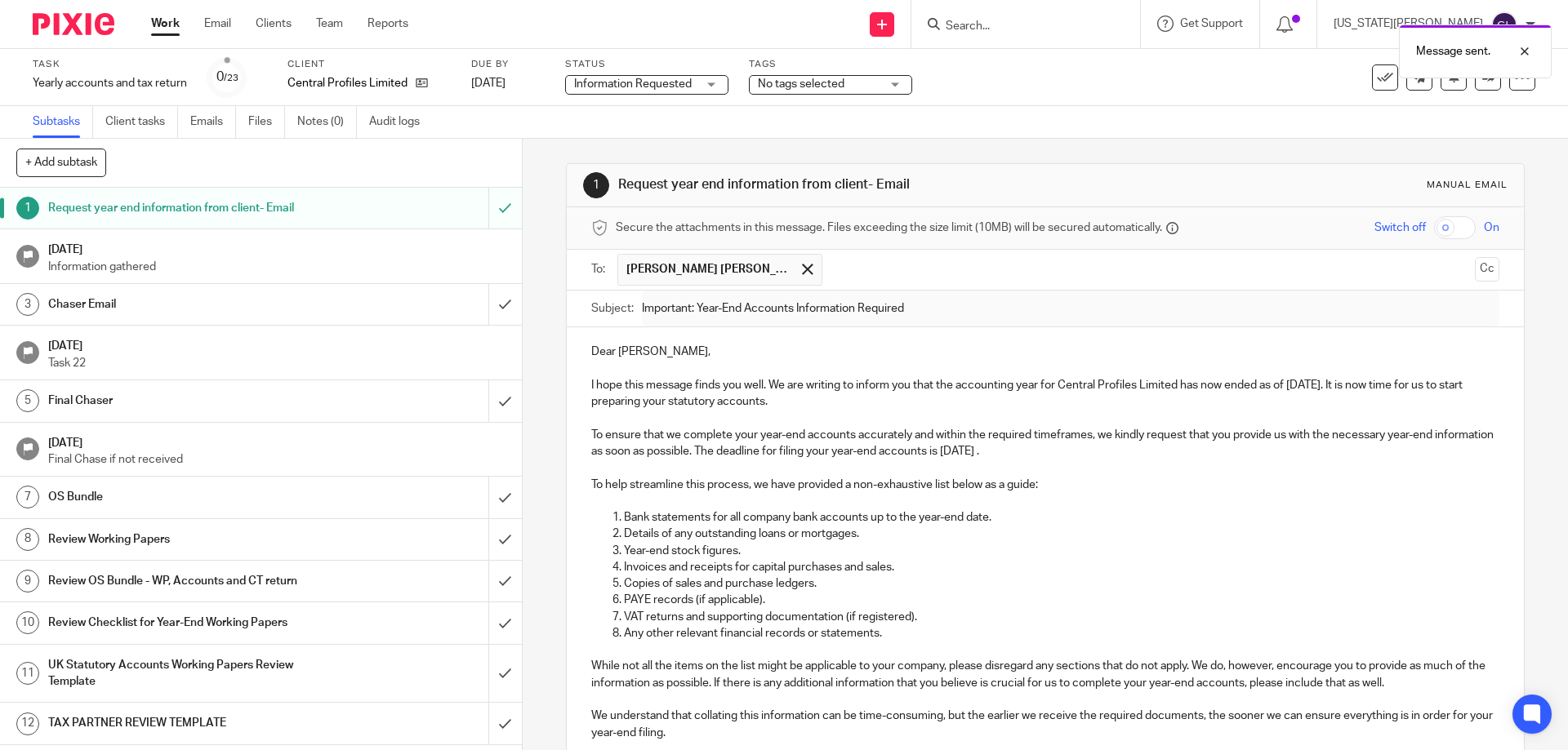
click at [814, 78] on span "No tags selected" at bounding box center [800, 84] width 86 height 12
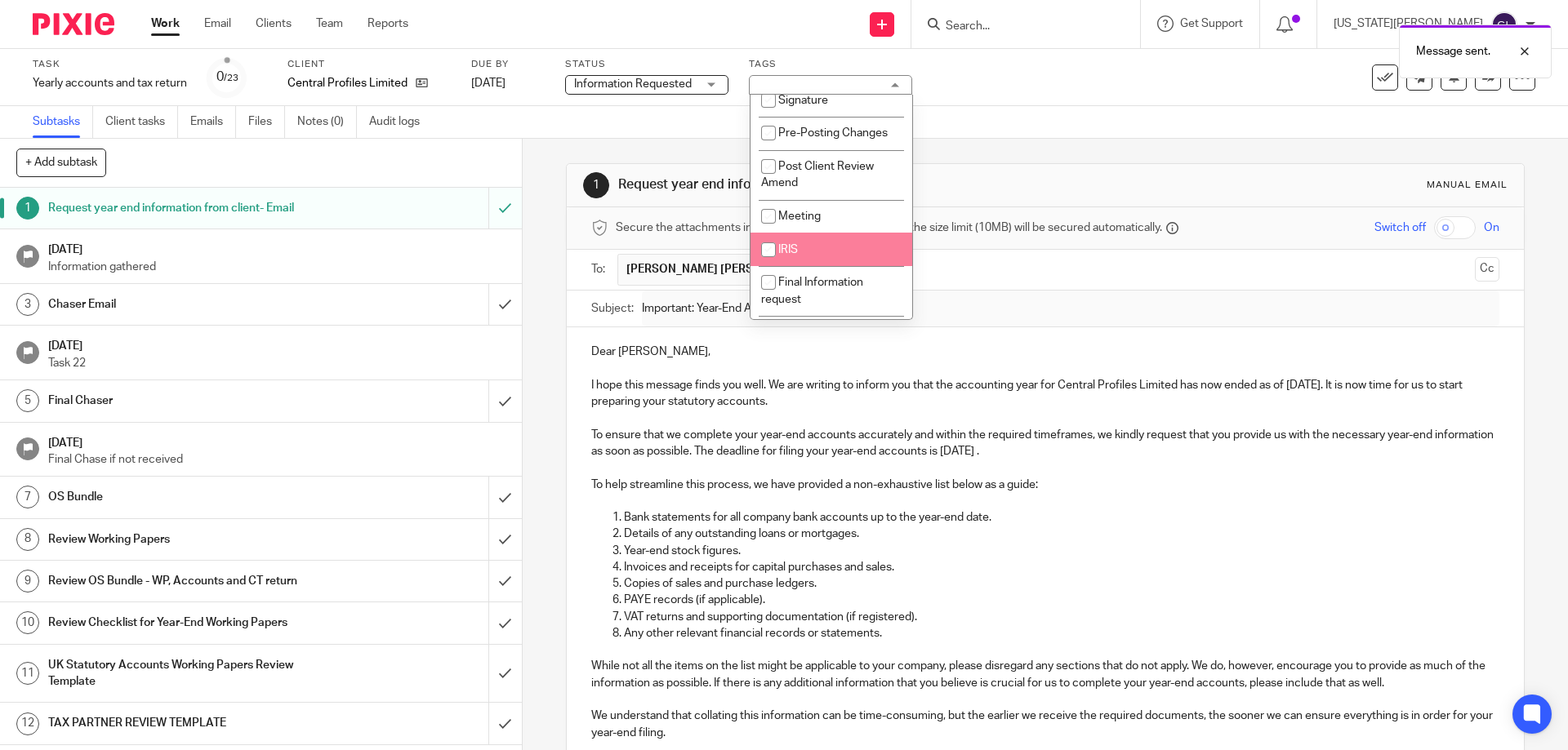
scroll to position [505, 0]
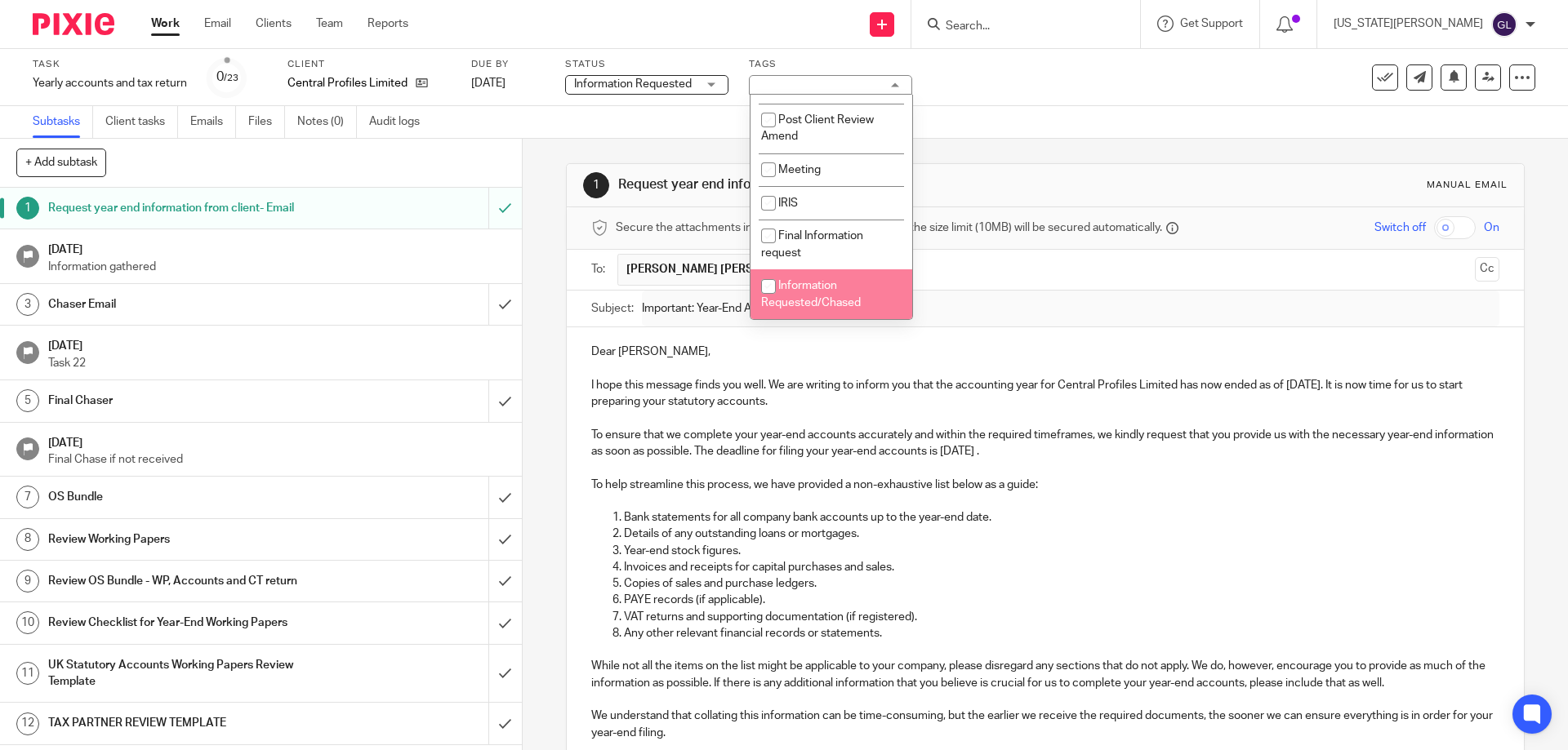
click at [857, 290] on li "Information Requested/Chased" at bounding box center [831, 294] width 162 height 50
checkbox input "true"
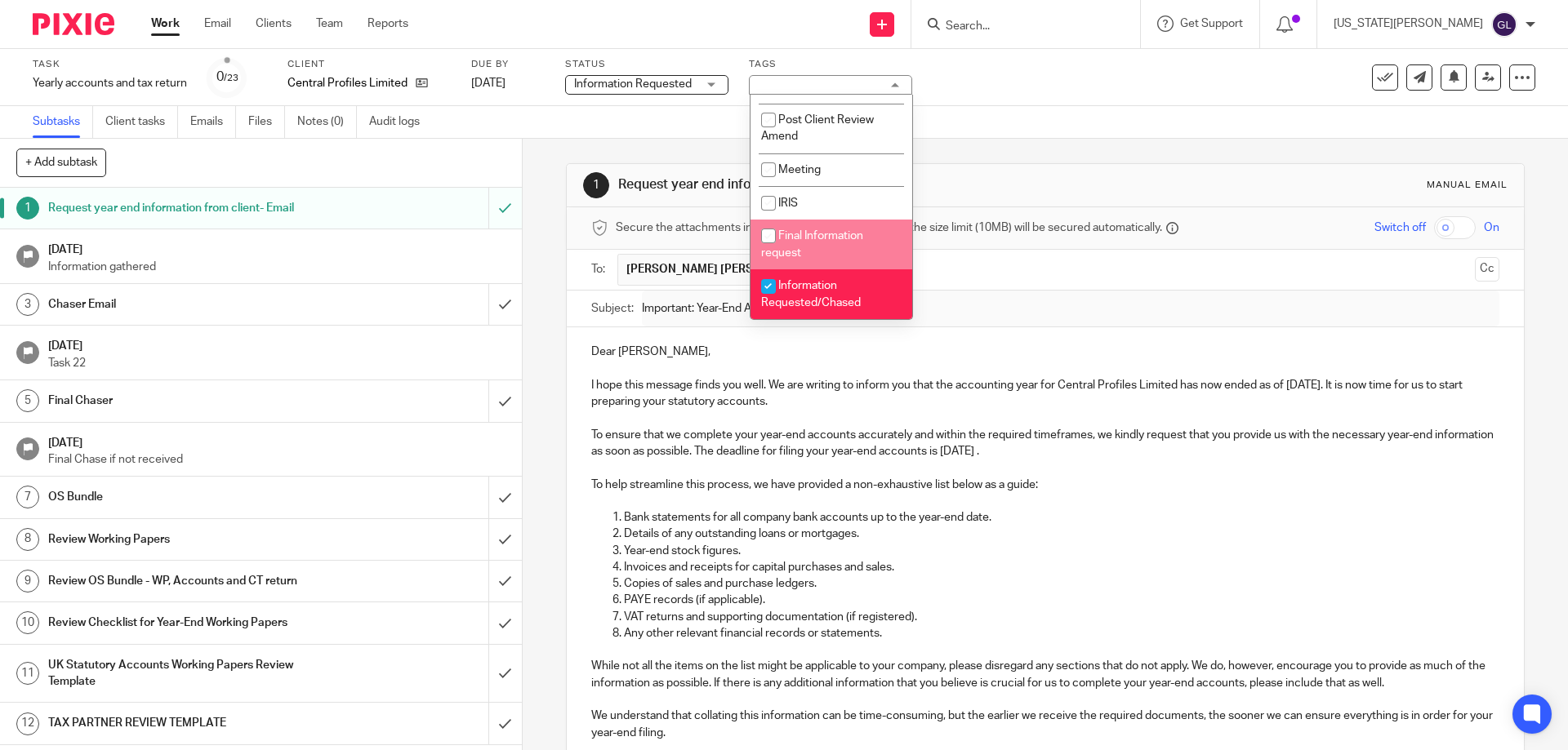
click at [999, 92] on div "Task Yearly accounts and tax return Save Yearly accounts and tax return 0 /23 C…" at bounding box center [658, 77] width 1252 height 39
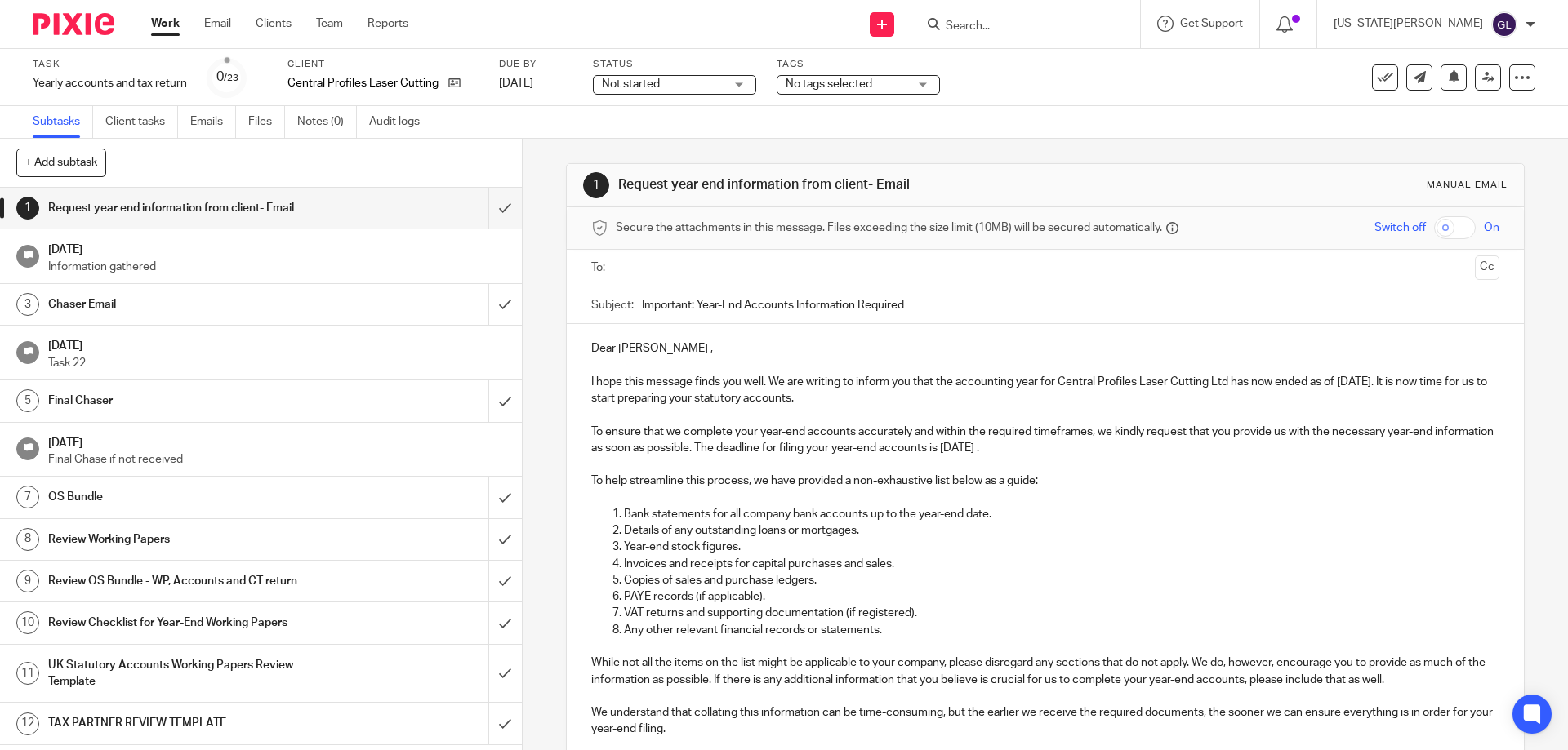
click at [649, 276] on input "text" at bounding box center [1044, 268] width 846 height 19
click at [659, 352] on p "Dear [PERSON_NAME] ," at bounding box center [1045, 352] width 908 height 16
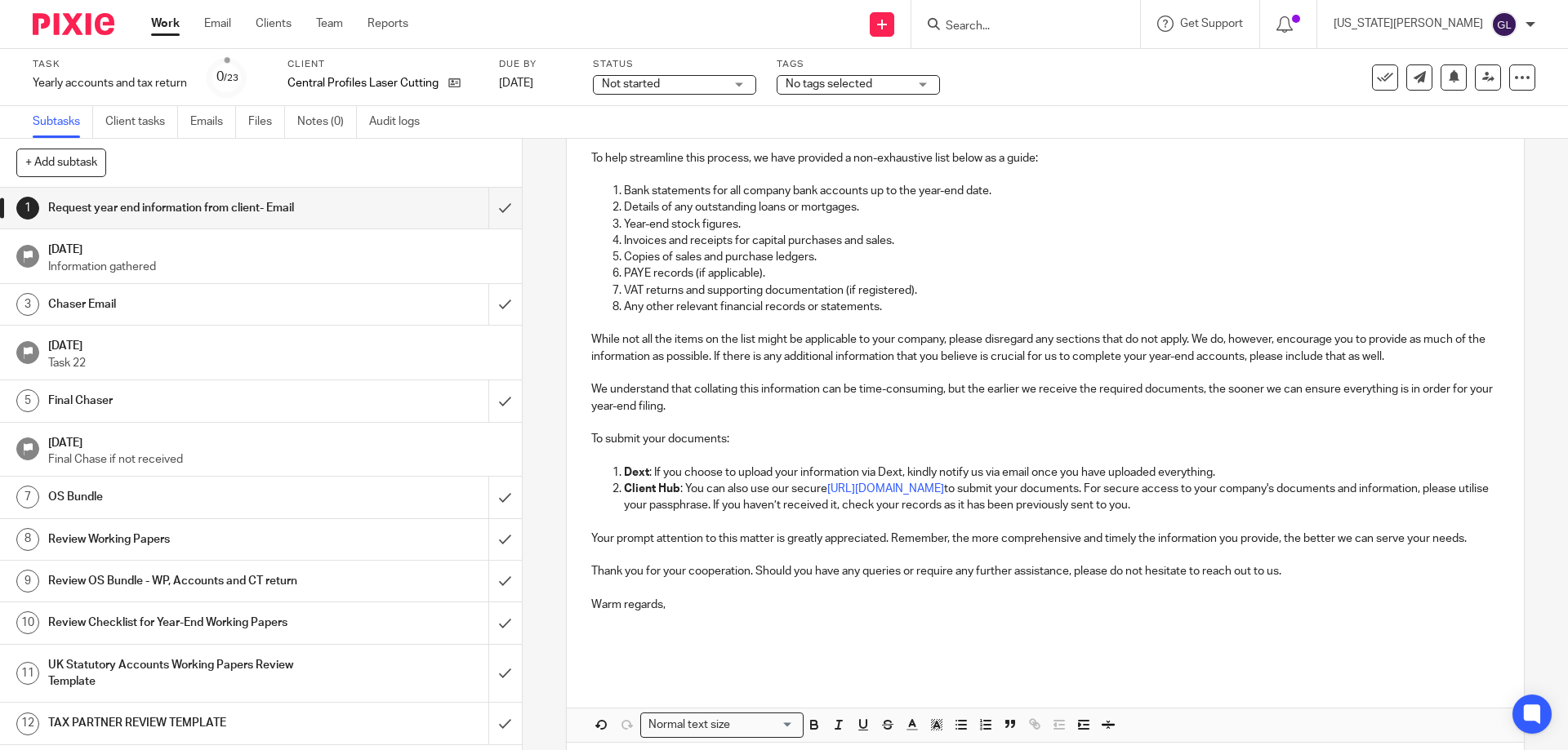
scroll to position [414, 0]
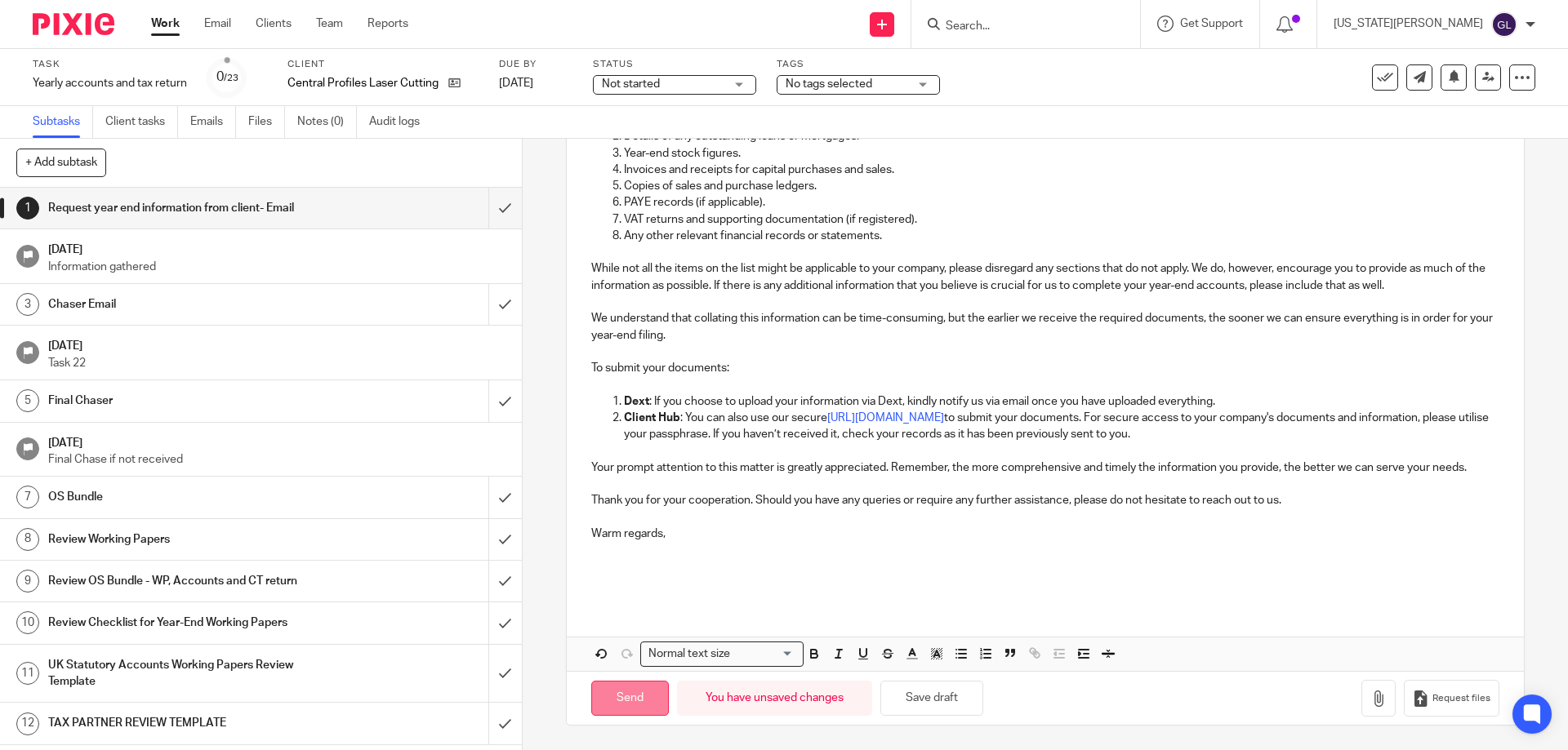
click at [646, 706] on input "Send" at bounding box center [629, 698] width 77 height 35
type input "Sent"
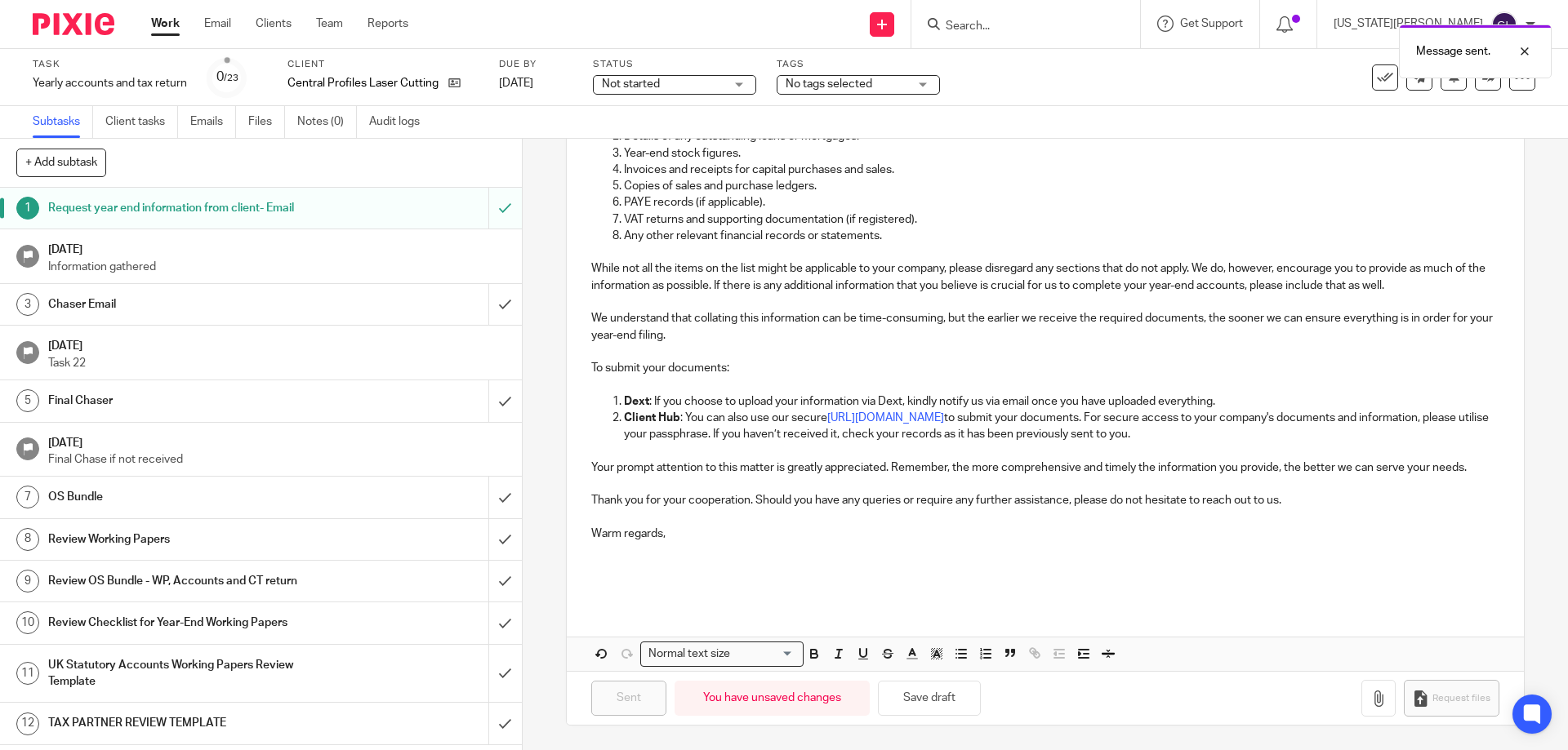
click at [677, 84] on span "Not started" at bounding box center [663, 85] width 123 height 17
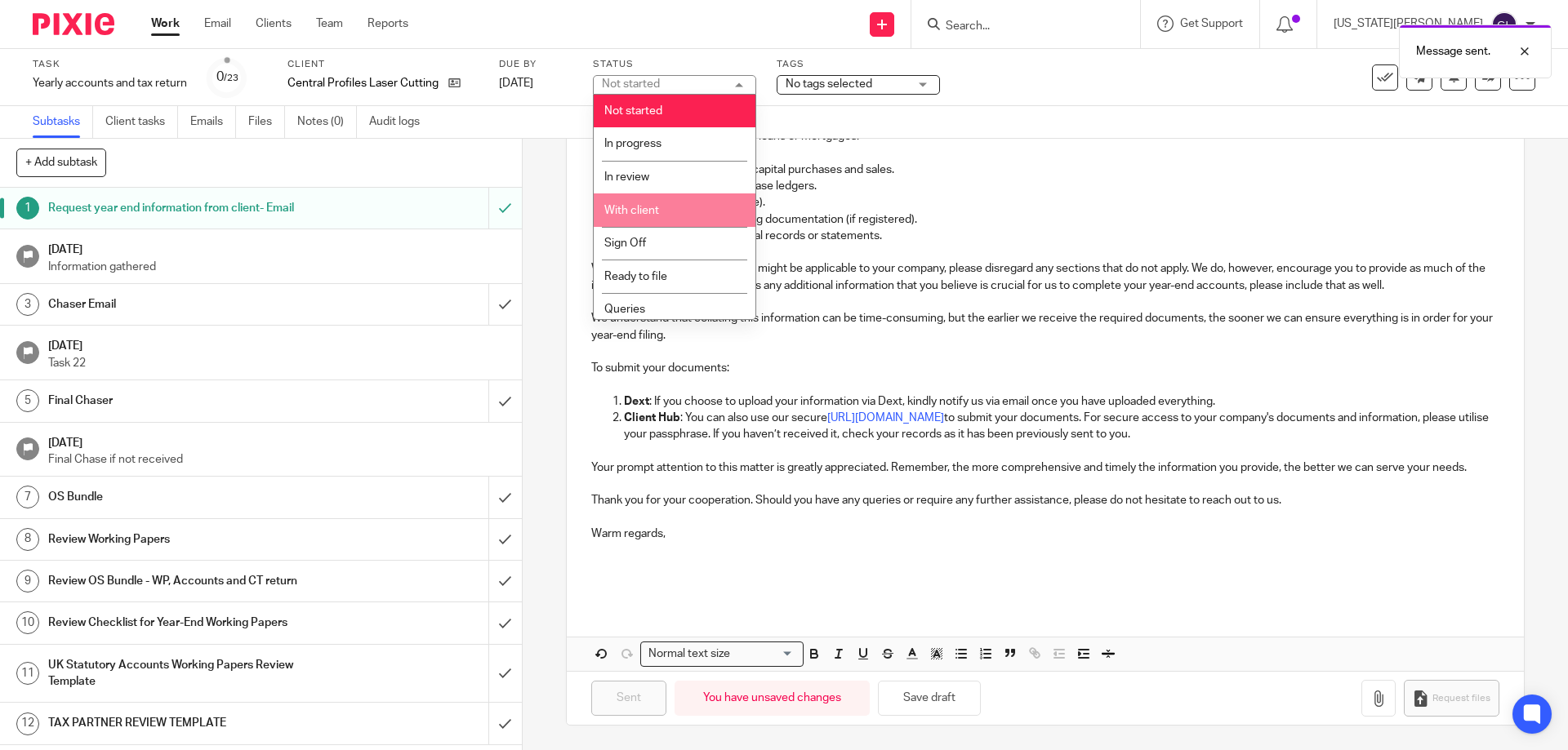
scroll to position [73, 0]
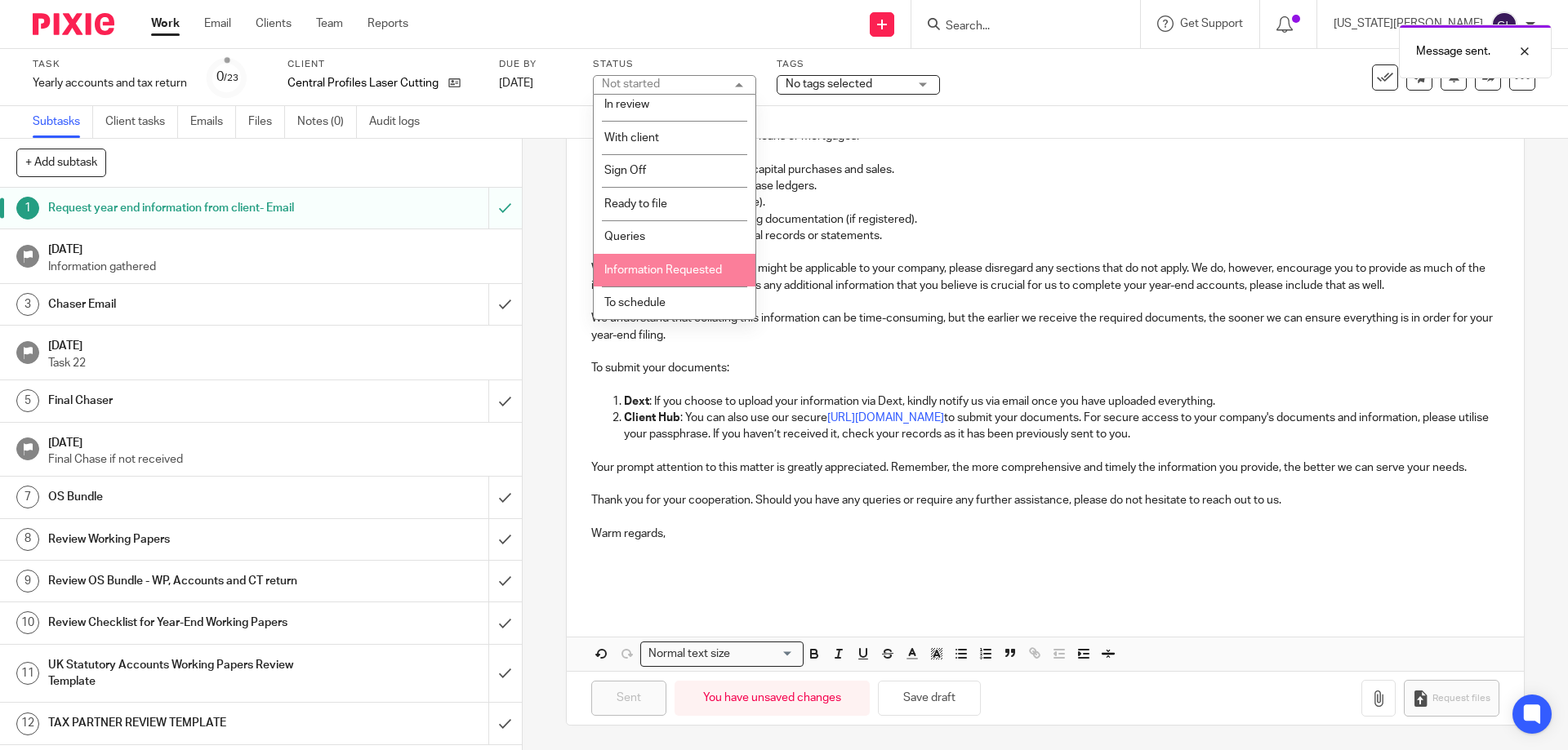
click at [692, 265] on span "Information Requested" at bounding box center [662, 270] width 117 height 12
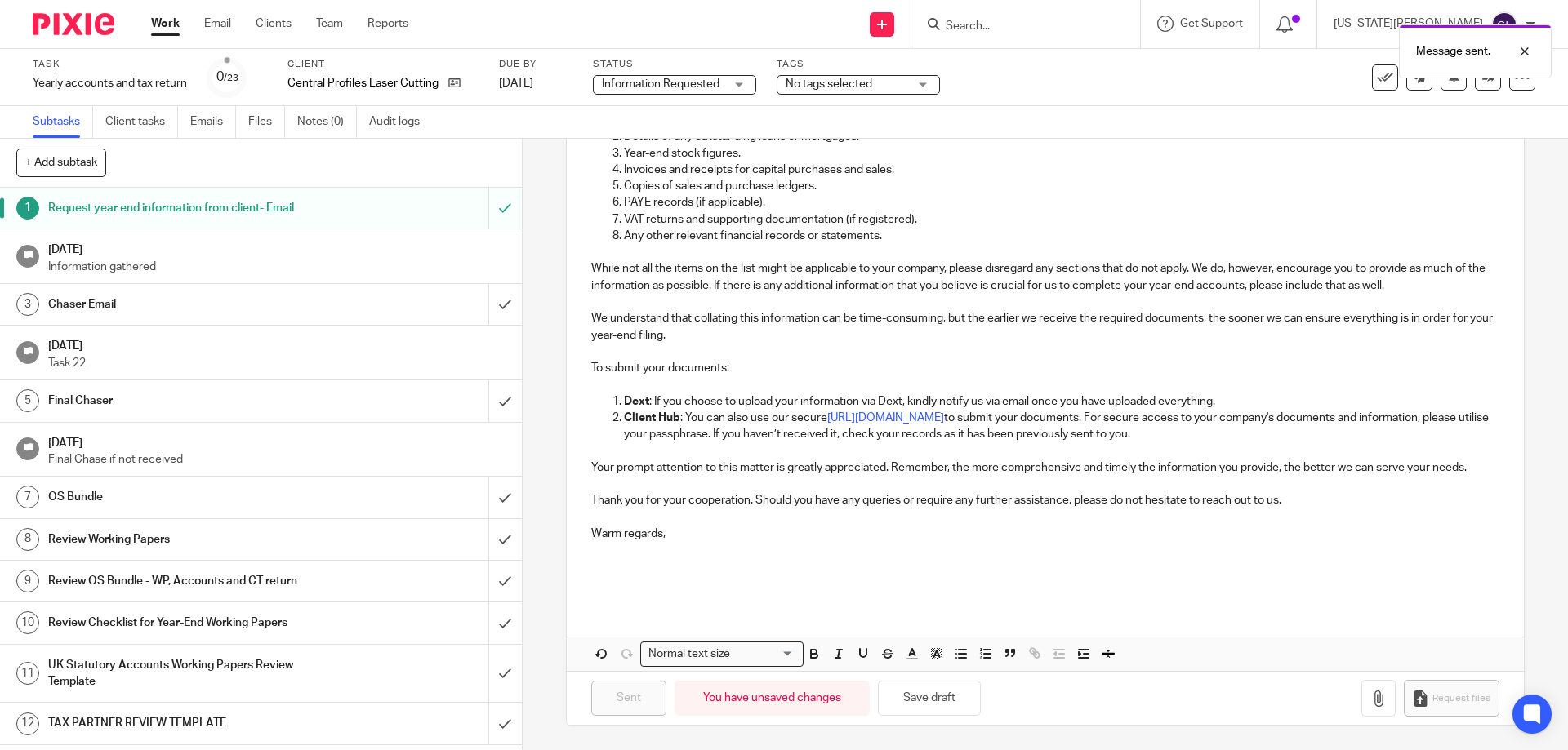
click at [828, 94] on div "No tags selected" at bounding box center [859, 85] width 164 height 20
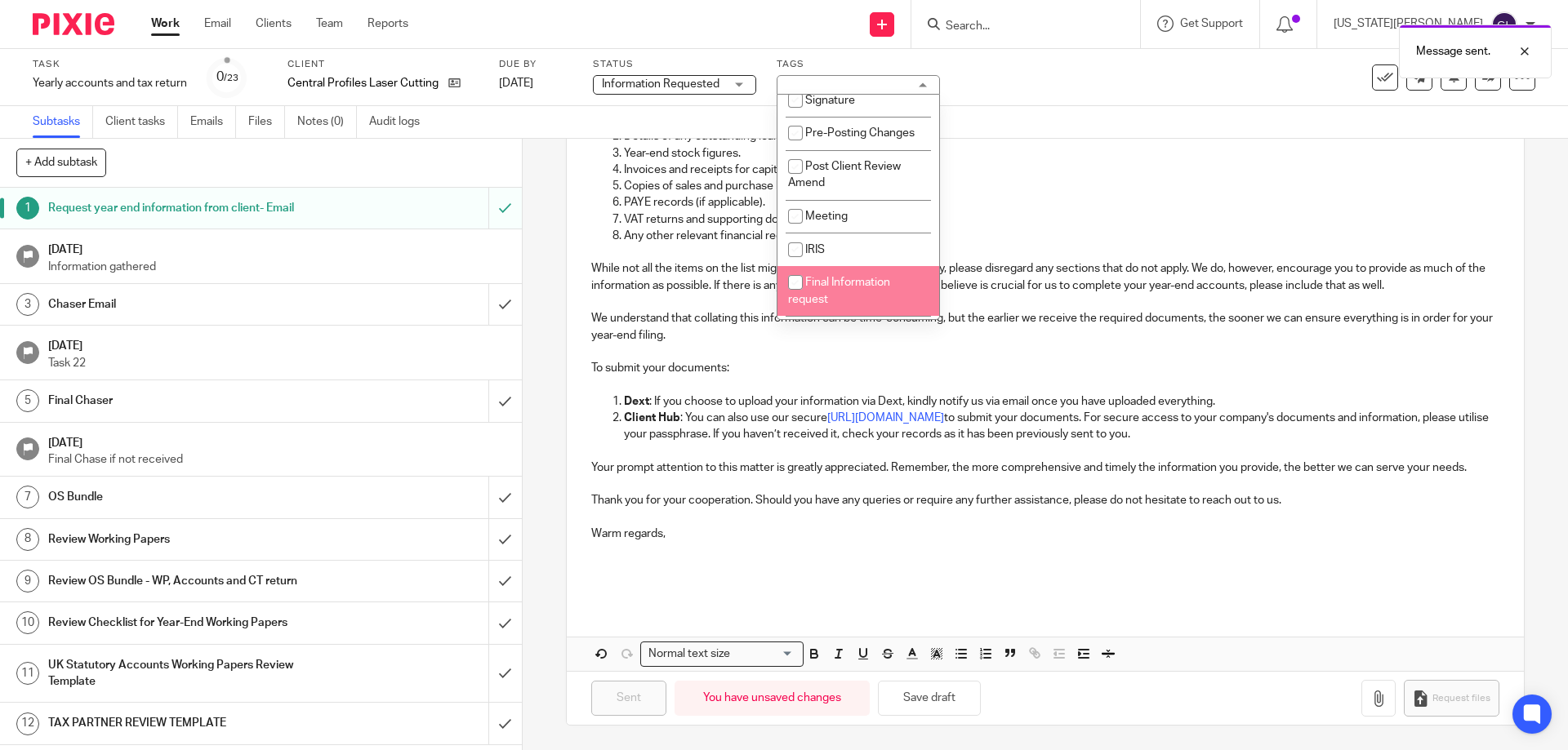
scroll to position [505, 0]
click at [848, 293] on li "Information Requested/Chased" at bounding box center [859, 294] width 162 height 50
checkbox input "true"
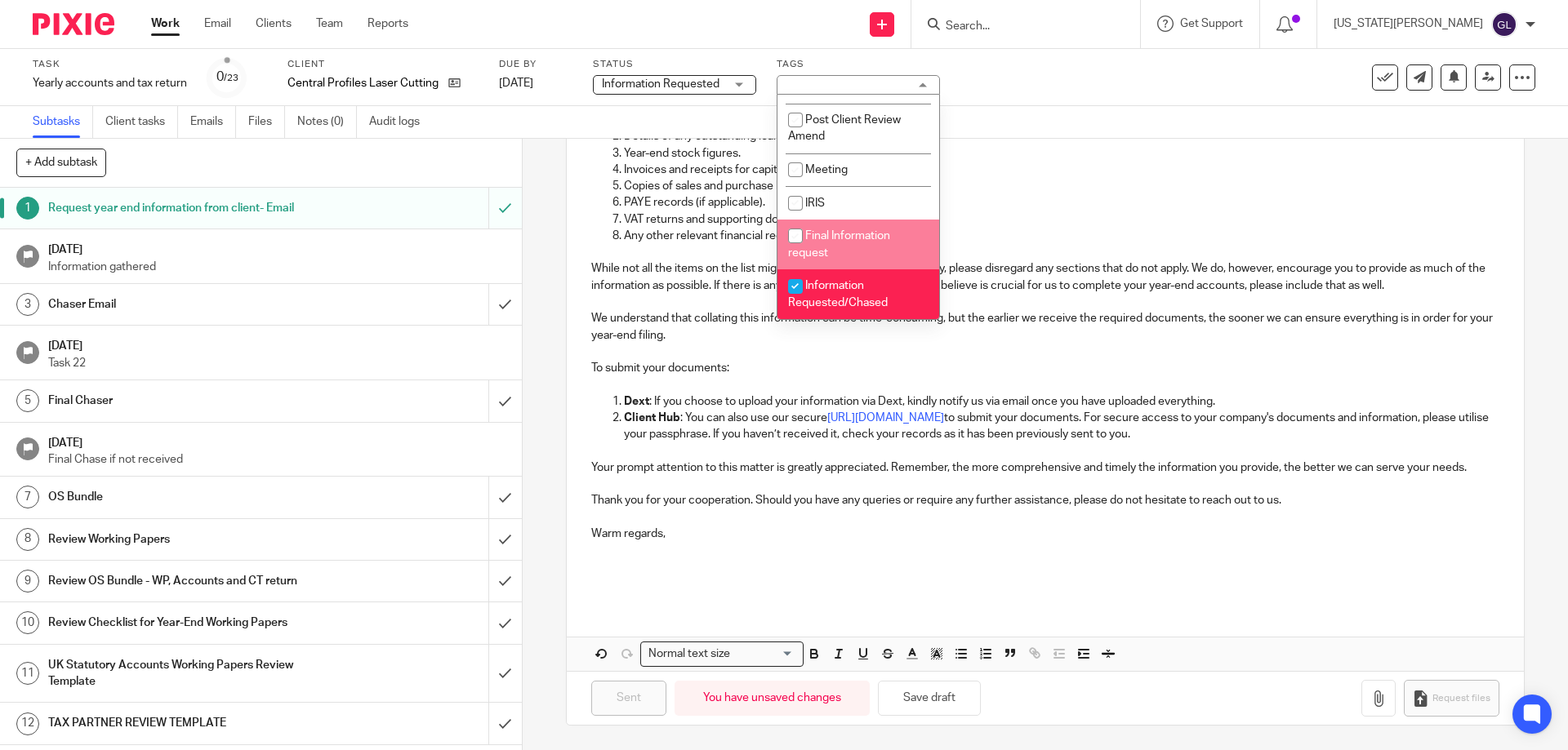
click at [984, 178] on p "Copies of sales and purchase ledgers." at bounding box center [1061, 186] width 875 height 16
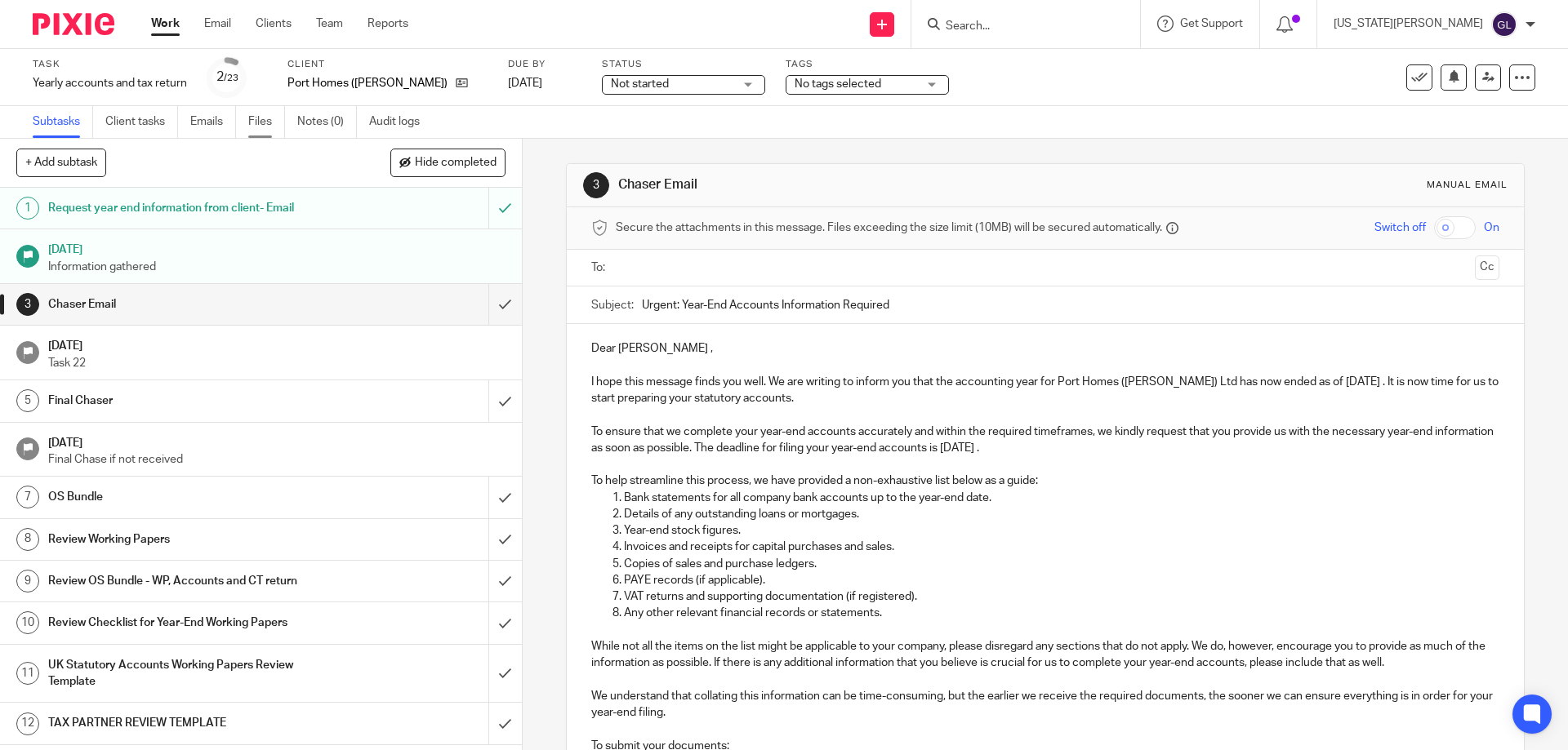
click at [265, 124] on link "Files" at bounding box center [266, 122] width 36 height 32
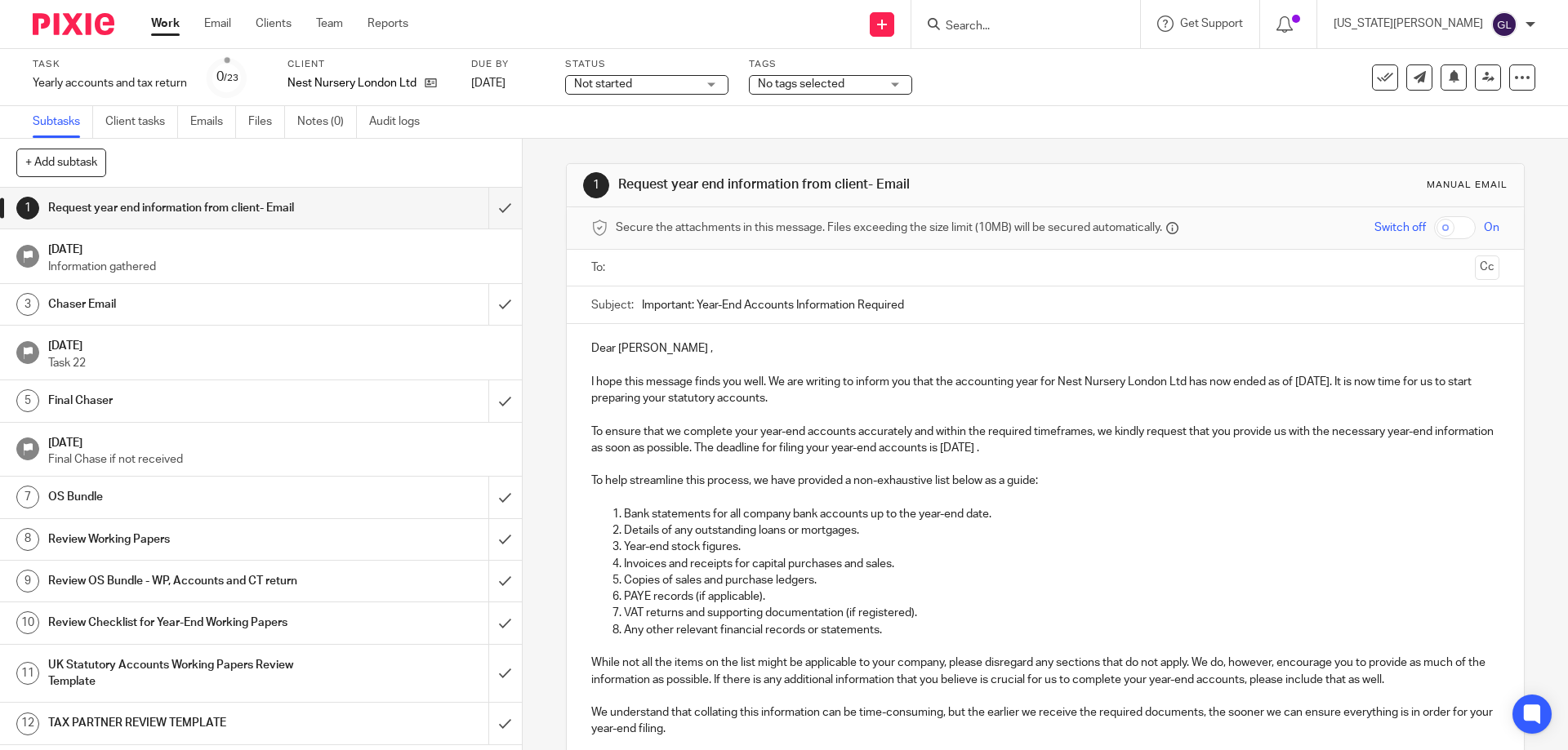
click at [645, 268] on input "text" at bounding box center [1044, 268] width 846 height 19
click at [648, 348] on p "Dear [PERSON_NAME] ," at bounding box center [1045, 352] width 908 height 16
click at [855, 357] on p "Dear [PERSON_NAME]," at bounding box center [1045, 352] width 908 height 16
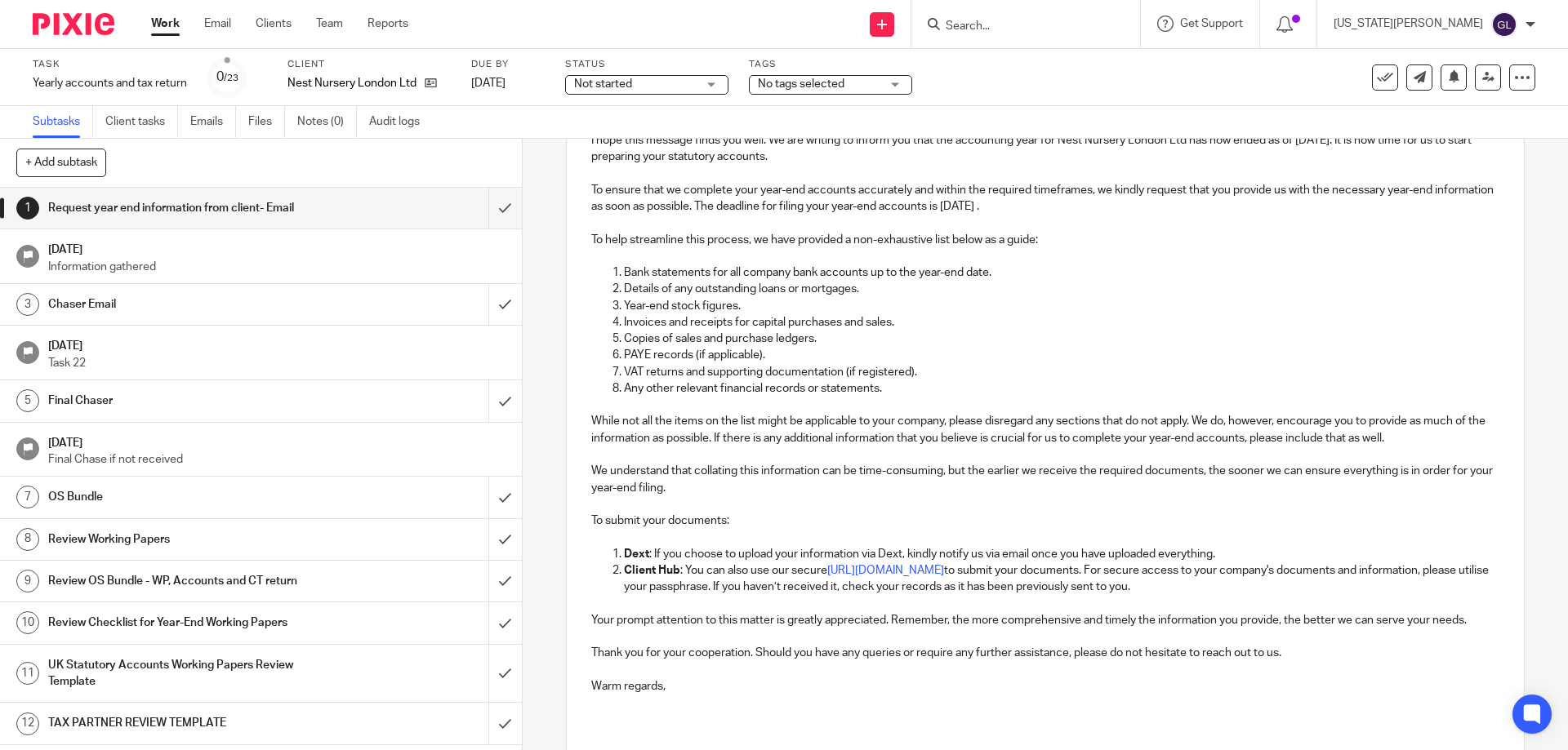
scroll to position [414, 0]
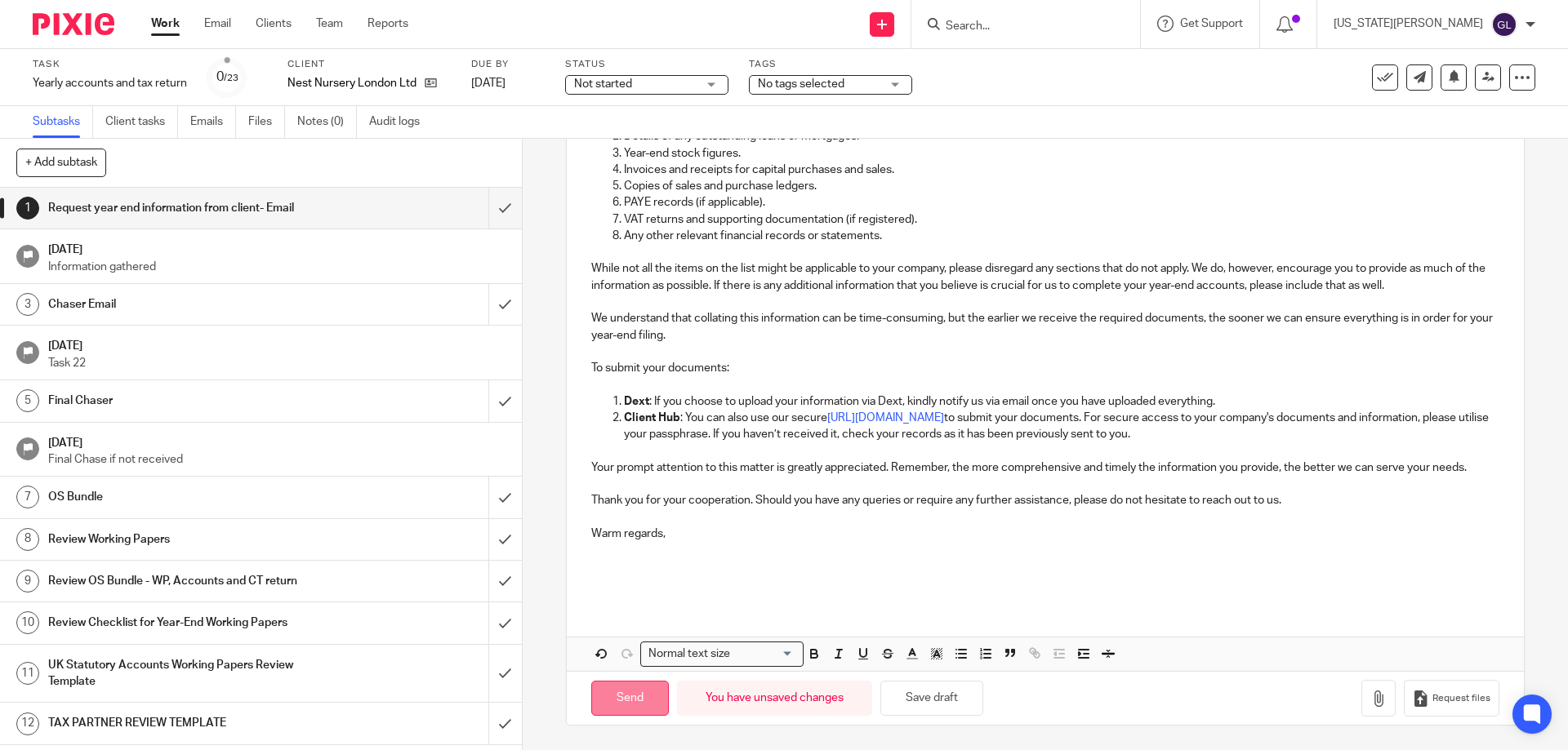
click at [620, 699] on input "Send" at bounding box center [629, 698] width 77 height 35
type input "Sent"
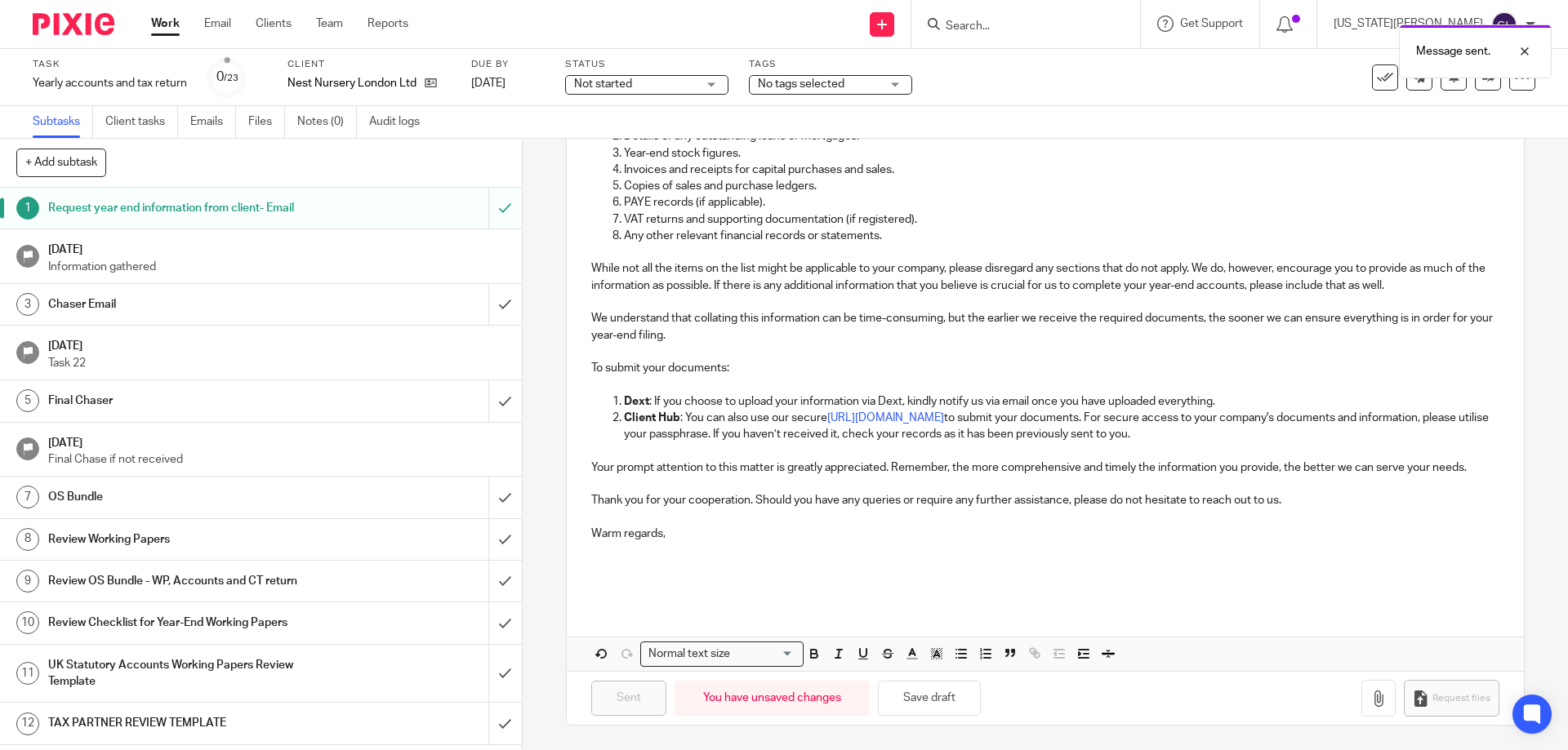
click at [626, 85] on span "Not started" at bounding box center [603, 84] width 58 height 12
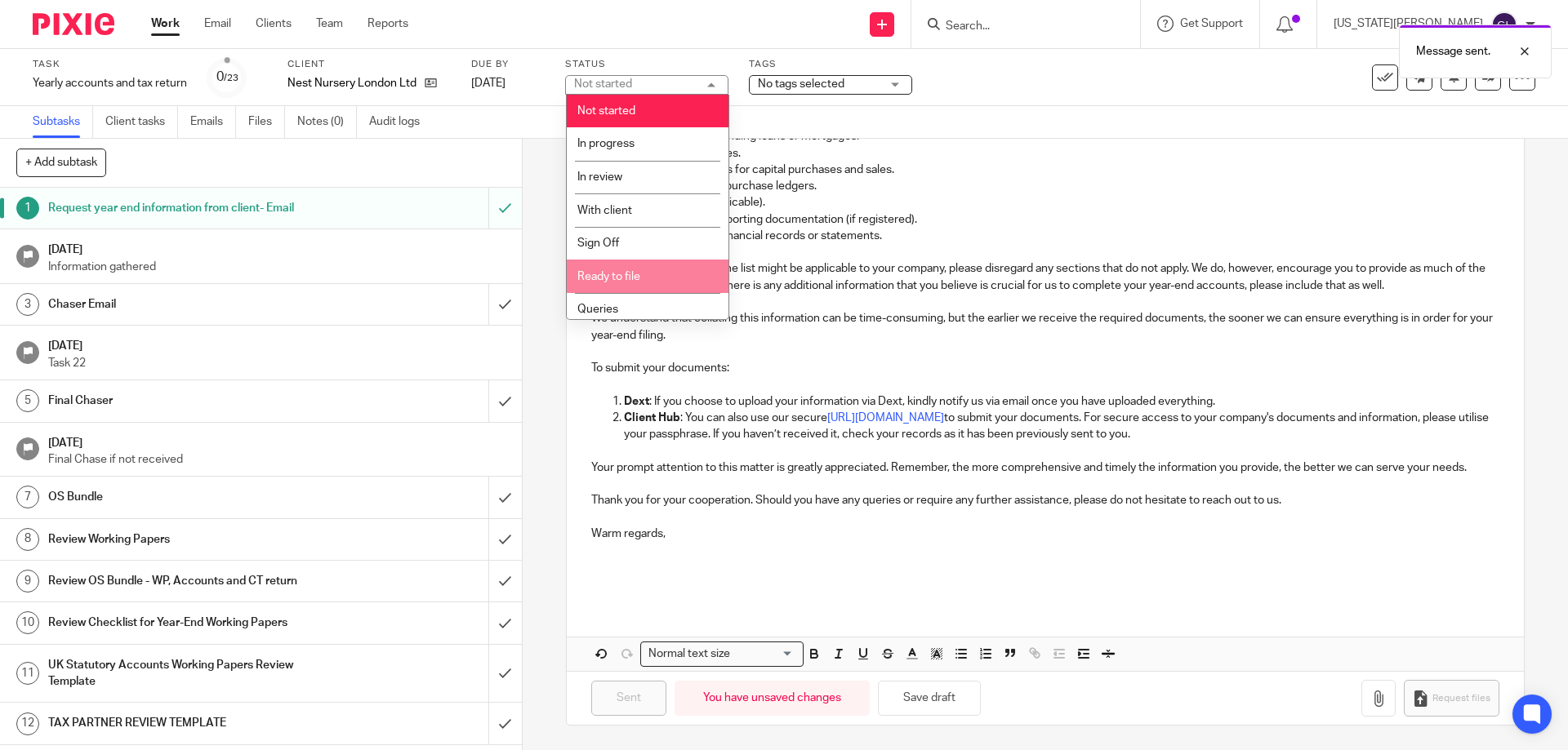
scroll to position [73, 0]
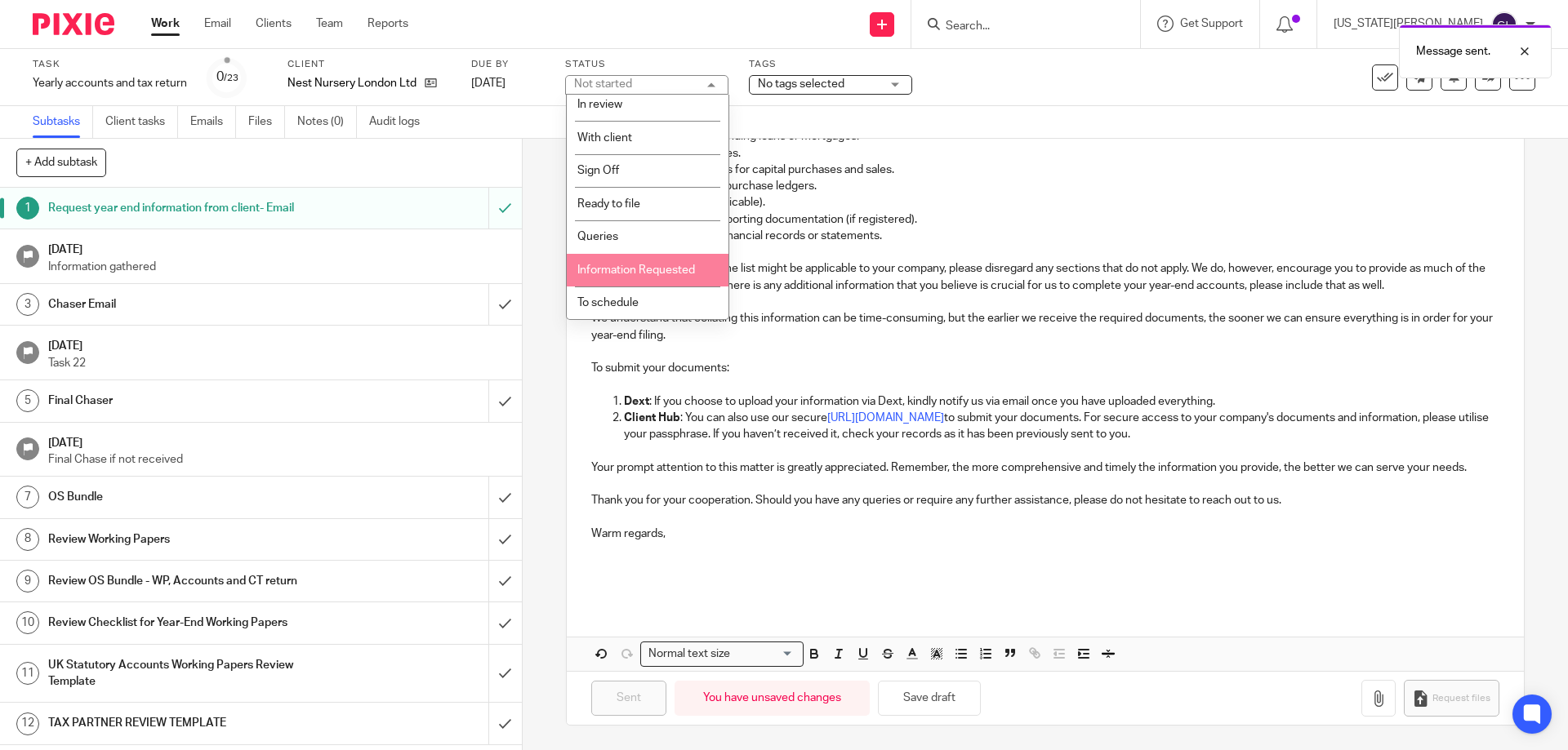
click at [660, 267] on span "Information Requested" at bounding box center [636, 270] width 117 height 12
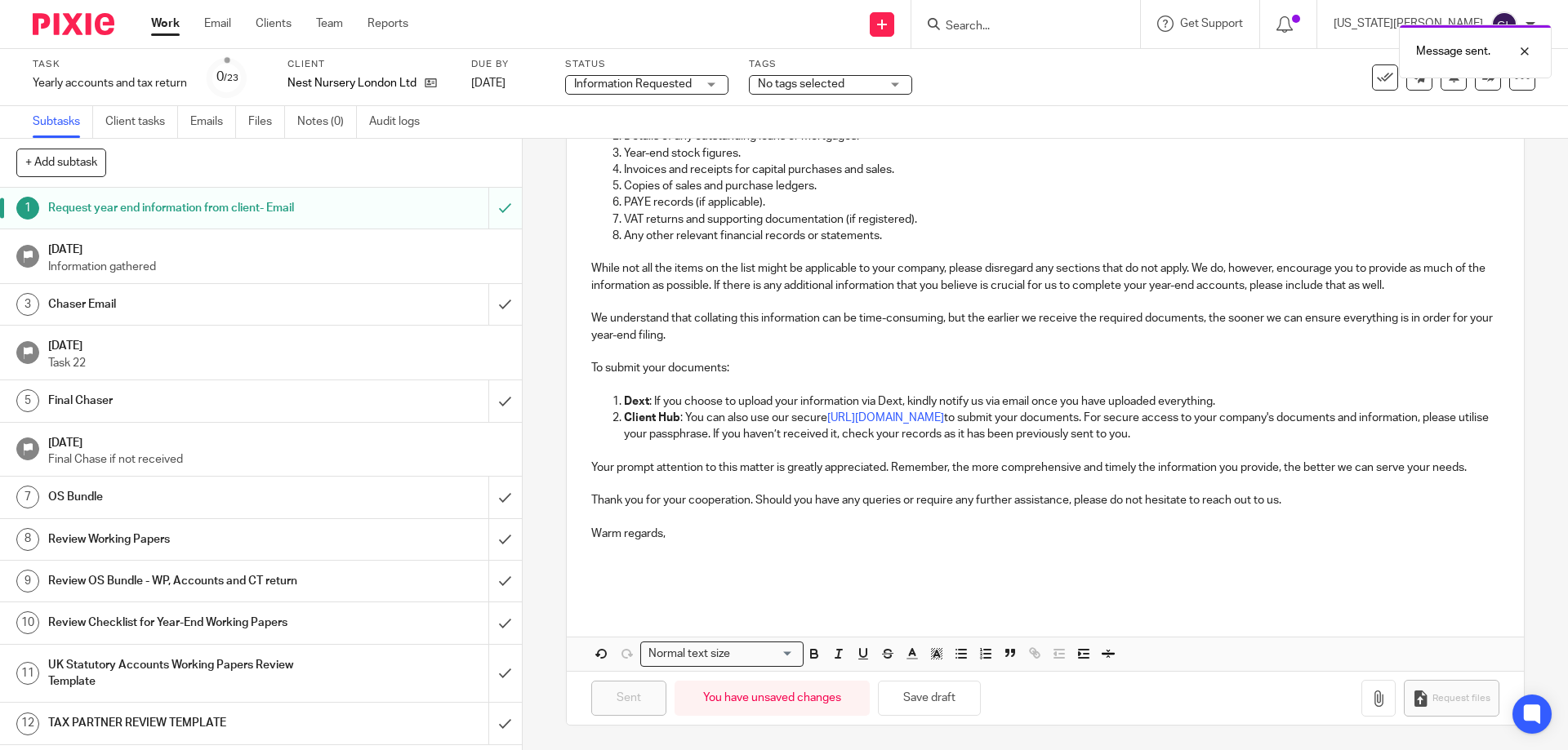
click at [788, 74] on div "Message sent." at bounding box center [1168, 47] width 768 height 62
drag, startPoint x: 789, startPoint y: 84, endPoint x: 790, endPoint y: 96, distance: 12.0
click at [789, 84] on span "No tags selected" at bounding box center [800, 84] width 86 height 12
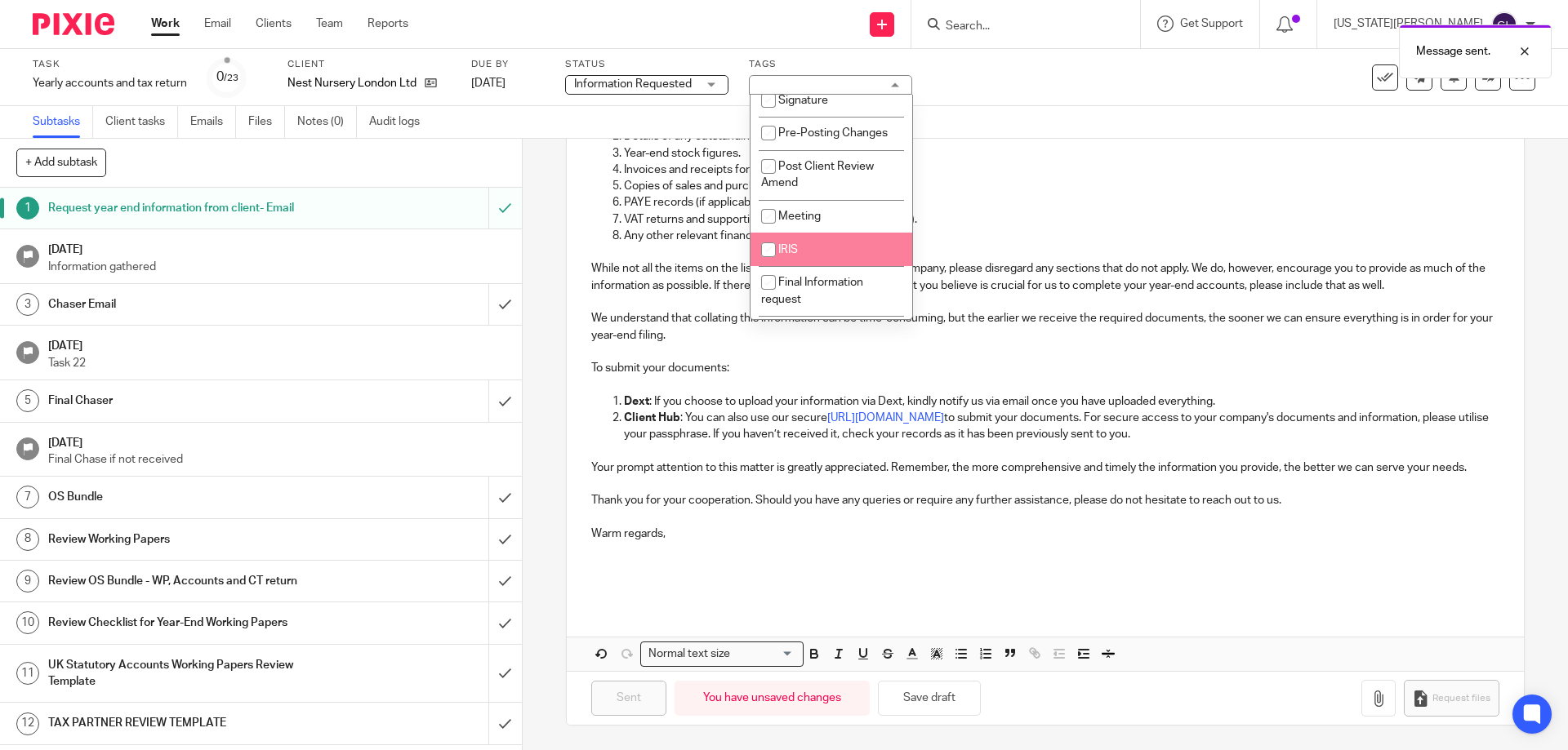
scroll to position [505, 0]
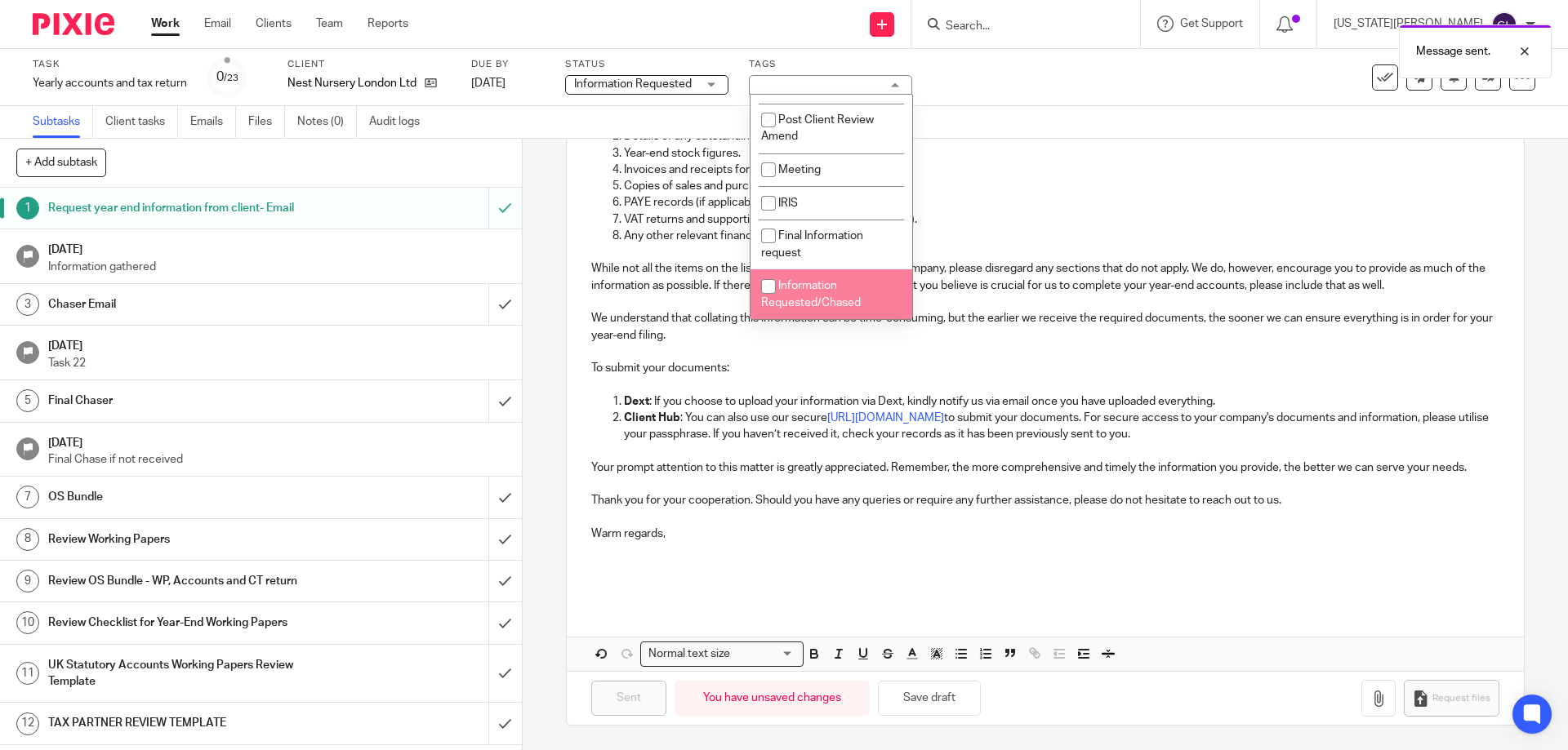
click at [851, 292] on li "Information Requested/Chased" at bounding box center [831, 294] width 162 height 50
checkbox input "true"
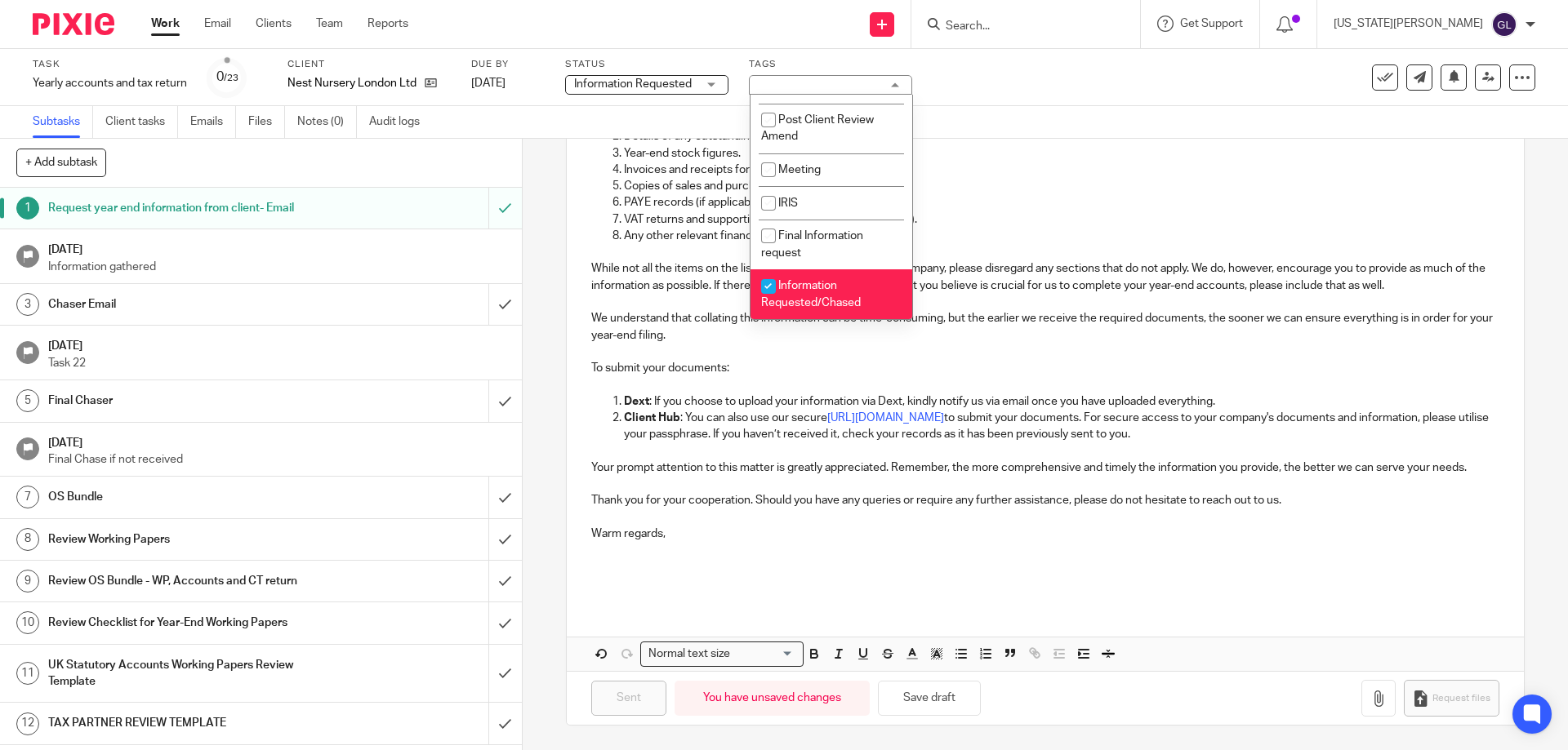
click at [968, 162] on p "Invoices and receipts for capital purchases and sales." at bounding box center [1061, 170] width 875 height 16
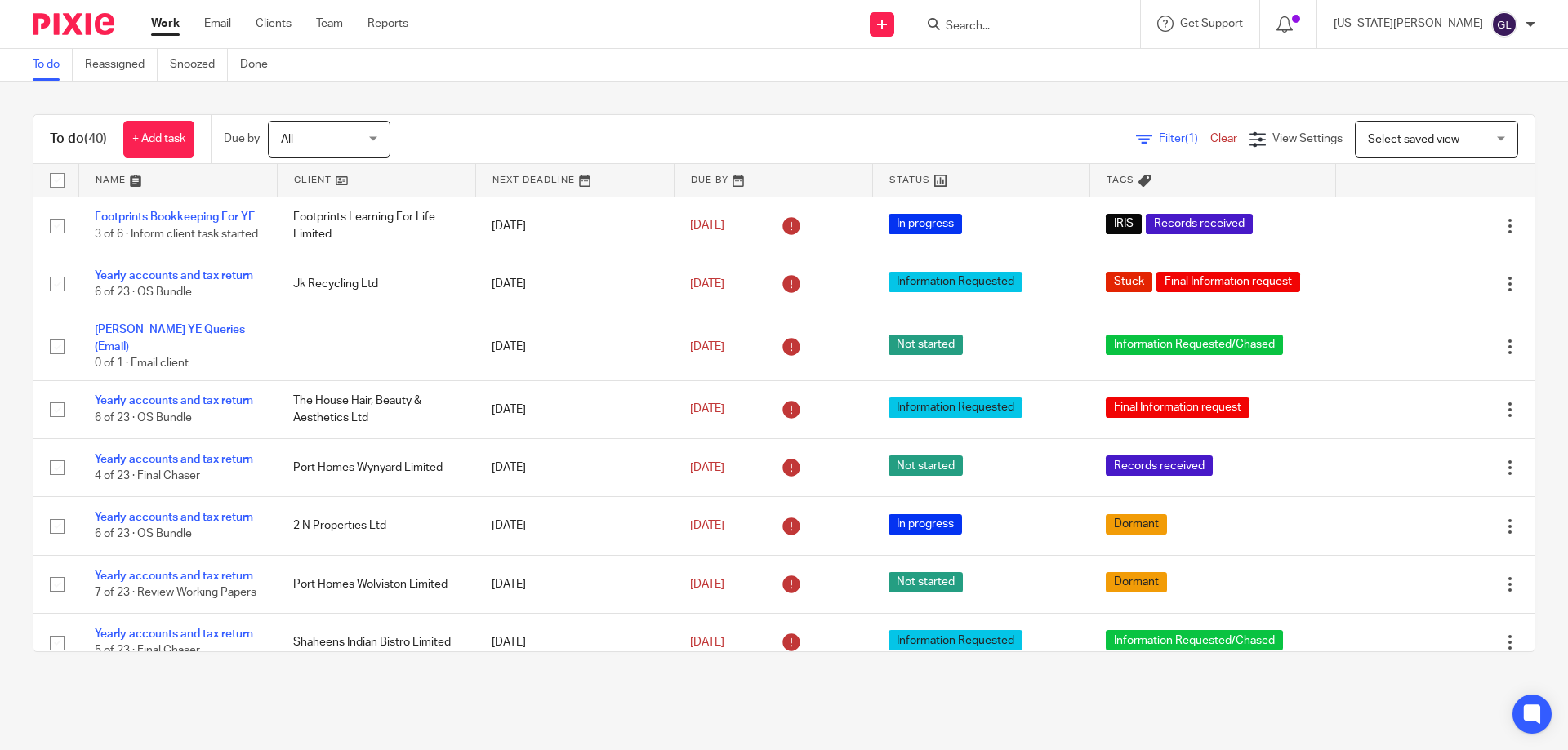
click at [914, 181] on link at bounding box center [981, 180] width 216 height 33
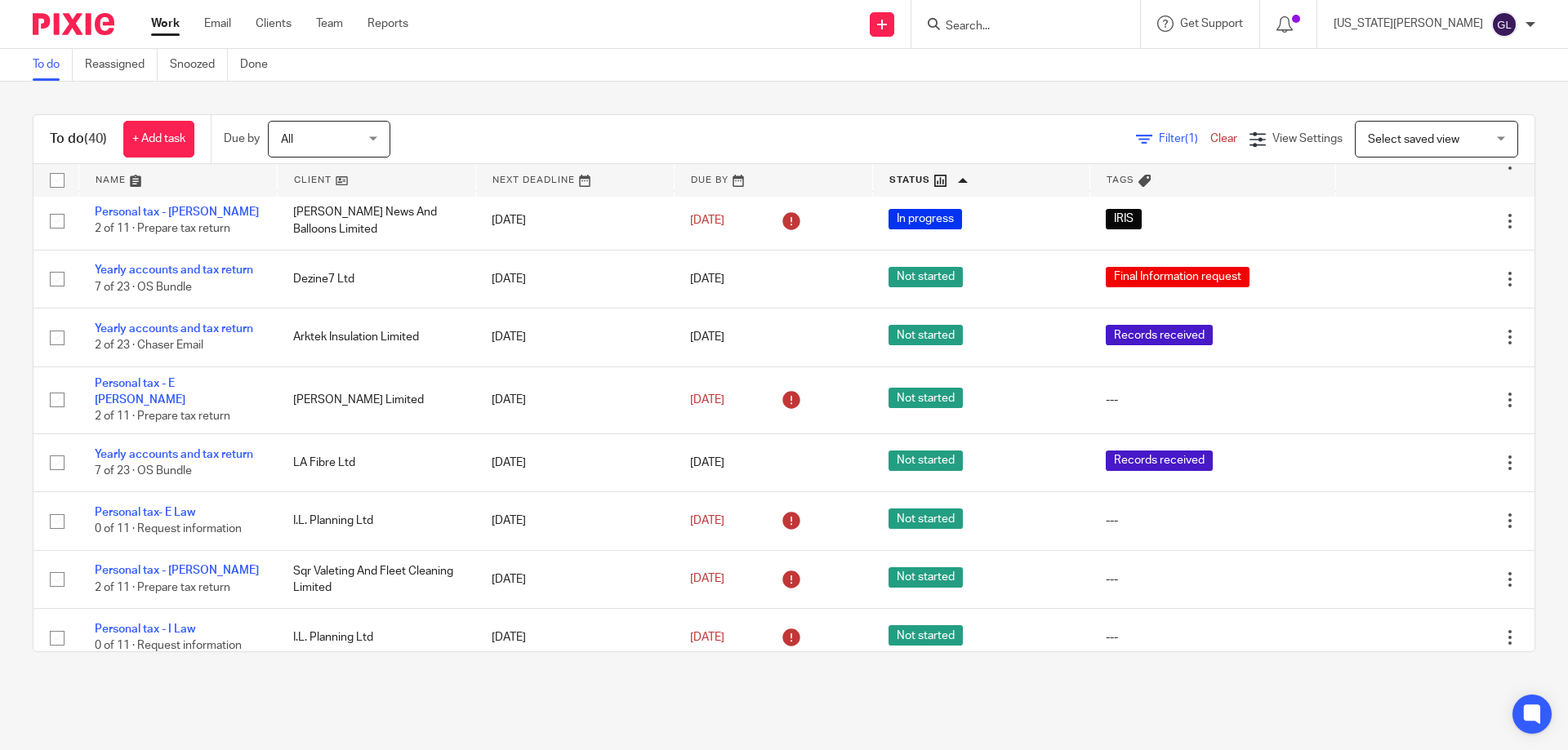
scroll to position [1212, 0]
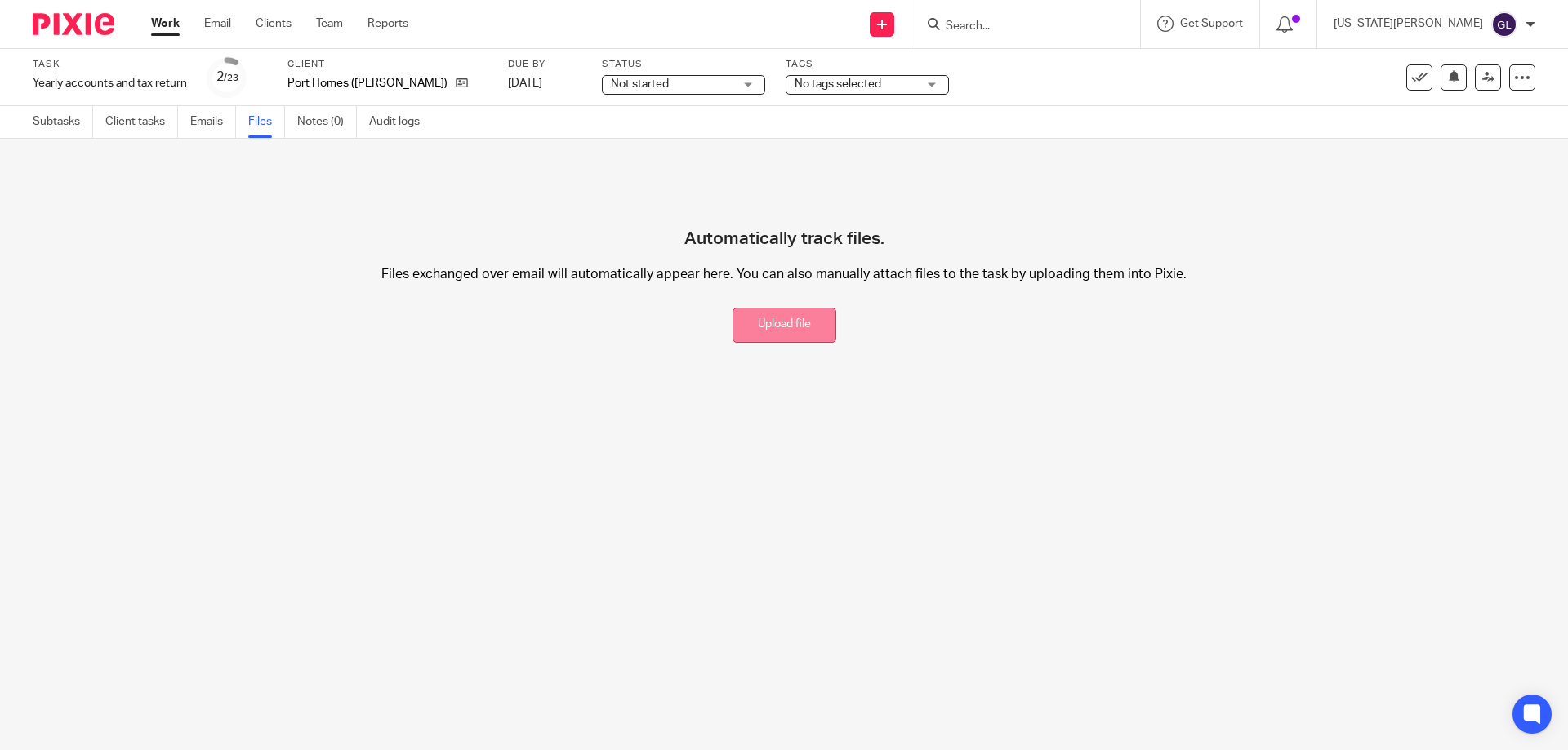
click at [803, 323] on button "Upload file" at bounding box center [784, 325] width 104 height 35
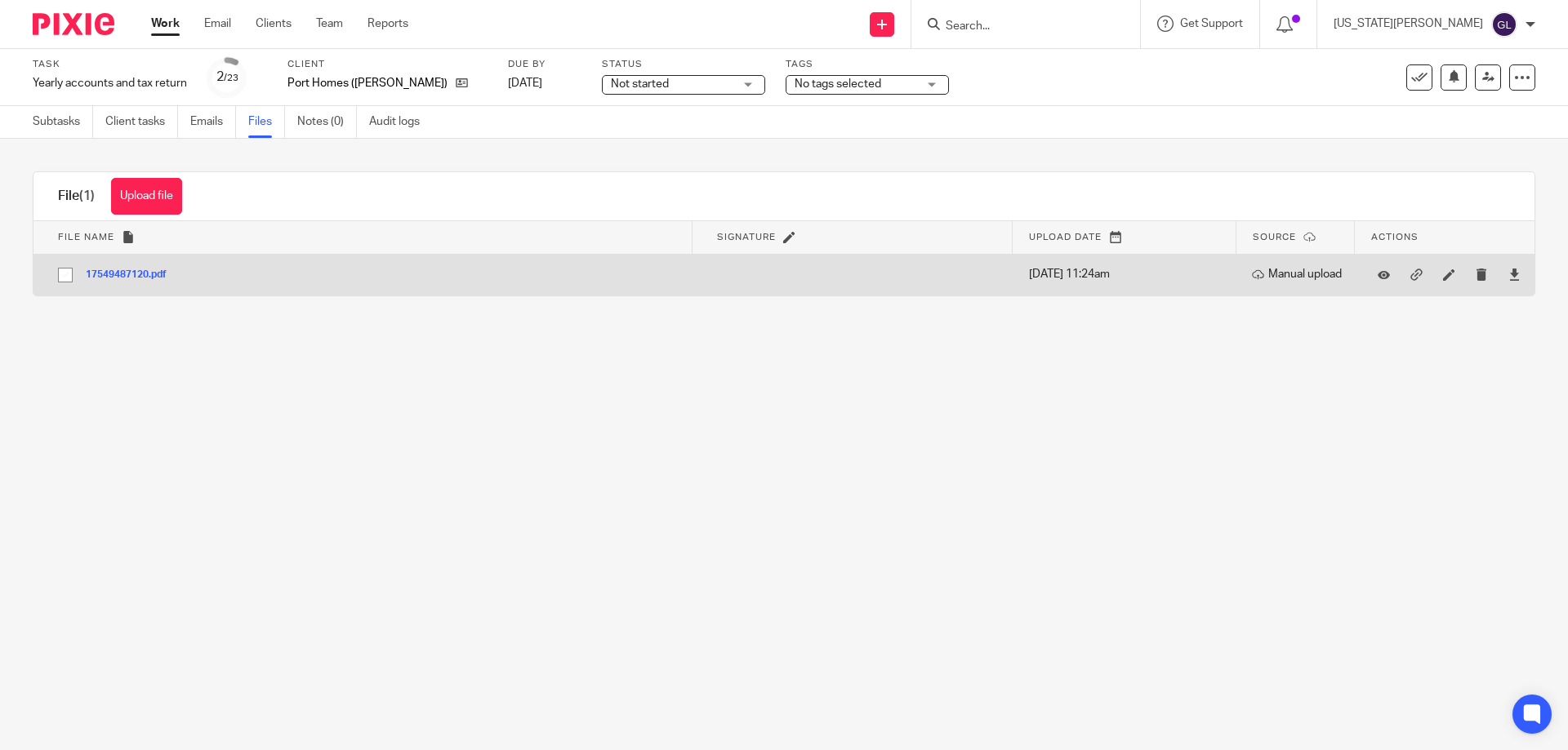
click at [123, 275] on button "17549487120.pdf" at bounding box center [132, 275] width 93 height 12
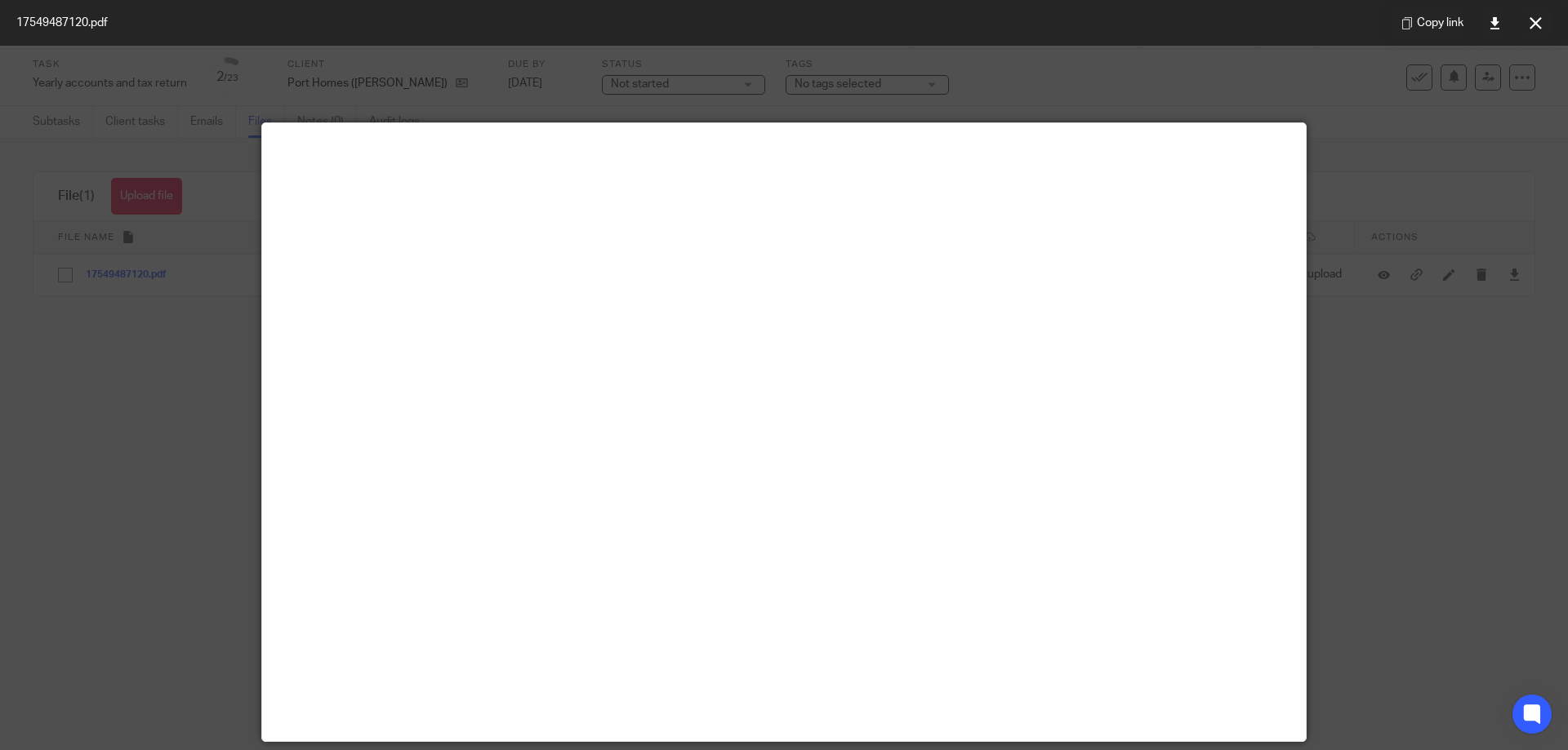
click at [1418, 408] on div at bounding box center [784, 375] width 1568 height 750
click at [1534, 19] on icon at bounding box center [1535, 23] width 12 height 12
